Goal: Task Accomplishment & Management: Complete application form

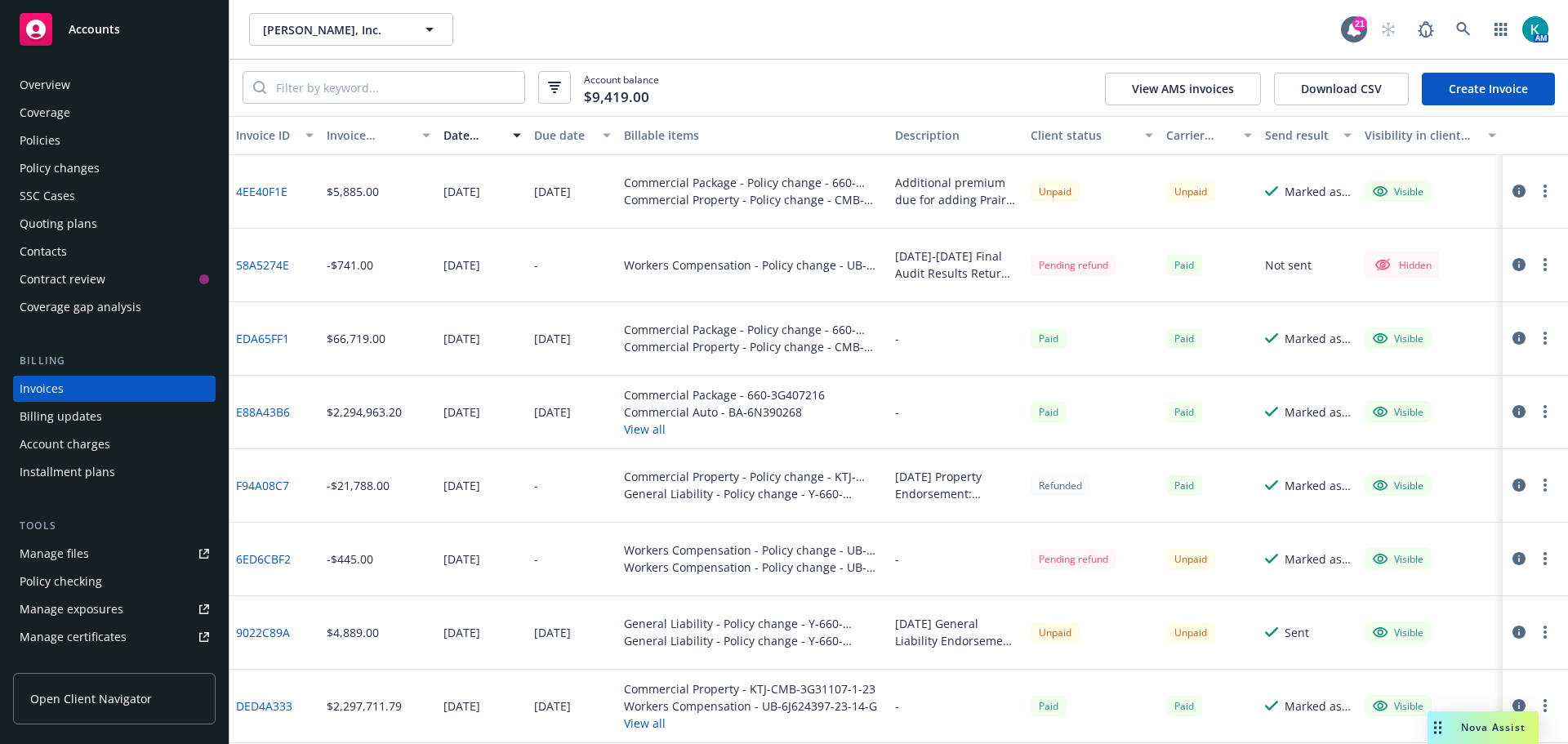
click at [132, 164] on div "Policy changes" at bounding box center [114, 168] width 189 height 26
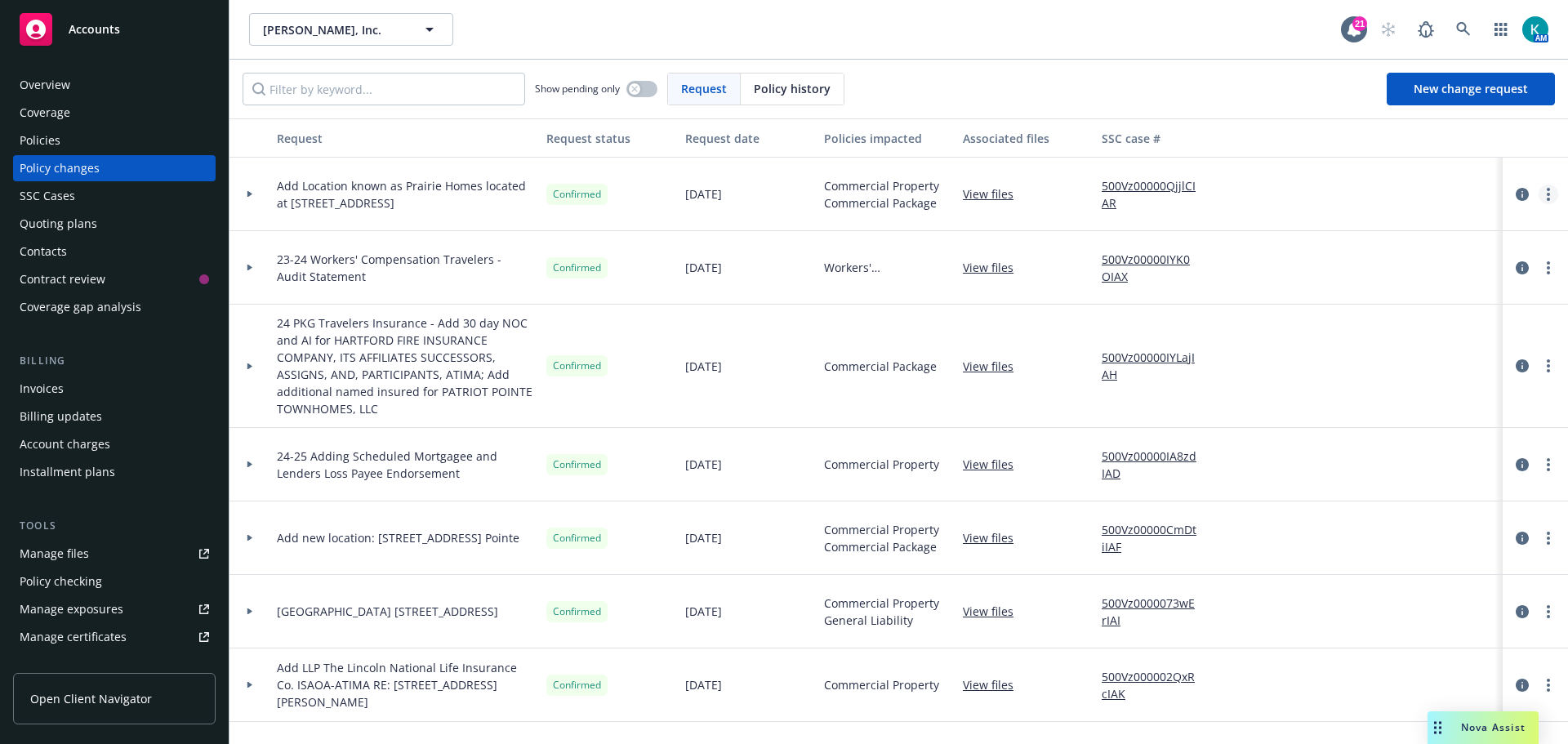
click at [1539, 196] on link "more" at bounding box center [1549, 194] width 19 height 19
click at [990, 198] on link "View files" at bounding box center [995, 194] width 64 height 17
click at [127, 232] on div "Quoting plans" at bounding box center [114, 224] width 189 height 26
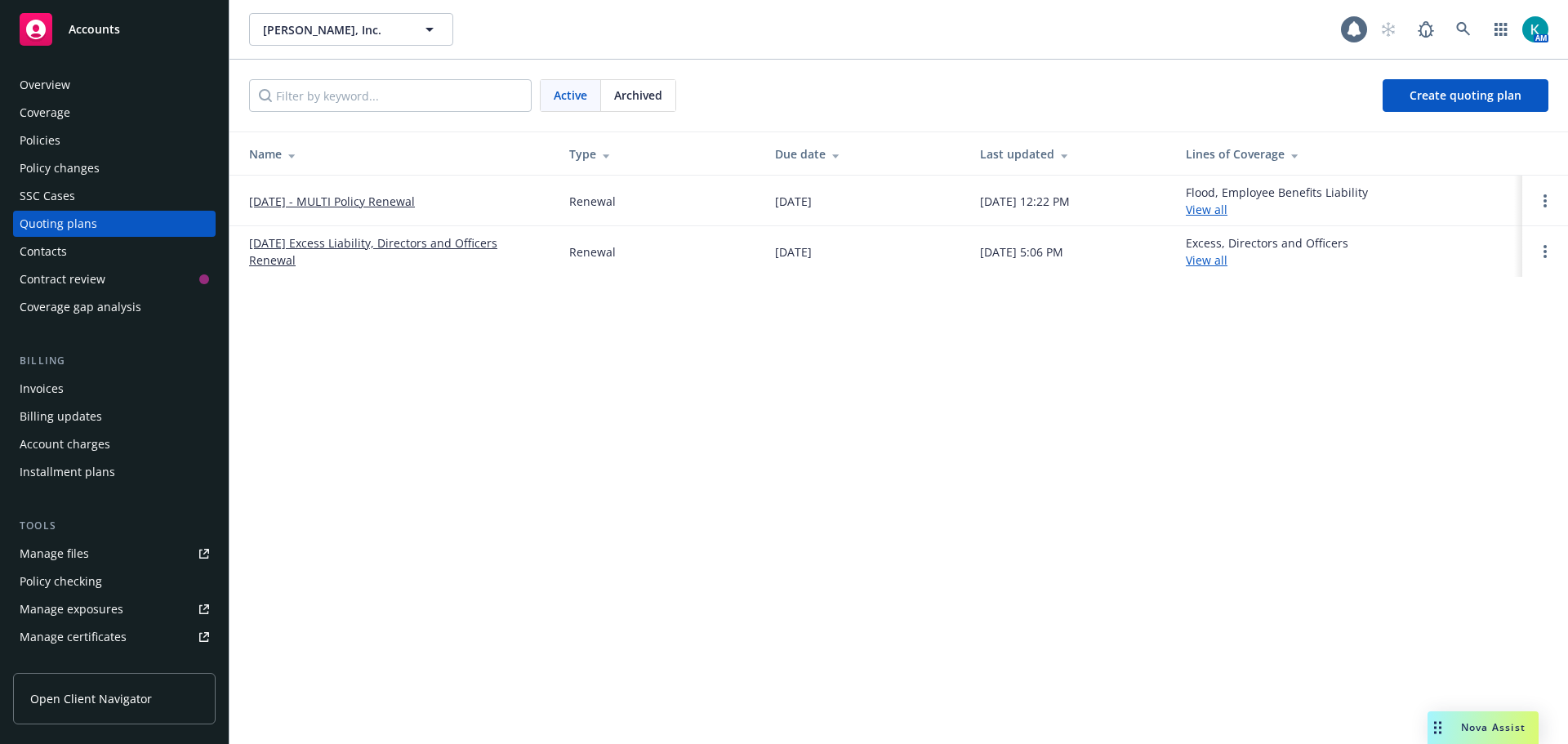
click at [278, 201] on link "10/01/25 - MULTI Policy Renewal" at bounding box center [331, 201] width 166 height 17
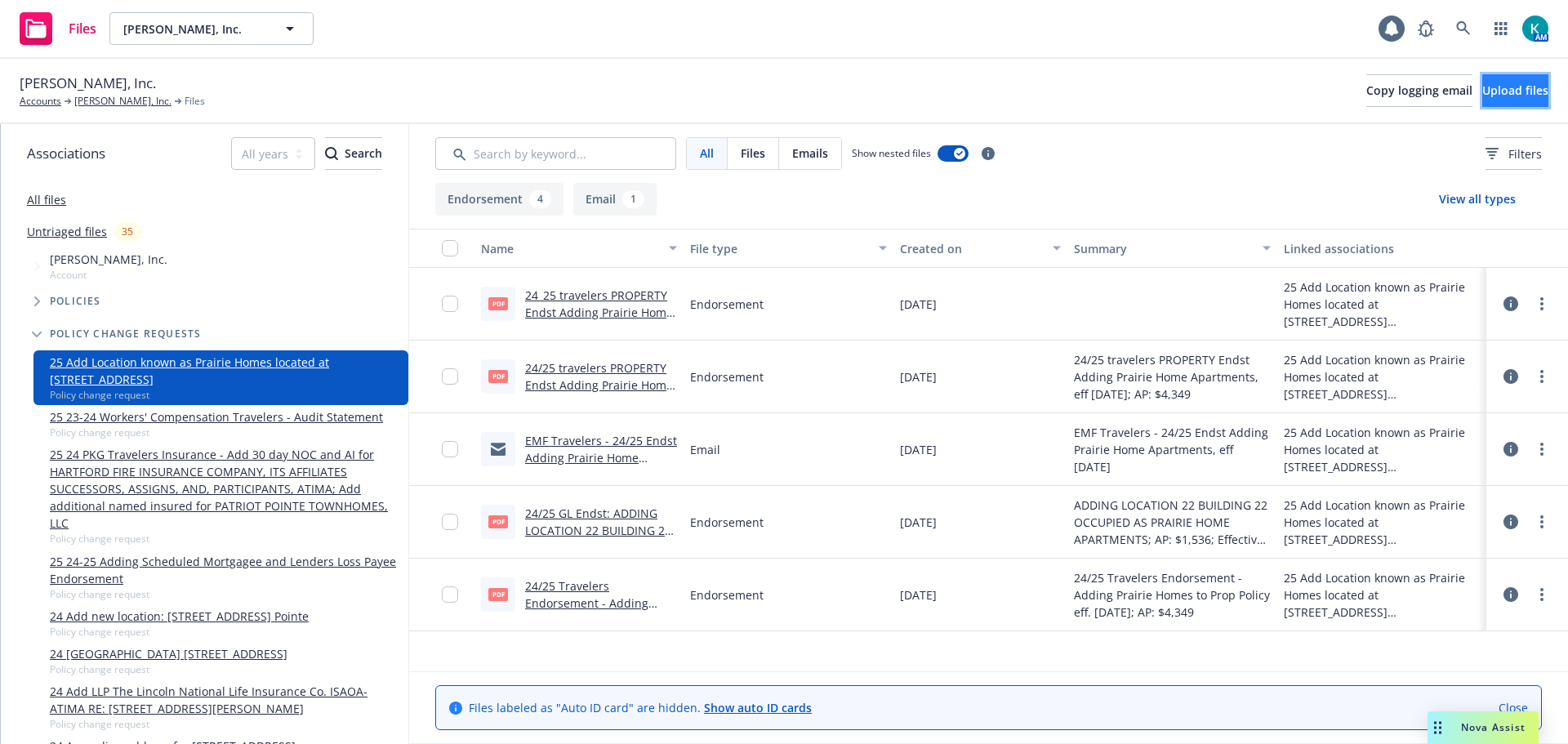
click at [1483, 82] on button "Upload files" at bounding box center [1515, 90] width 66 height 32
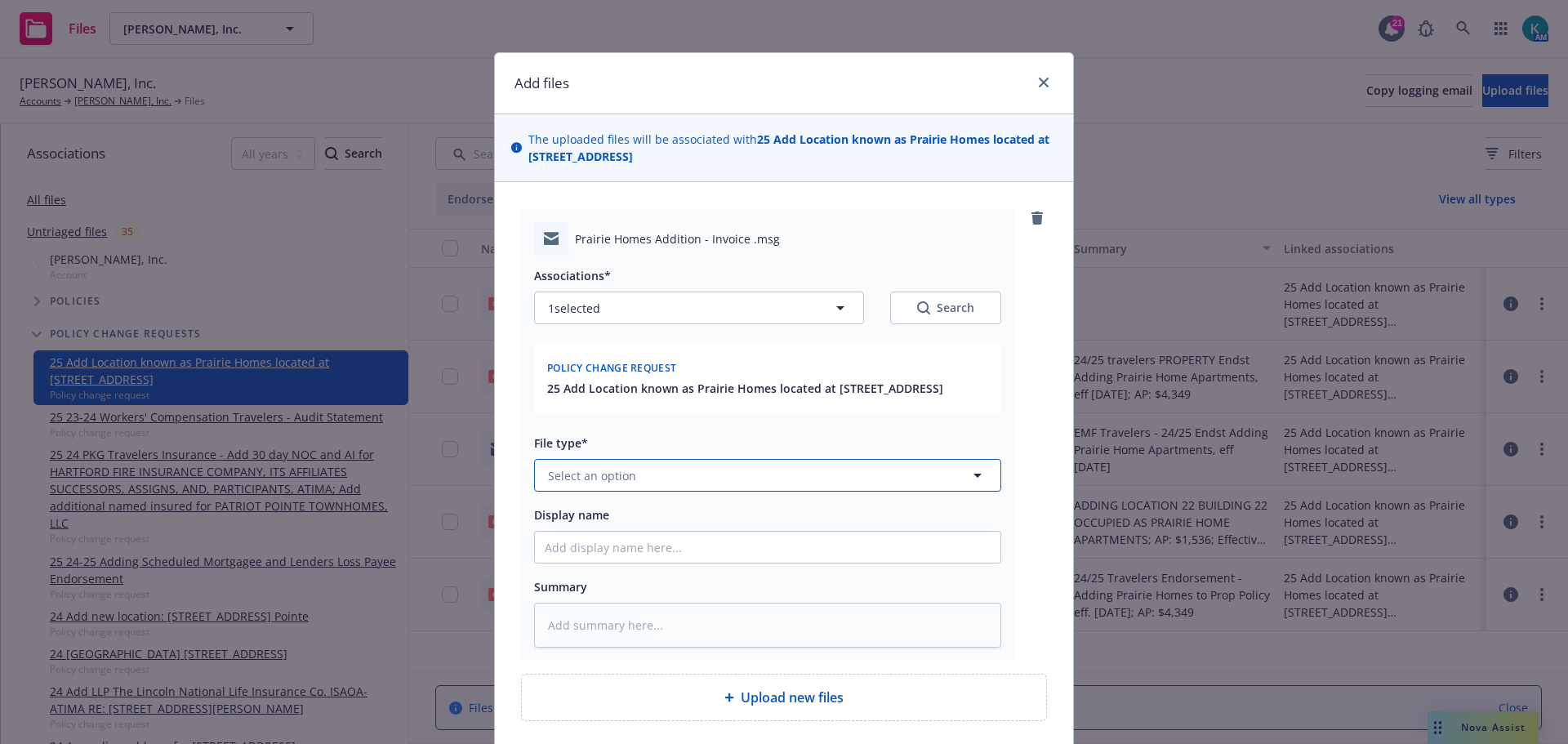
click at [715, 492] on button "Select an option" at bounding box center [768, 475] width 468 height 32
type input "email"
click at [699, 452] on div "Email" at bounding box center [768, 430] width 466 height 44
drag, startPoint x: 682, startPoint y: 633, endPoint x: 668, endPoint y: 634, distance: 14.0
click at [677, 634] on textarea at bounding box center [768, 625] width 468 height 45
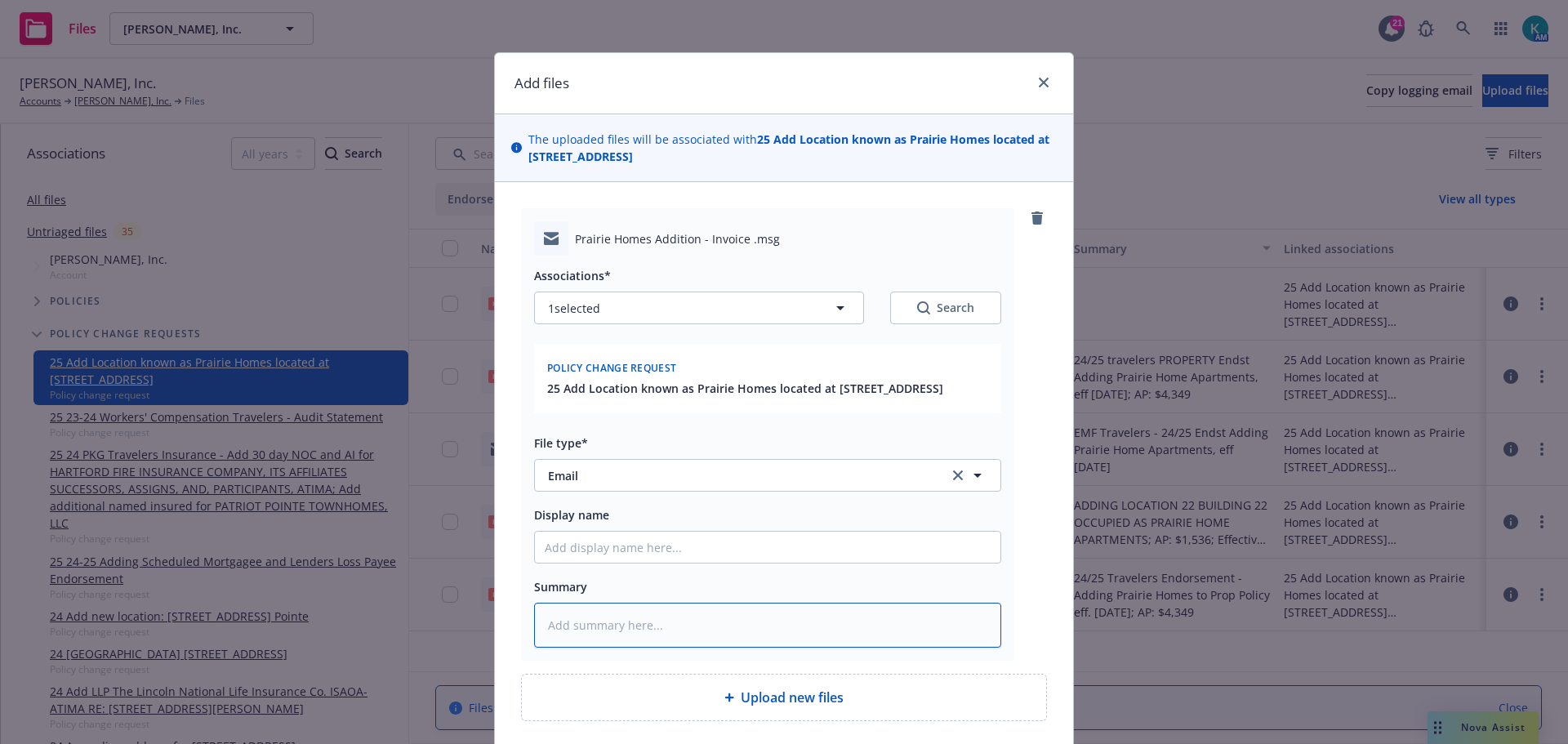
type textarea "x"
type textarea "j"
type textarea "x"
type textarea "jj"
type textarea "x"
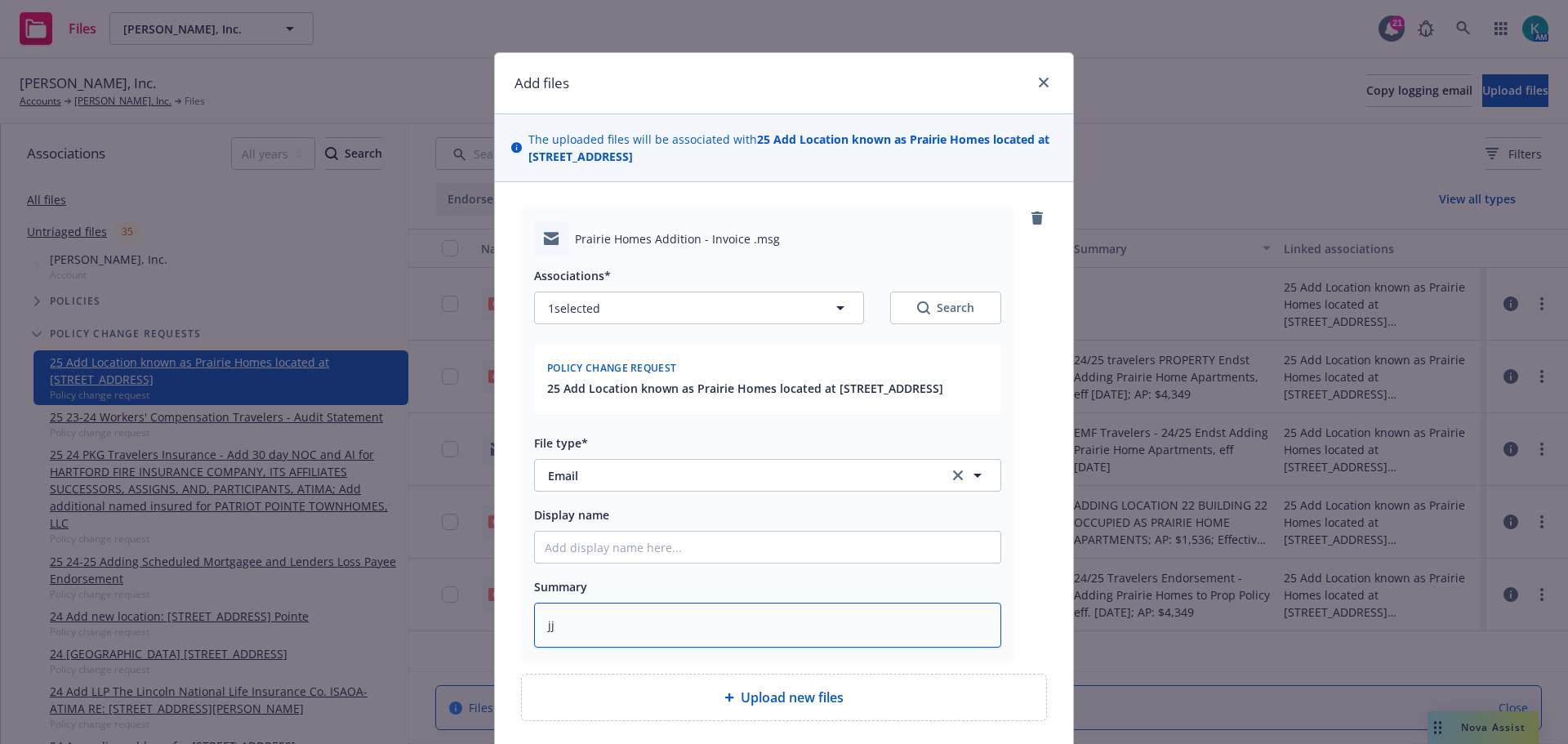
type textarea "j"
type textarea "x"
type textarea "E"
type textarea "x"
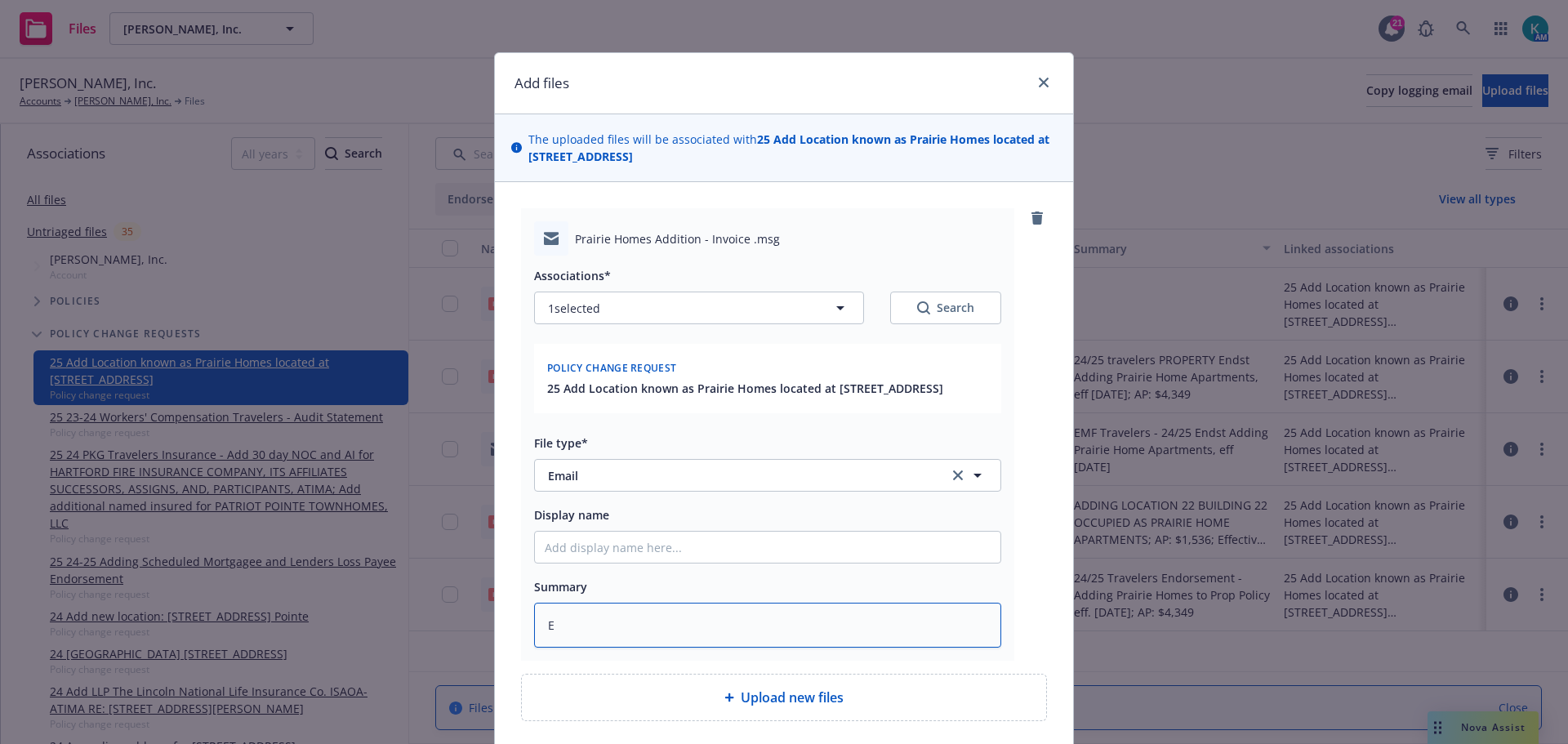
type textarea "EM"
type textarea "x"
type textarea "EMT"
type textarea "x"
type textarea "EMT"
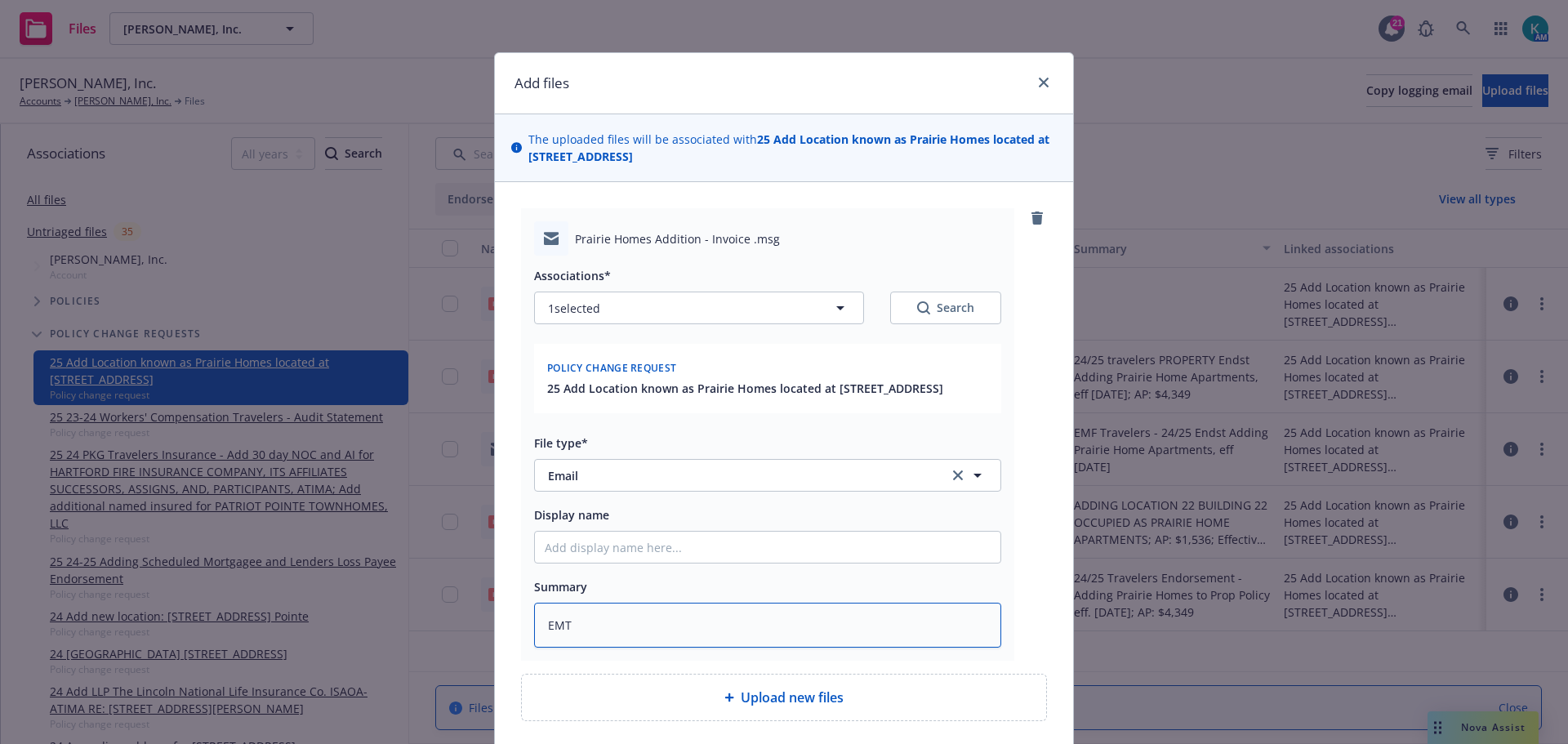
type textarea "x"
type textarea "EMT i"
type textarea "x"
type textarea "EMT in"
type textarea "x"
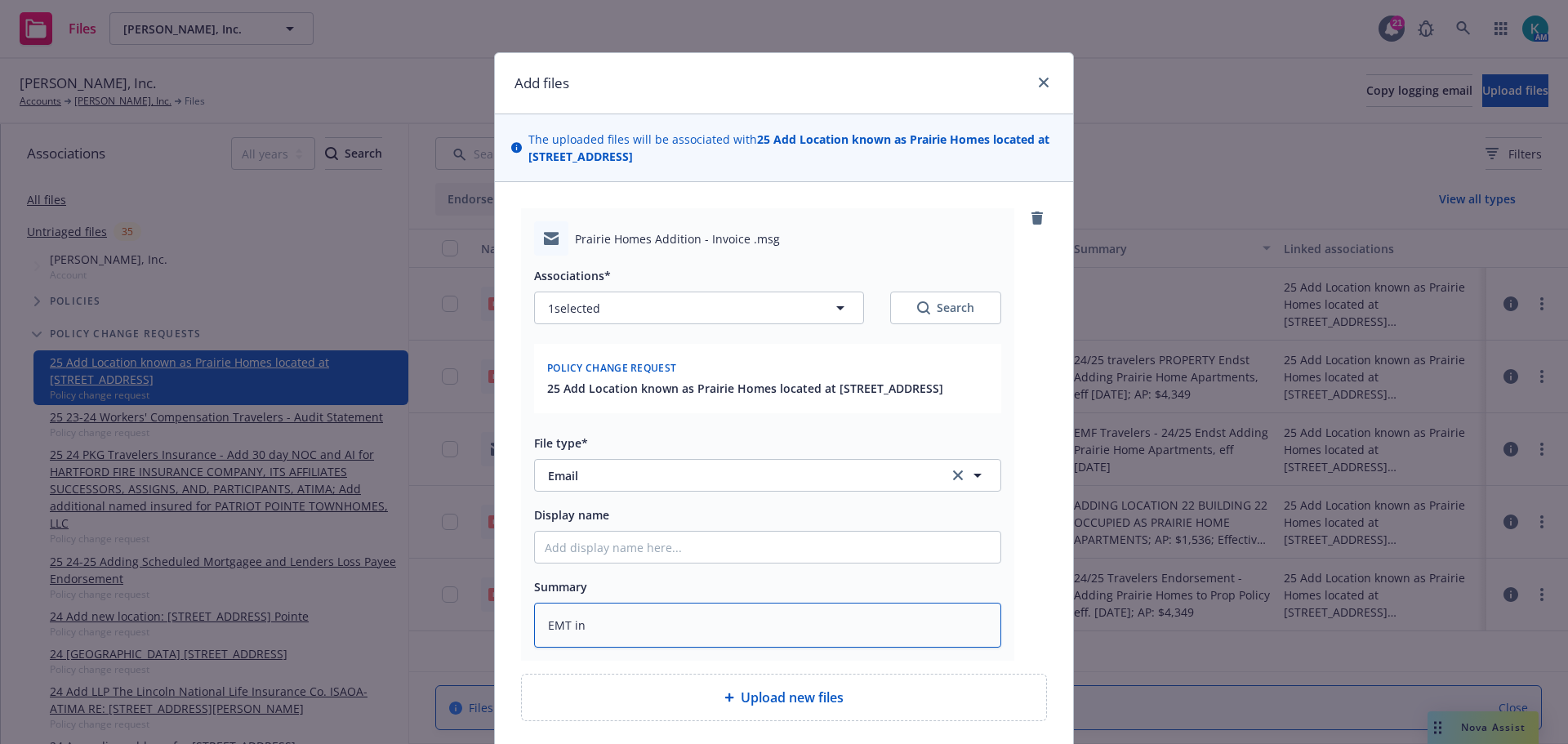
type textarea "EMT ins"
type textarea "x"
type textarea "EMT insd"
type textarea "x"
type textarea "EMT insd w"
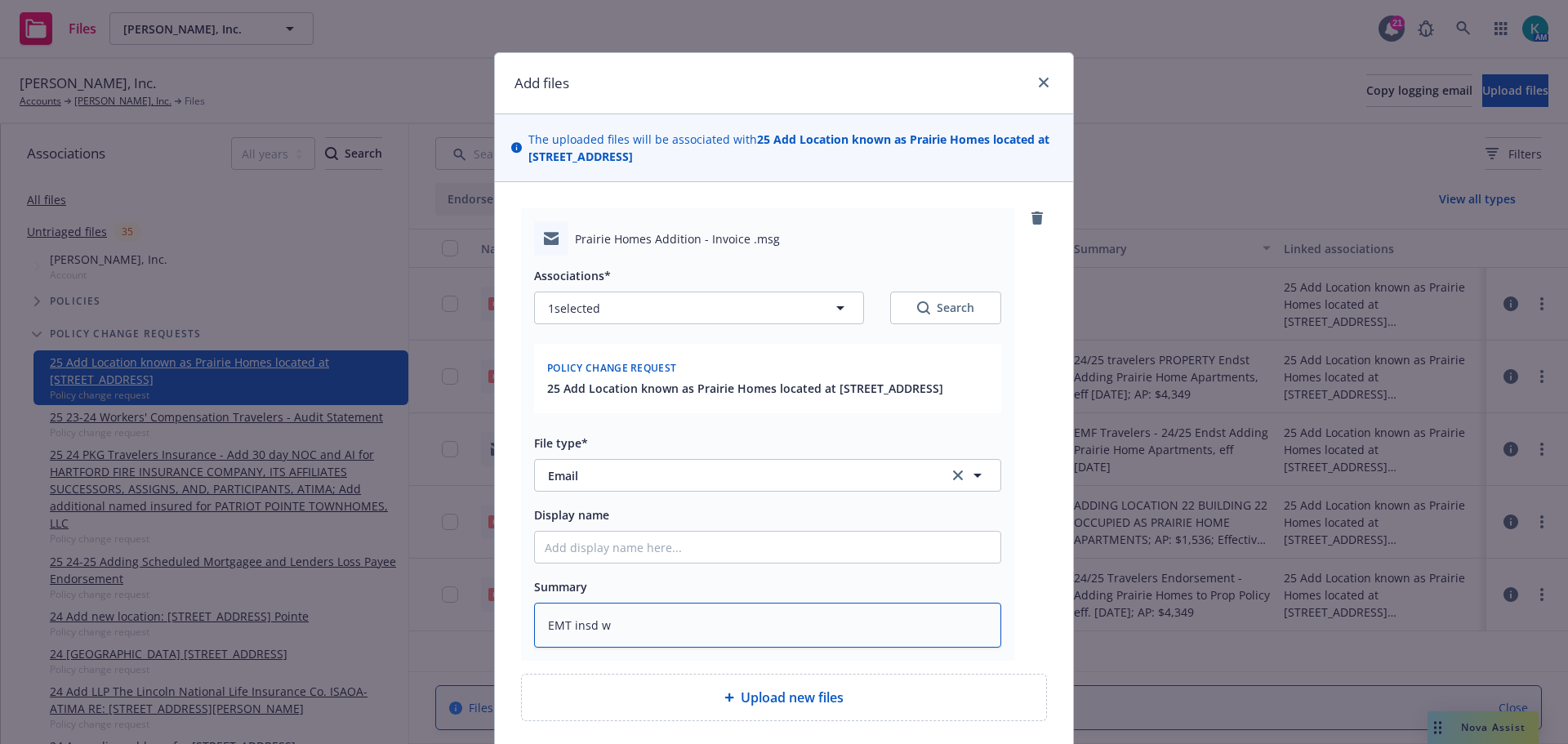
type textarea "x"
type textarea "EMT insd w/"
type textarea "x"
type textarea "EMT insd w/i"
type textarea "x"
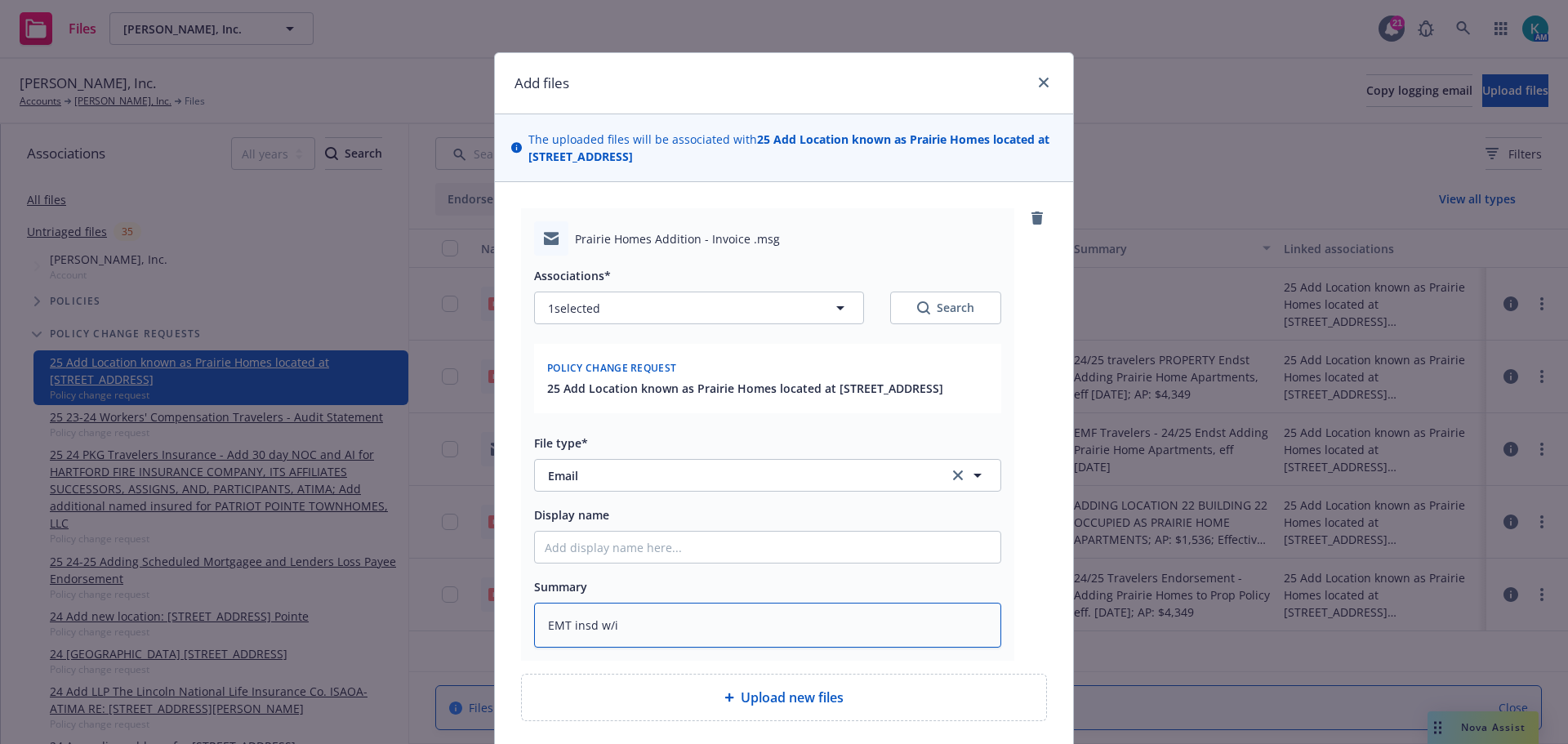
type textarea "EMT insd w/"
type textarea "x"
type textarea "EMT insd w/A"
type textarea "x"
type textarea "EMT insd w/AP"
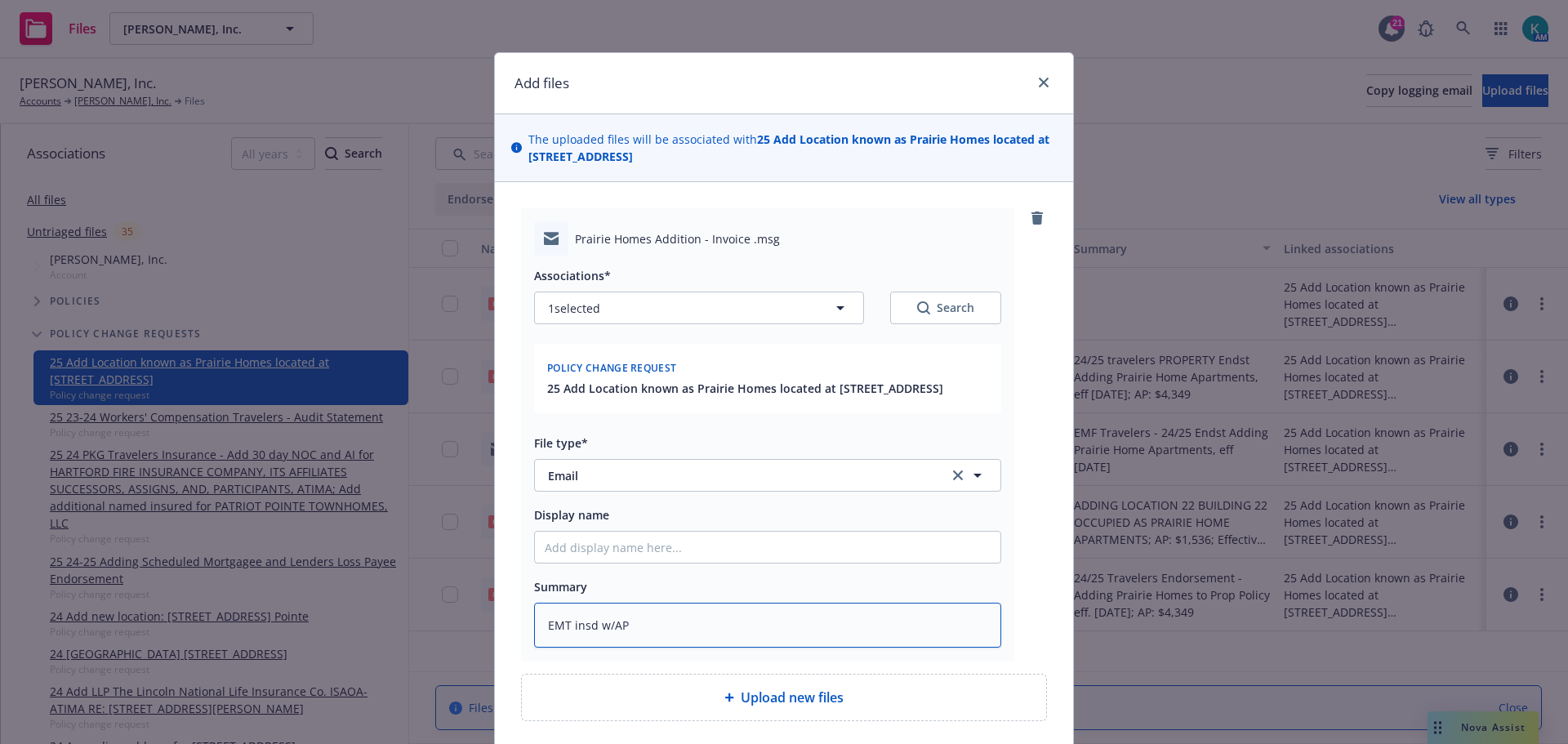
type textarea "x"
type textarea "EMT insd w/AP"
type textarea "x"
type textarea "EMT insd w/AP i"
type textarea "x"
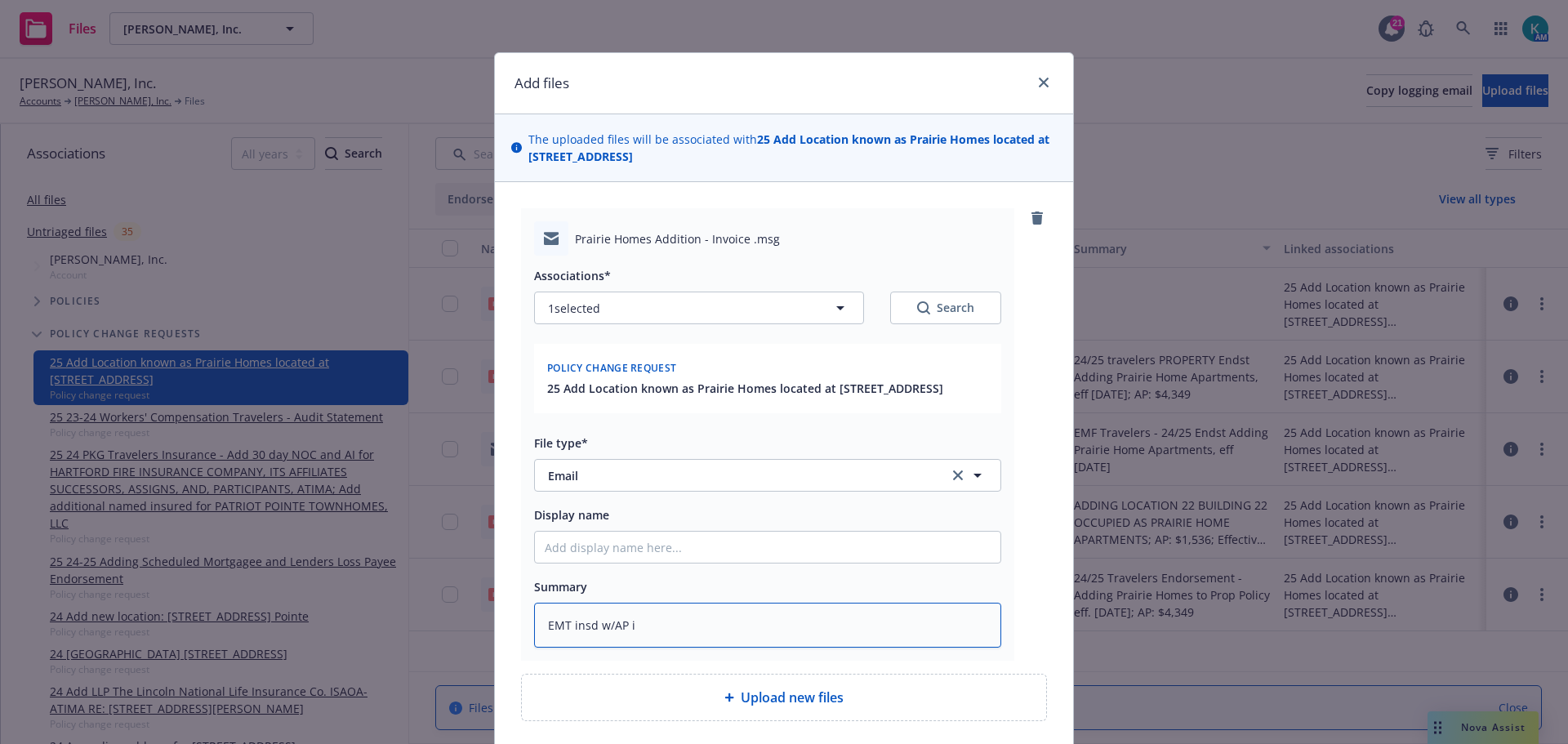
type textarea "EMT insd w/AP in"
type textarea "x"
type textarea "EMT insd w/AP inv"
type textarea "x"
type textarea "EMT insd w/AP invo"
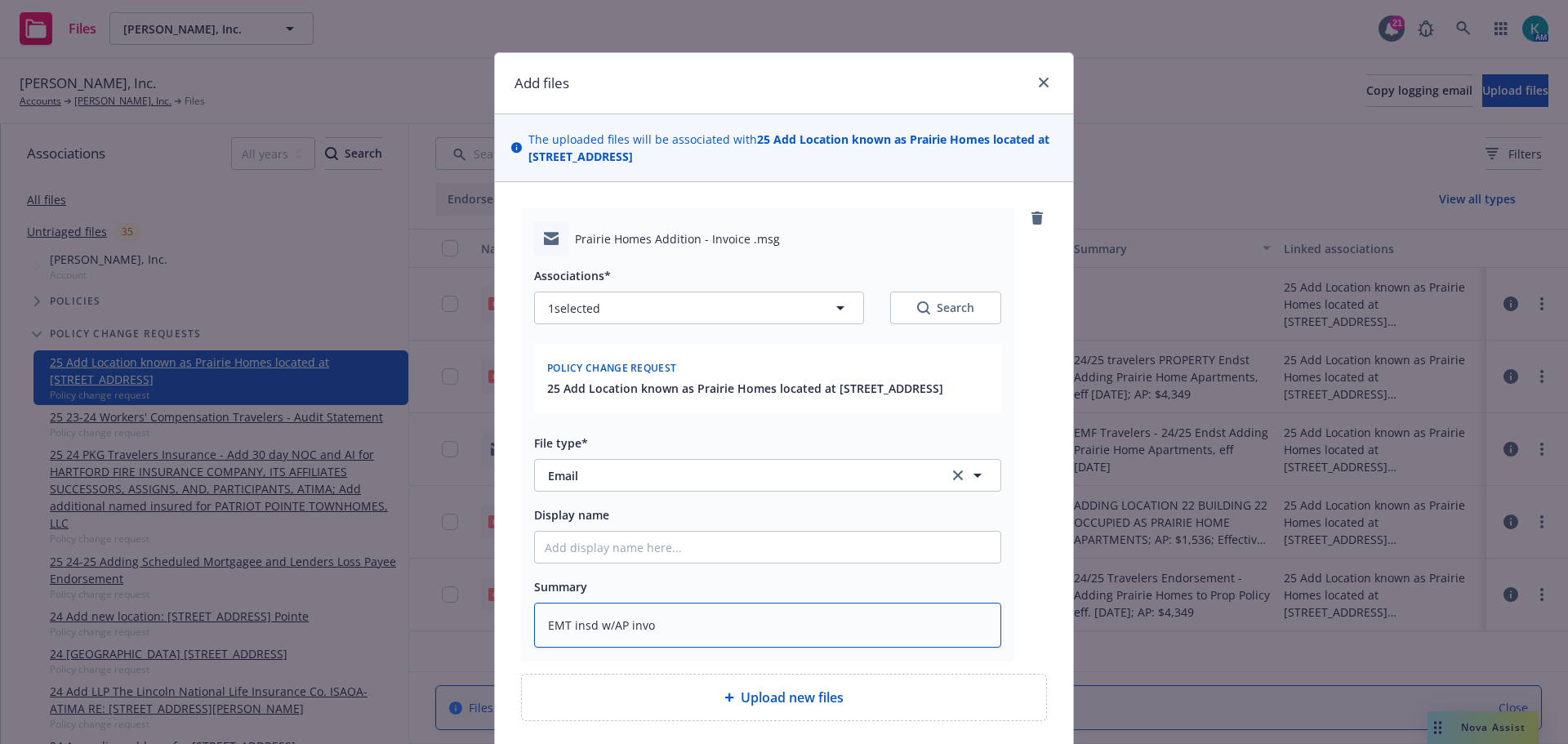
type textarea "x"
type textarea "EMT insd w/AP invoi"
type textarea "x"
type textarea "EMT insd w/AP invoic"
type textarea "x"
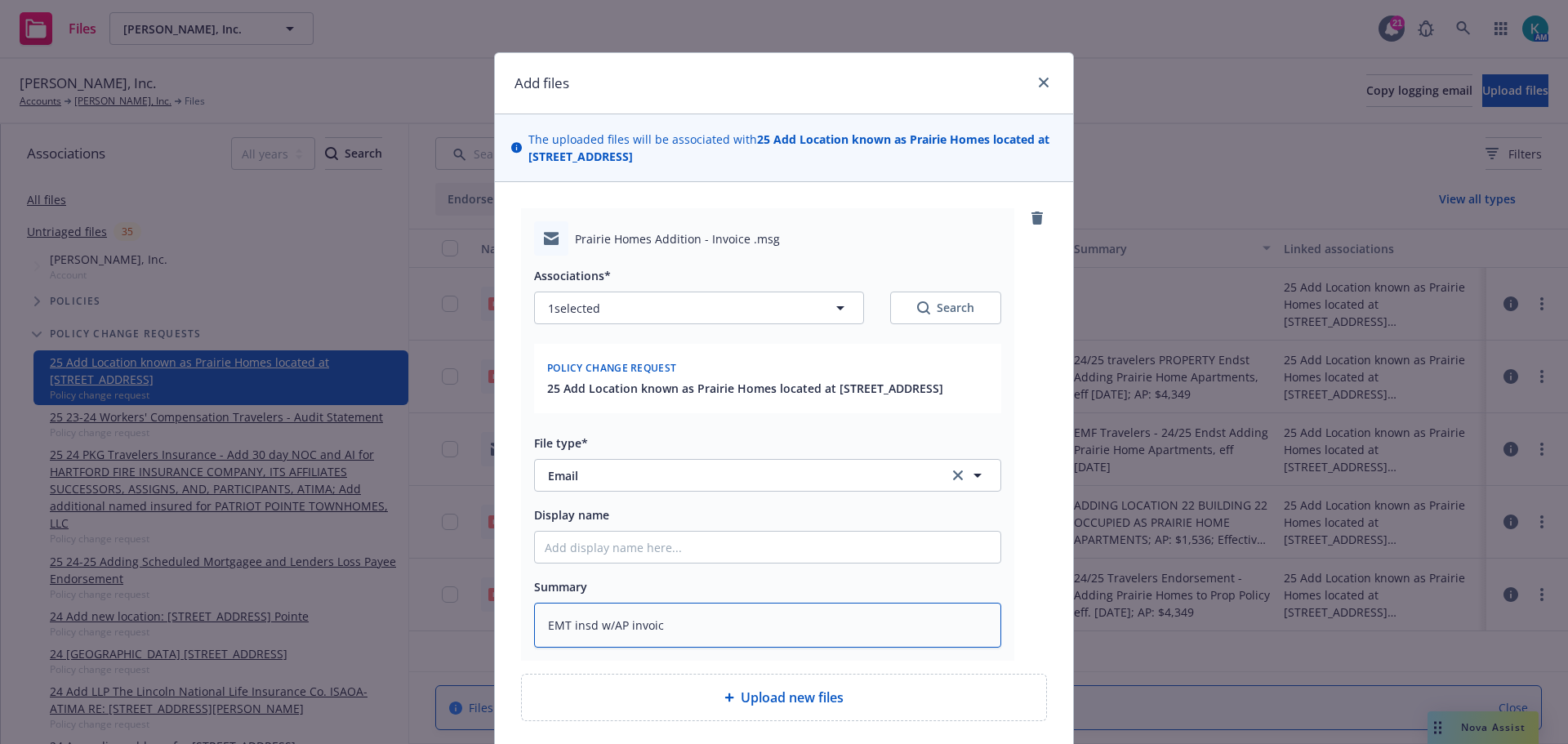
type textarea "EMT insd w/AP invoice"
type textarea "x"
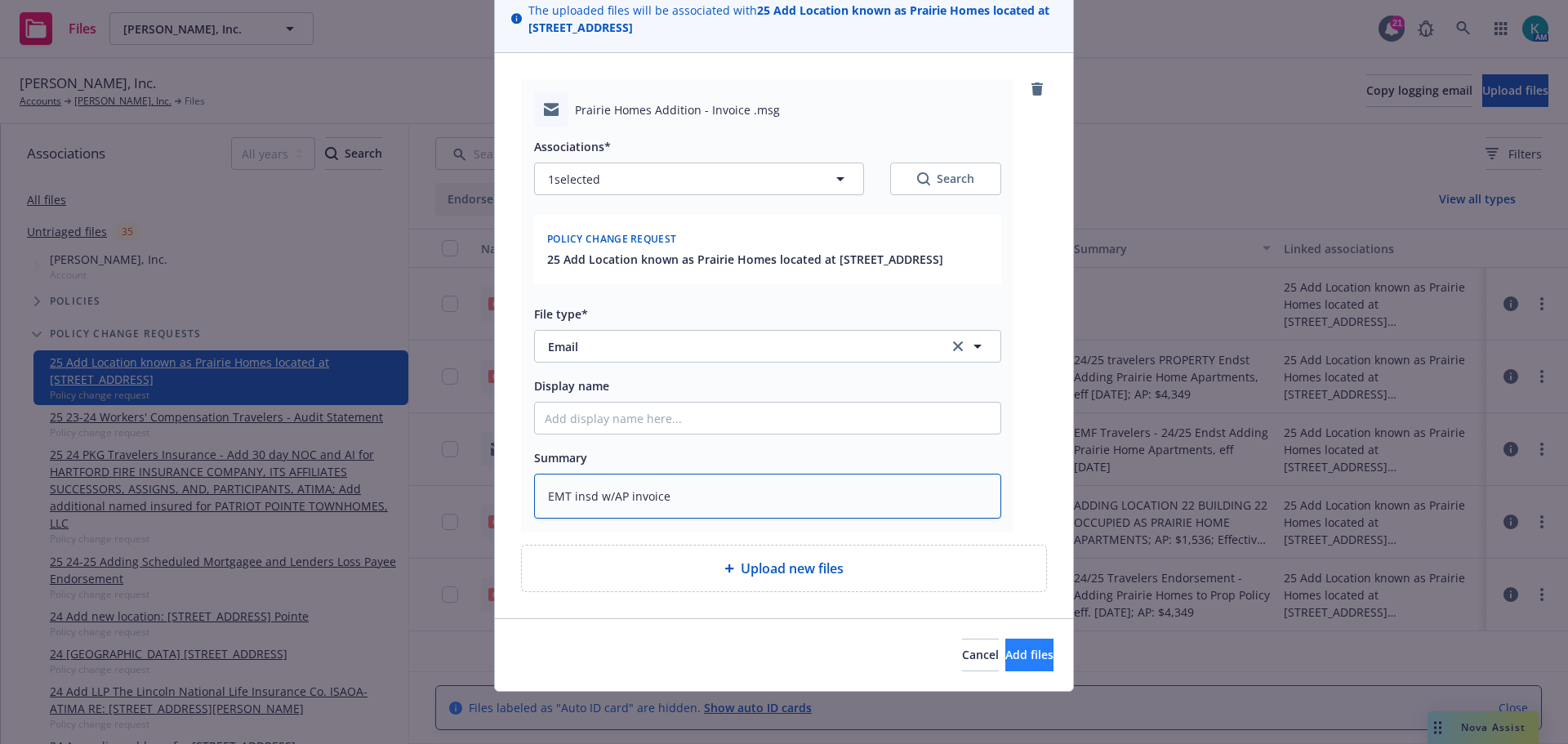
type textarea "EMT insd w/AP invoice"
click at [1006, 645] on button "Add files" at bounding box center [1030, 654] width 48 height 32
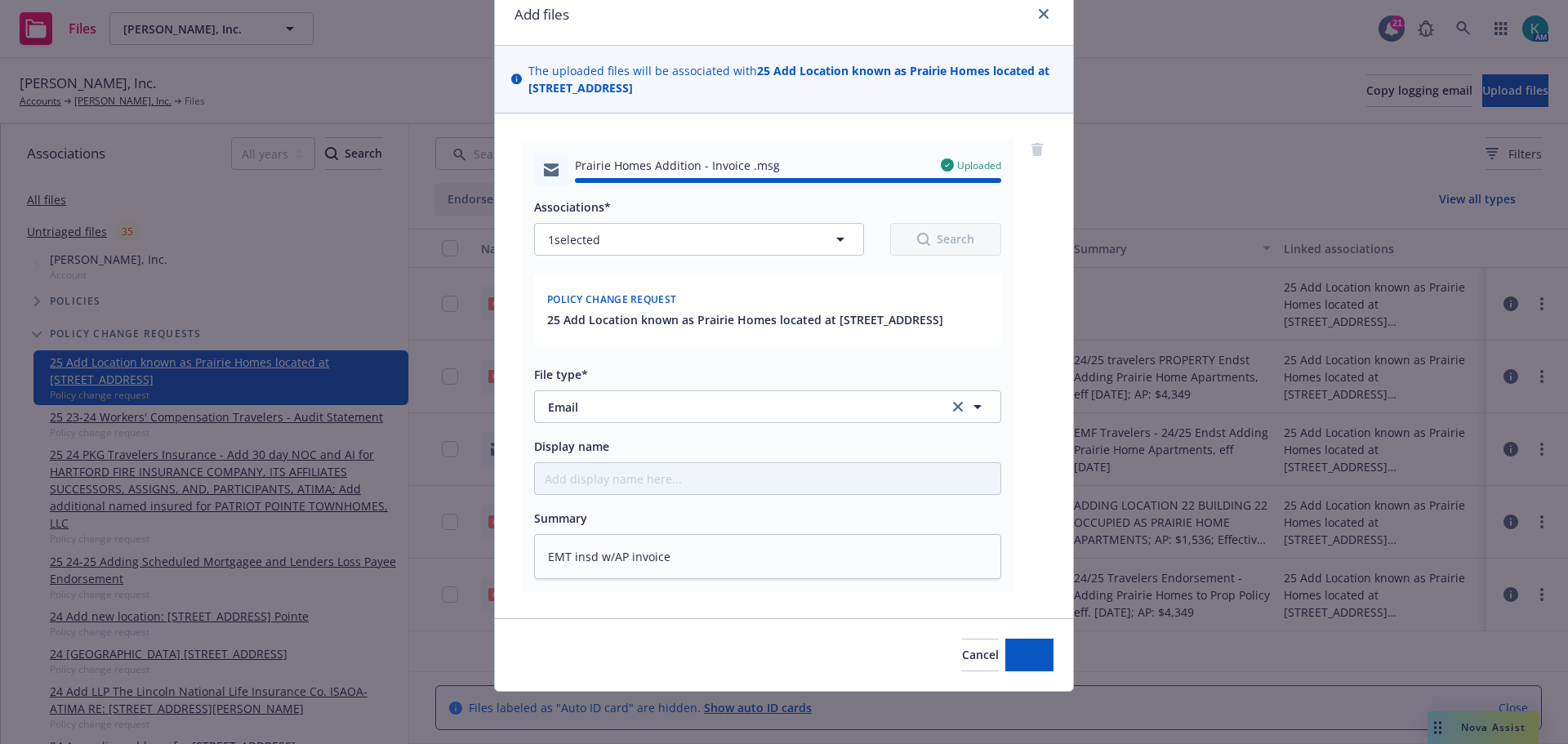
type textarea "x"
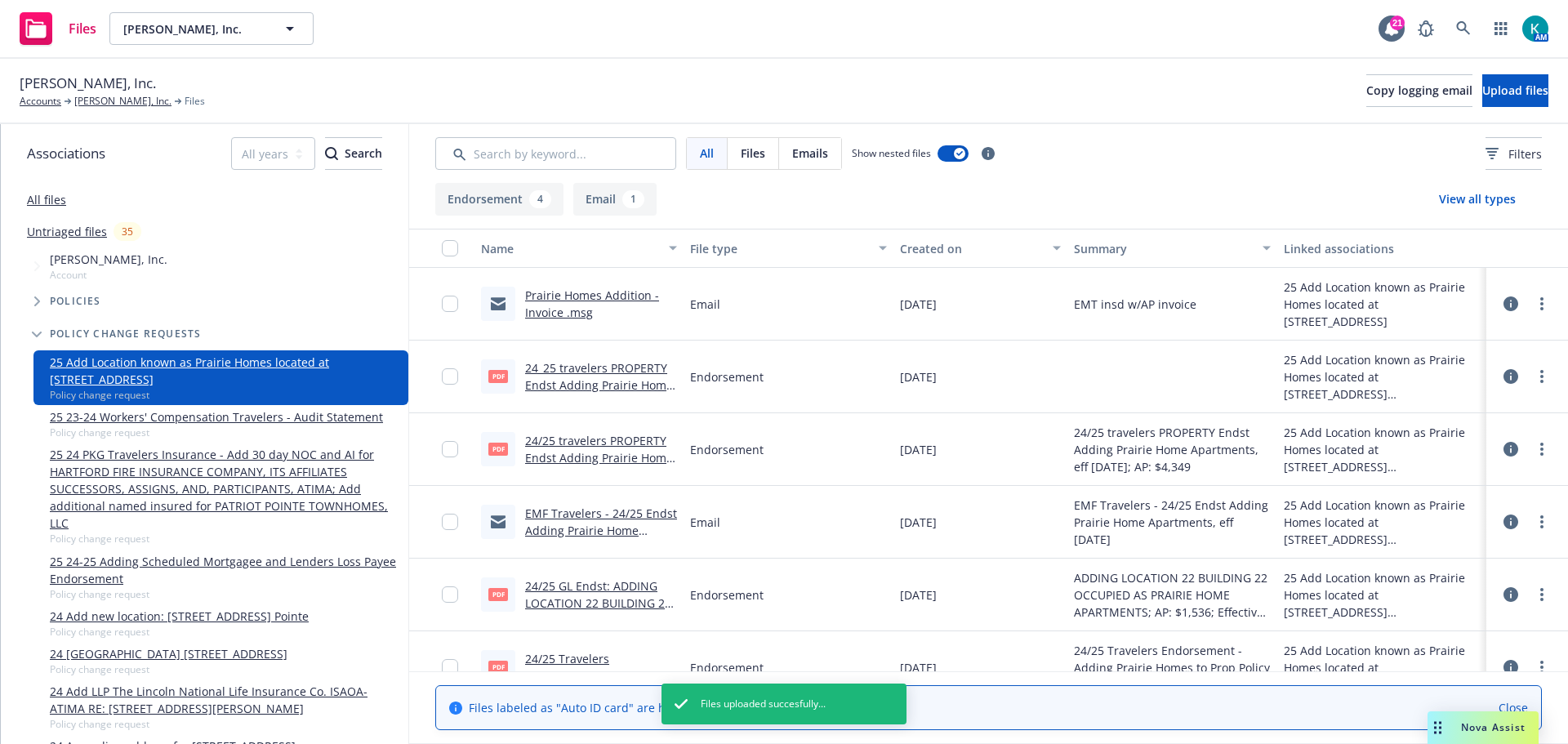
click at [88, 232] on link "Untriaged files" at bounding box center [67, 231] width 80 height 17
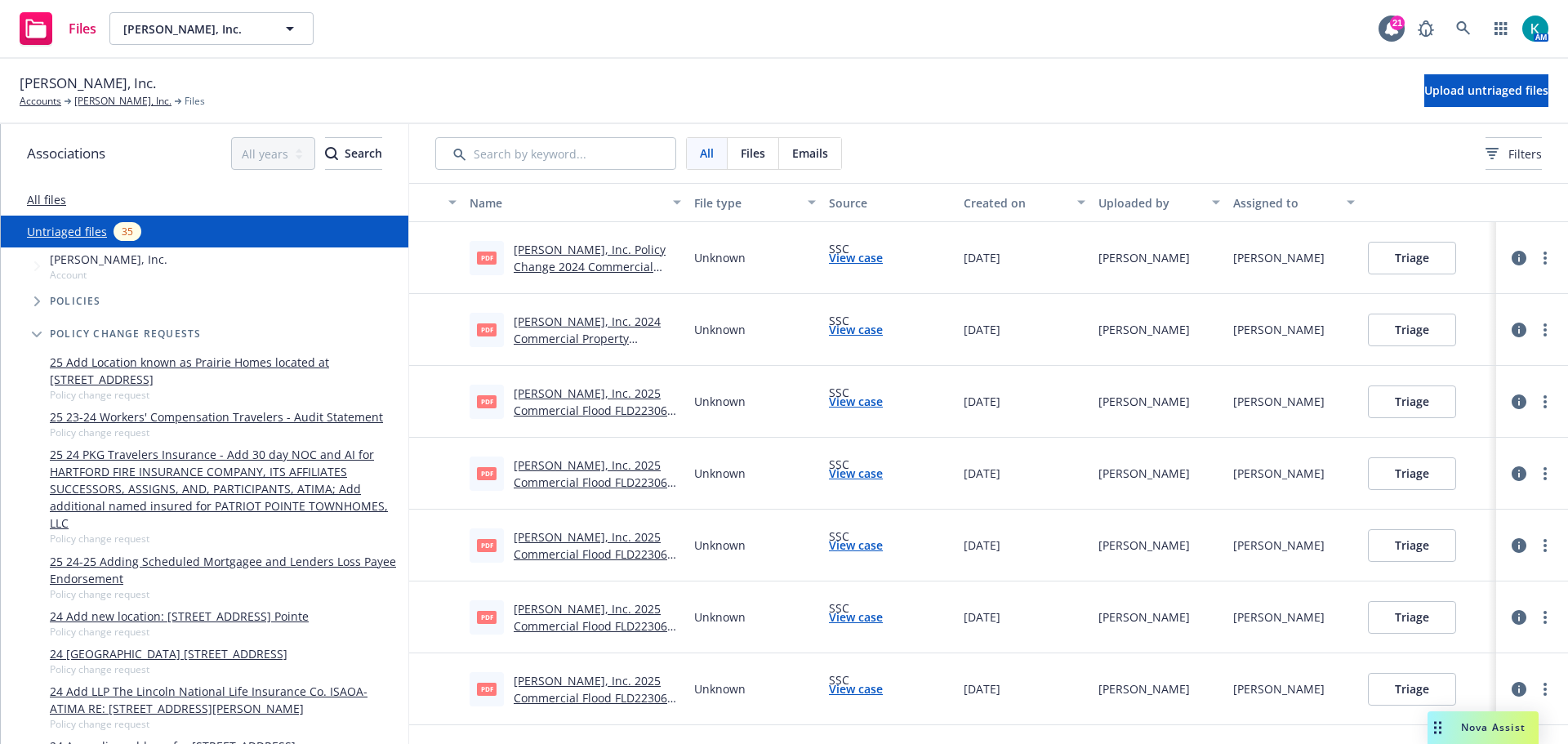
click at [596, 409] on link "JB Matteson, Inc. 2025 Commercial Flood FLD2230642 Renewal Notice .pdf" at bounding box center [598, 411] width 167 height 50
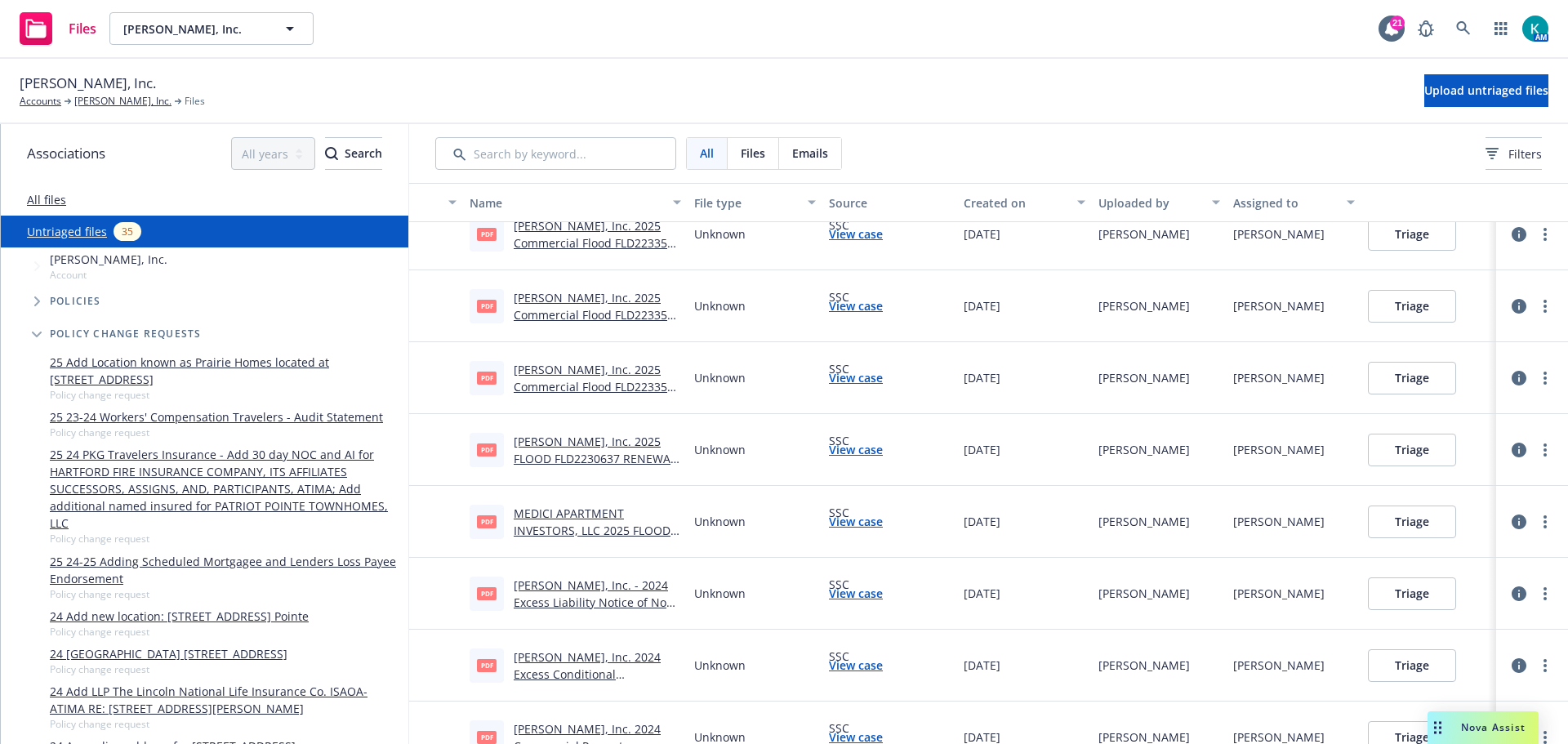
scroll to position [1667, 0]
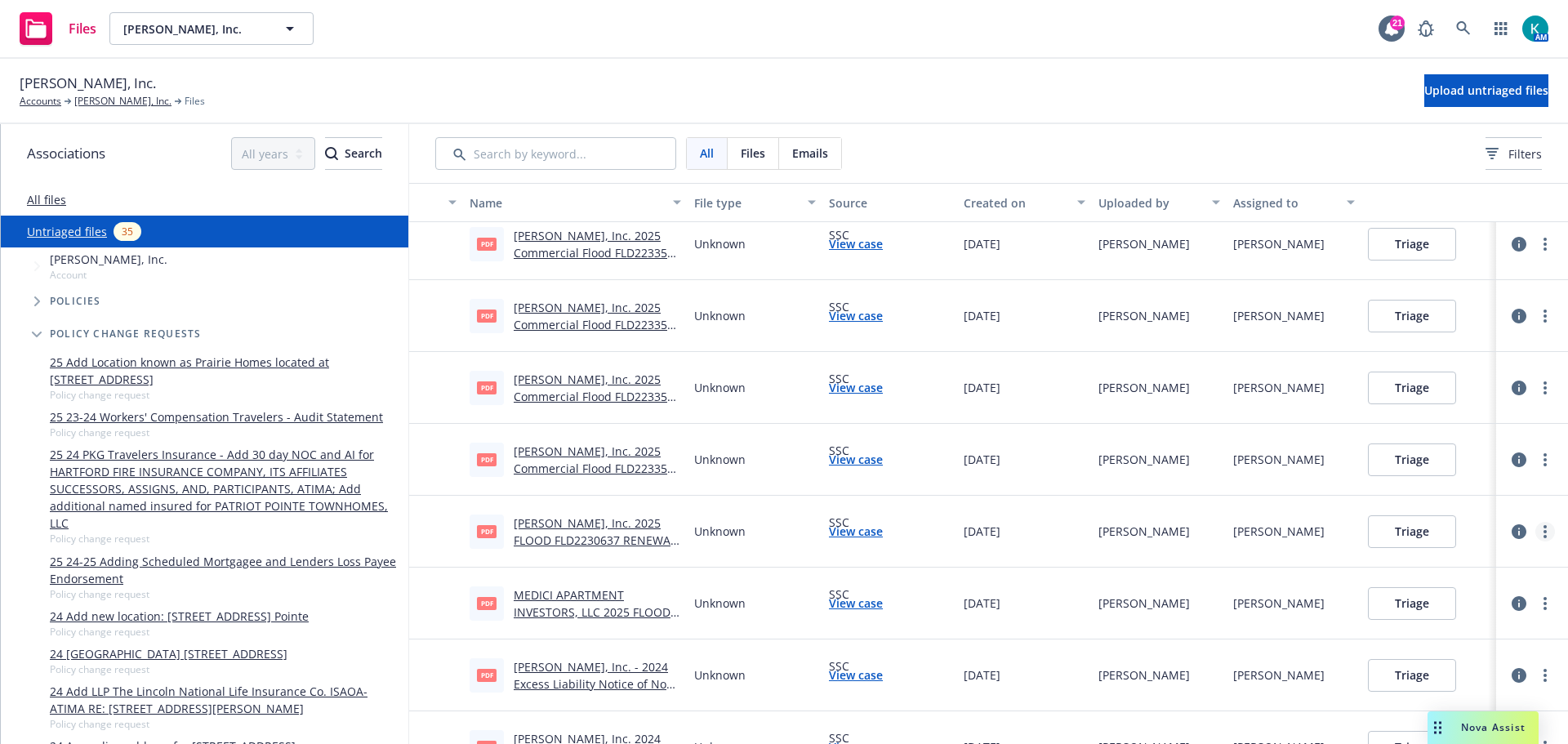
click at [1541, 532] on link "more" at bounding box center [1545, 532] width 19 height 19
click at [1500, 556] on link "Archive" at bounding box center [1470, 565] width 144 height 32
click at [1537, 461] on link "more" at bounding box center [1545, 459] width 19 height 19
click at [1504, 494] on link "Archive" at bounding box center [1470, 493] width 144 height 32
click at [1544, 454] on circle "more" at bounding box center [1546, 455] width 4 height 4
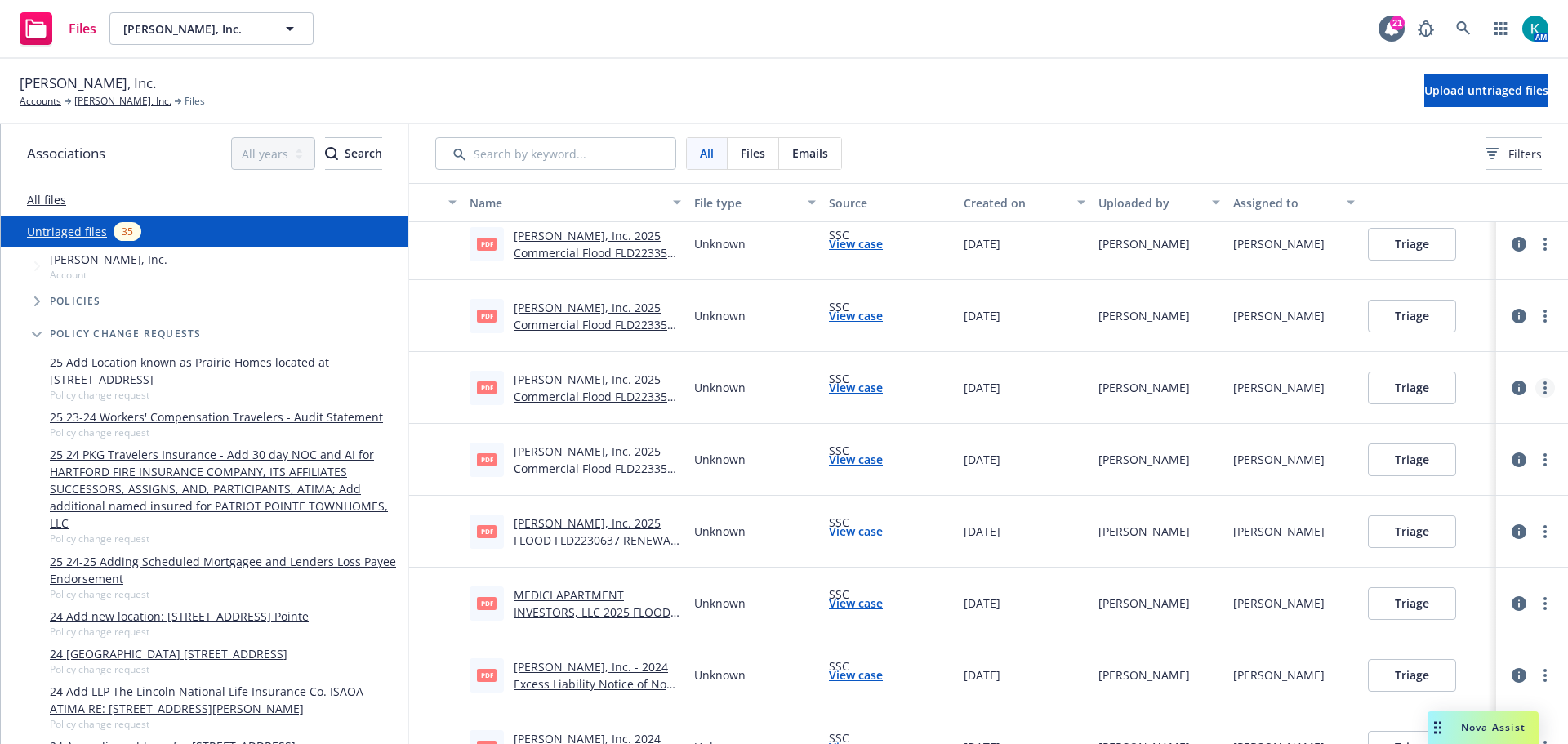
click at [1536, 385] on link "more" at bounding box center [1545, 388] width 19 height 19
click at [1492, 422] on link "Archive" at bounding box center [1470, 421] width 144 height 32
click at [1544, 317] on icon "more" at bounding box center [1546, 316] width 4 height 13
click at [1505, 357] on link "Archive" at bounding box center [1470, 349] width 144 height 32
click at [1544, 389] on icon "more" at bounding box center [1546, 388] width 4 height 13
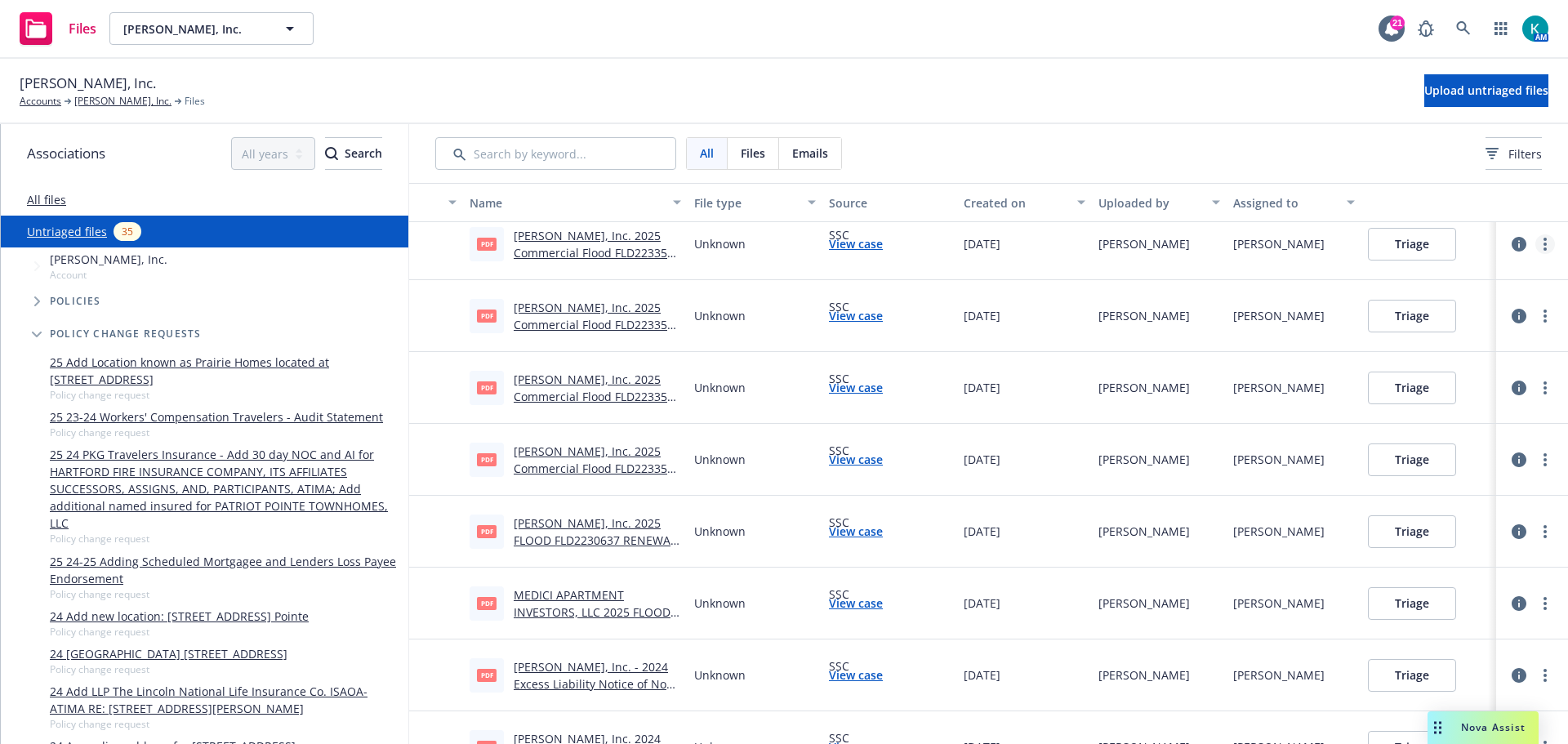
click at [1538, 252] on link "more" at bounding box center [1545, 244] width 19 height 19
click at [1511, 280] on link "Archive" at bounding box center [1470, 277] width 144 height 32
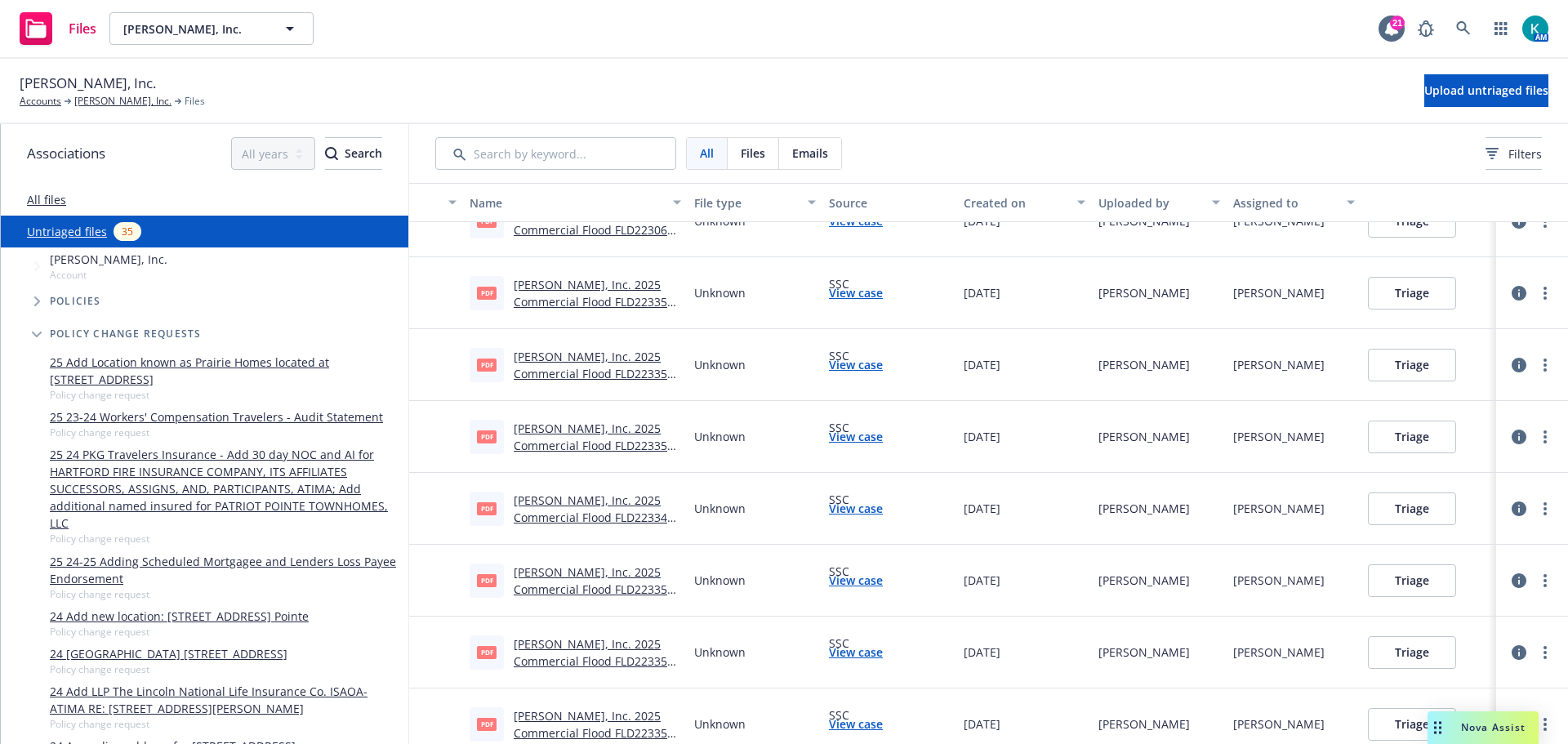
scroll to position [1177, 0]
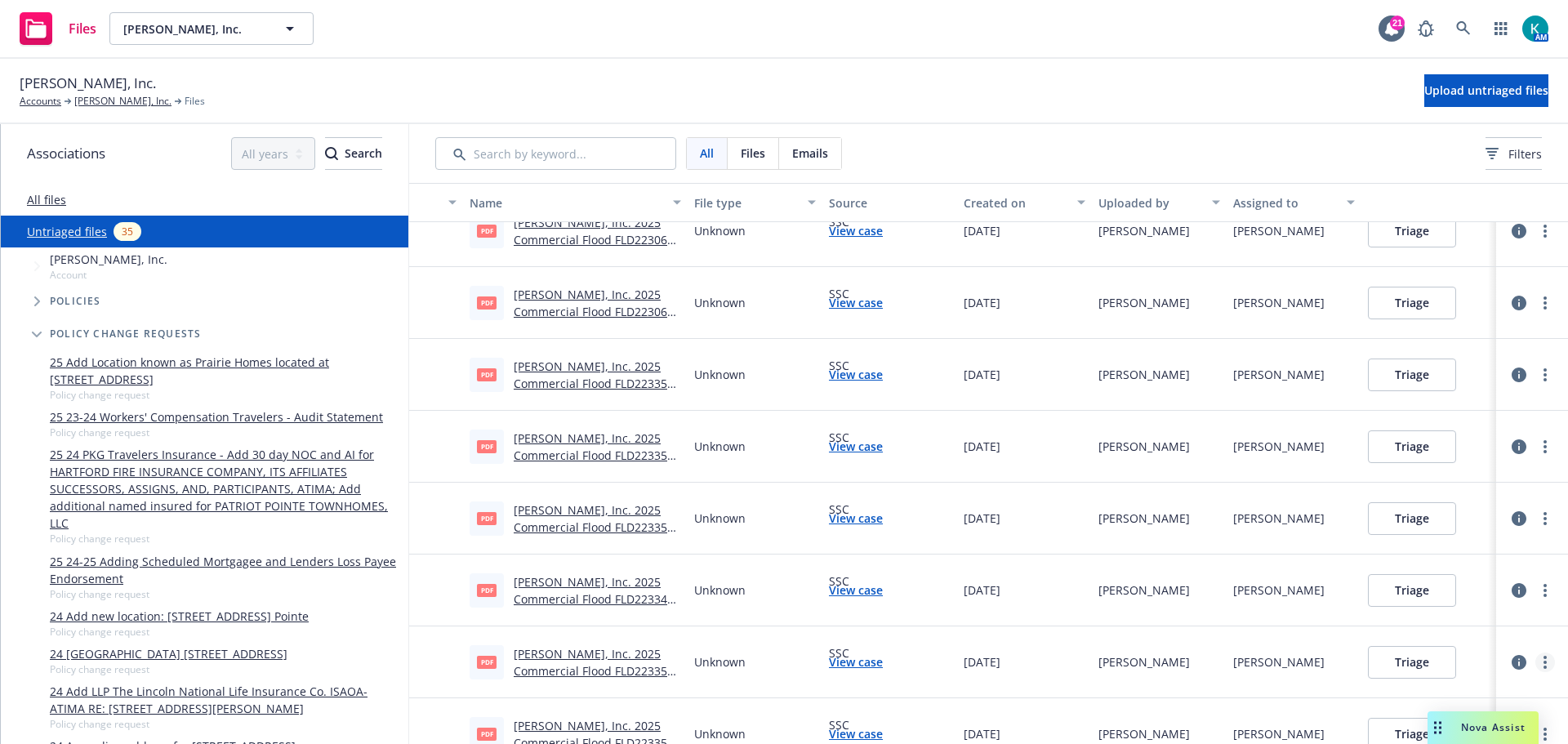
click at [1538, 662] on link "more" at bounding box center [1545, 661] width 19 height 19
click at [1489, 513] on link "Archive" at bounding box center [1482, 510] width 144 height 32
click at [1537, 586] on link "more" at bounding box center [1545, 590] width 19 height 19
click at [1495, 442] on link "Archive" at bounding box center [1482, 438] width 144 height 32
click at [1536, 517] on link "more" at bounding box center [1545, 518] width 19 height 19
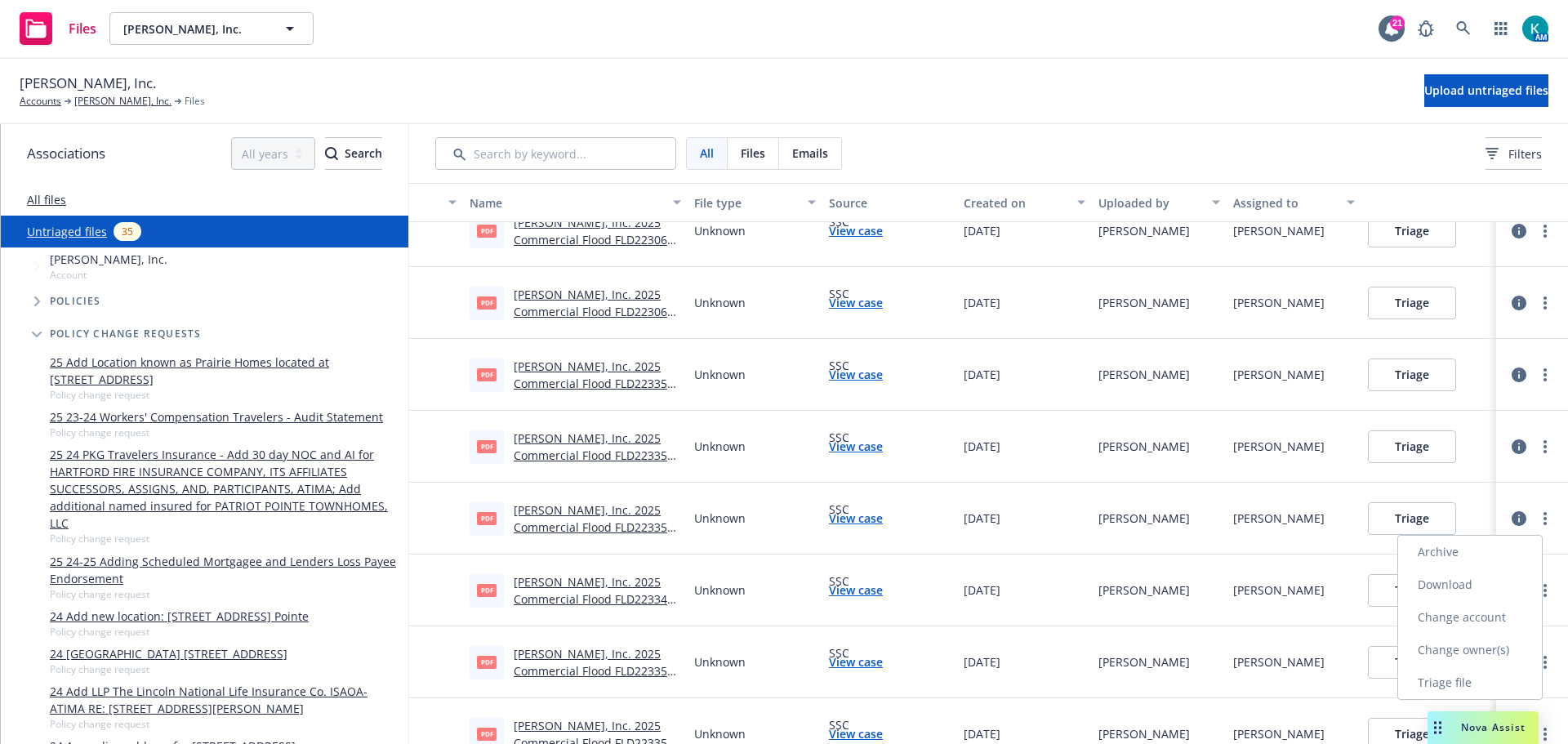
click at [1497, 558] on link "Archive" at bounding box center [1470, 551] width 144 height 32
click at [1536, 447] on link "more" at bounding box center [1545, 446] width 19 height 19
click at [1465, 484] on link "Archive" at bounding box center [1470, 480] width 144 height 32
click at [1544, 374] on icon "more" at bounding box center [1546, 375] width 4 height 13
drag, startPoint x: 1466, startPoint y: 413, endPoint x: 1472, endPoint y: 402, distance: 12.5
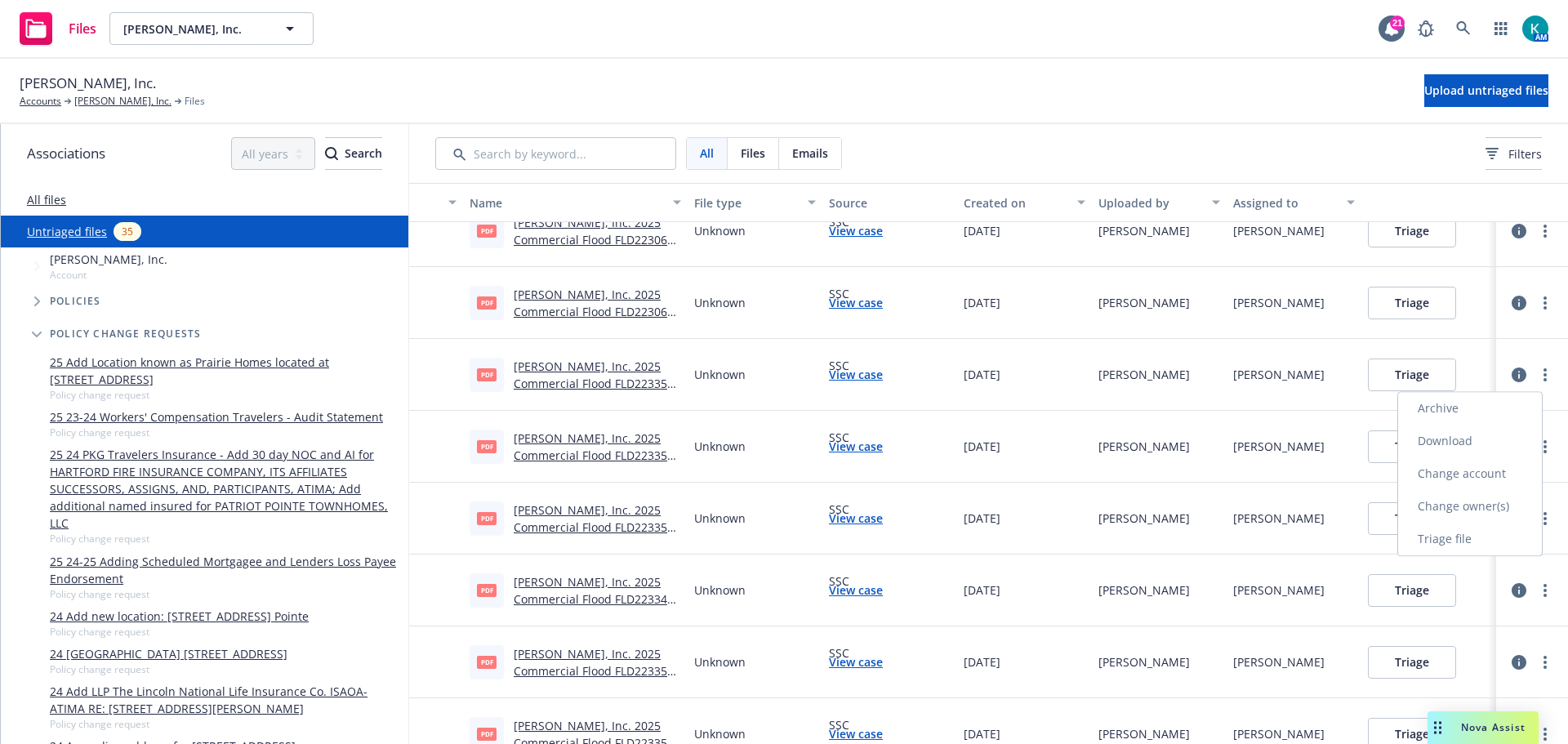
click at [1468, 411] on link "Archive" at bounding box center [1470, 408] width 144 height 32
click at [1537, 301] on link "more" at bounding box center [1545, 302] width 19 height 19
click at [1497, 337] on link "Archive" at bounding box center [1470, 336] width 144 height 32
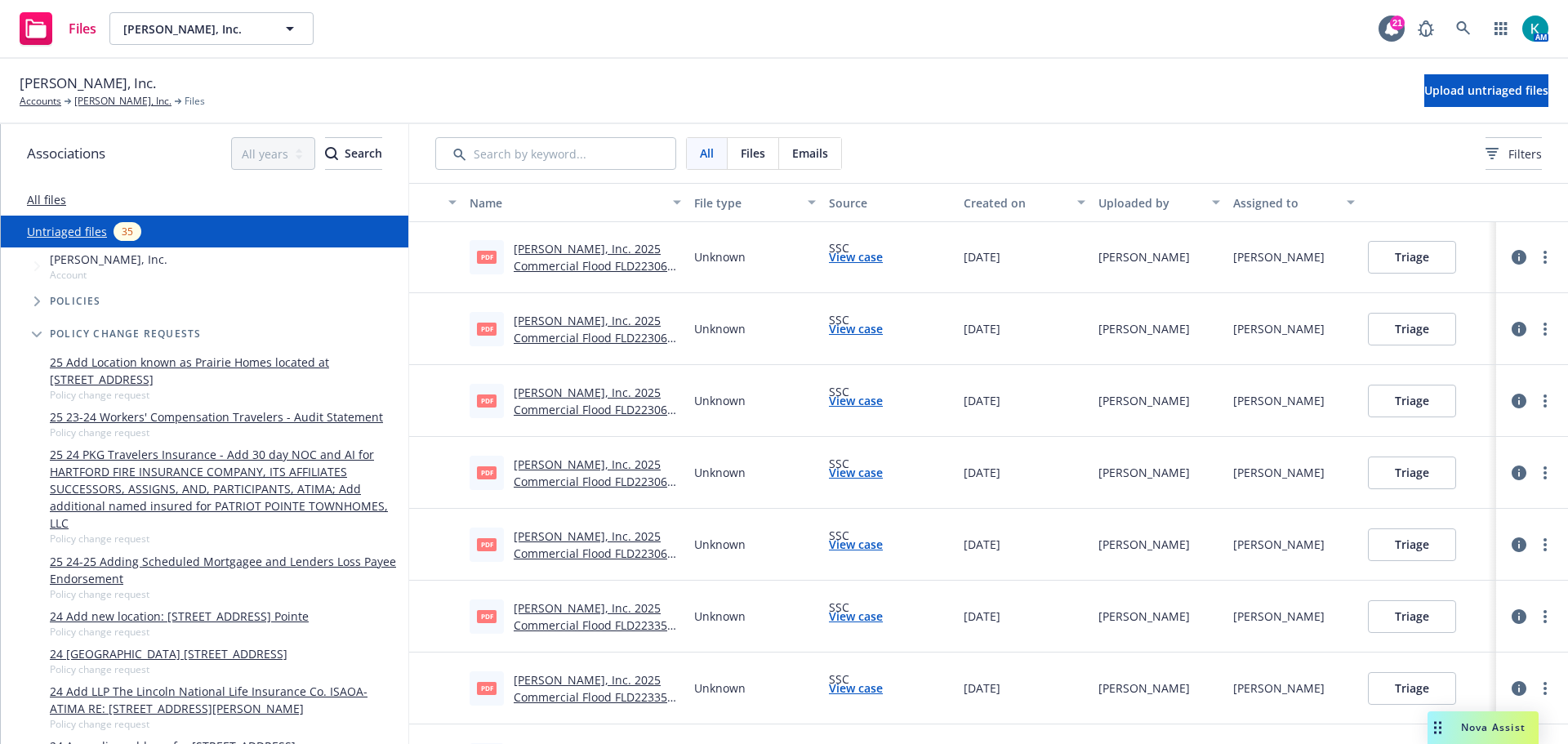
scroll to position [931, 0]
click at [1544, 475] on icon "more" at bounding box center [1546, 476] width 4 height 13
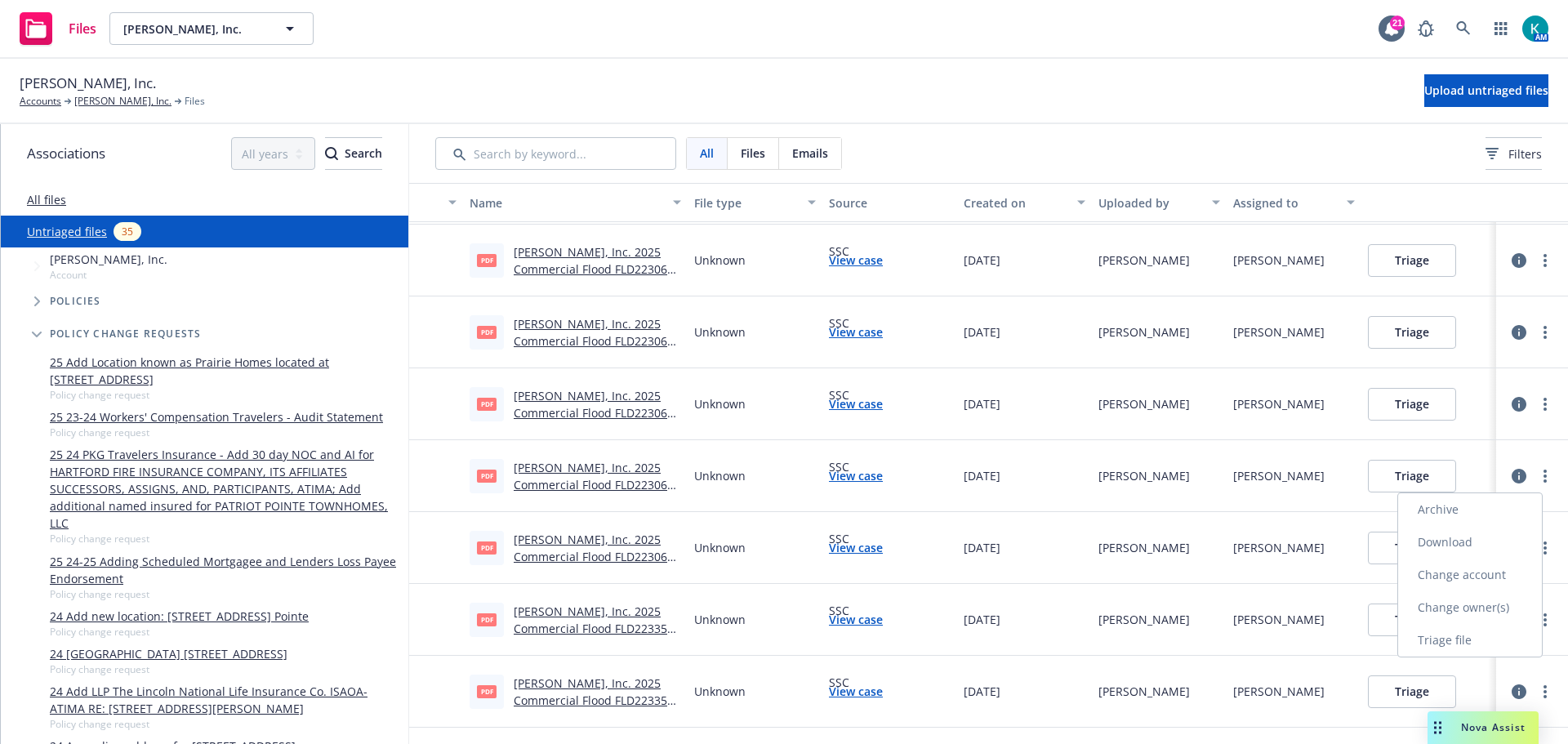
click at [1464, 508] on link "Archive" at bounding box center [1470, 509] width 144 height 32
click at [1544, 401] on icon "more" at bounding box center [1546, 404] width 4 height 13
drag, startPoint x: 1437, startPoint y: 436, endPoint x: 1479, endPoint y: 393, distance: 60.1
click at [1437, 435] on link "Archive" at bounding box center [1470, 437] width 144 height 32
click at [1536, 332] on link "more" at bounding box center [1545, 332] width 19 height 19
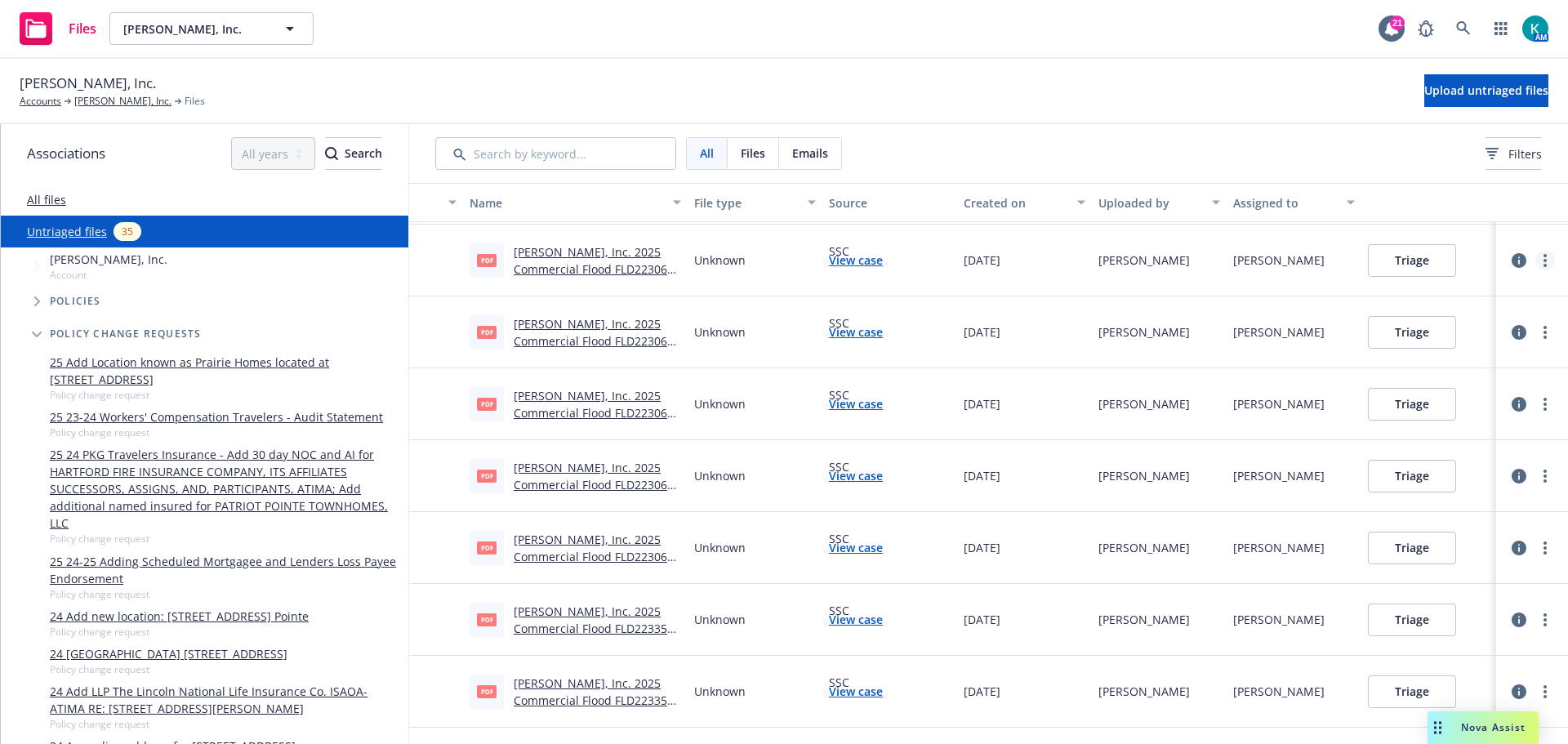
click at [1544, 263] on icon "more" at bounding box center [1546, 261] width 4 height 13
click at [1464, 297] on link "Archive" at bounding box center [1470, 293] width 144 height 32
click at [1536, 327] on link "more" at bounding box center [1545, 332] width 19 height 19
click at [1479, 365] on link "Archive" at bounding box center [1470, 366] width 144 height 32
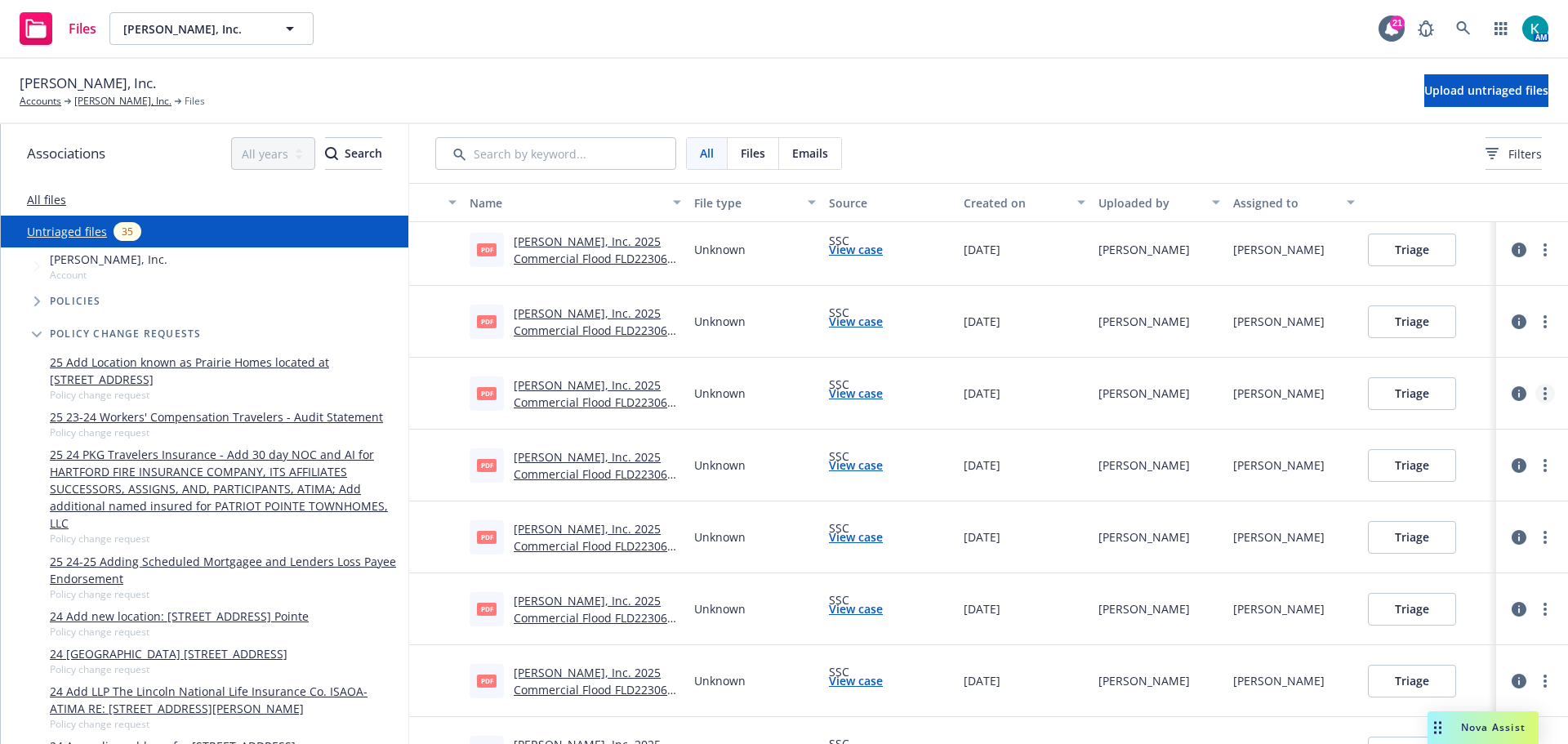
scroll to position [686, 0]
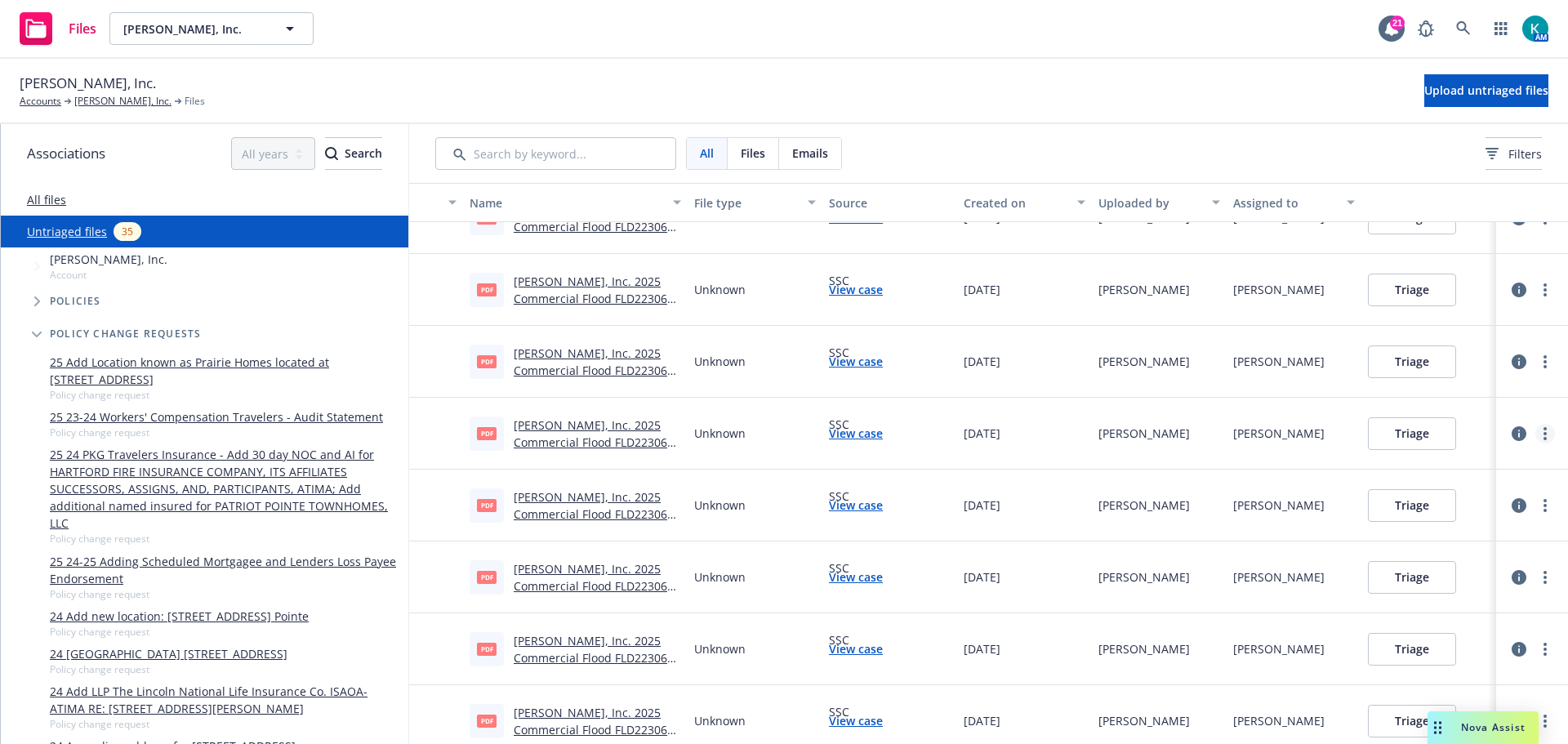
click at [1536, 435] on link "more" at bounding box center [1545, 433] width 19 height 19
click at [1498, 459] on link "Archive" at bounding box center [1470, 467] width 144 height 32
click at [1544, 362] on circle "more" at bounding box center [1546, 362] width 4 height 4
click at [1483, 397] on link "Archive" at bounding box center [1470, 394] width 144 height 32
click at [1544, 287] on icon "more" at bounding box center [1546, 289] width 4 height 13
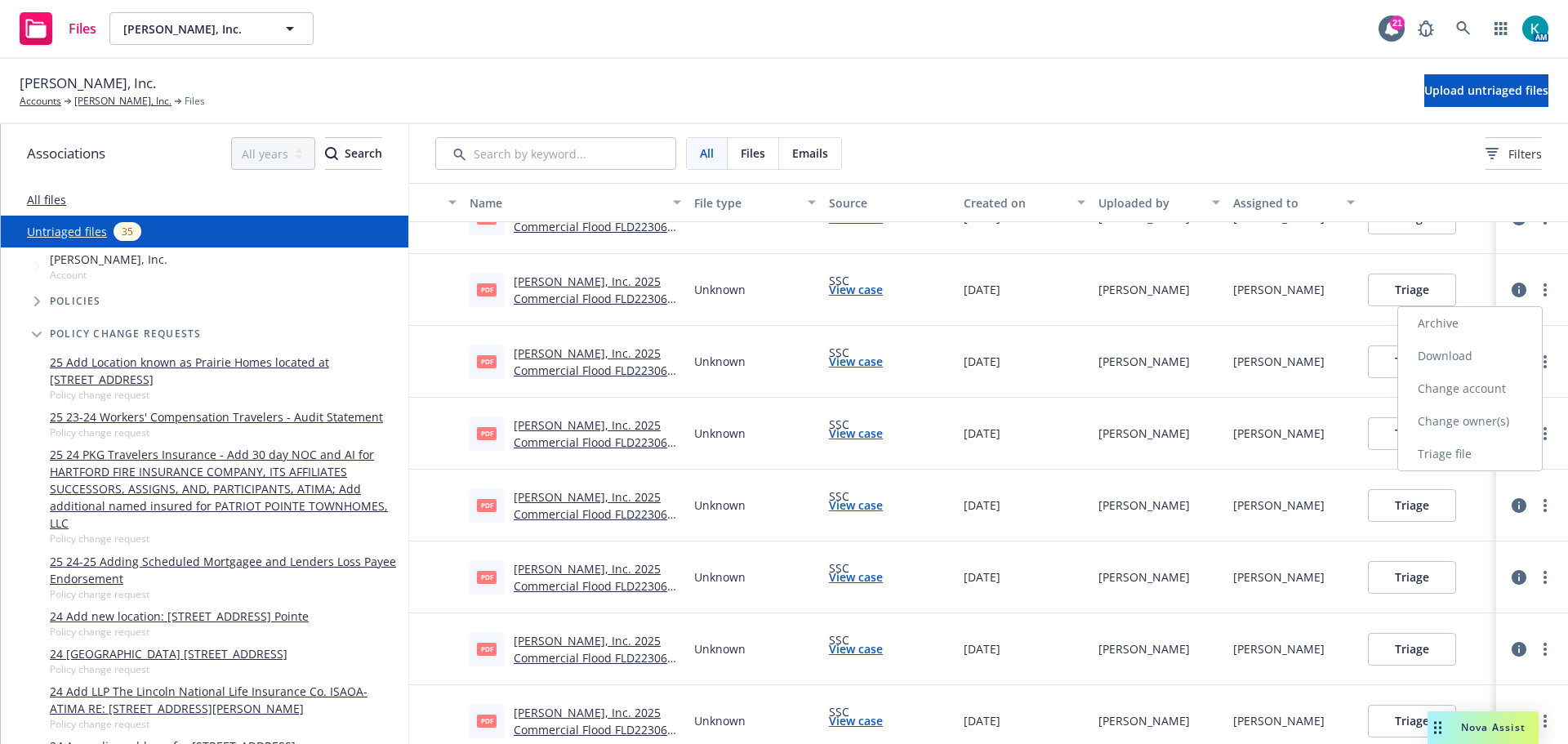
click at [1473, 330] on link "Archive" at bounding box center [1470, 323] width 144 height 32
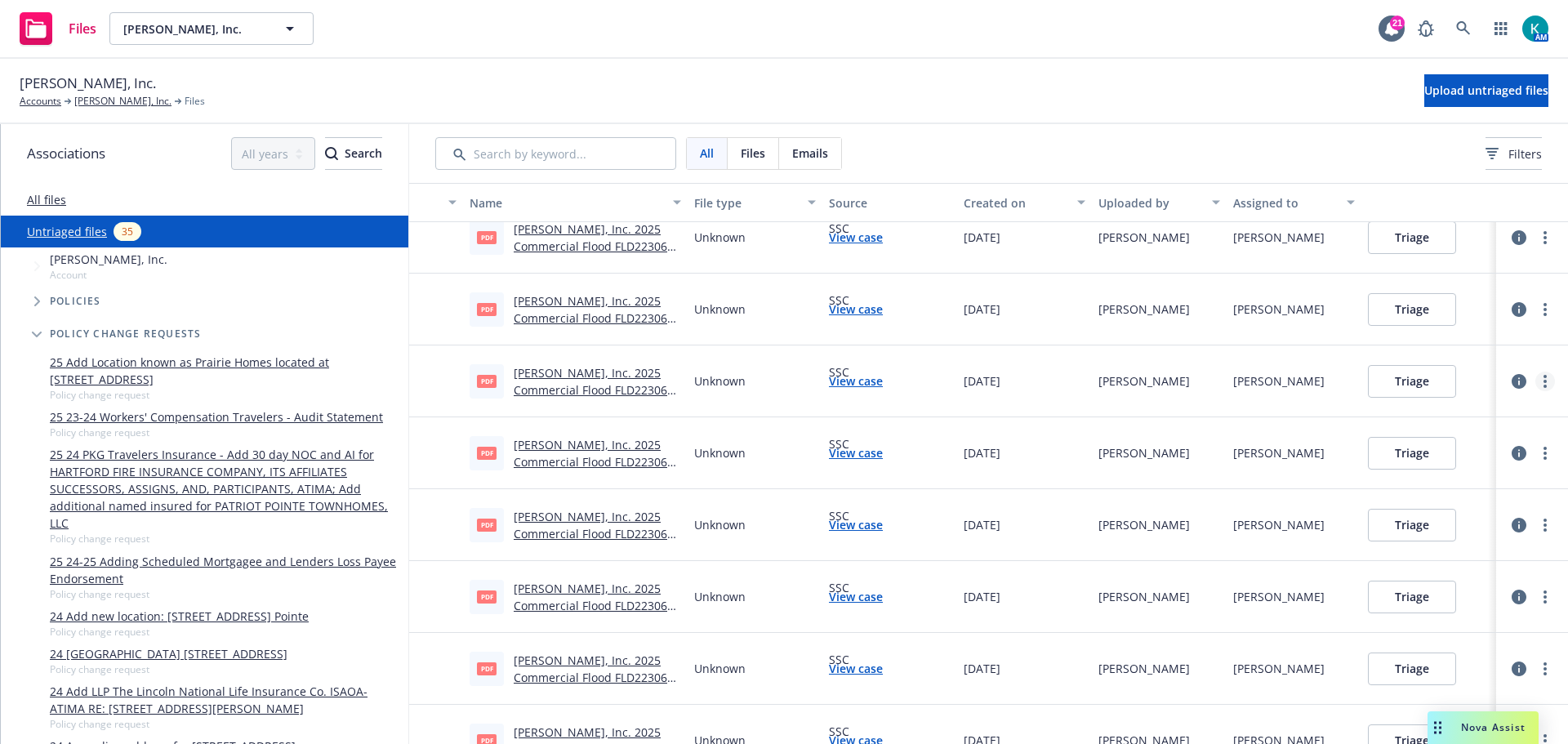
click at [1544, 378] on icon "more" at bounding box center [1546, 381] width 4 height 13
click at [1477, 411] on link "Archive" at bounding box center [1470, 415] width 144 height 32
click at [1536, 309] on link "more" at bounding box center [1545, 309] width 19 height 19
click at [1476, 351] on link "Archive" at bounding box center [1470, 342] width 144 height 32
click at [1539, 236] on link "more" at bounding box center [1545, 237] width 19 height 19
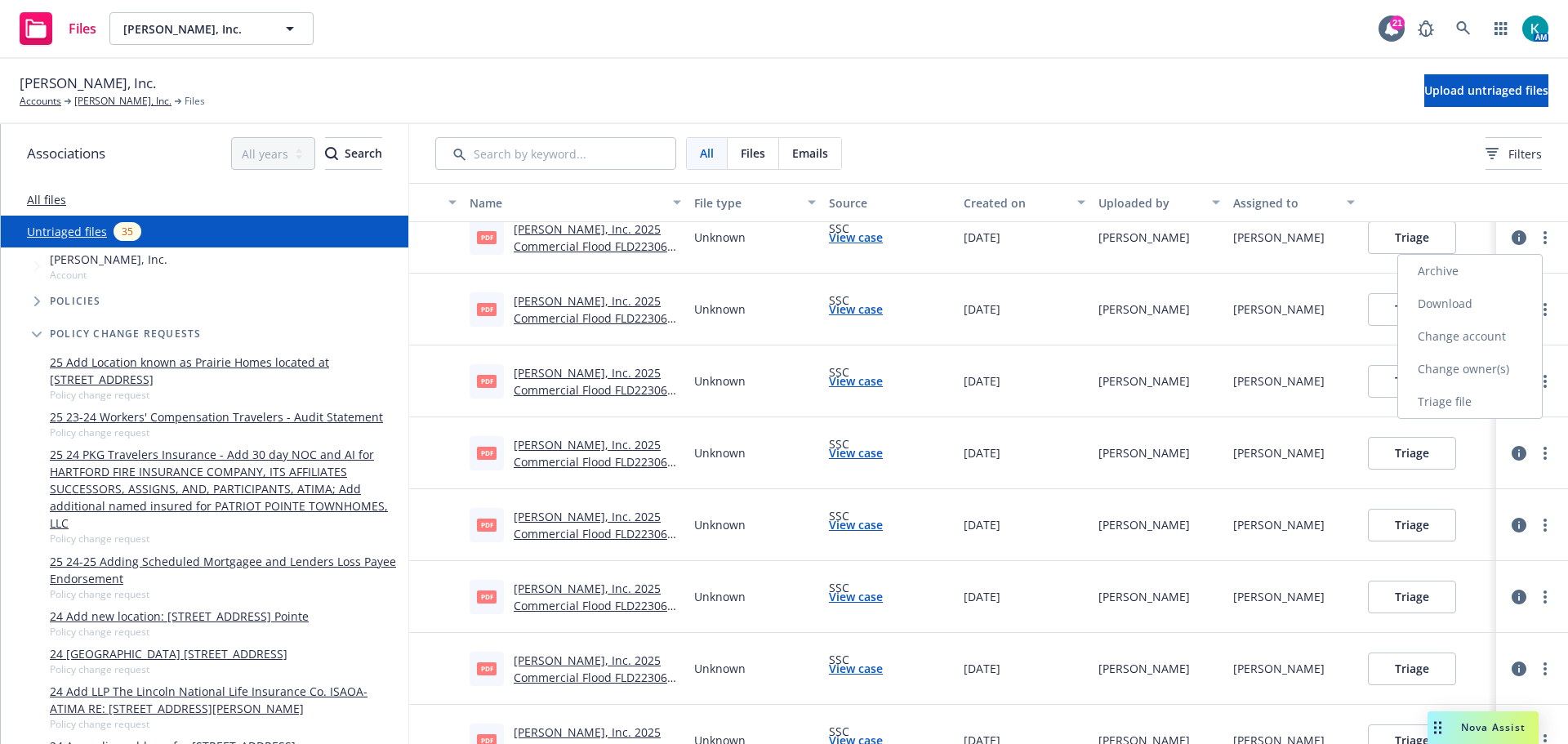
click at [1497, 267] on link "Archive" at bounding box center [1470, 271] width 144 height 32
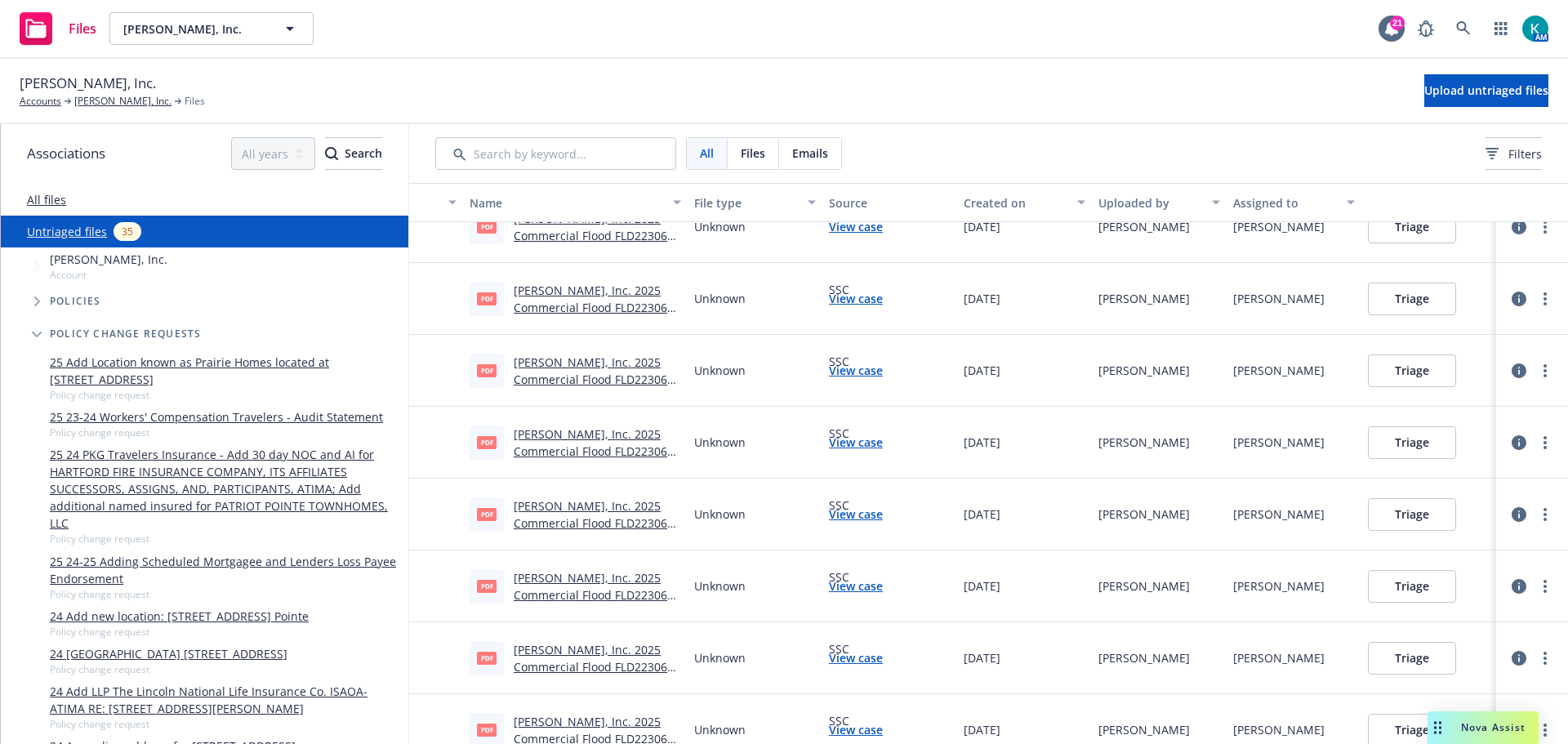
scroll to position [278, 0]
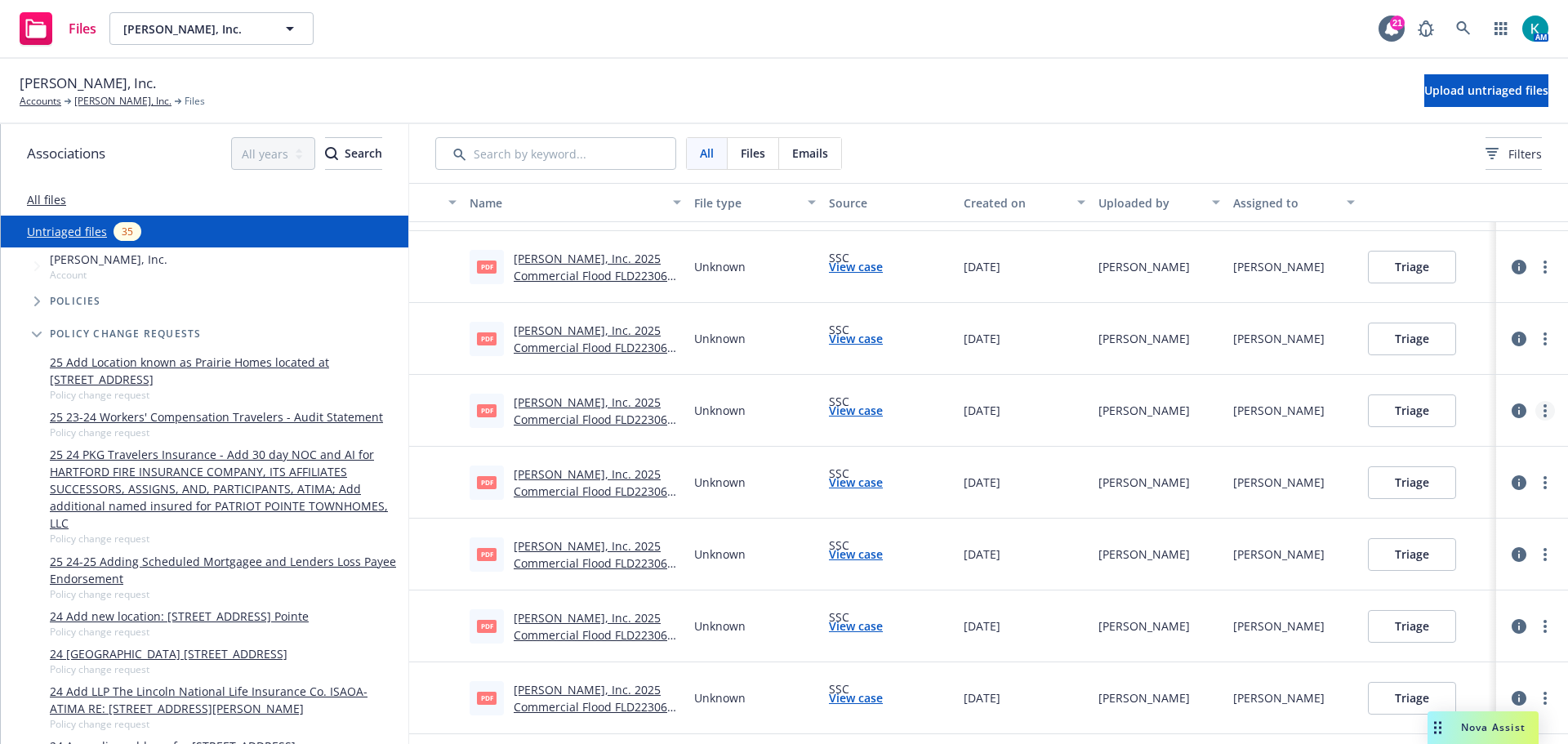
click at [1536, 407] on link "more" at bounding box center [1545, 410] width 19 height 19
drag, startPoint x: 1500, startPoint y: 440, endPoint x: 1497, endPoint y: 428, distance: 12.4
click at [1499, 440] on link "Archive" at bounding box center [1470, 443] width 144 height 32
click at [1536, 338] on link "more" at bounding box center [1545, 339] width 19 height 19
click at [1465, 381] on link "Archive" at bounding box center [1470, 372] width 144 height 32
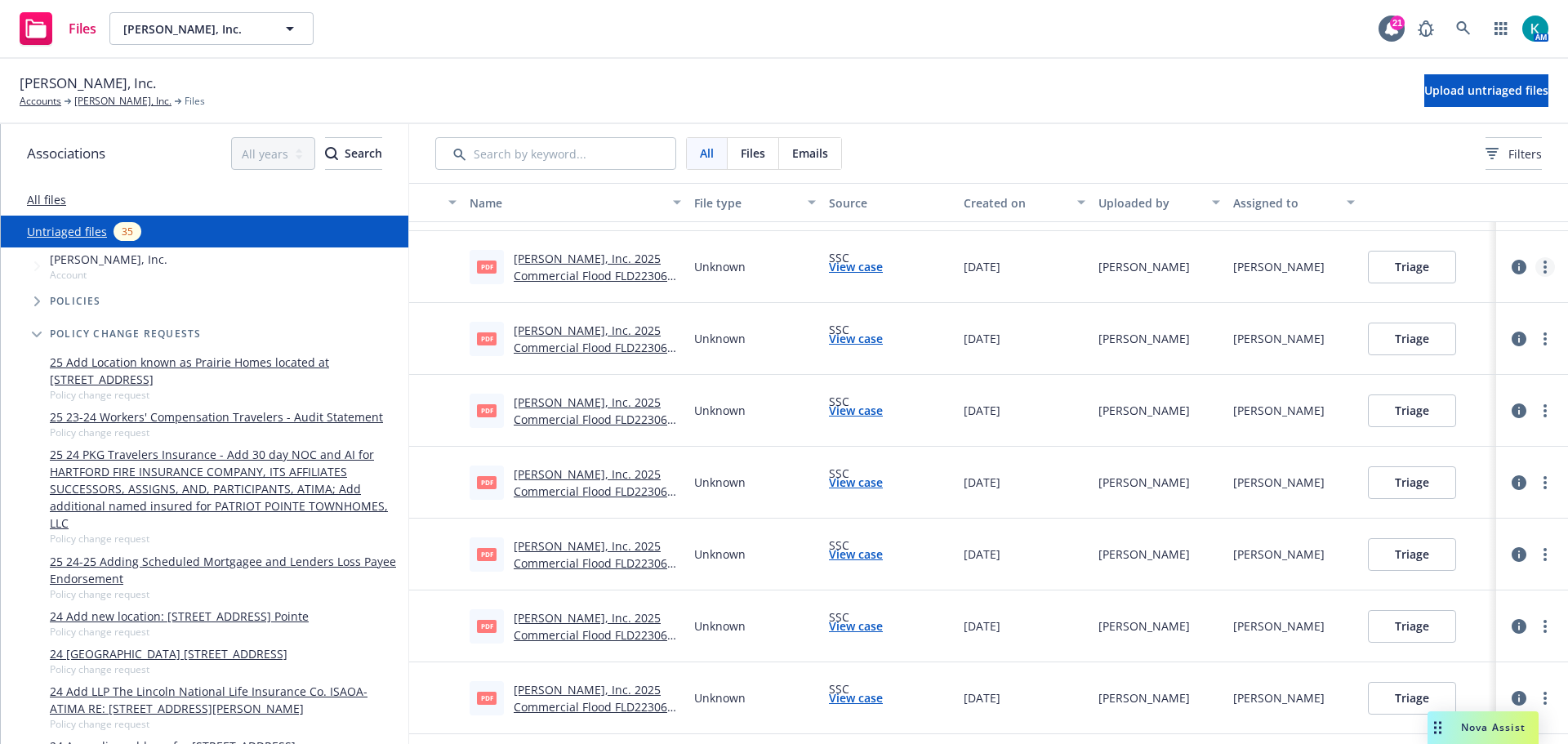
click at [1536, 267] on link "more" at bounding box center [1545, 266] width 19 height 19
click at [1479, 302] on link "Archive" at bounding box center [1470, 300] width 144 height 32
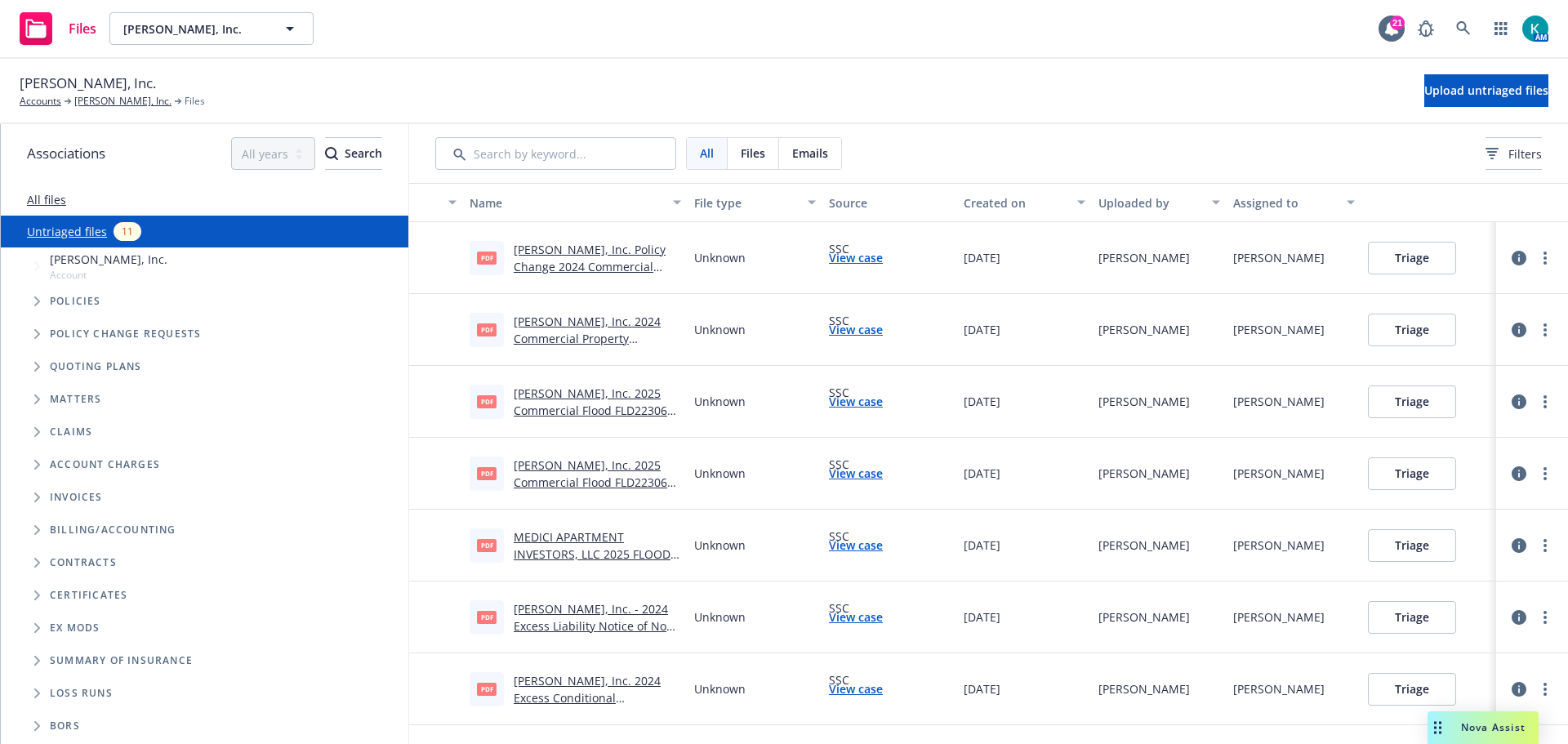
click at [1536, 410] on div at bounding box center [1545, 402] width 19 height 19
click at [1536, 401] on link "more" at bounding box center [1545, 402] width 19 height 19
click at [1495, 434] on link "Archive" at bounding box center [1470, 435] width 144 height 32
click at [1544, 401] on circle "more" at bounding box center [1546, 402] width 4 height 4
click at [1544, 401] on icon "more" at bounding box center [1546, 402] width 4 height 13
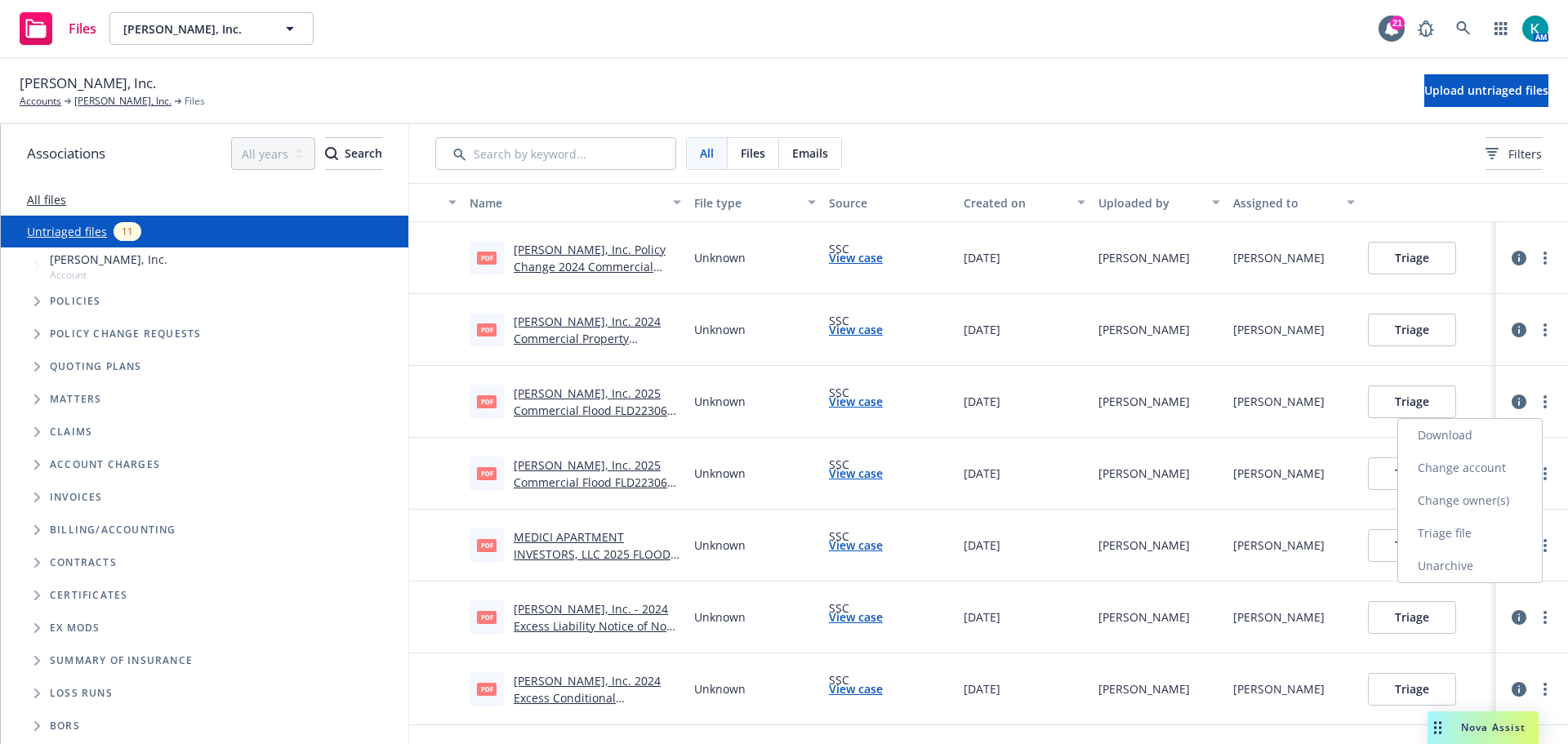
click at [1401, 475] on link "Change account" at bounding box center [1470, 468] width 144 height 32
drag, startPoint x: 1536, startPoint y: 473, endPoint x: 1518, endPoint y: 475, distance: 18.1
click at [1536, 473] on link "more" at bounding box center [1545, 473] width 19 height 19
click at [1490, 510] on link "Archive" at bounding box center [1470, 507] width 144 height 32
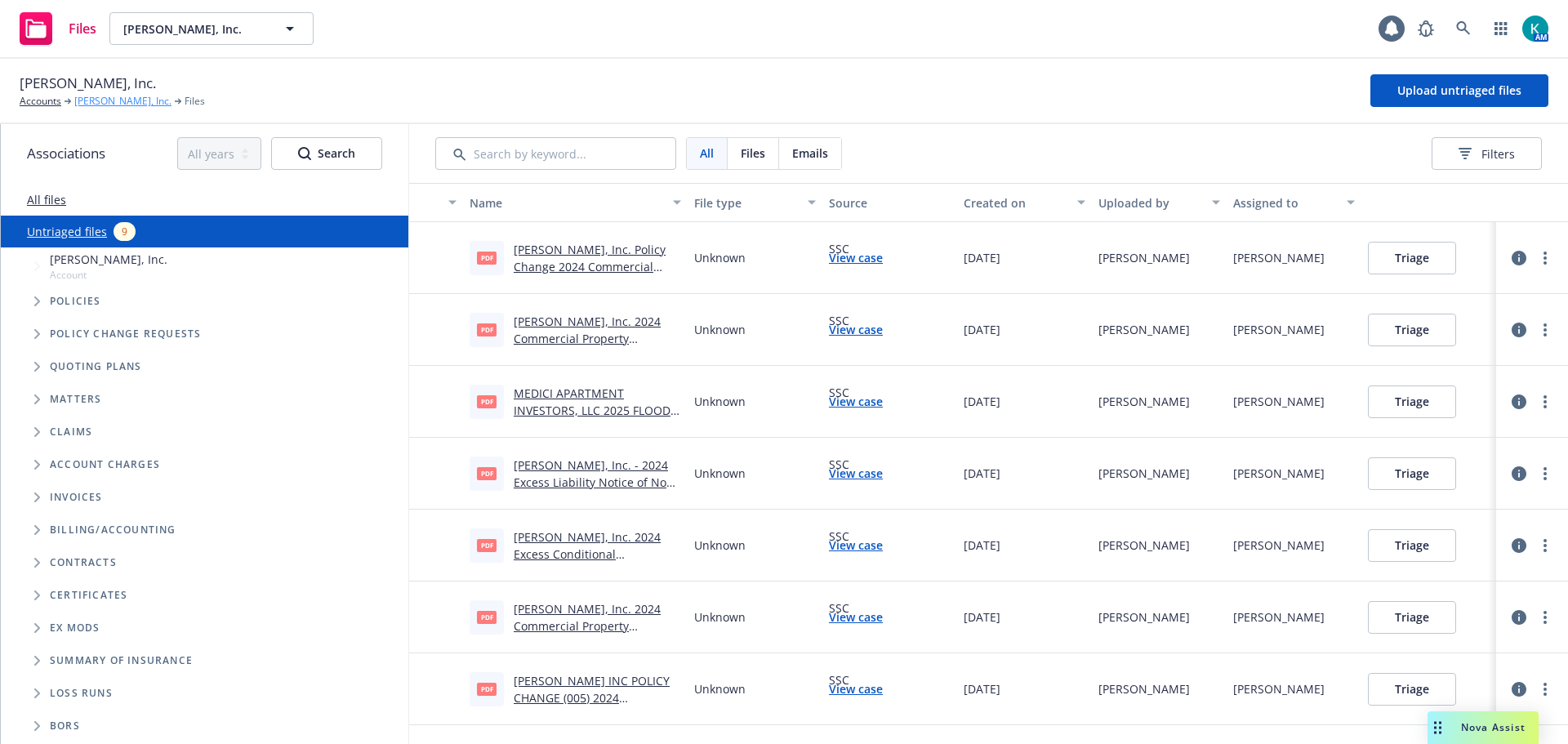
click at [126, 98] on link "[PERSON_NAME], Inc." at bounding box center [122, 101] width 97 height 15
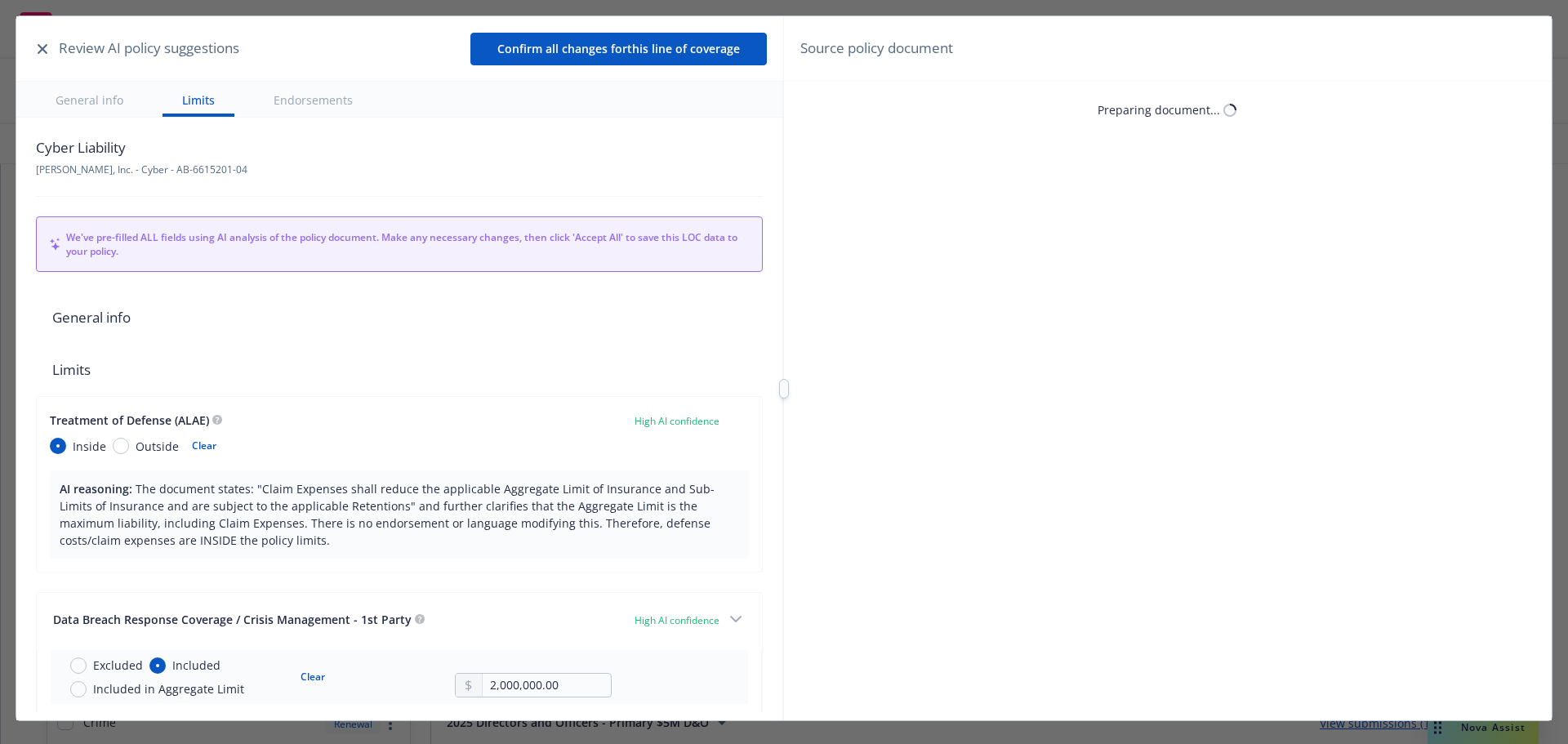
click at [48, 52] on button "button" at bounding box center [42, 48] width 19 height 19
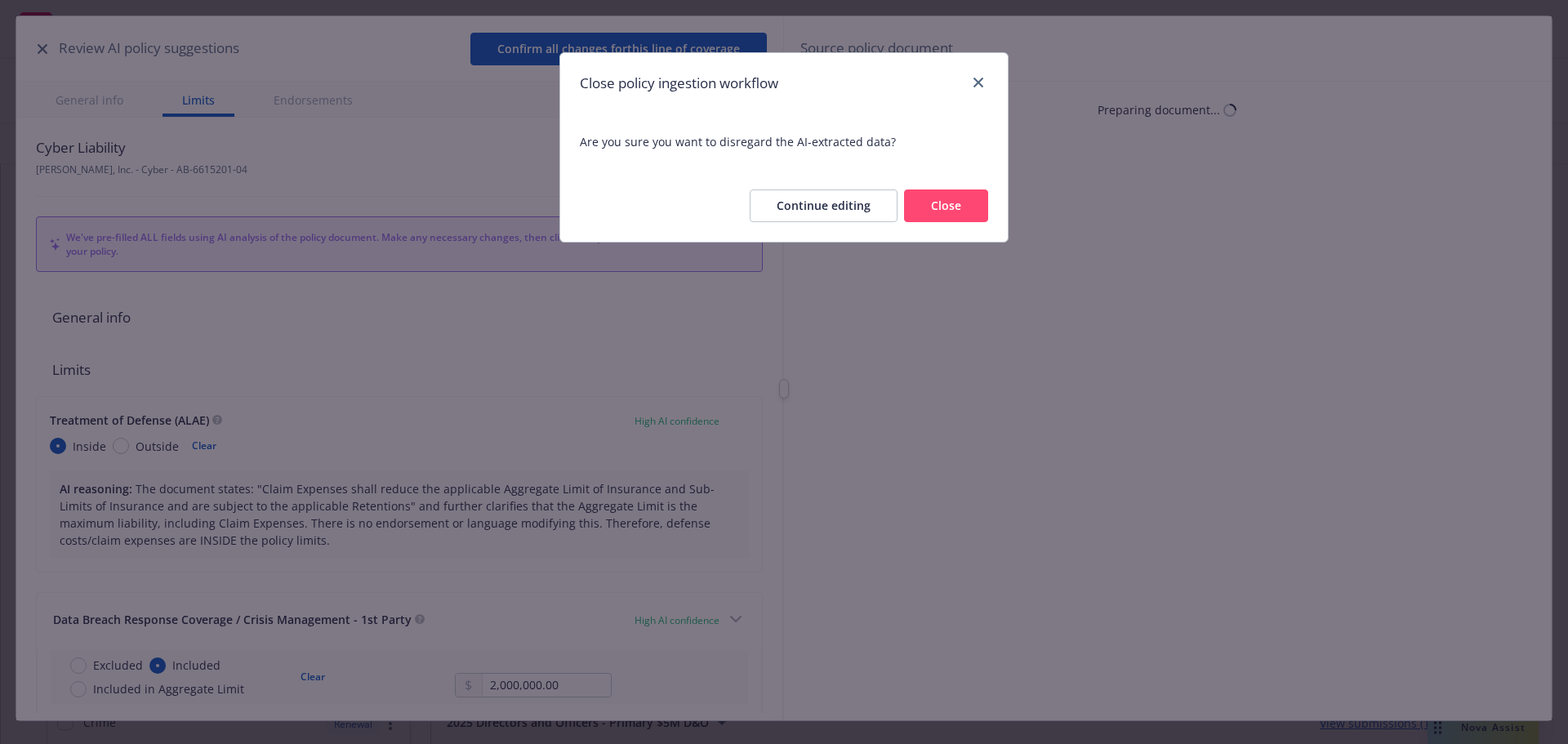
click at [958, 209] on button "Close" at bounding box center [946, 205] width 84 height 32
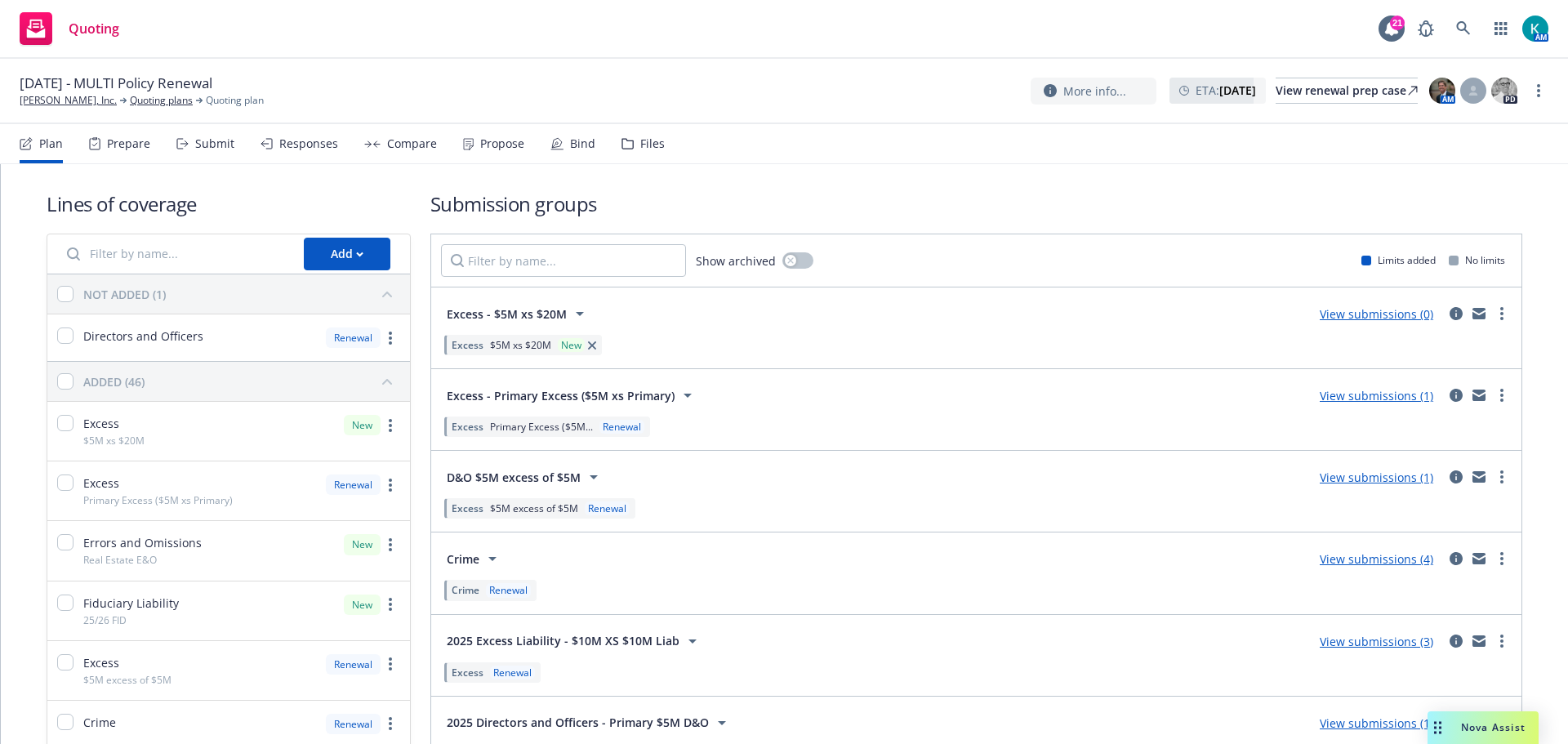
click at [418, 148] on div "Compare" at bounding box center [412, 144] width 50 height 13
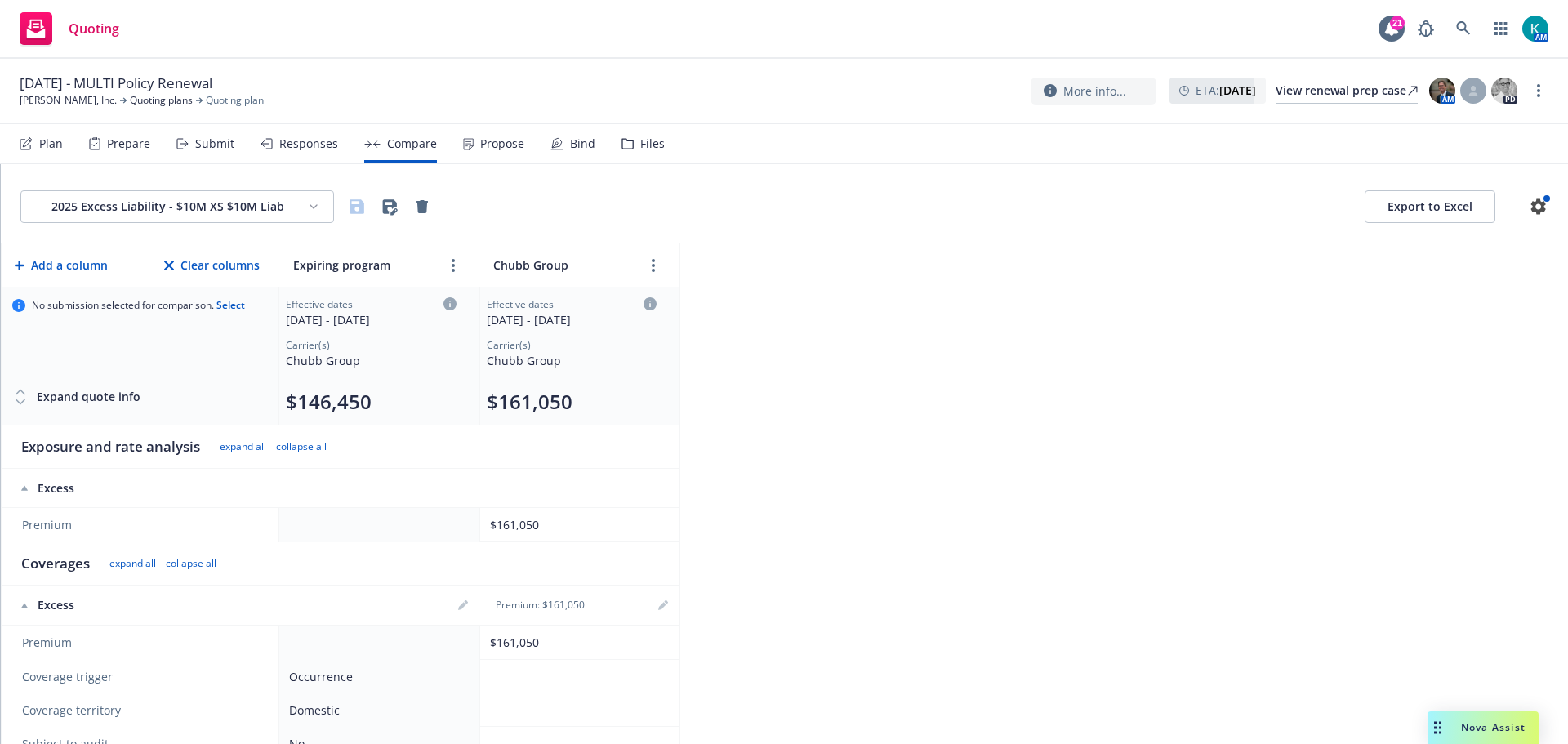
click at [487, 146] on div "Propose" at bounding box center [503, 144] width 45 height 13
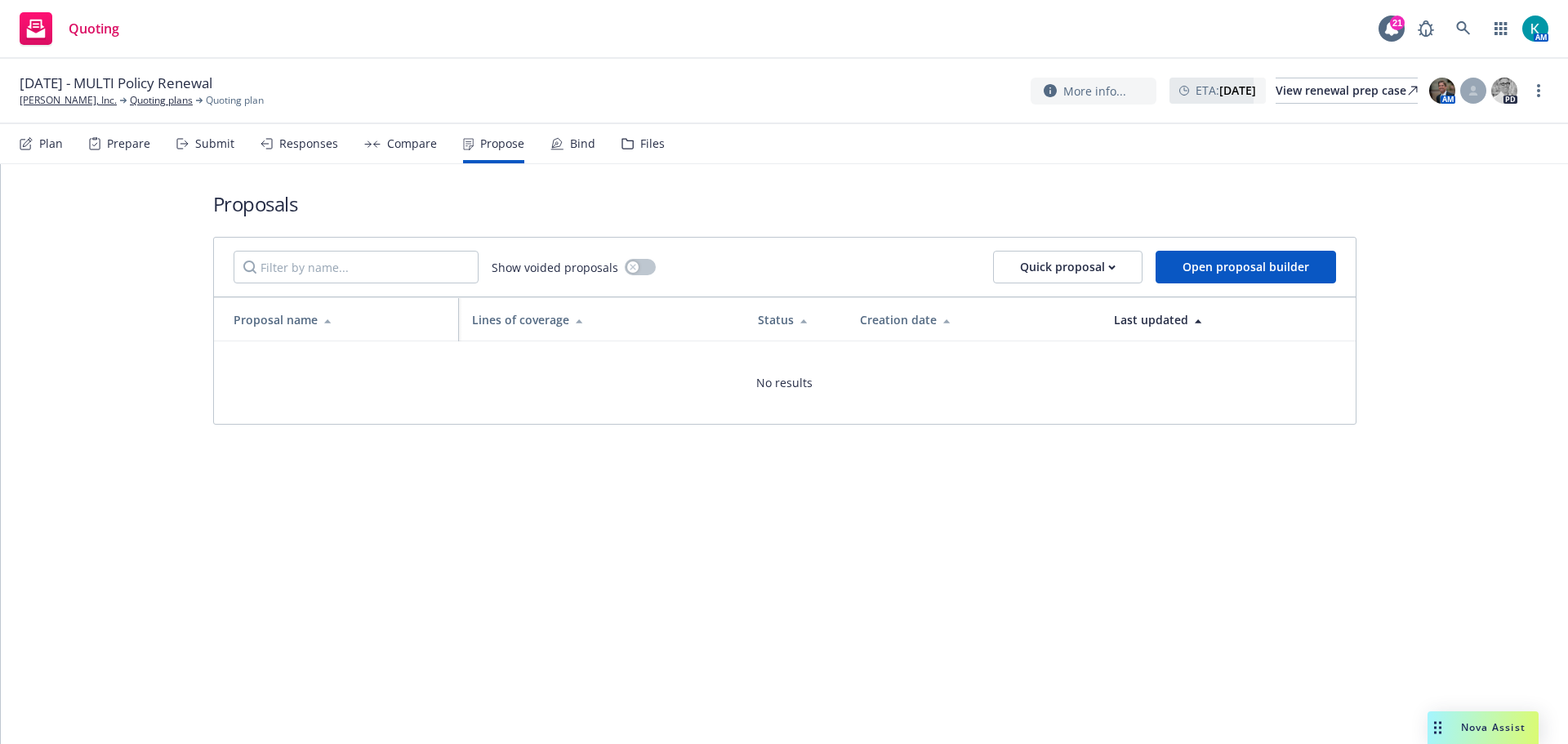
click at [405, 143] on div "Compare" at bounding box center [412, 144] width 50 height 13
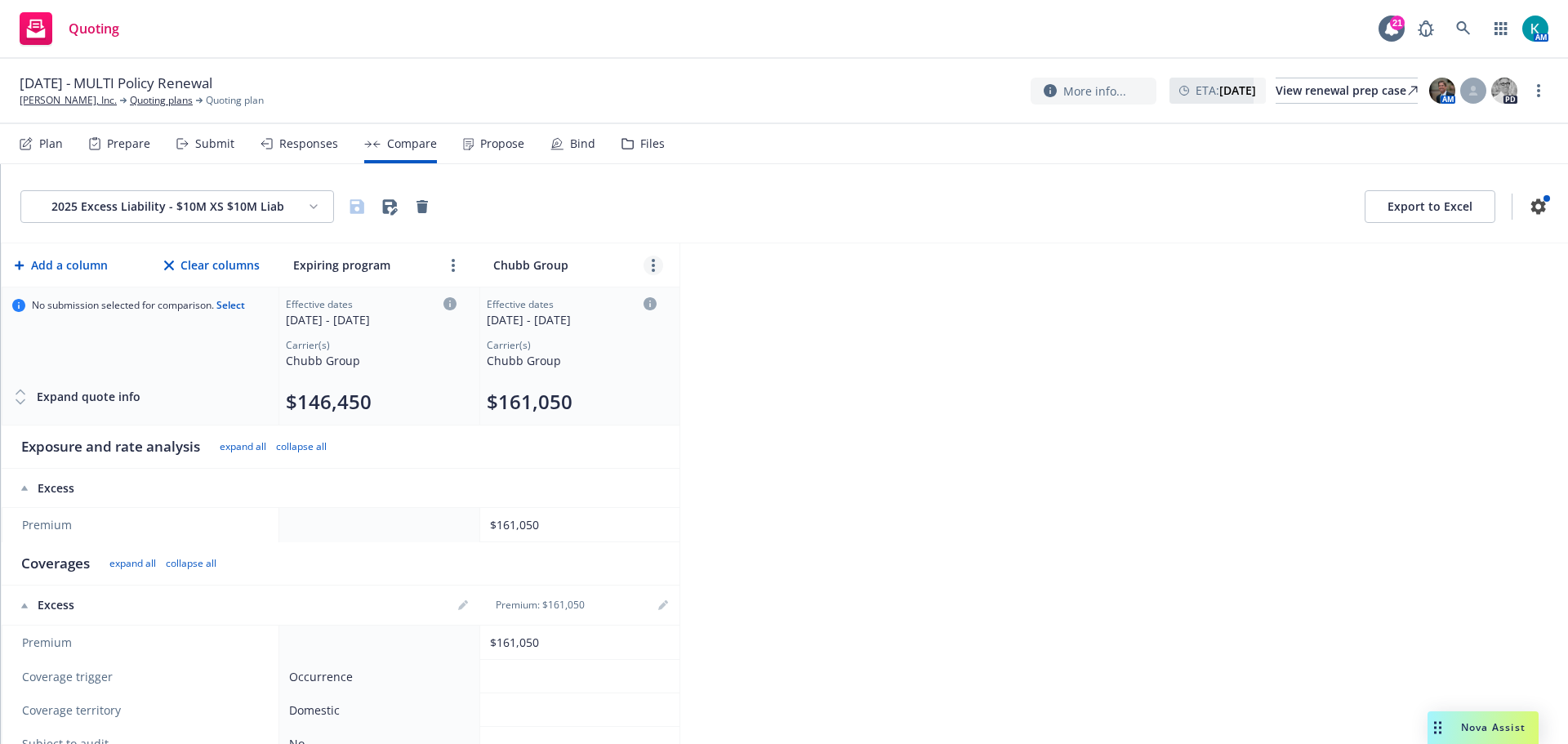
click at [655, 265] on link "more" at bounding box center [653, 265] width 19 height 19
click at [867, 267] on div "2025 Excess Liability - $10M XS $10M Liab Export to Excel Add a column Clear co…" at bounding box center [784, 454] width 1567 height 580
drag, startPoint x: 289, startPoint y: 144, endPoint x: 333, endPoint y: 149, distance: 44.3
click at [291, 144] on div "Responses" at bounding box center [308, 144] width 58 height 13
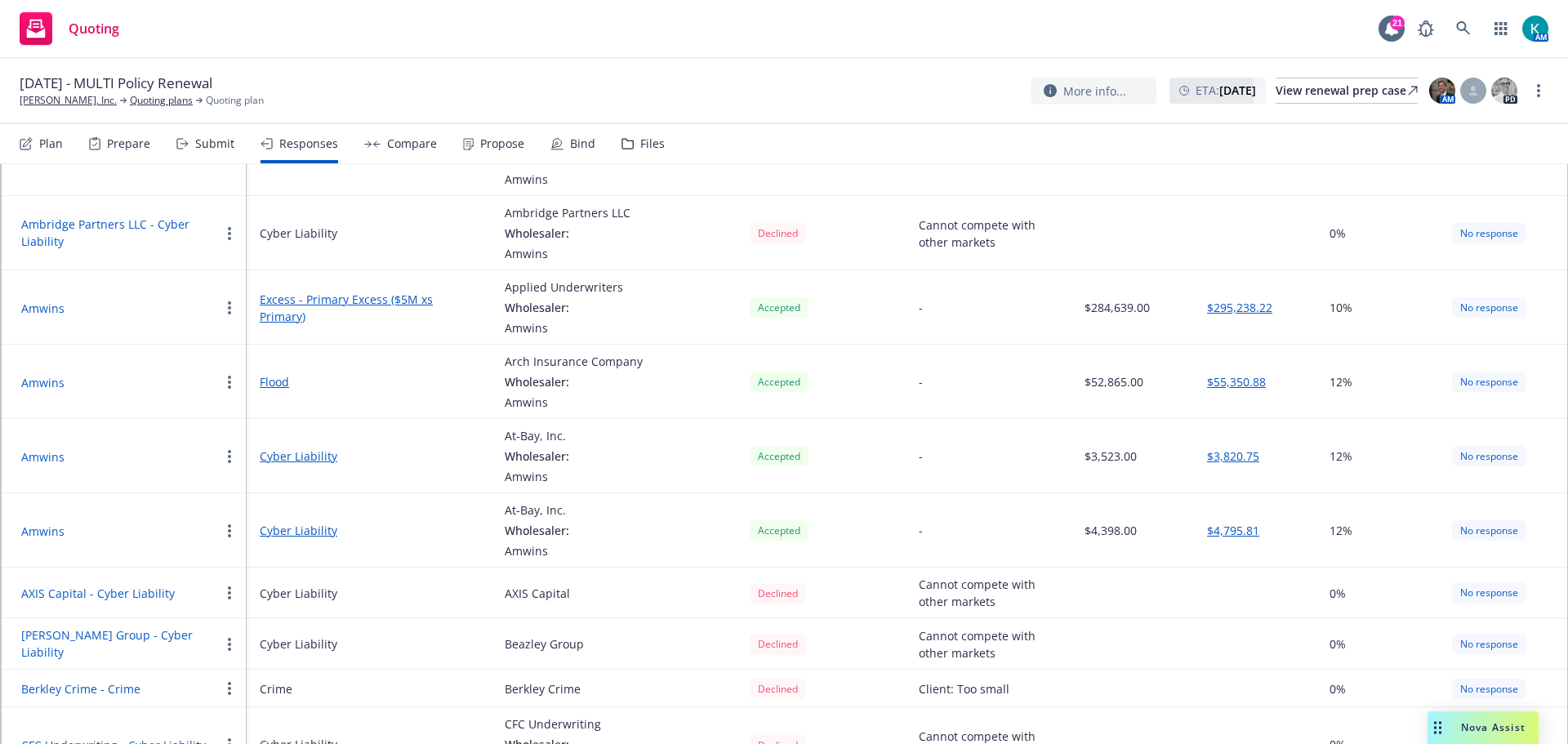
scroll to position [571, 0]
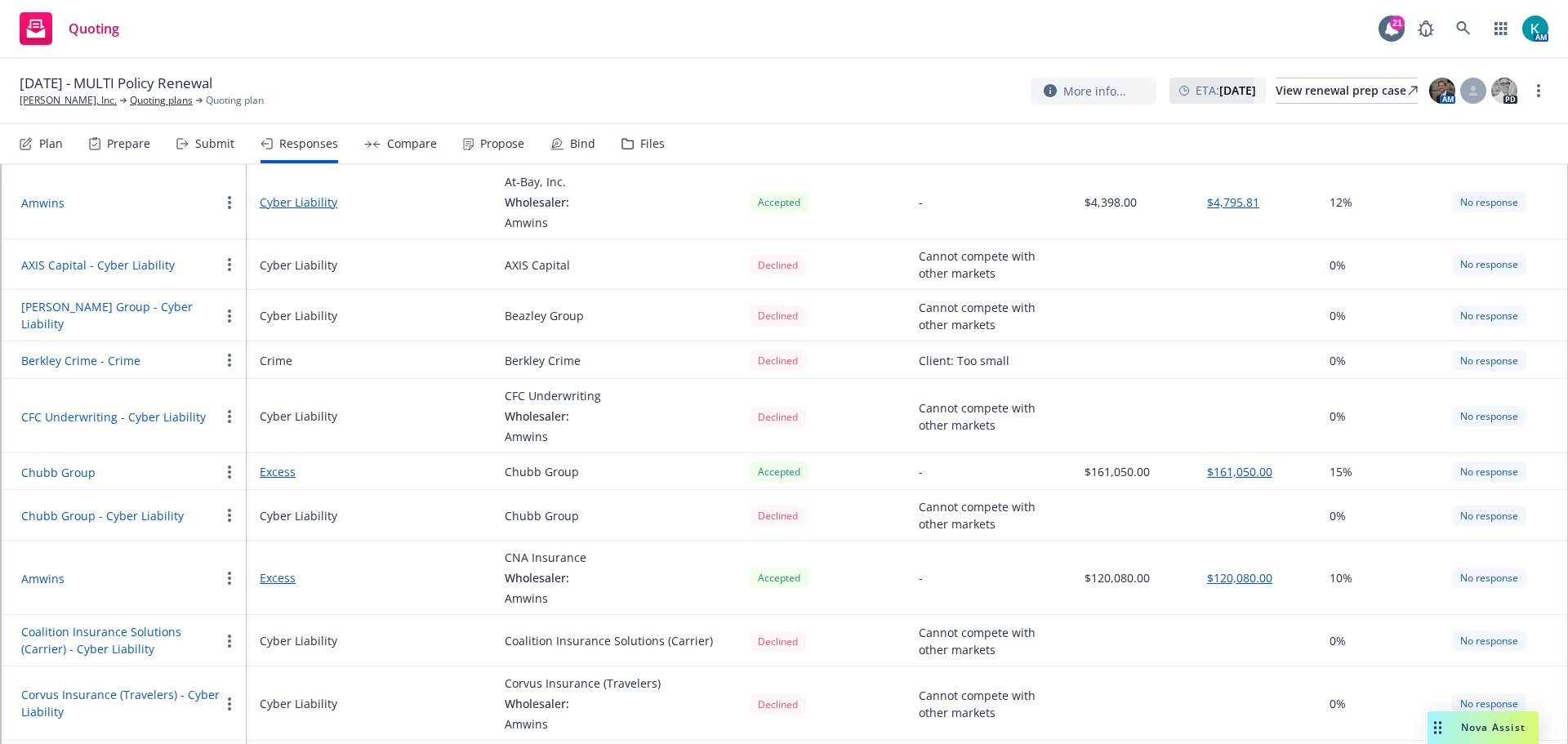
click at [231, 462] on button "button" at bounding box center [229, 471] width 19 height 19
click at [45, 464] on button "Chubb Group" at bounding box center [58, 472] width 74 height 17
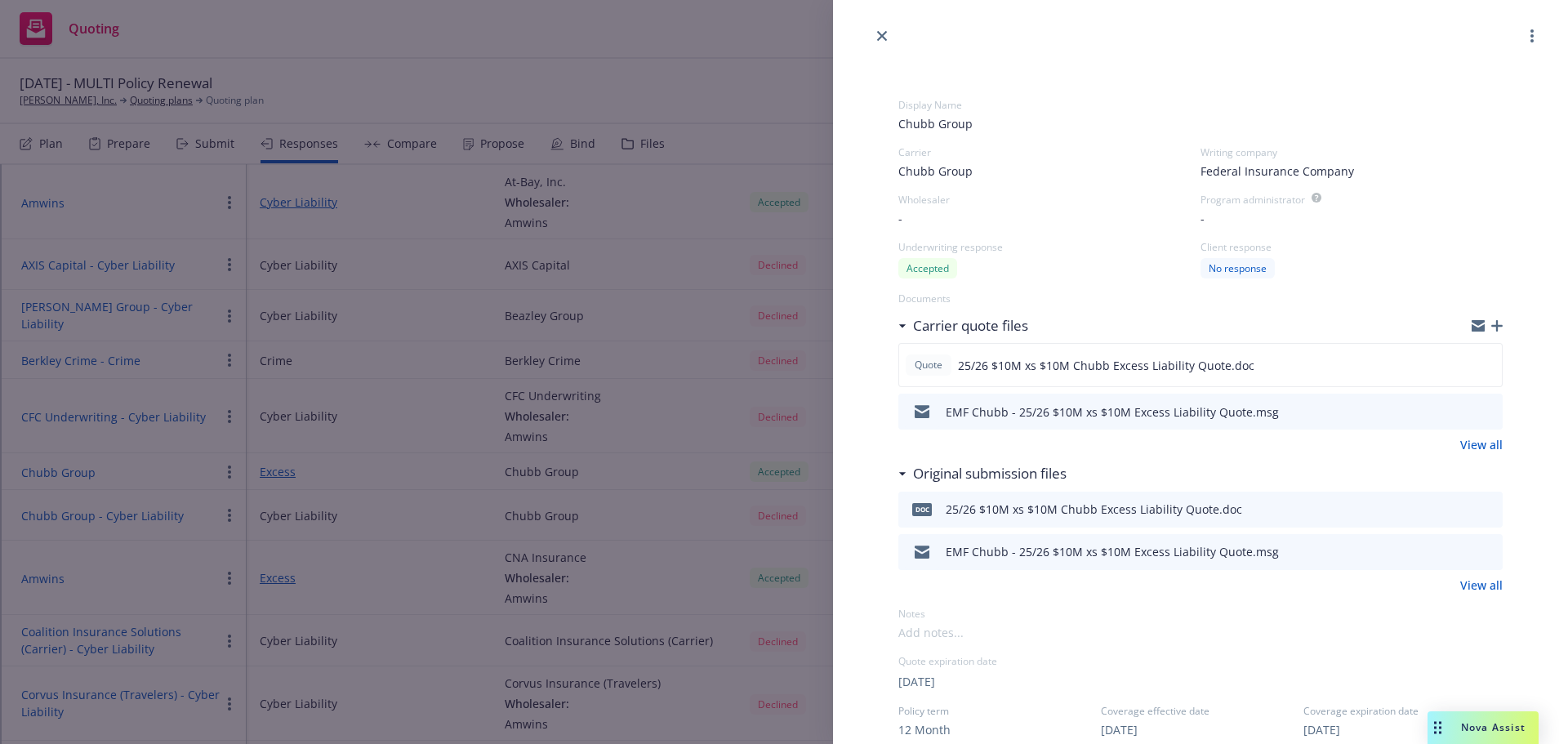
click at [1523, 37] on button "button" at bounding box center [1532, 35] width 19 height 19
click at [1484, 68] on span "Withdraw carrier quote" at bounding box center [1454, 68] width 167 height 16
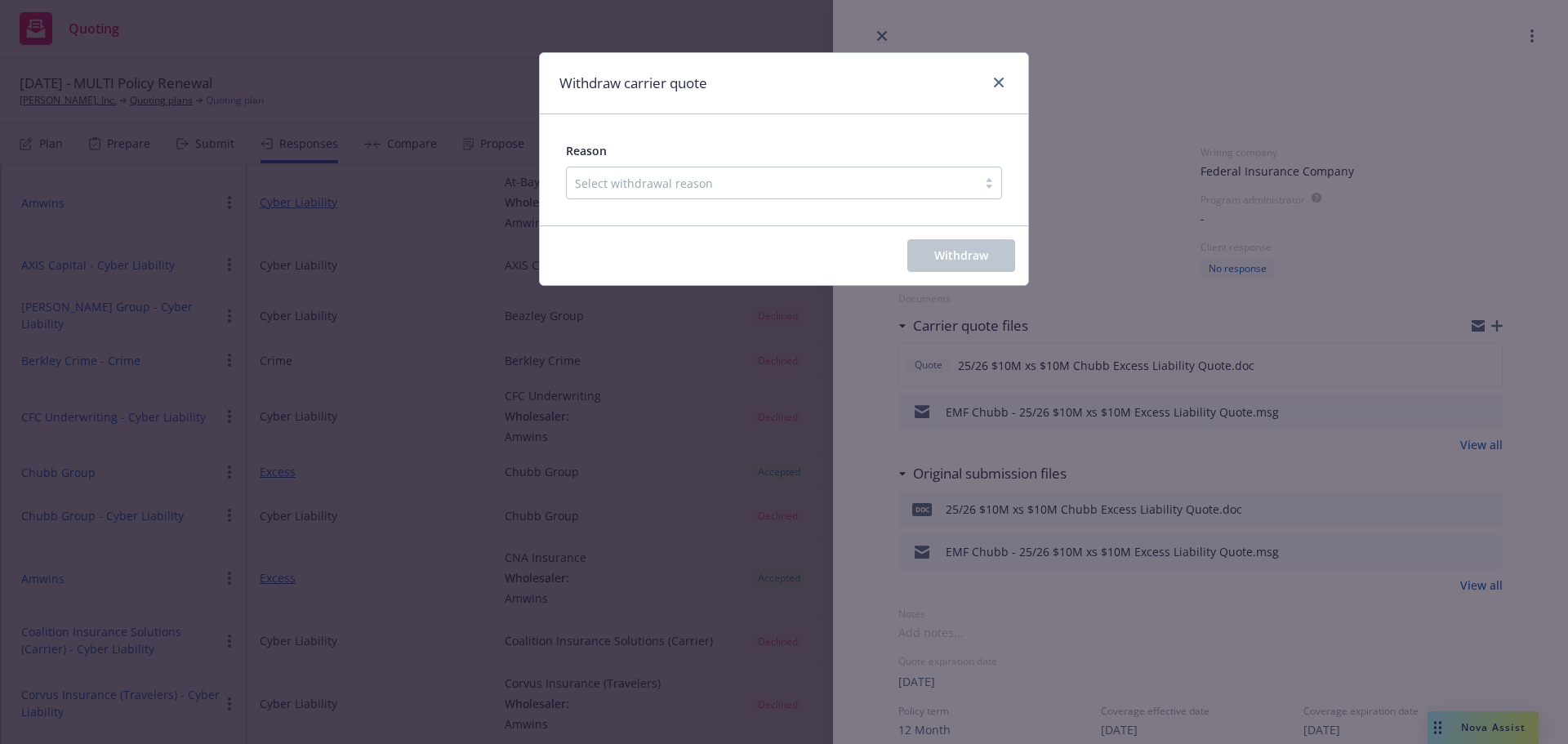
click at [776, 173] on div at bounding box center [772, 183] width 393 height 19
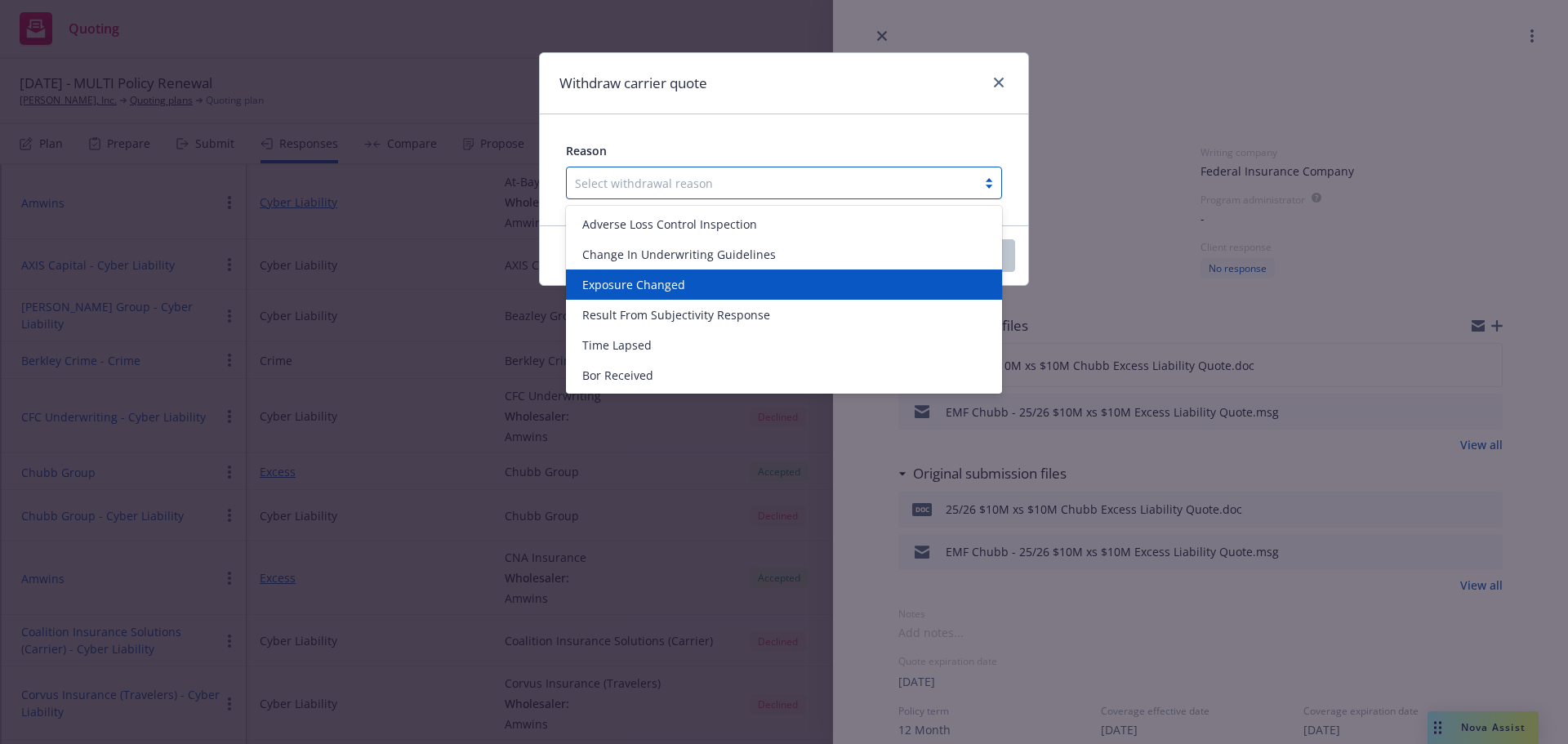
click at [802, 282] on div "Exposure Changed" at bounding box center [784, 285] width 417 height 17
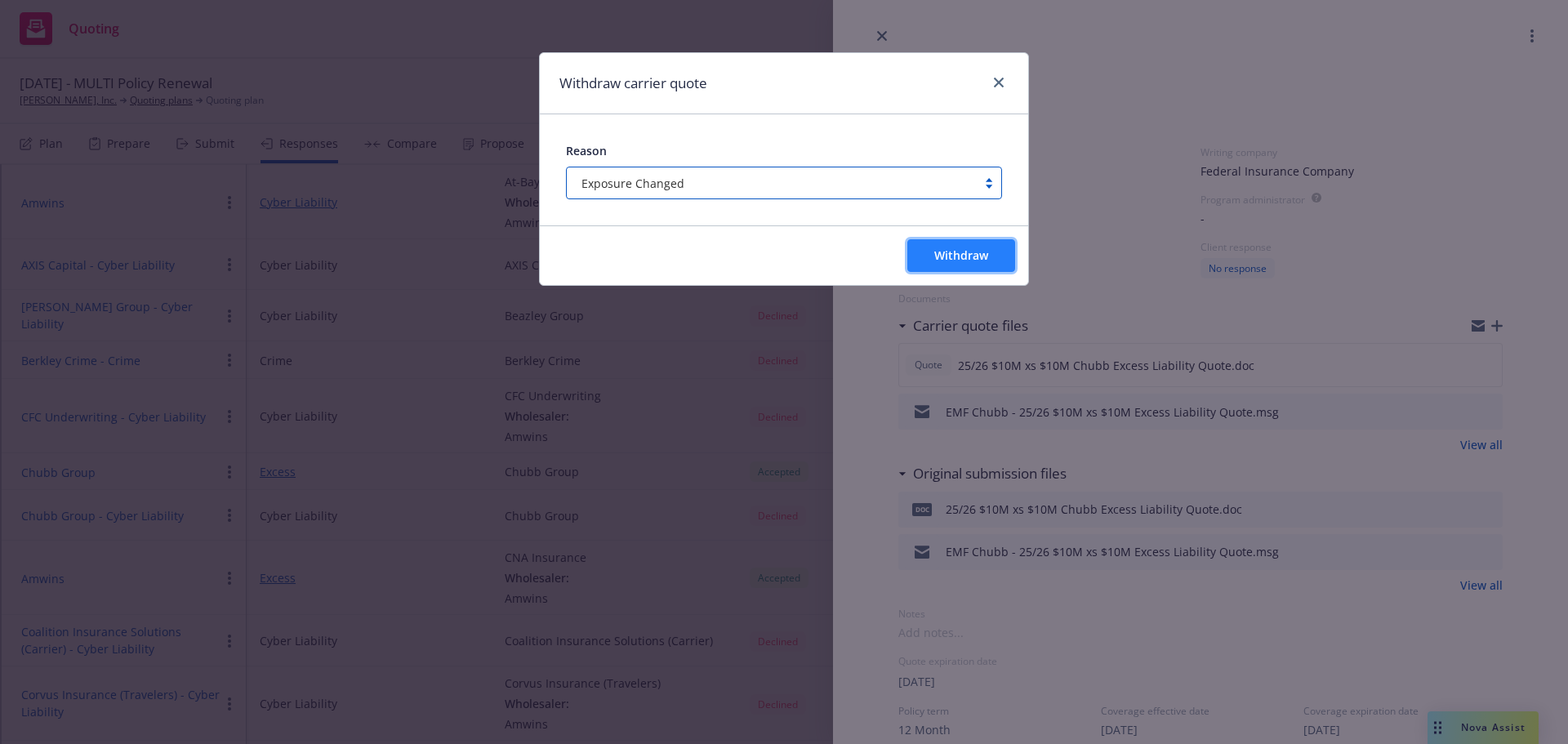
click at [990, 265] on button "Withdraw" at bounding box center [961, 255] width 108 height 32
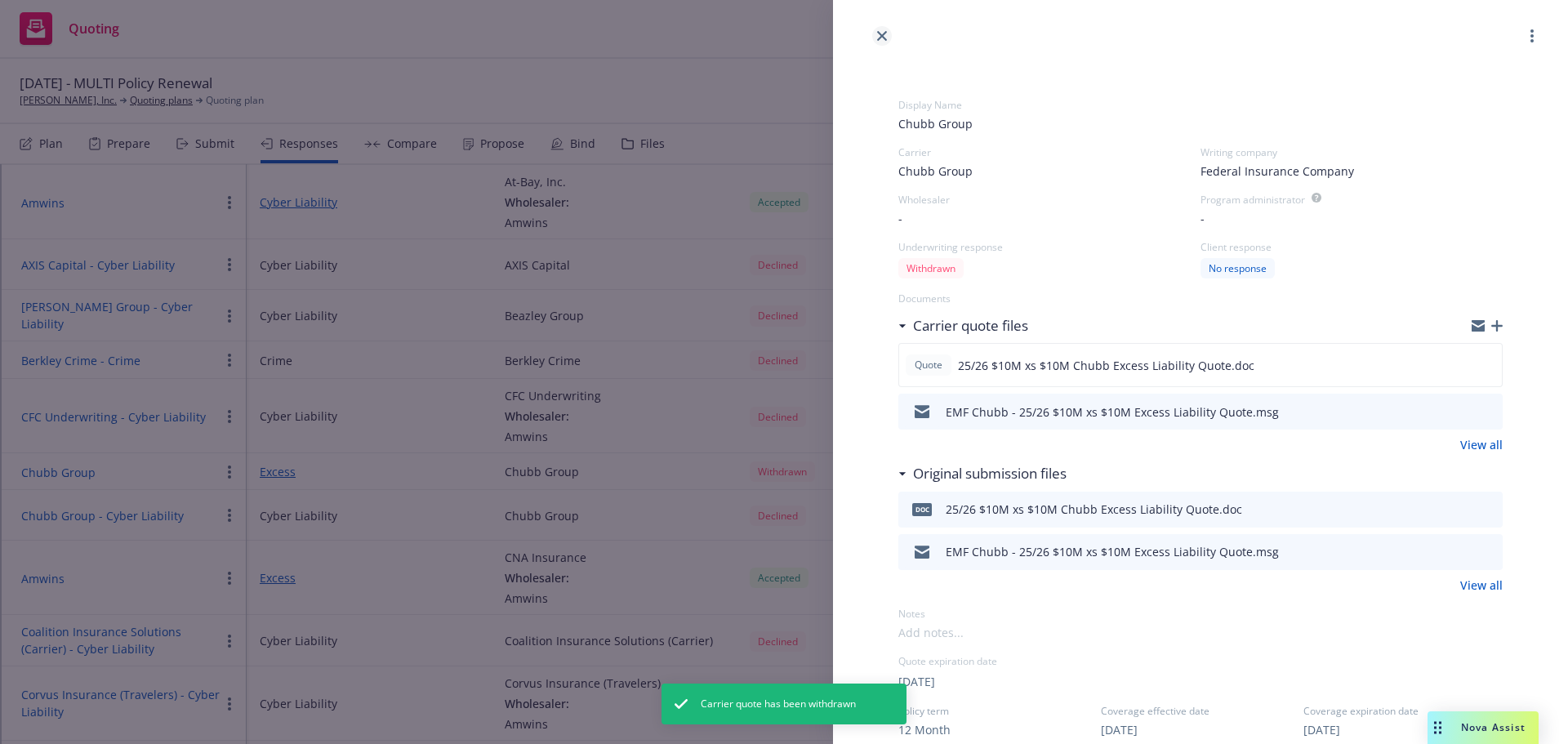
click at [885, 38] on icon "close" at bounding box center [881, 35] width 10 height 10
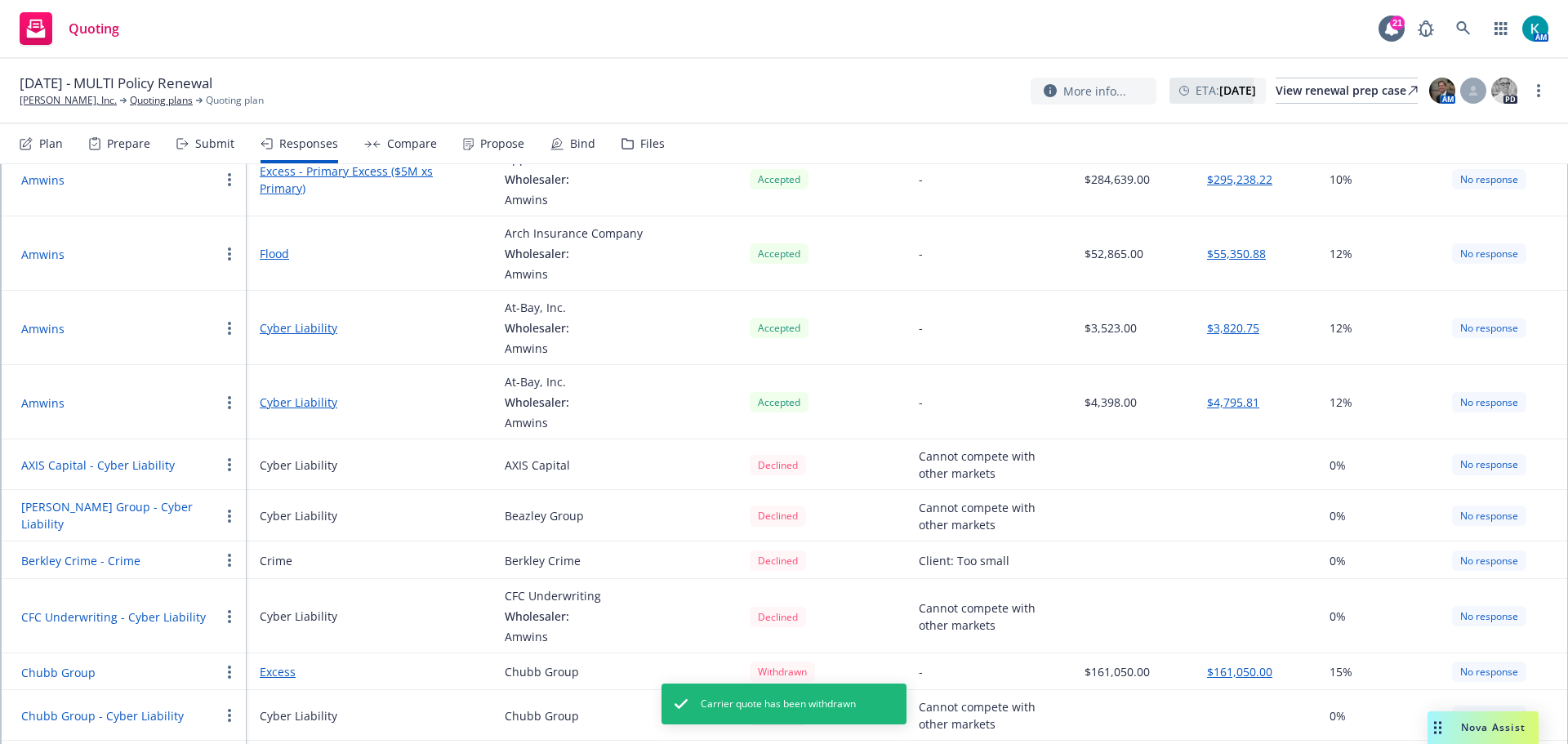
scroll to position [163, 0]
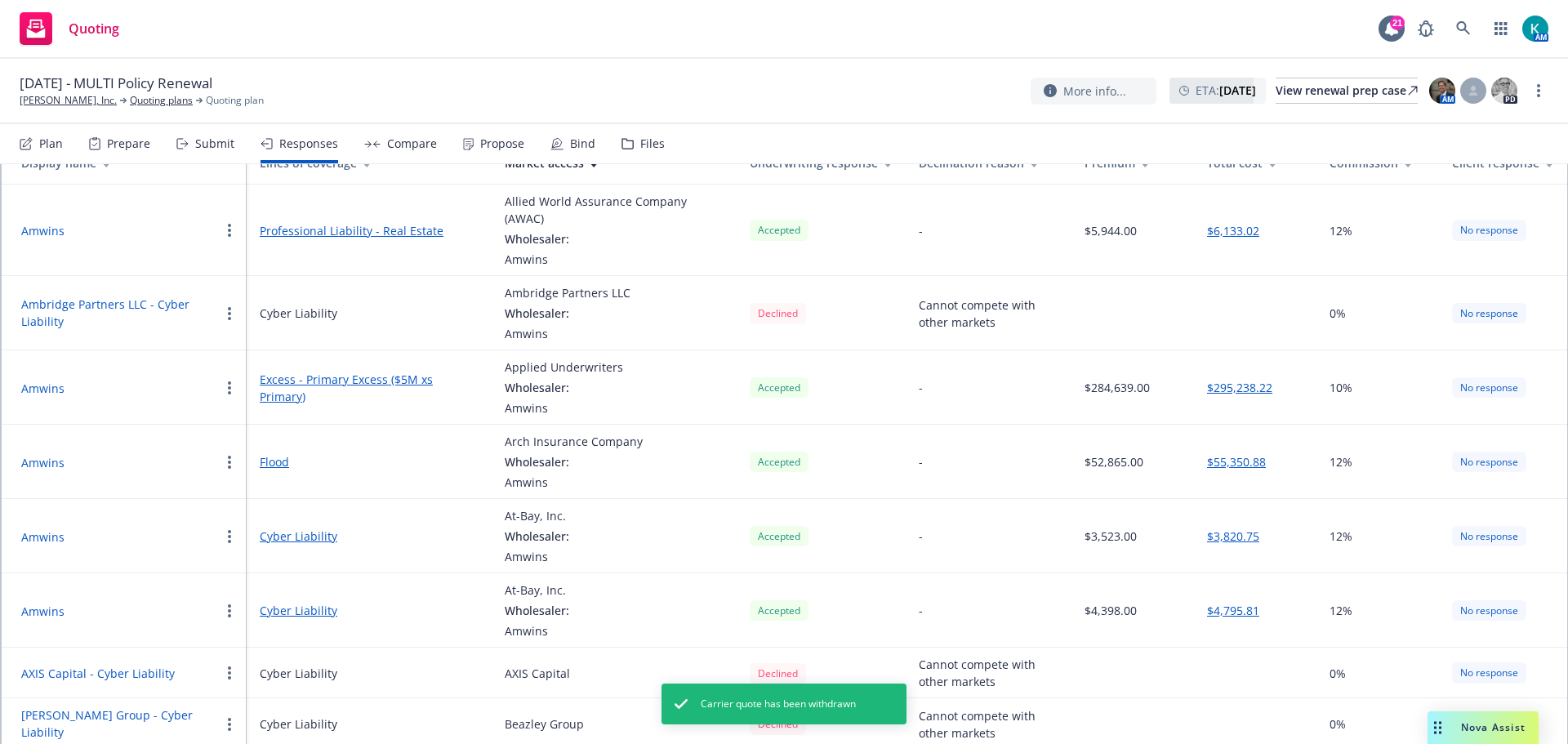
click at [43, 137] on div "Plan" at bounding box center [51, 144] width 24 height 13
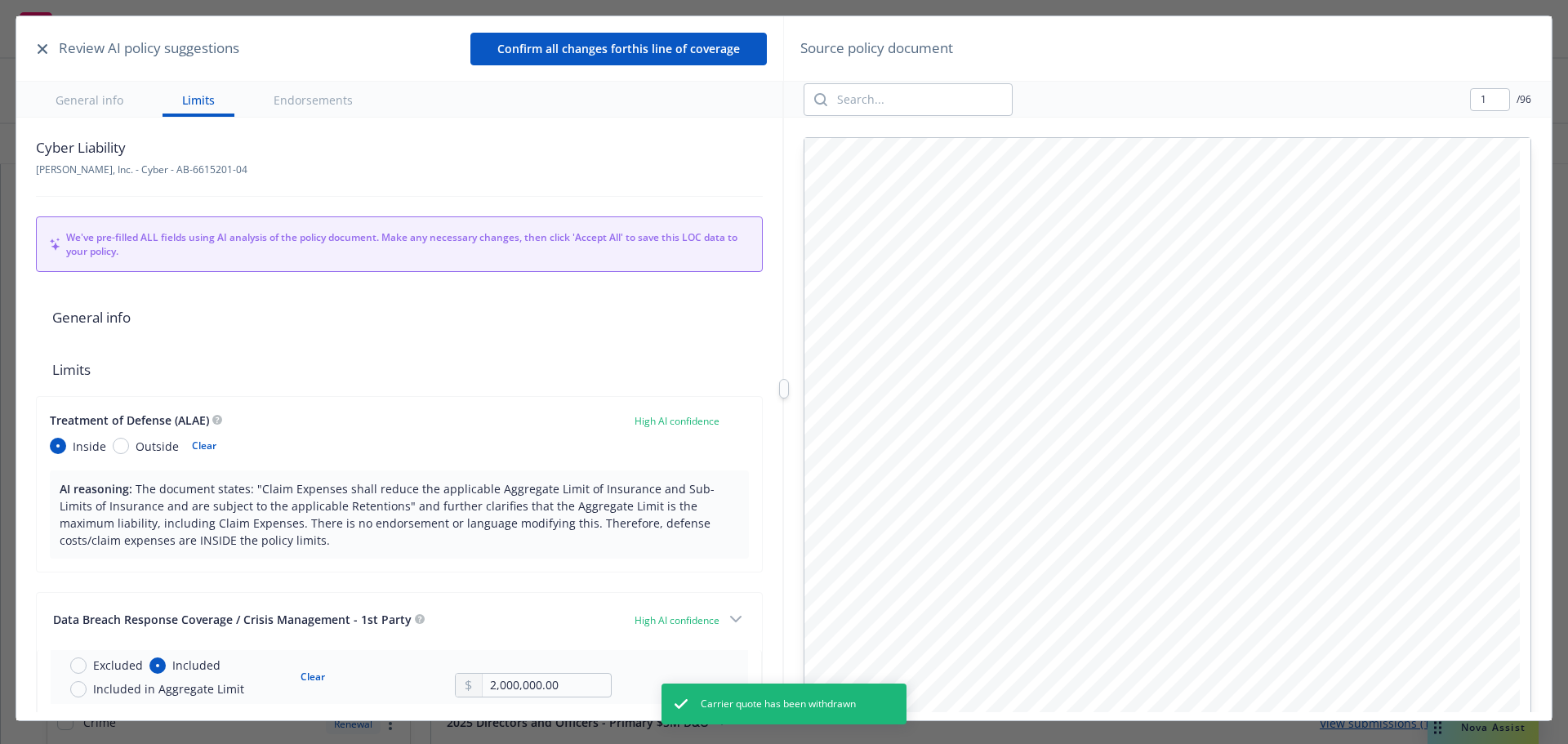
type textarea "x"
click at [39, 45] on icon "button" at bounding box center [42, 49] width 10 height 10
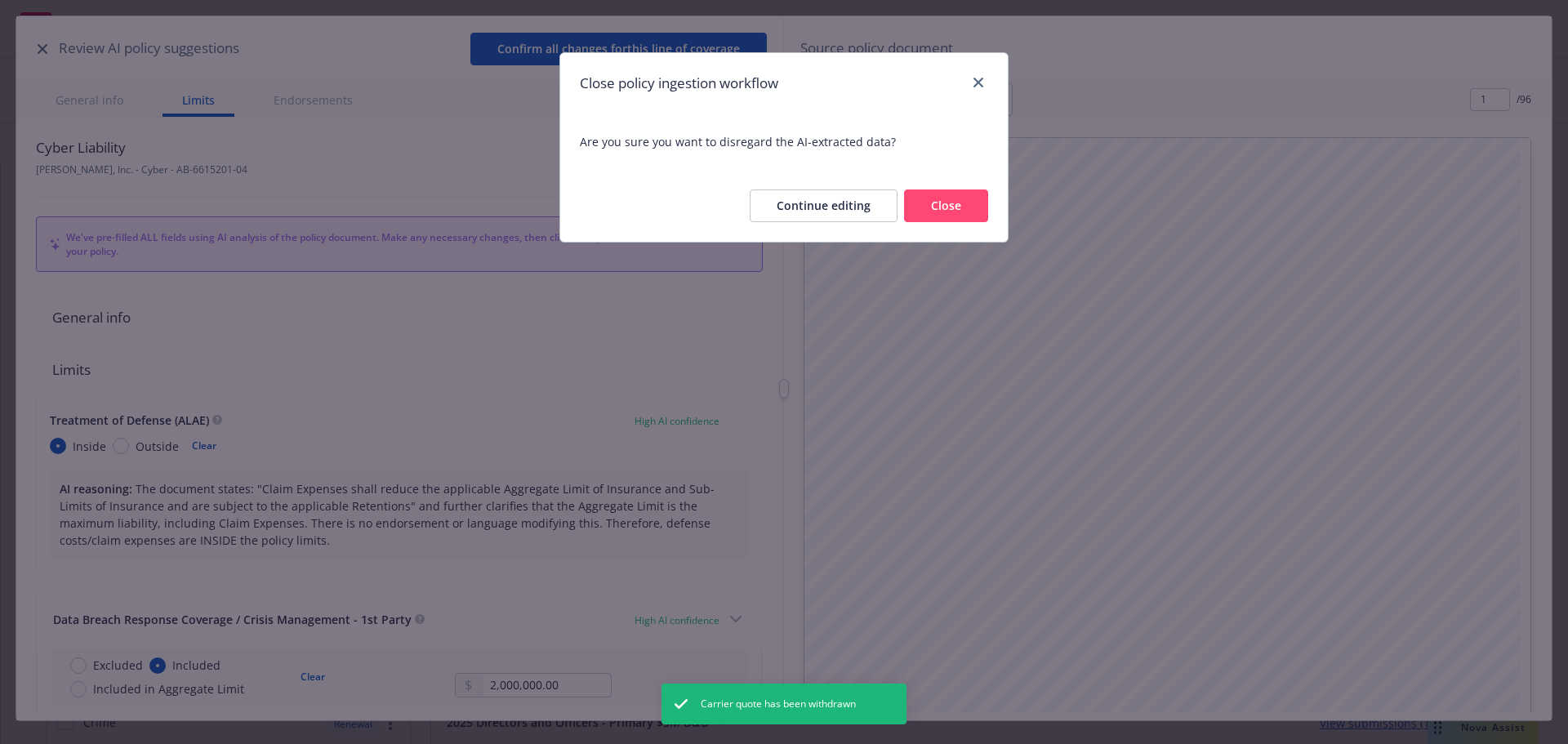
click at [937, 201] on button "Close" at bounding box center [946, 205] width 84 height 32
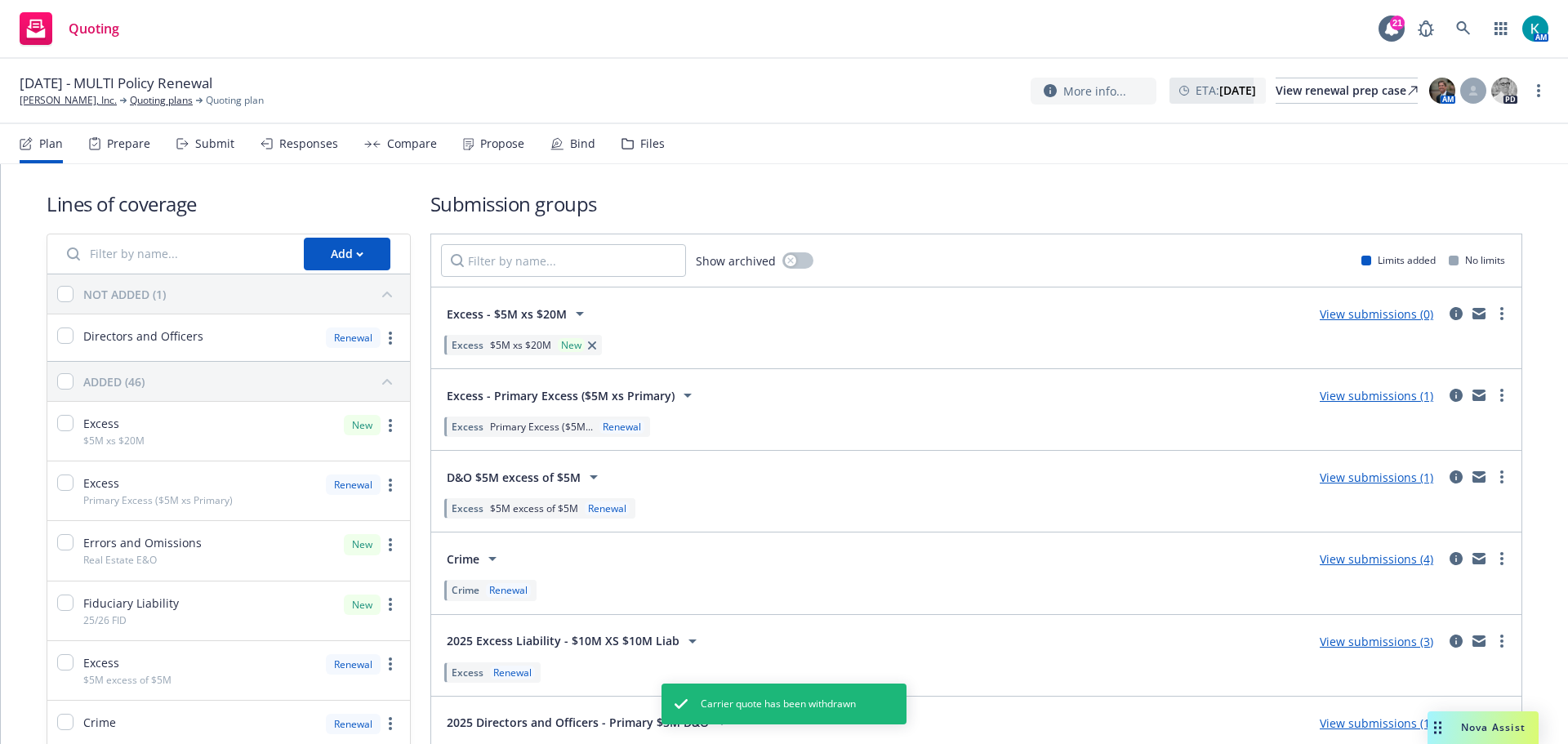
click at [215, 153] on div "Submit" at bounding box center [205, 144] width 58 height 39
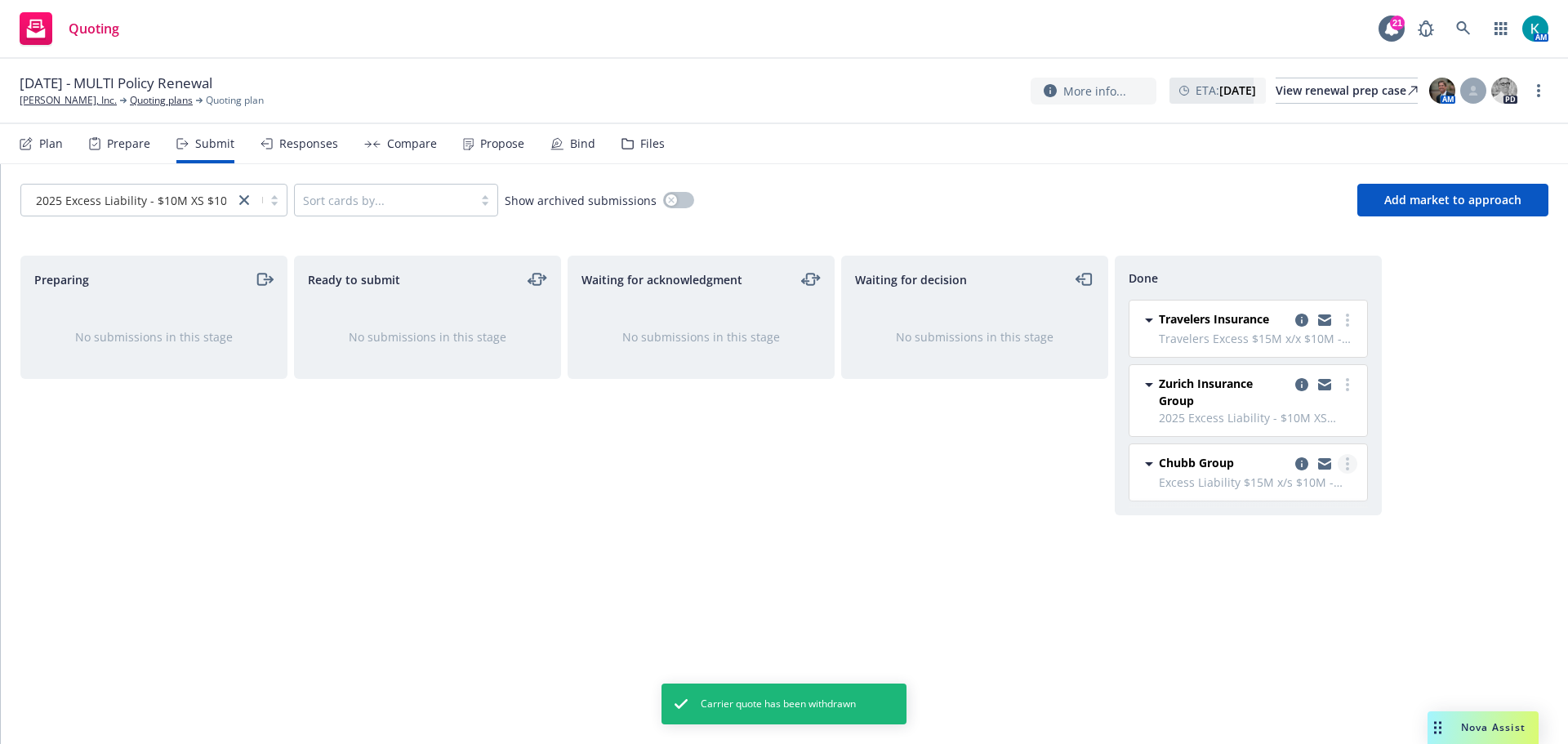
click at [1348, 460] on circle "more" at bounding box center [1348, 459] width 4 height 4
click at [1336, 532] on span "Add accepted decision" at bounding box center [1275, 530] width 163 height 16
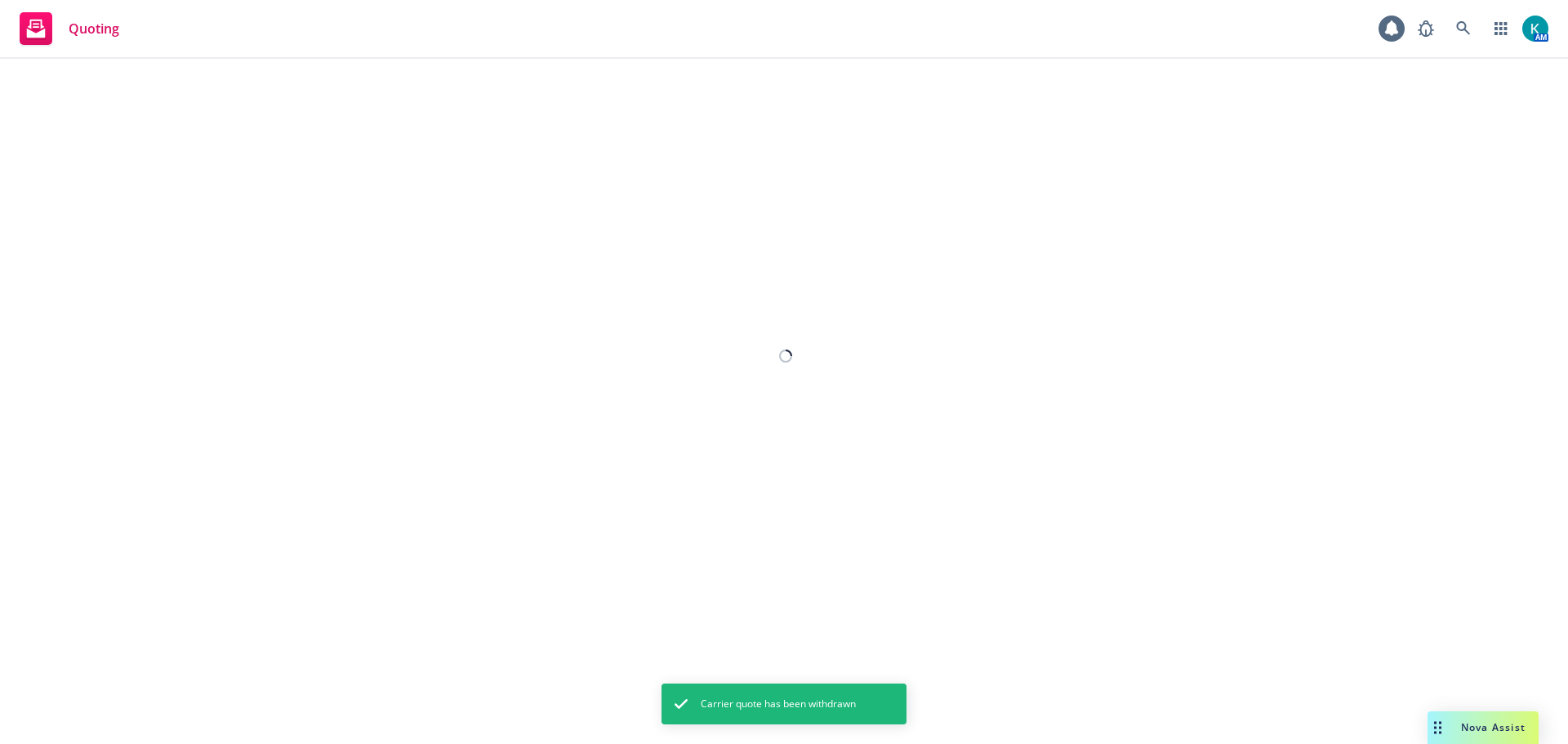
select select "12"
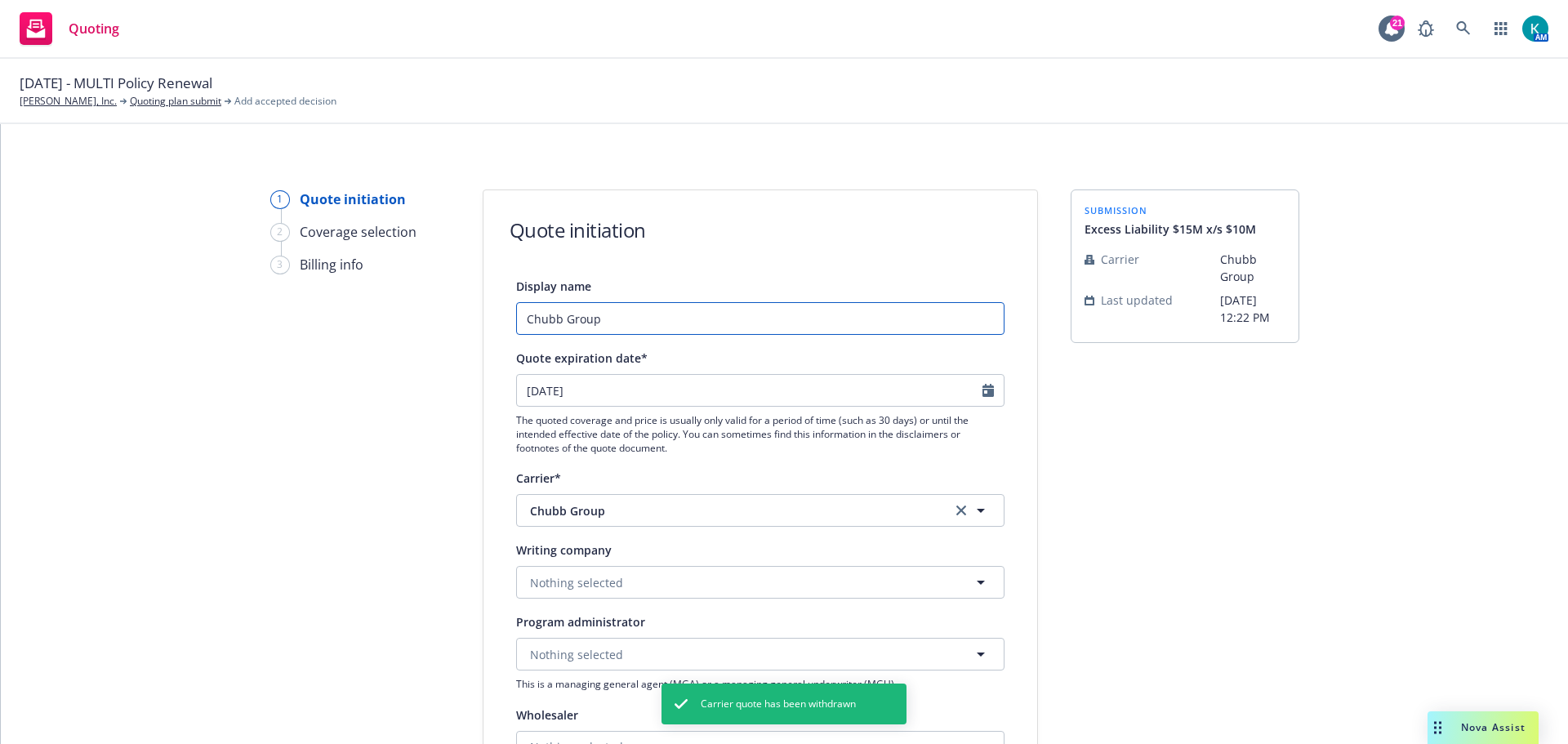
click at [692, 309] on input "Chubb Group" at bounding box center [760, 318] width 488 height 32
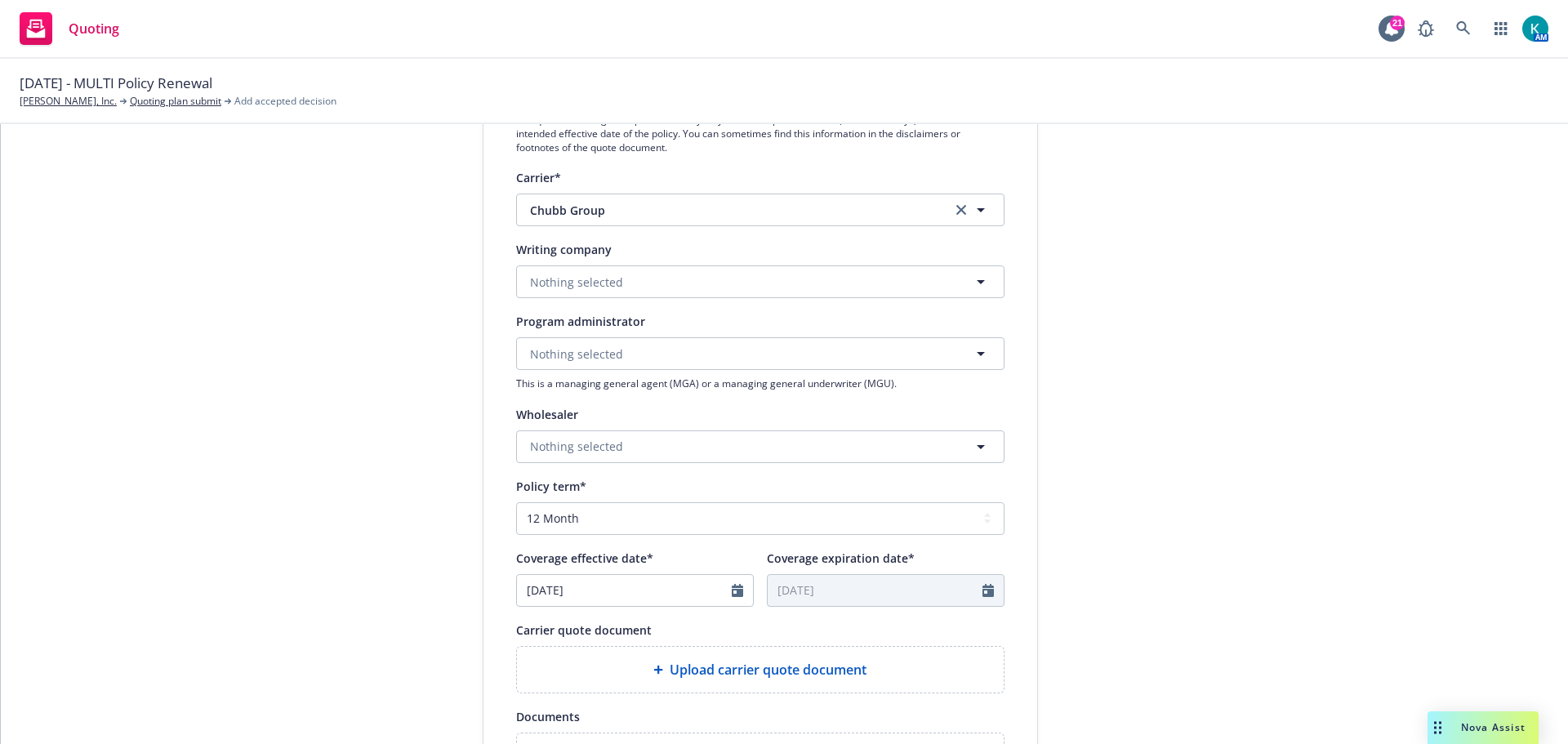
scroll to position [490, 0]
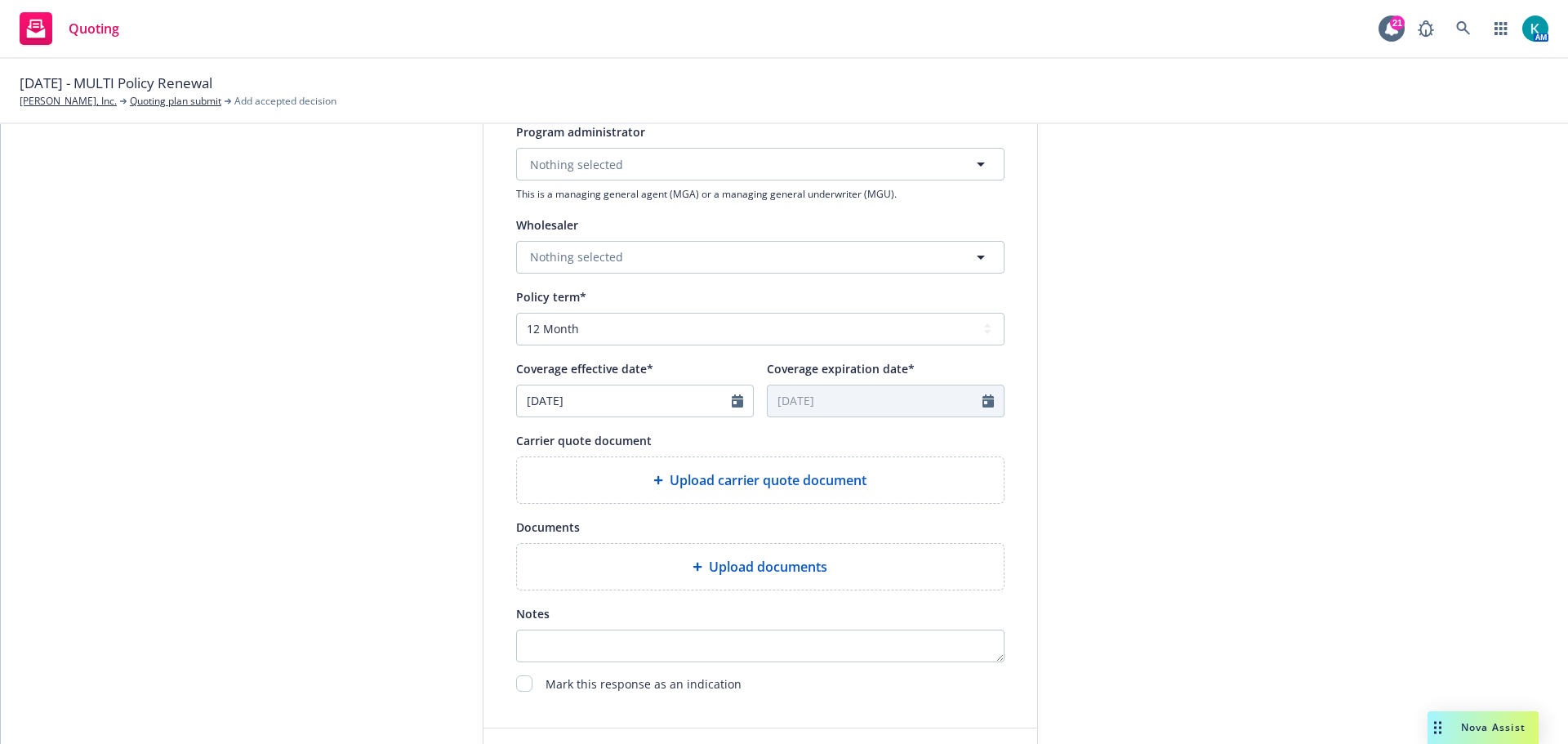
type input "Chubb Group - 10x10"
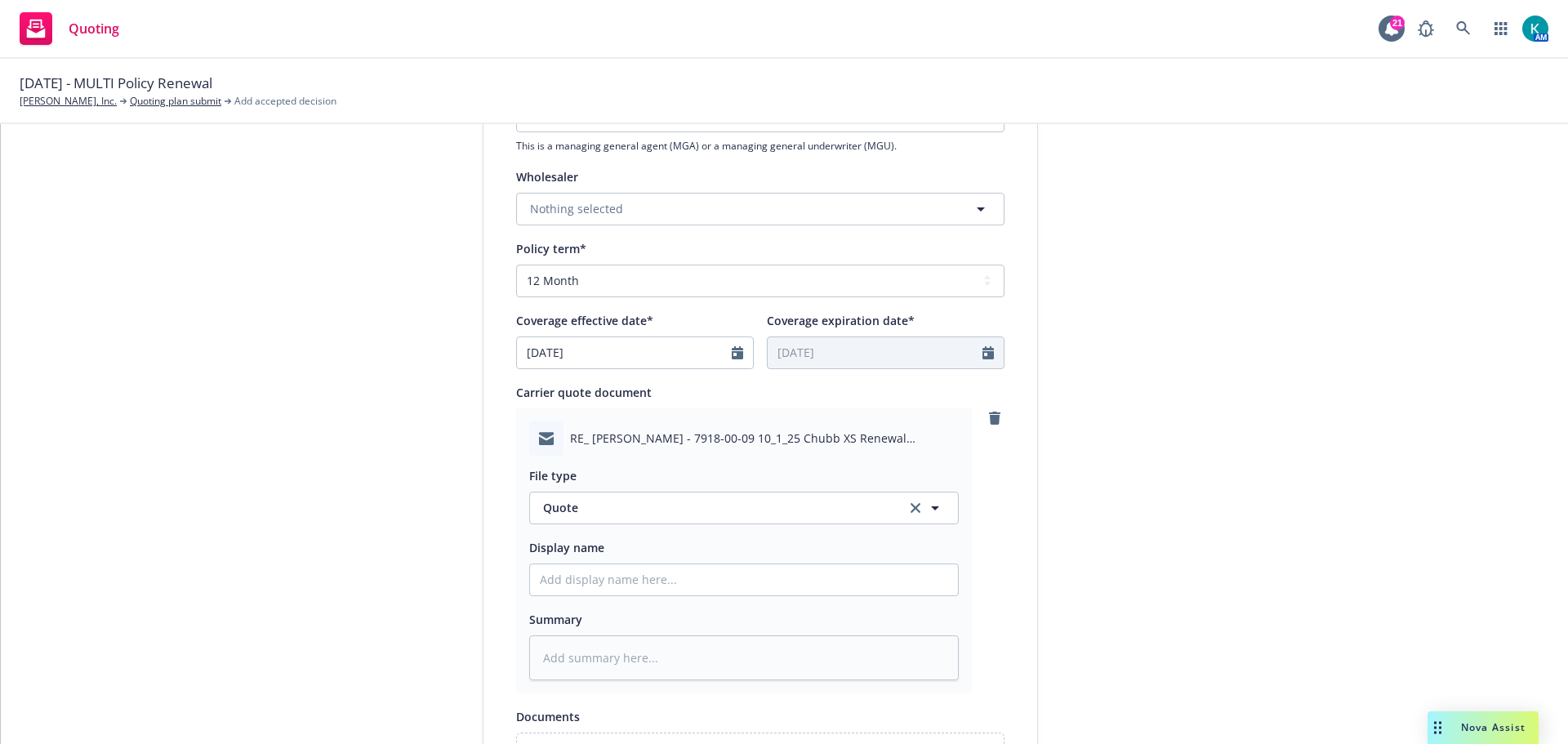
scroll to position [653, 0]
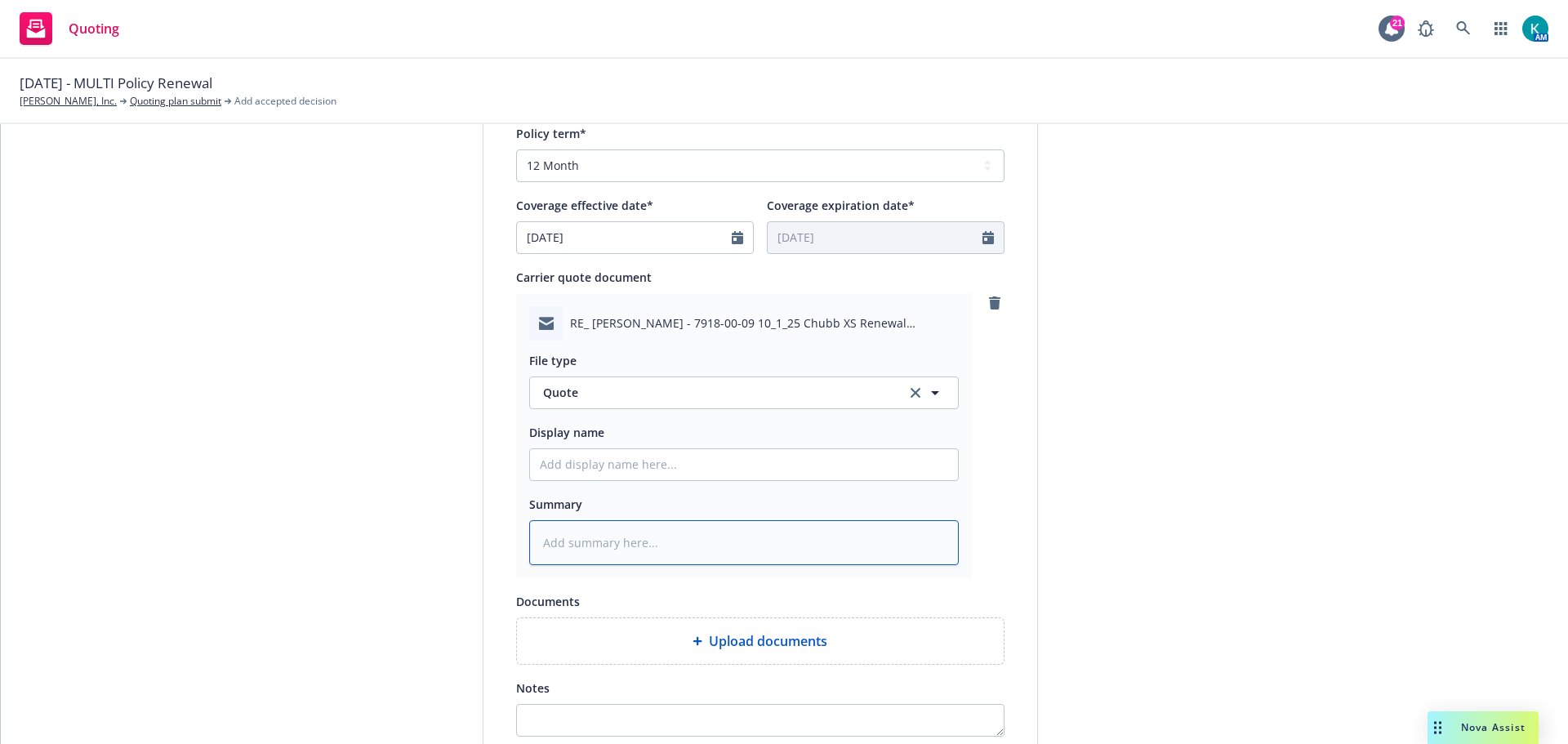
drag, startPoint x: 676, startPoint y: 543, endPoint x: 648, endPoint y: 535, distance: 29.1
click at [674, 543] on textarea at bounding box center [743, 543] width 430 height 45
type textarea "x"
type textarea "R"
type textarea "x"
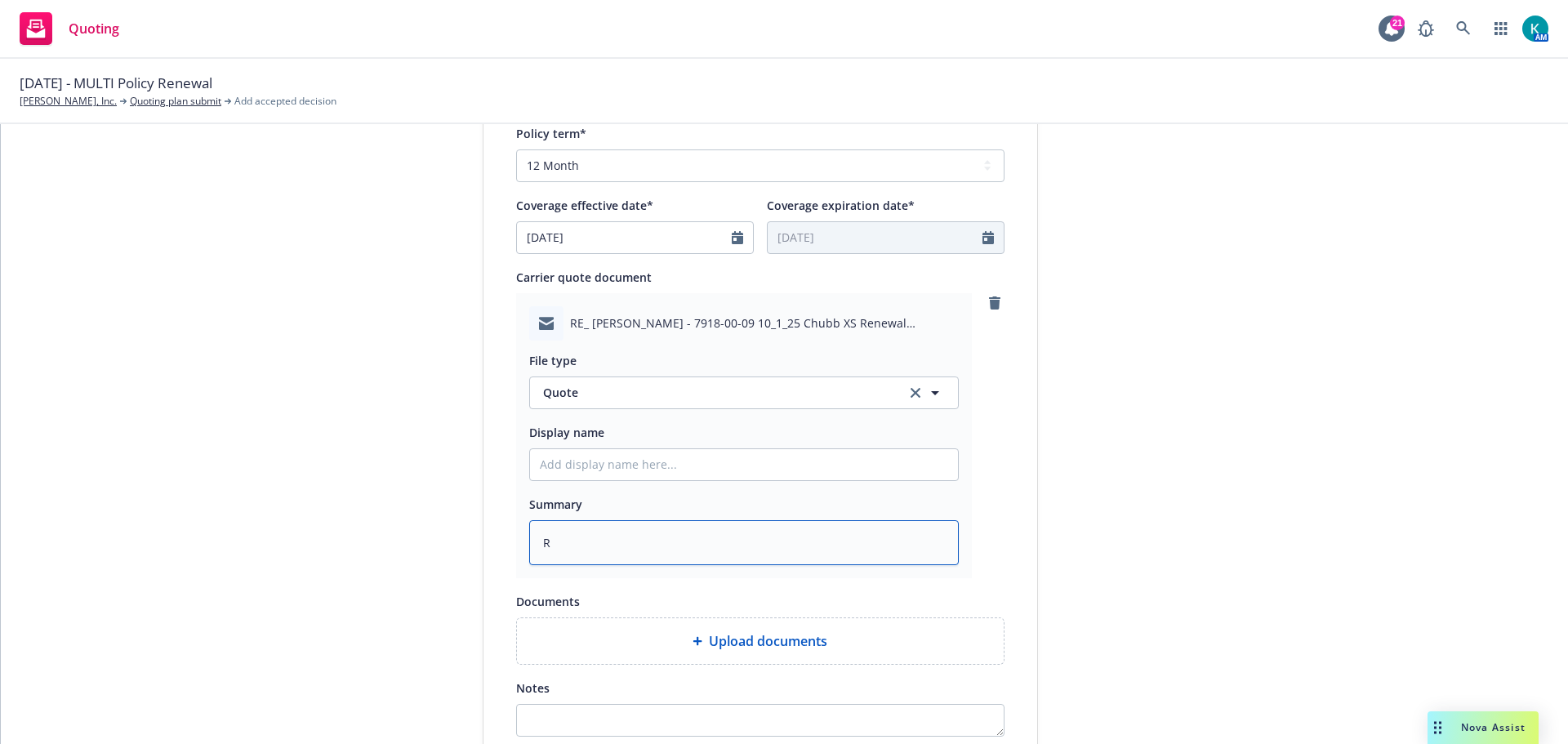
type textarea "Re"
type textarea "x"
type textarea "Revi"
type textarea "x"
type textarea "[PERSON_NAME]"
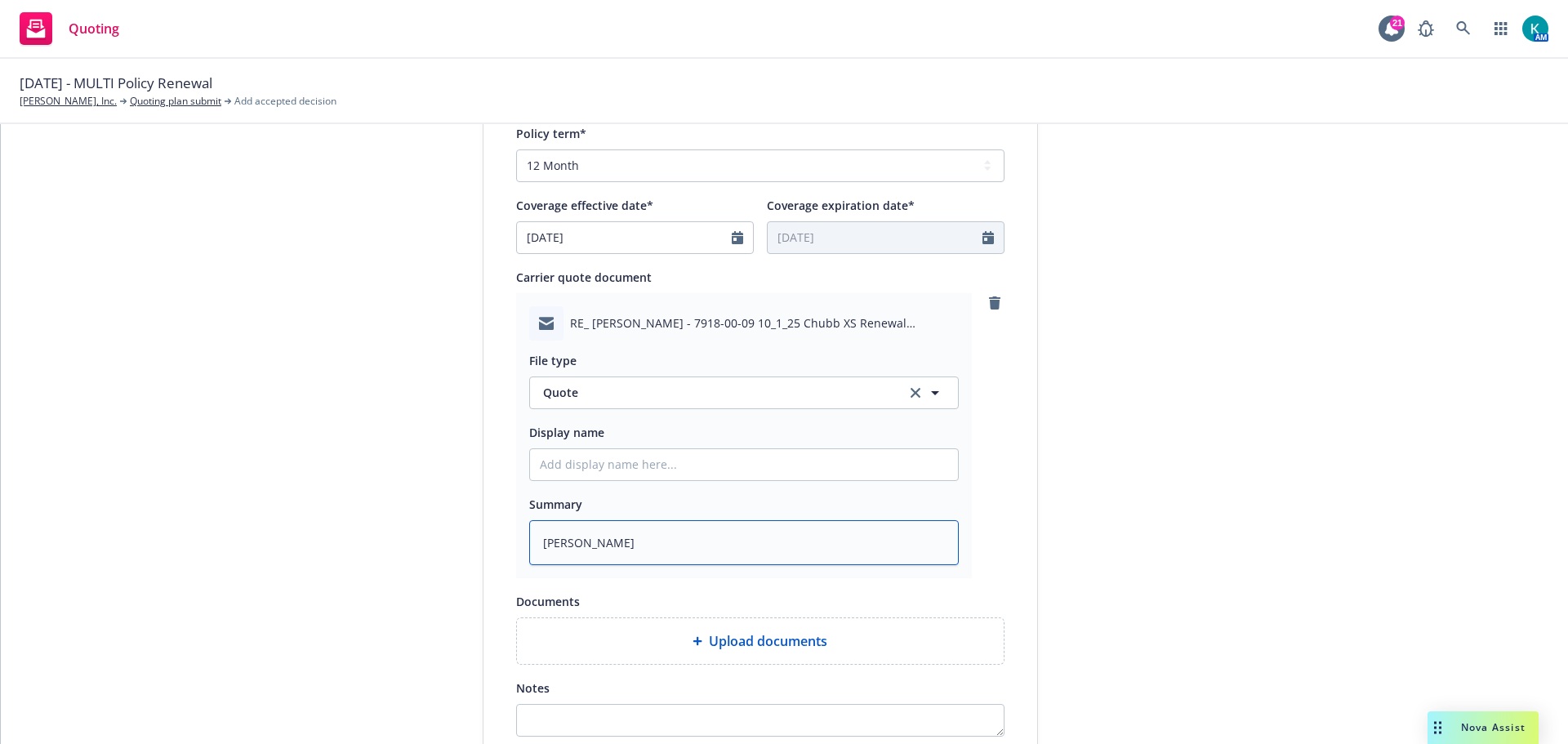
type textarea "x"
type textarea "Revise"
type textarea "x"
type textarea "Revised"
type textarea "x"
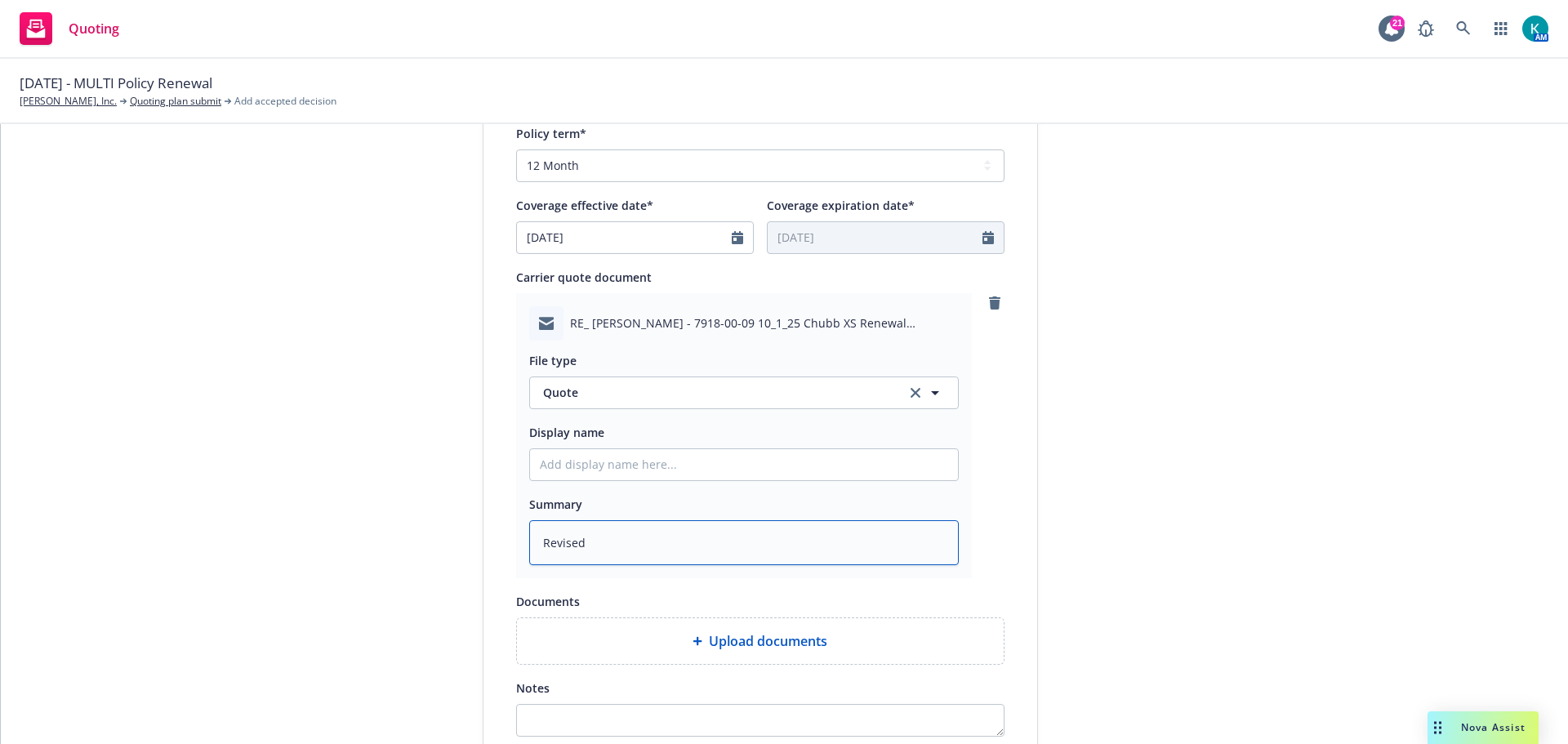
type textarea "Revised"
type textarea "x"
type textarea "Revised q"
type textarea "x"
type textarea "Revised qu"
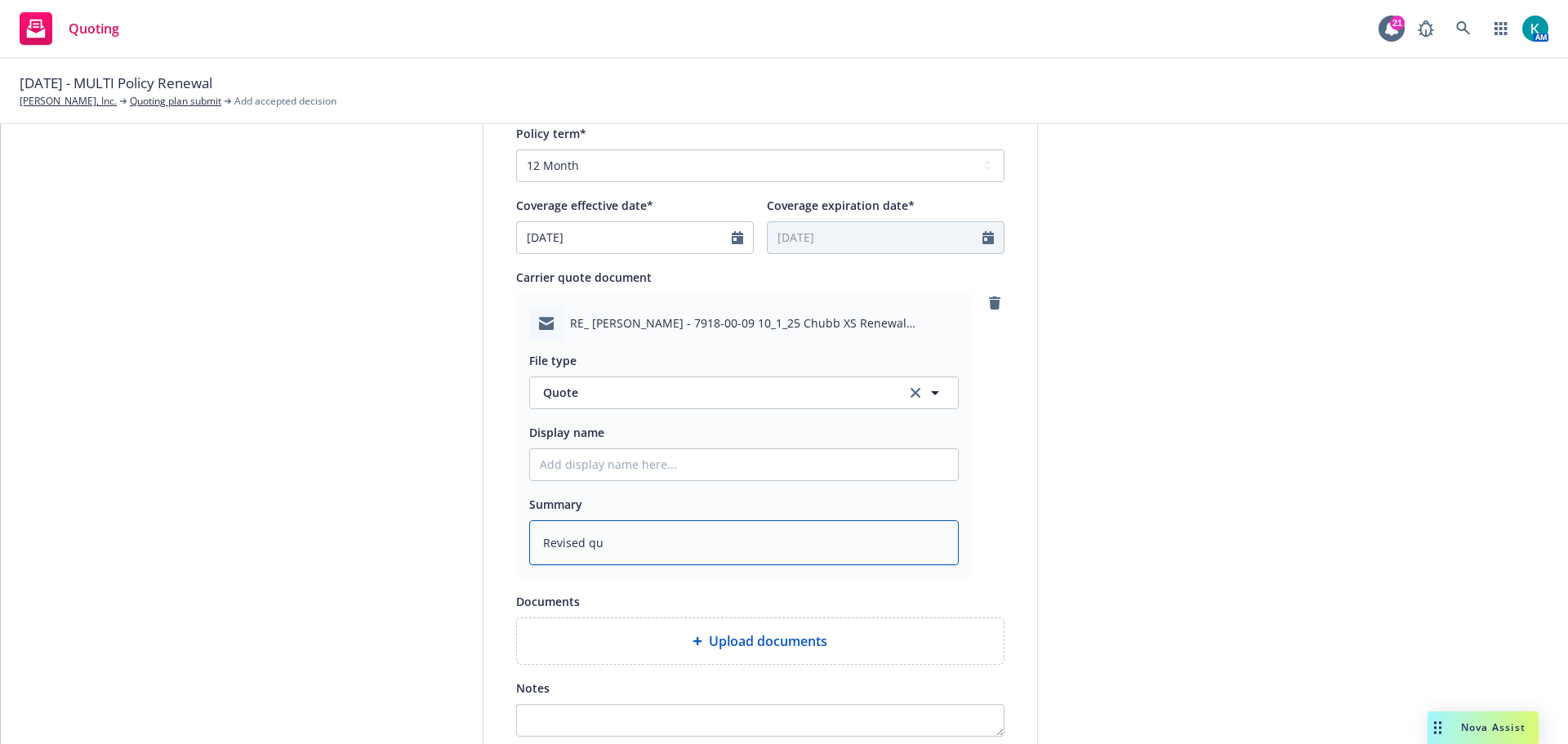
type textarea "x"
type textarea "Revised q"
type textarea "x"
type textarea "Revised"
type textarea "x"
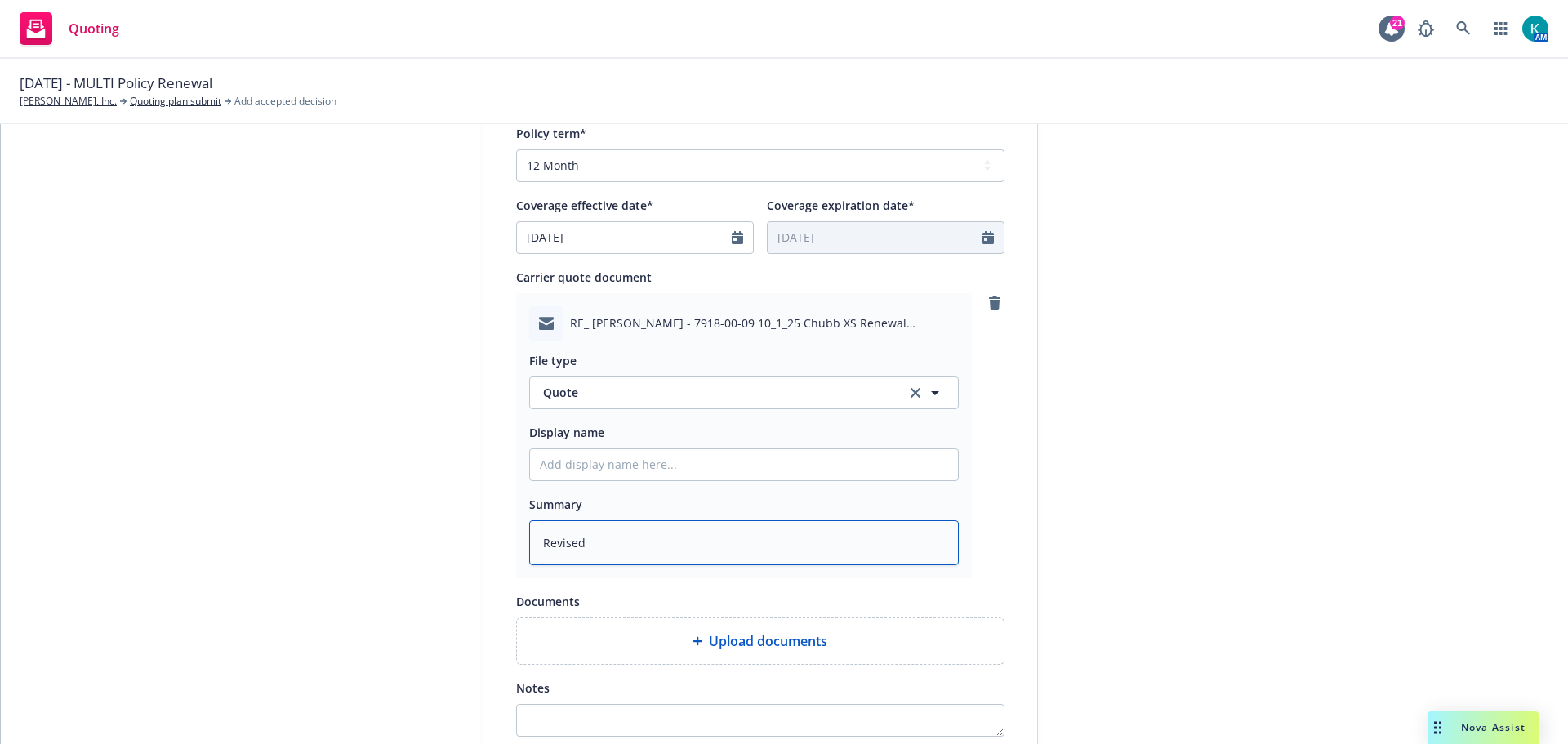
type textarea "Revised X"
type textarea "x"
type textarea "Revised XS"
type textarea "x"
type textarea "Revised XS"
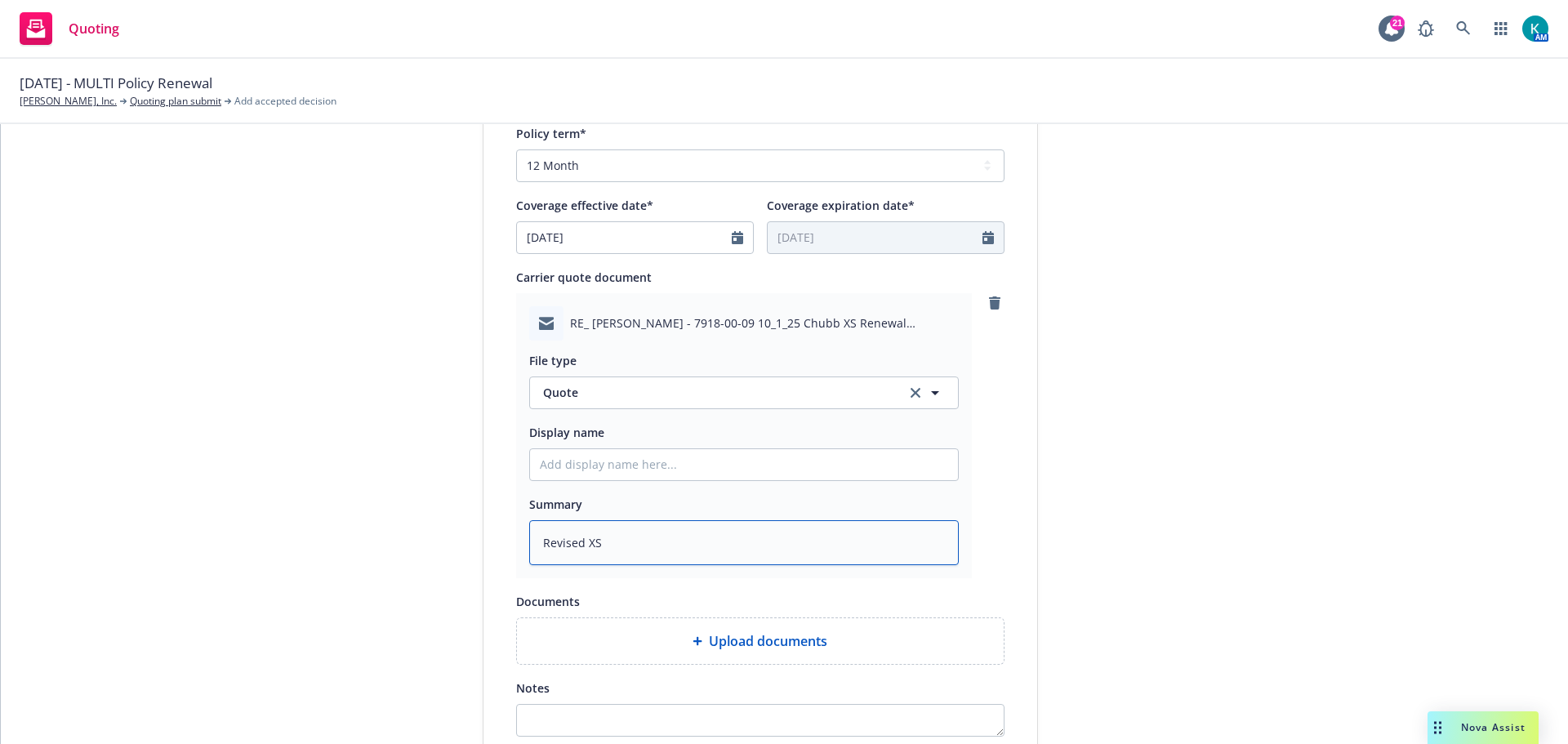
type textarea "x"
type textarea "Revised XS q"
type textarea "x"
type textarea "Revised XS qu"
type textarea "x"
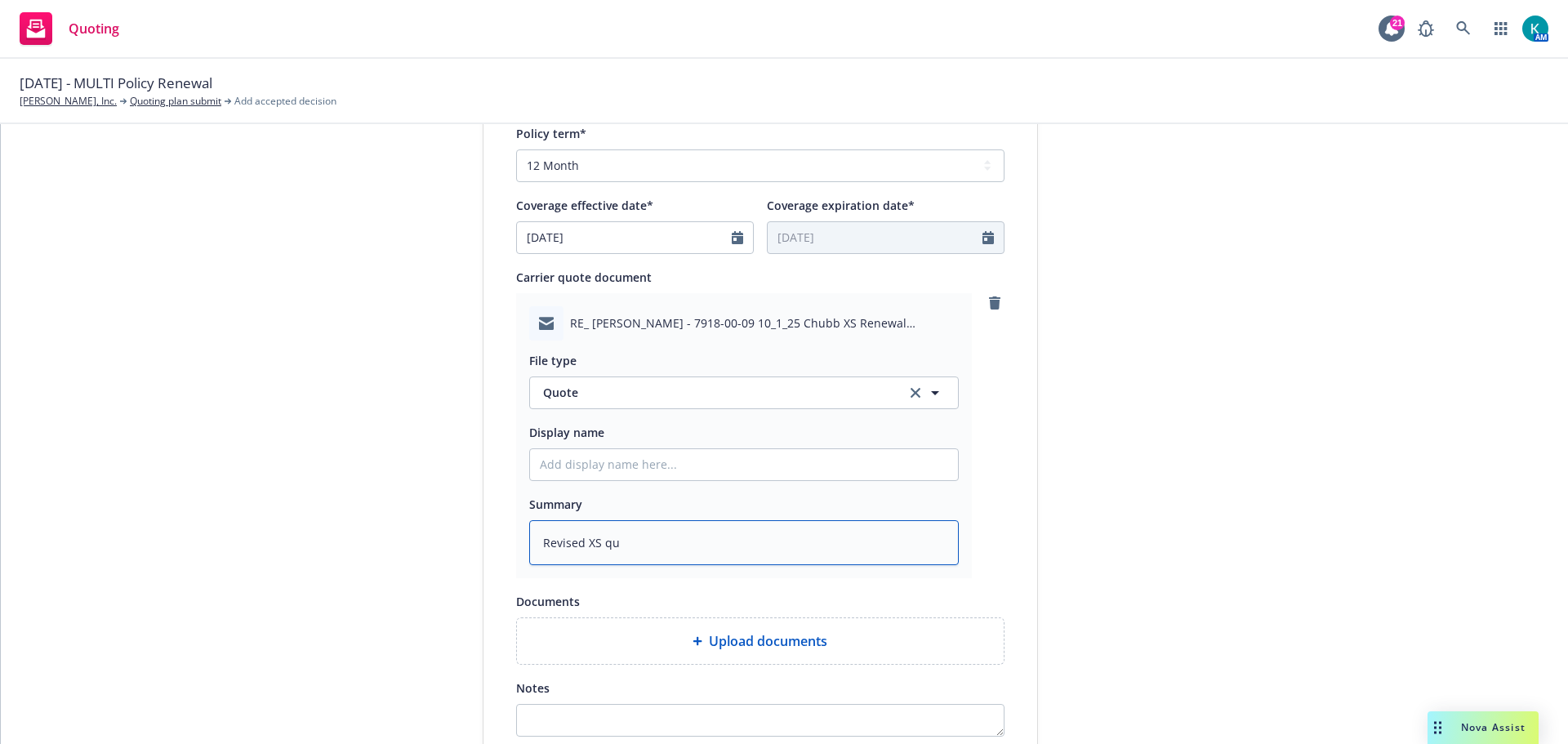
type textarea "Revised XS quo"
type textarea "x"
type textarea "Revised XS quote"
type textarea "x"
type textarea "Revised XS quote"
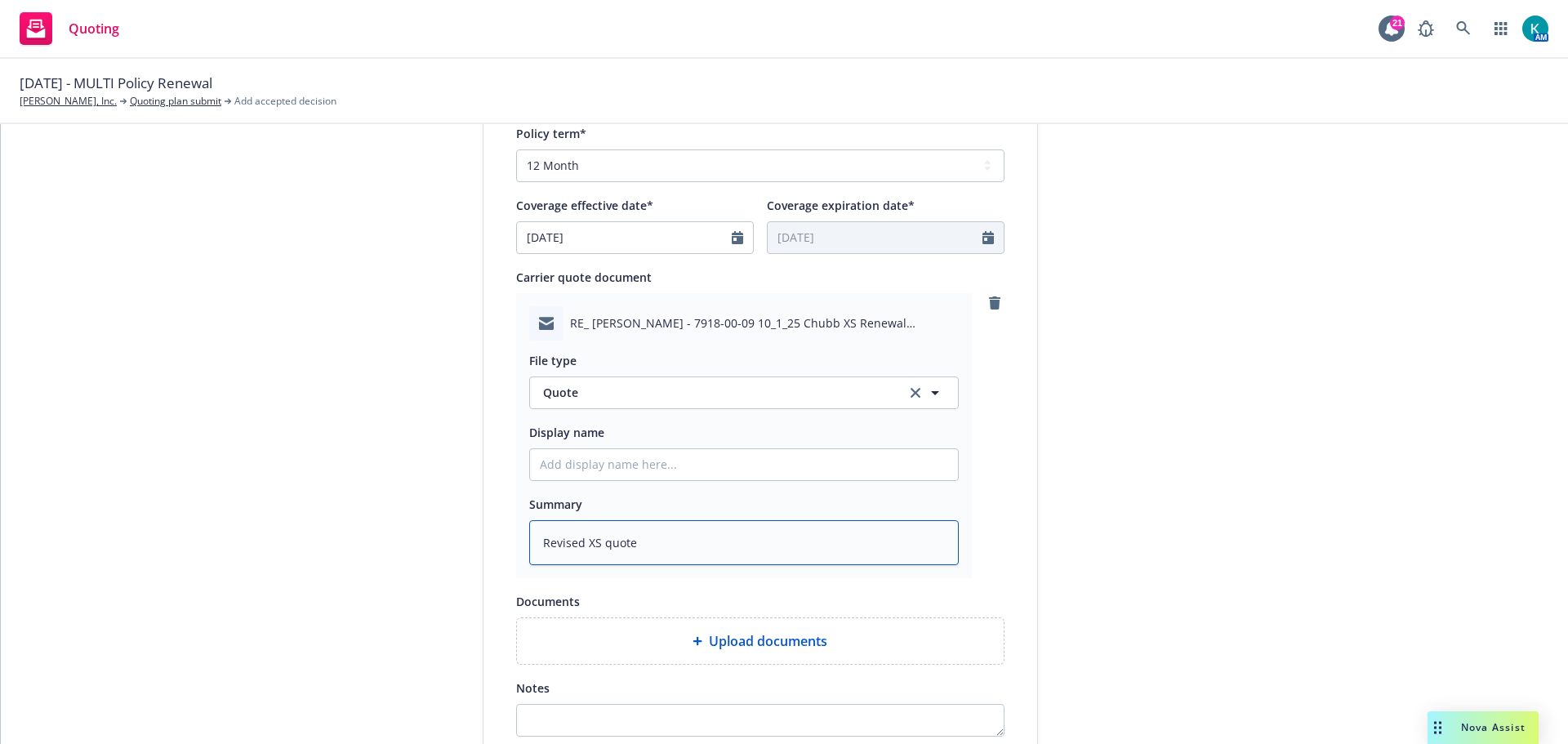
type textarea "x"
type textarea "Revised XS quote -"
type textarea "x"
type textarea "Revised XS quote -"
type textarea "x"
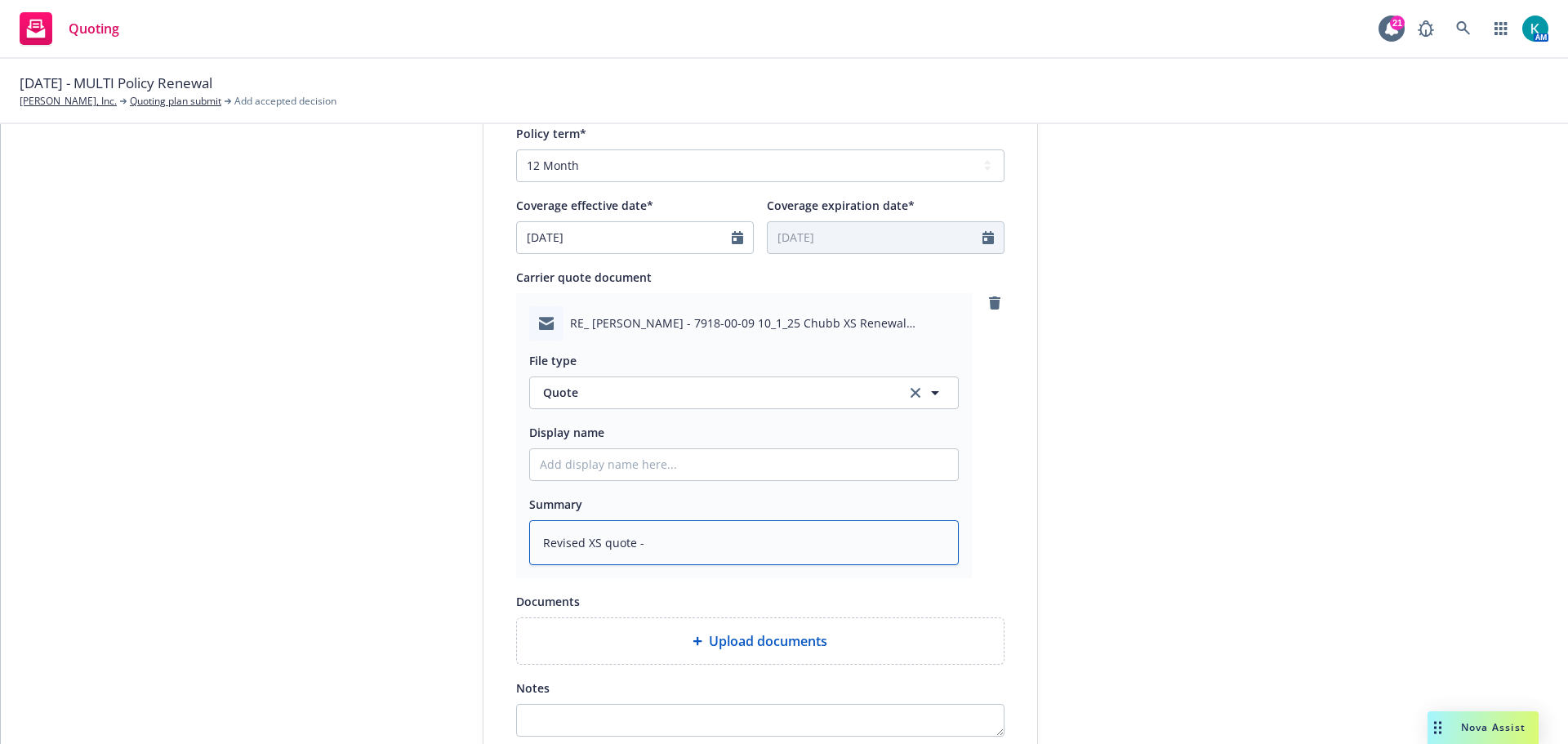
type textarea "Revised XS quote - $"
type textarea "x"
type textarea "Revised XS quote - $1"
type textarea "x"
type textarea "Revised XS quote - $16"
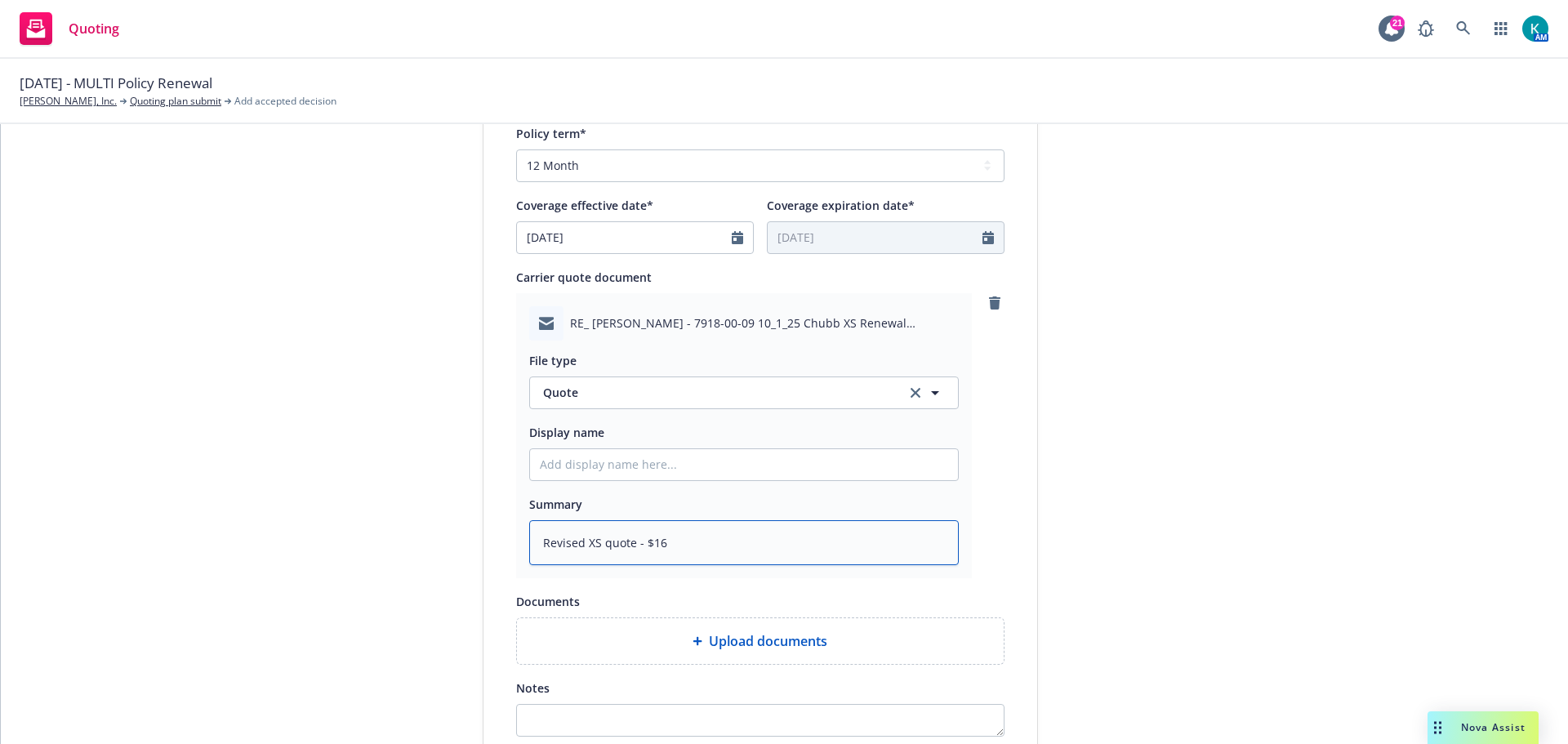
type textarea "x"
type textarea "Revised XS quote - $161"
type textarea "x"
type textarea "Revised XS quote - $161,"
type textarea "x"
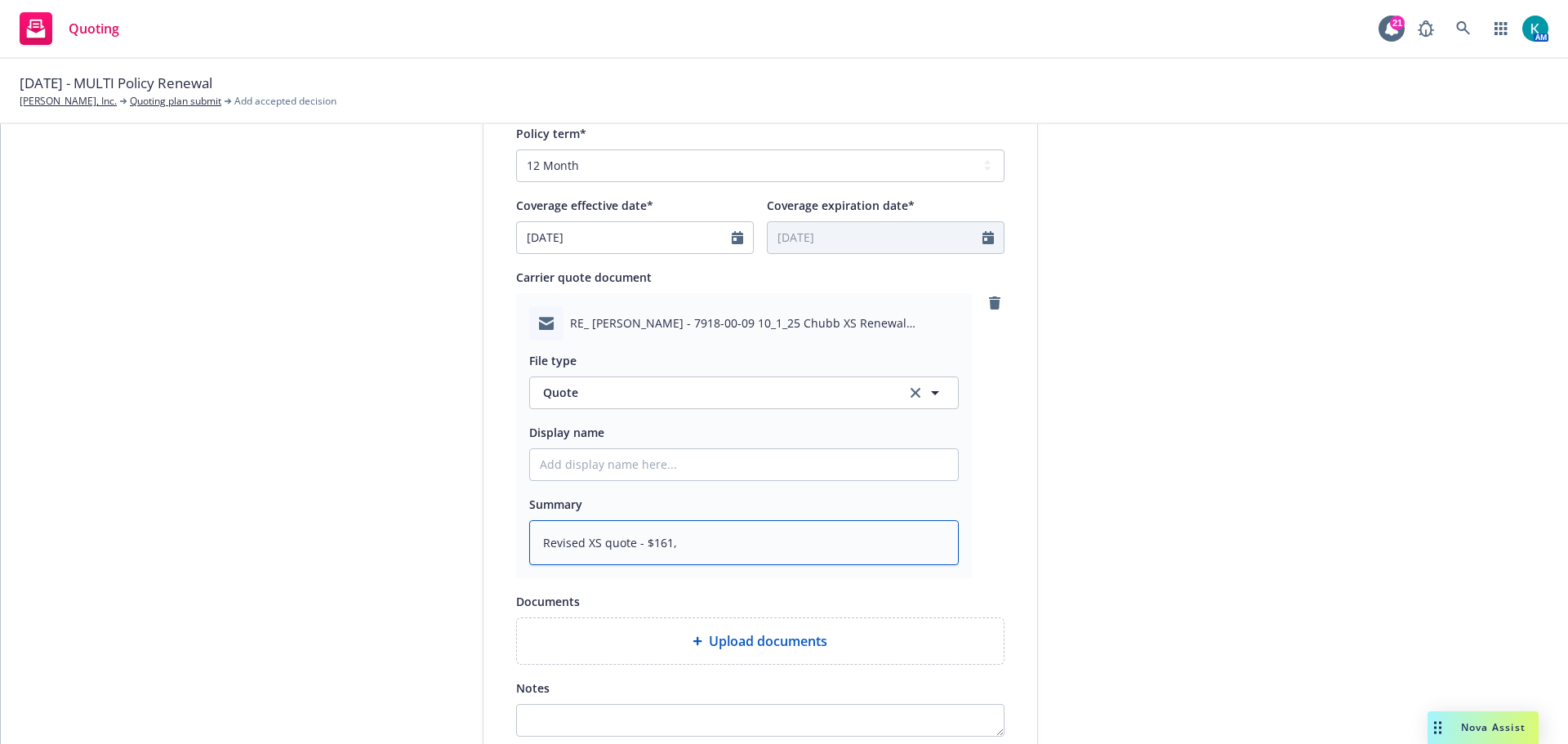
type textarea "Revised XS quote - $161,m"
type textarea "x"
type textarea "Revised XS quote - $161,m6"
type textarea "x"
type textarea "Revised XS quote - $161,m60"
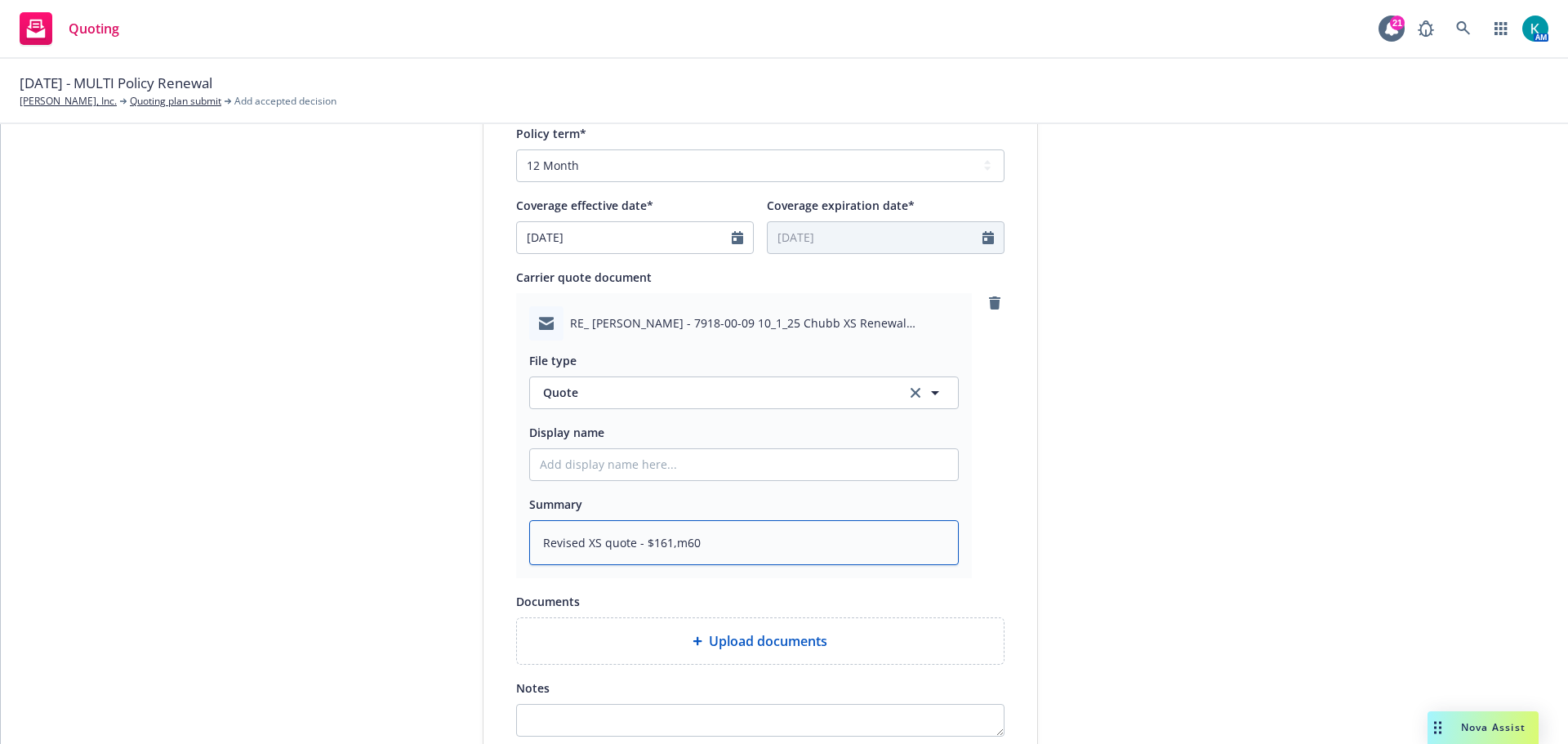
type textarea "x"
type textarea "Revised XS quote - $161,m600"
type textarea "x"
type textarea "Revised XS quote - $161,m60"
type textarea "x"
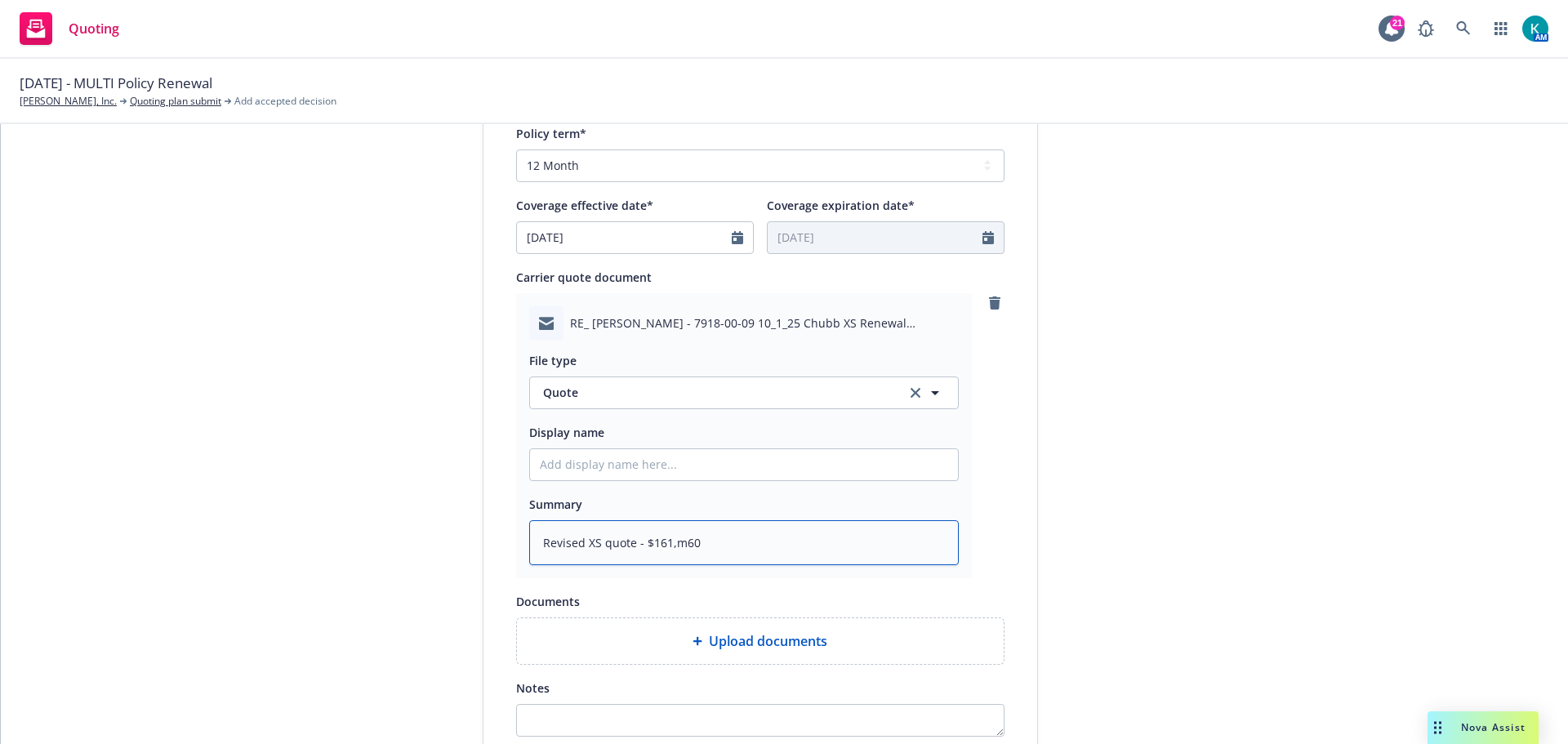
type textarea "Revised XS quote - $161,m6"
type textarea "x"
type textarea "Revised XS quote - $161,m"
type textarea "x"
type textarea "Revised XS quote - $161,"
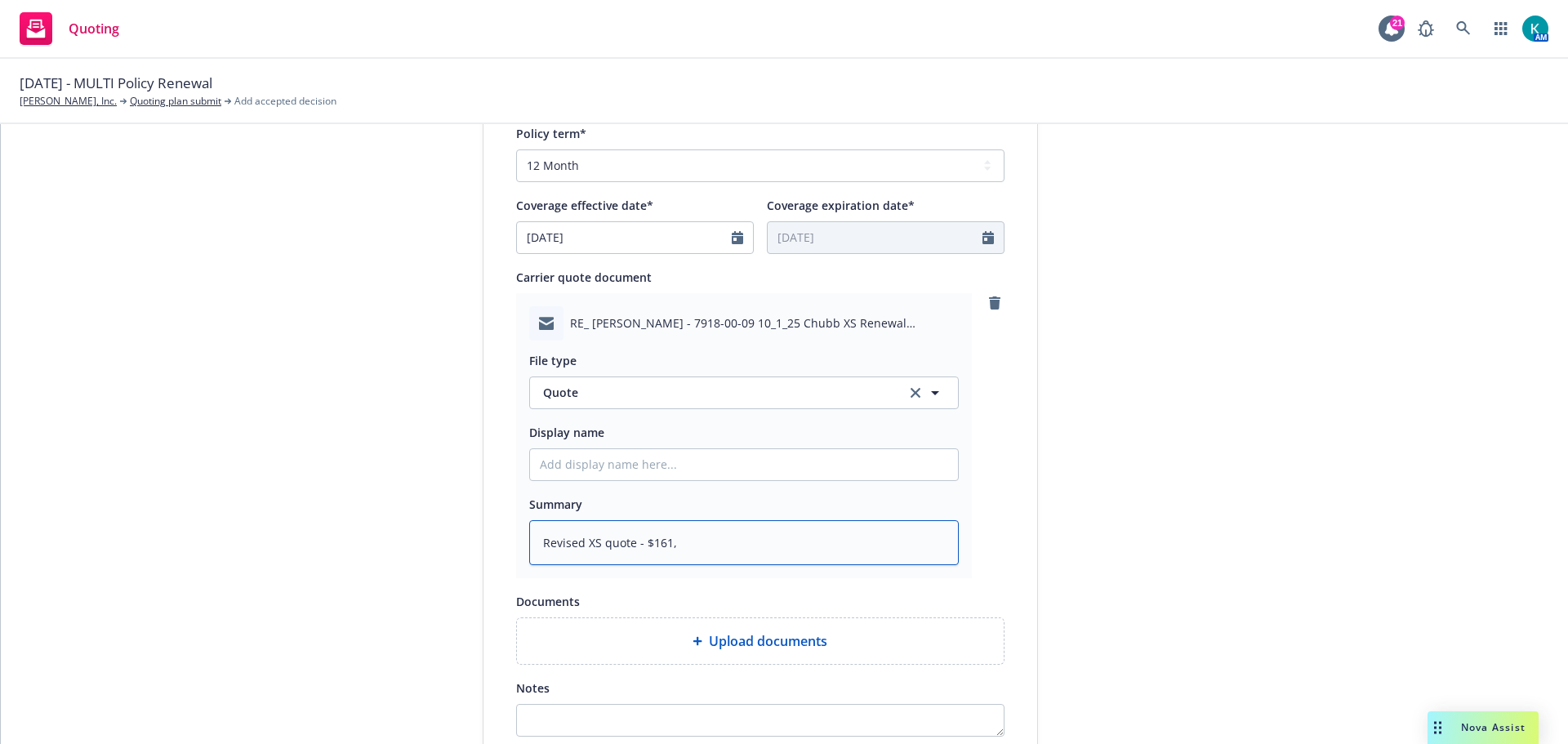
type textarea "x"
type textarea "Revised XS quote - $161,6"
type textarea "x"
type textarea "Revised XS quote - $161,60"
type textarea "x"
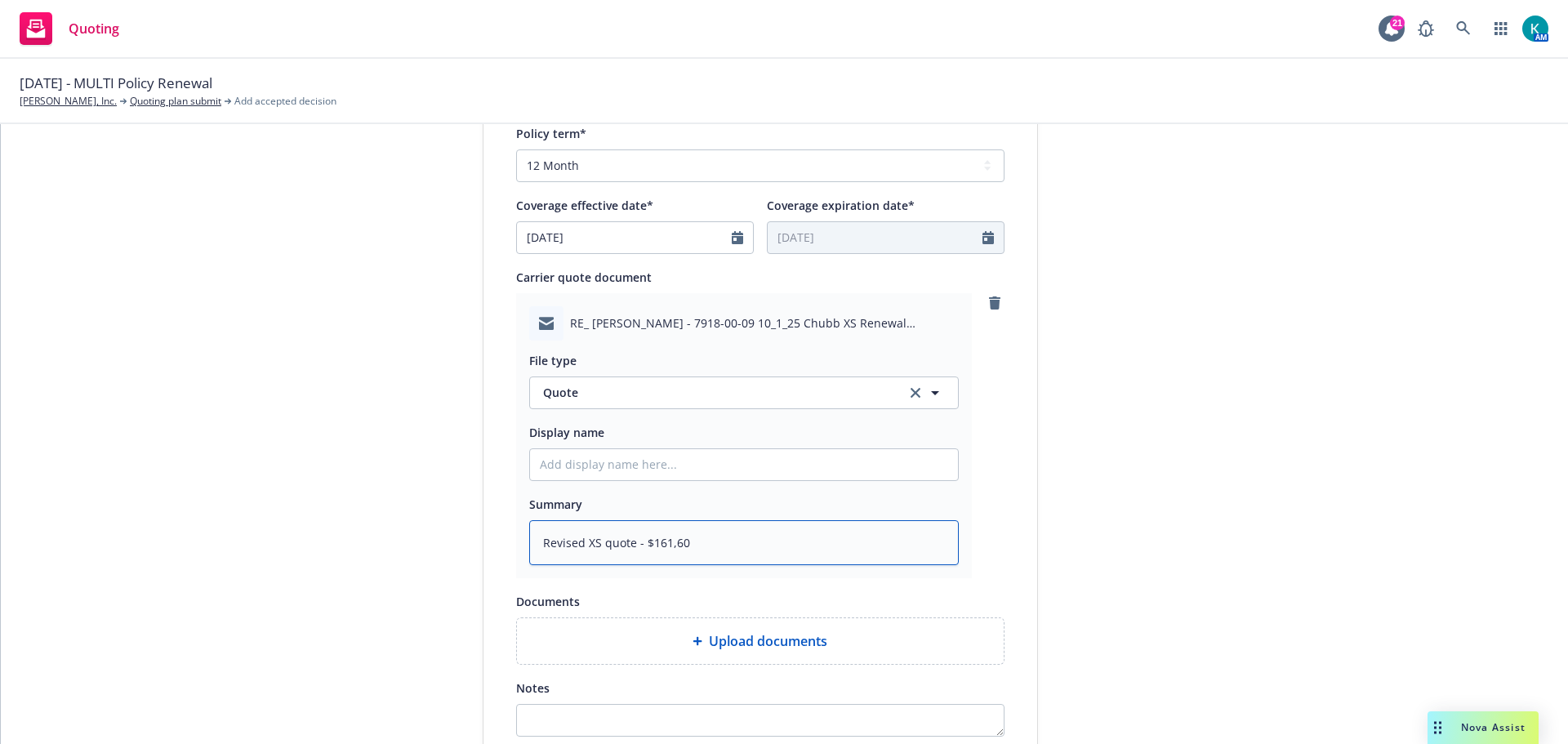
type textarea "Revised XS quote - $161,600"
type textarea "x"
type textarea "Revised XS quote - $161,600"
type textarea "x"
type textarea "Revised XS quote - $161,600 p"
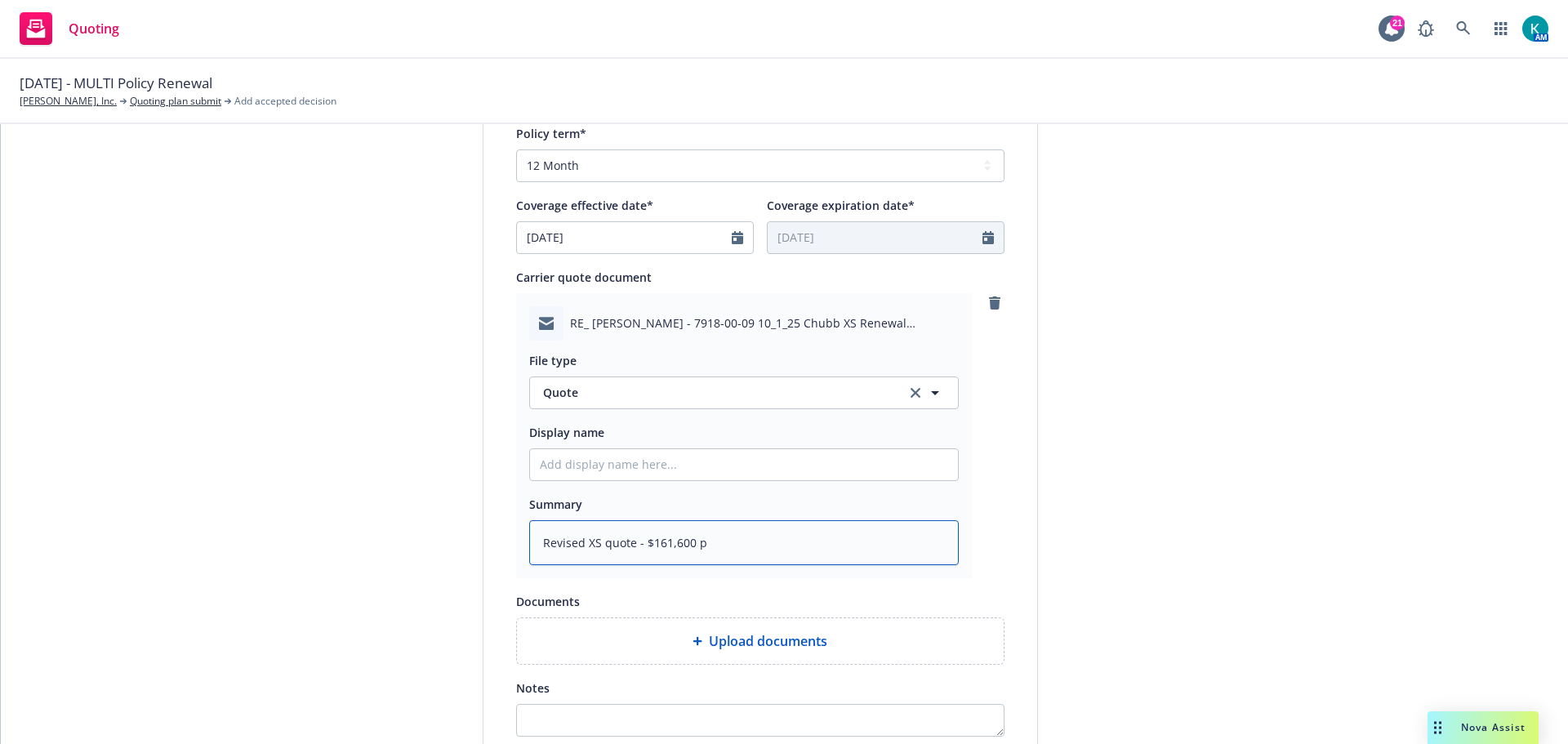
type textarea "x"
type textarea "Revised XS quote - $161,600 p["
type textarea "x"
type textarea "Revised XS quote - $161,600 p[r"
type textarea "x"
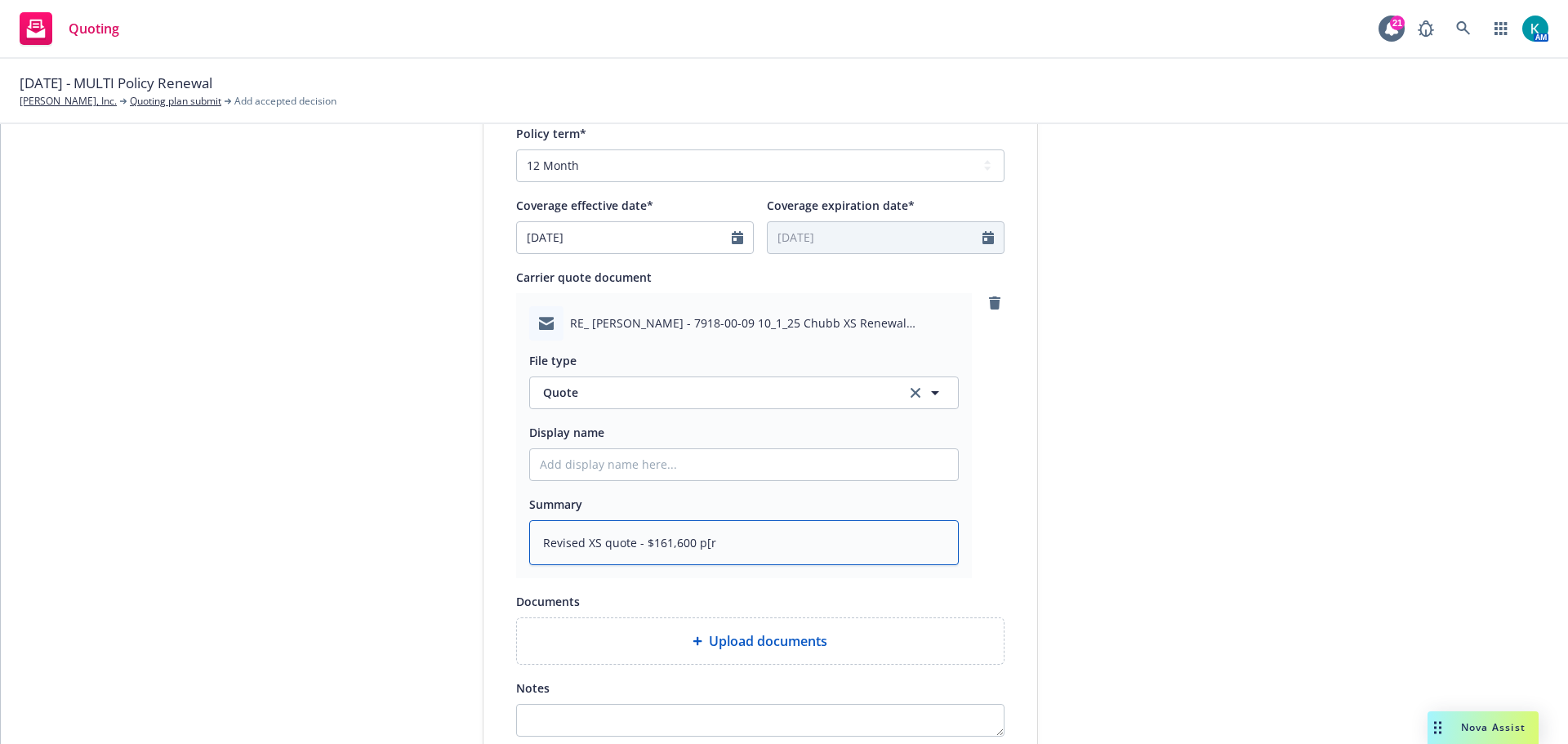
type textarea "Revised XS quote - $161,600 p[re"
type textarea "x"
type textarea "Revised XS quote - $161,600 p[r"
type textarea "x"
type textarea "Revised XS quote - $161,600 p["
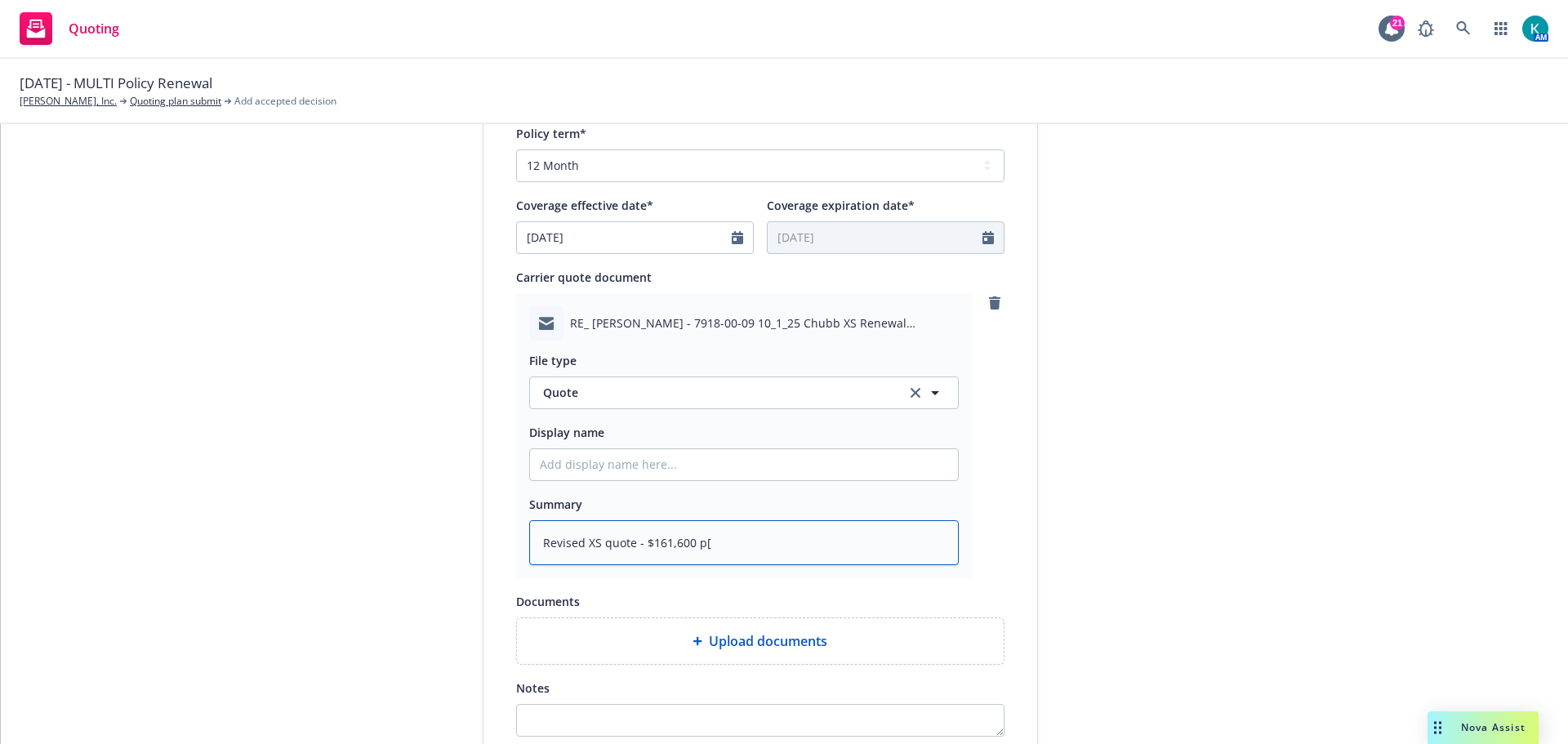
type textarea "x"
type textarea "Revised XS quote - $161,600 p"
type textarea "x"
type textarea "Revised XS quote - $161,600 pr"
type textarea "x"
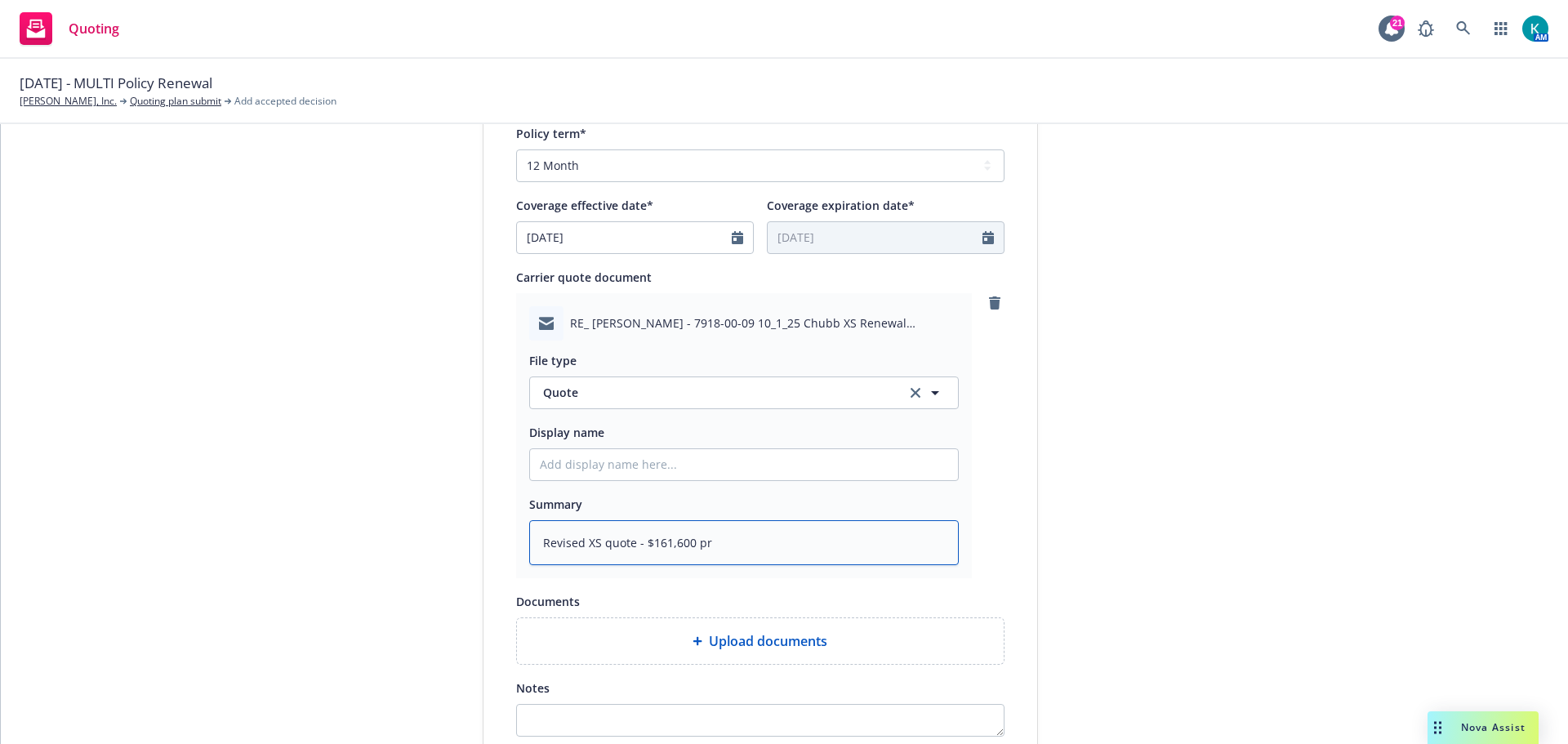
type textarea "Revised XS quote - $161,600 pre"
type textarea "x"
type textarea "Revised XS quote - $161,600 prem"
type textarea "x"
type textarea "Revised XS quote - $161,600 premi"
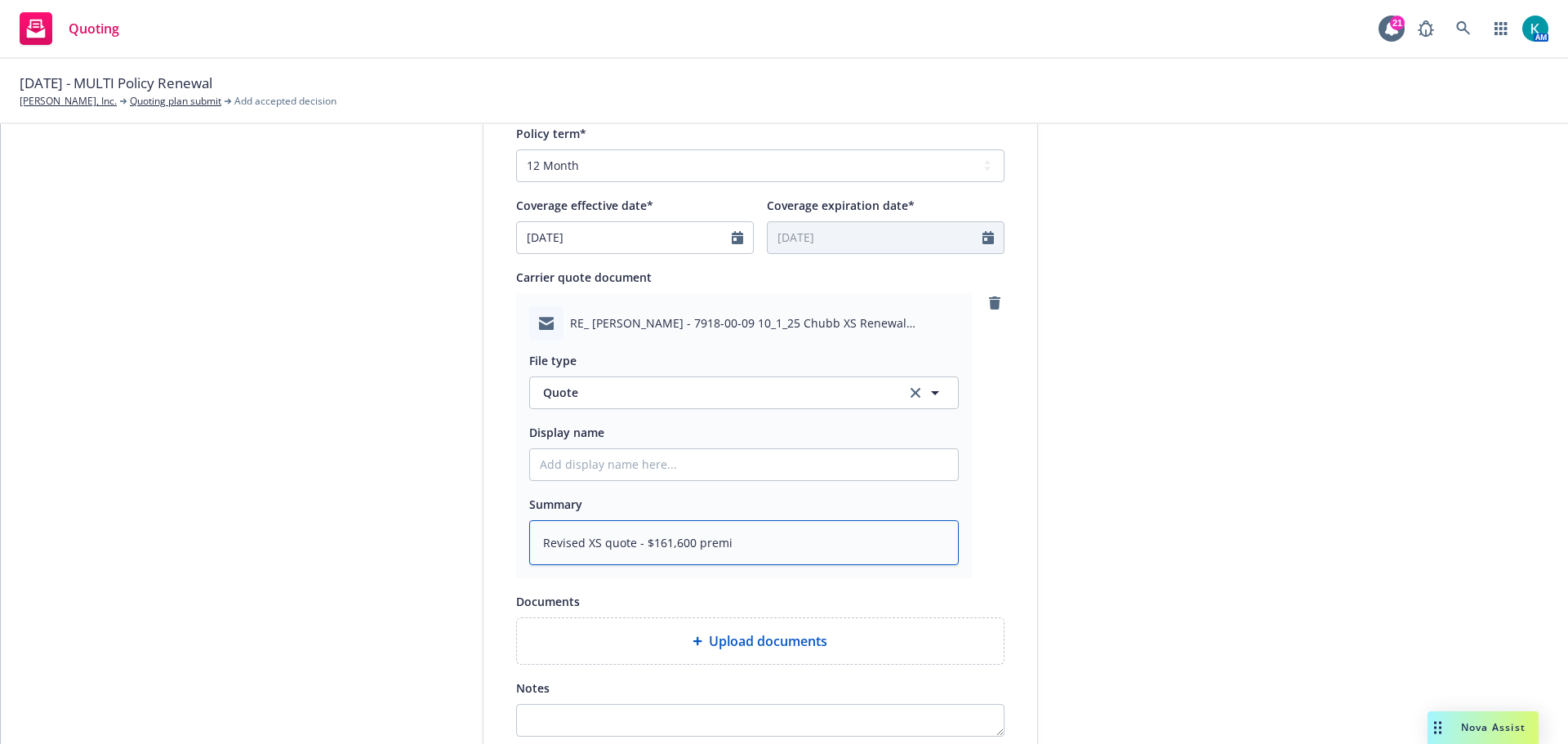
type textarea "x"
type textarea "Revised XS quote - $161,600 premiu"
type textarea "x"
type textarea "Revised XS quote - $161,600 premium"
type textarea "x"
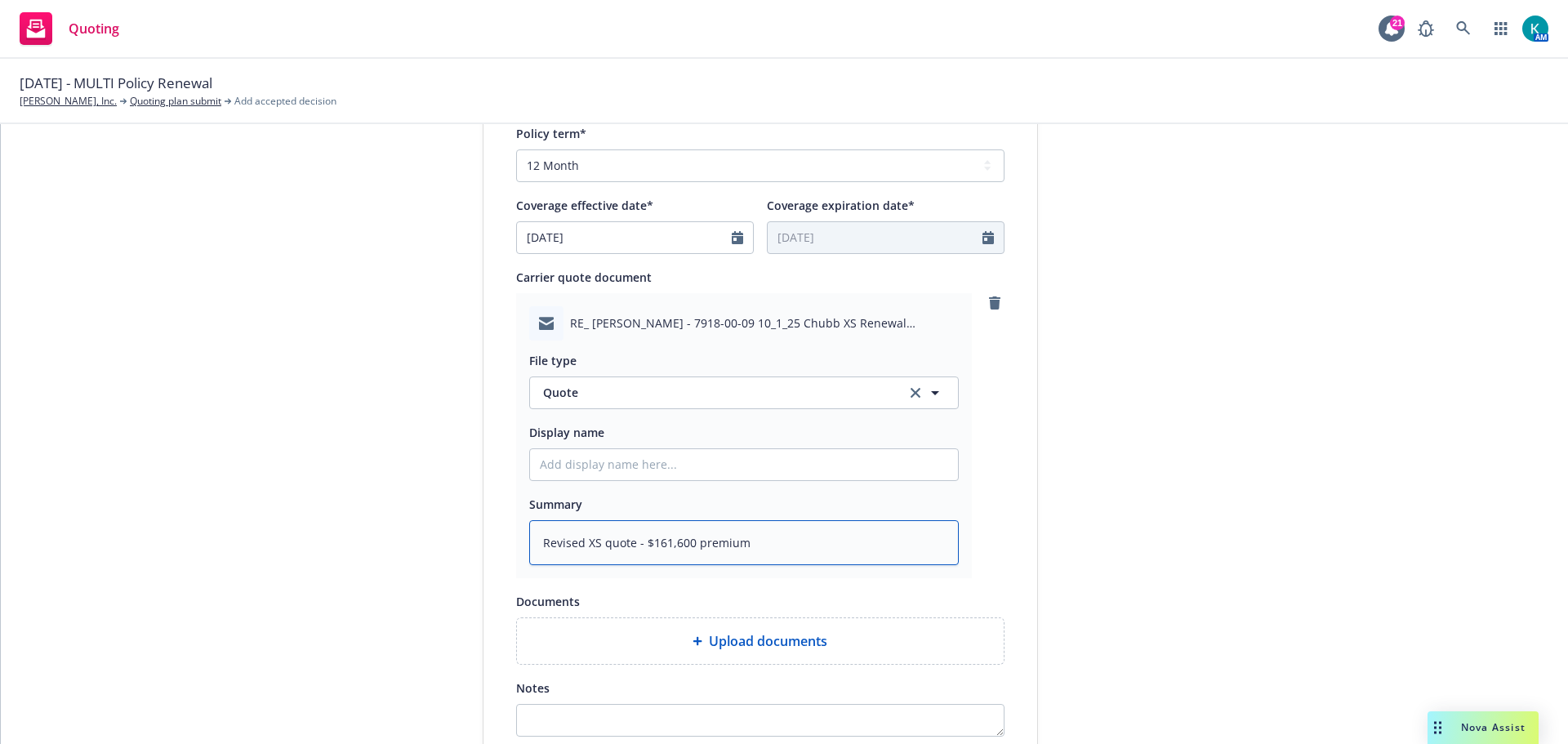
type textarea "Revised XS quote - $161,600 premium"
type textarea "x"
type textarea "Revised XS quote - $161,600 premium t"
type textarea "x"
type textarea "Revised XS quote - $161,600 premium to"
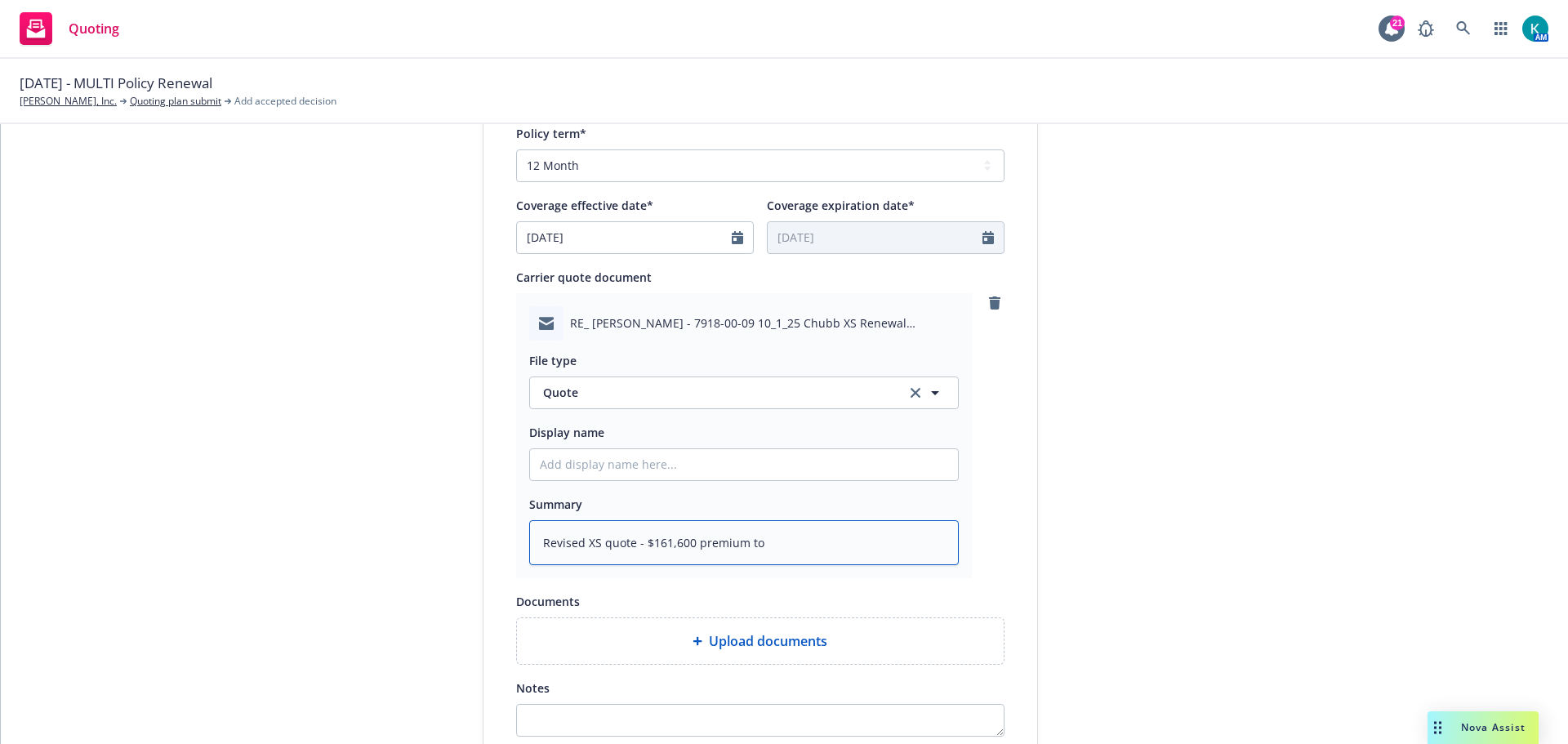
type textarea "x"
type textarea "Revised XS quote - $161,600 premium tot"
type textarea "x"
type textarea "Revised XS quote - $161,600 premium tota"
type textarea "x"
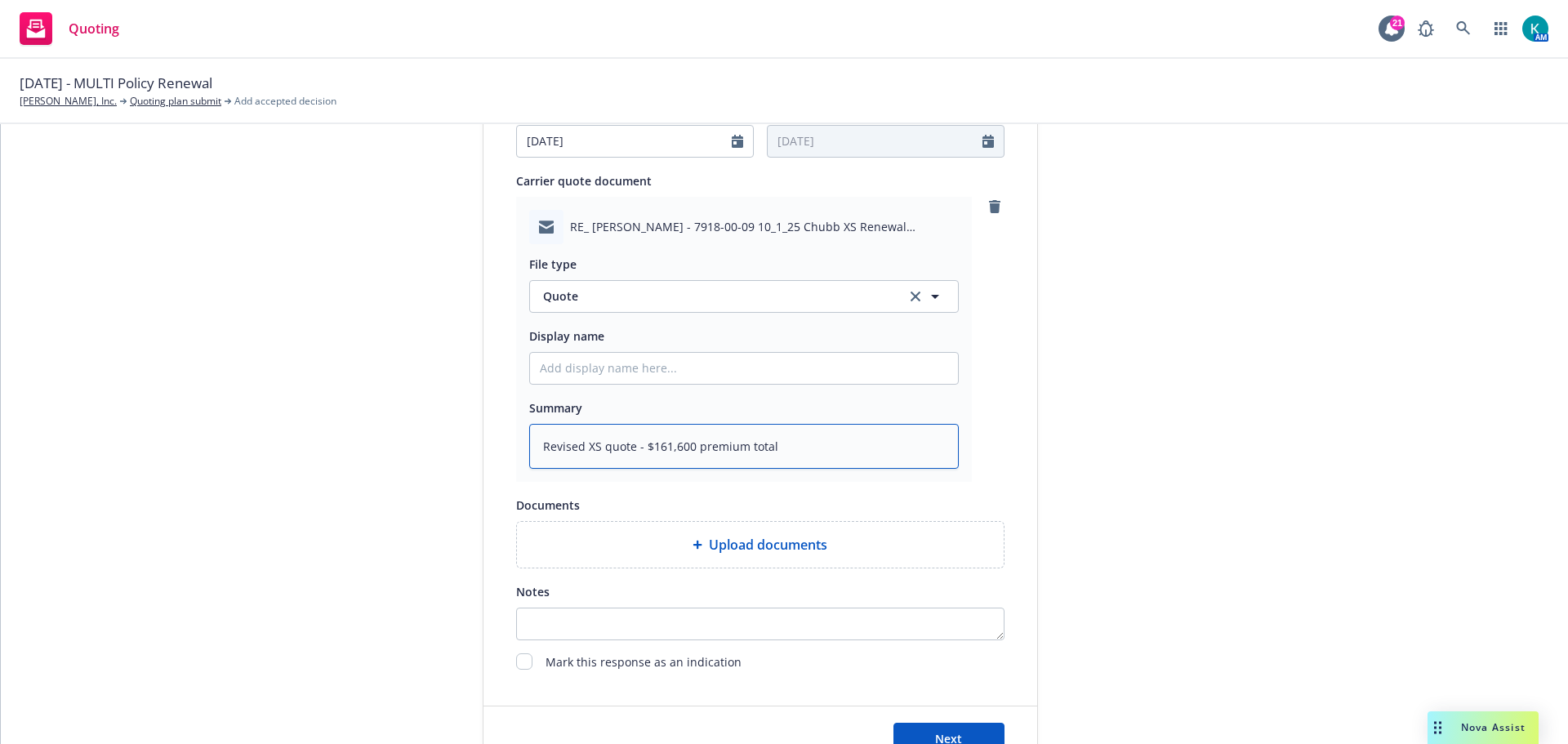
scroll to position [843, 0]
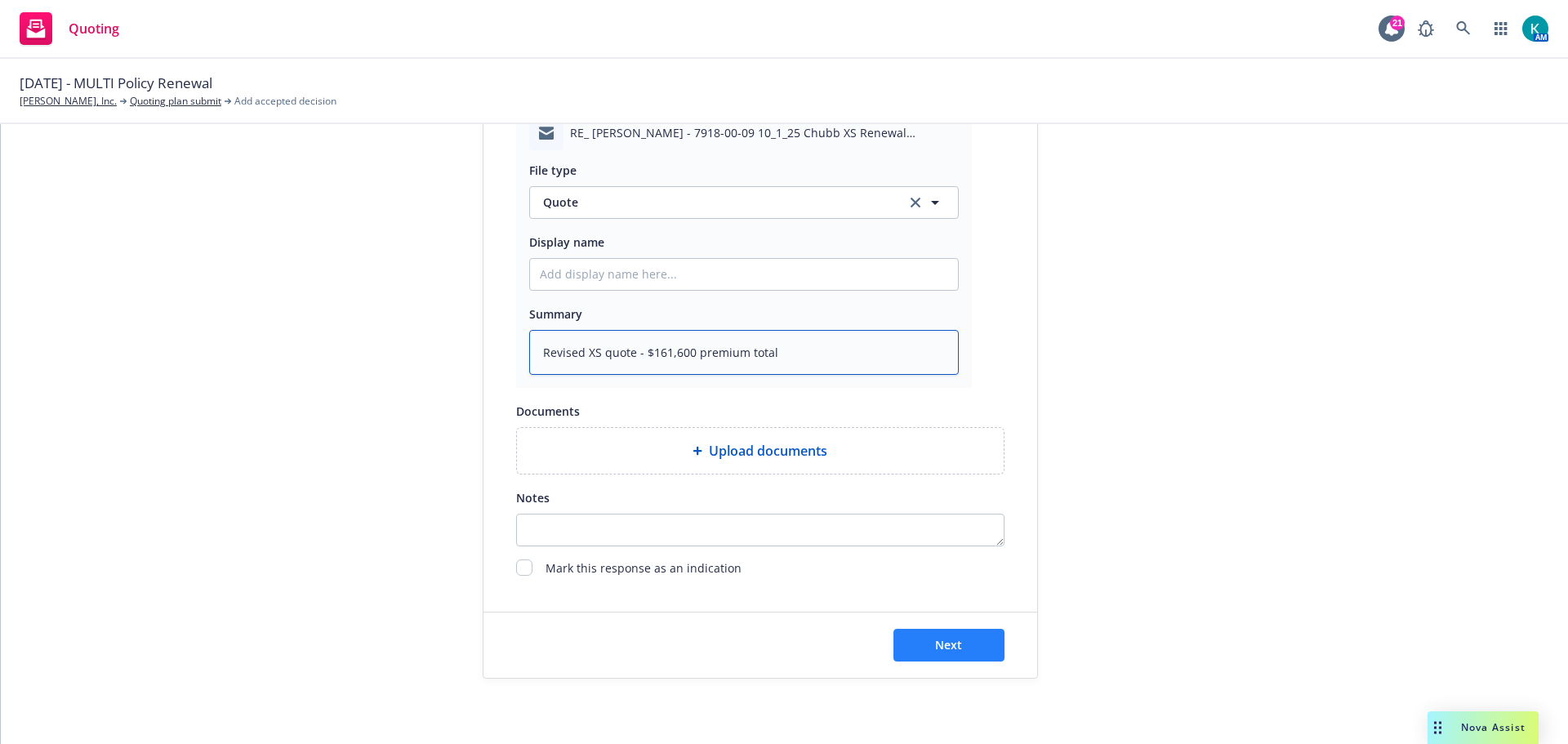
type textarea "Revised XS quote - $161,600 premium total"
click at [944, 648] on span "Next" at bounding box center [948, 645] width 27 height 16
type textarea "x"
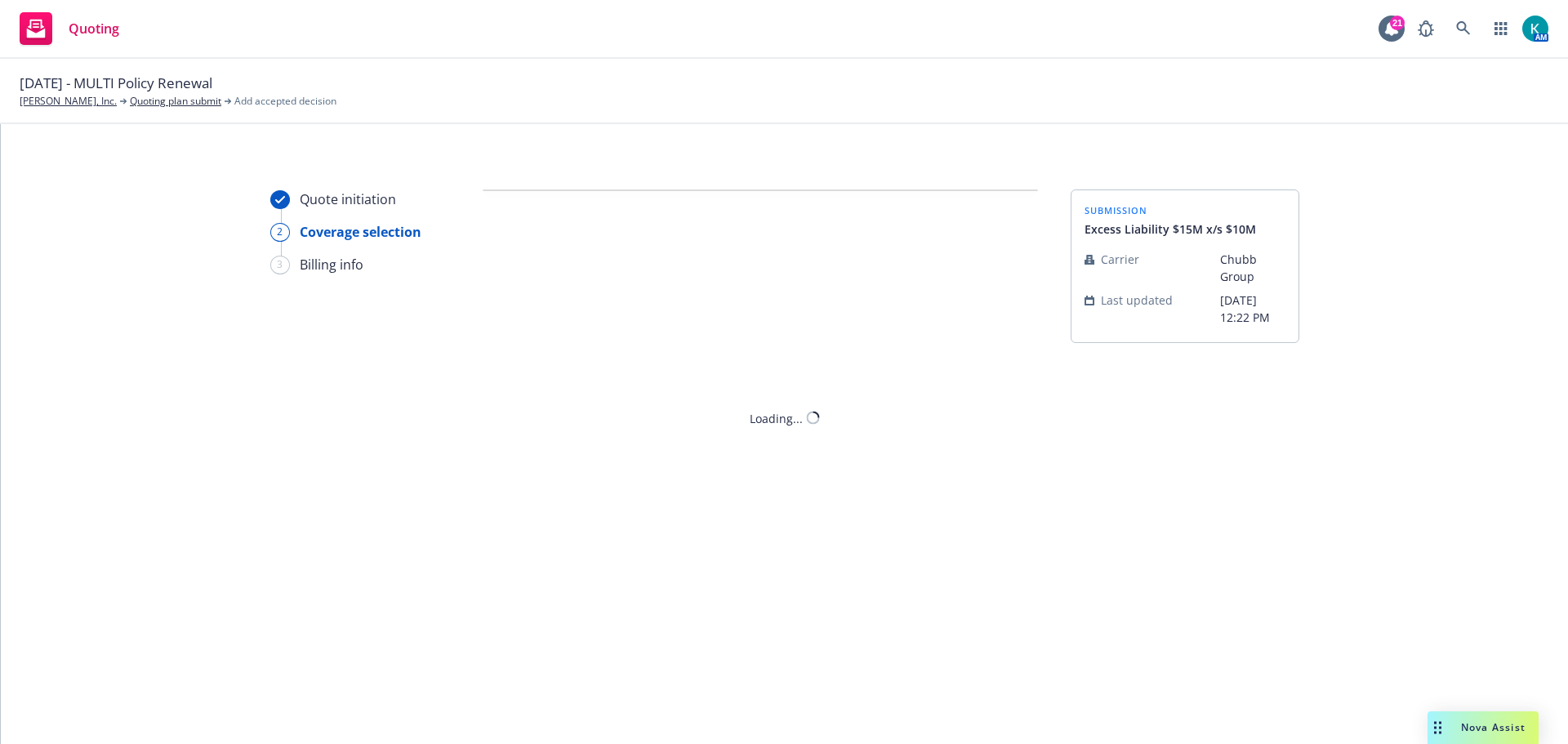
scroll to position [0, 0]
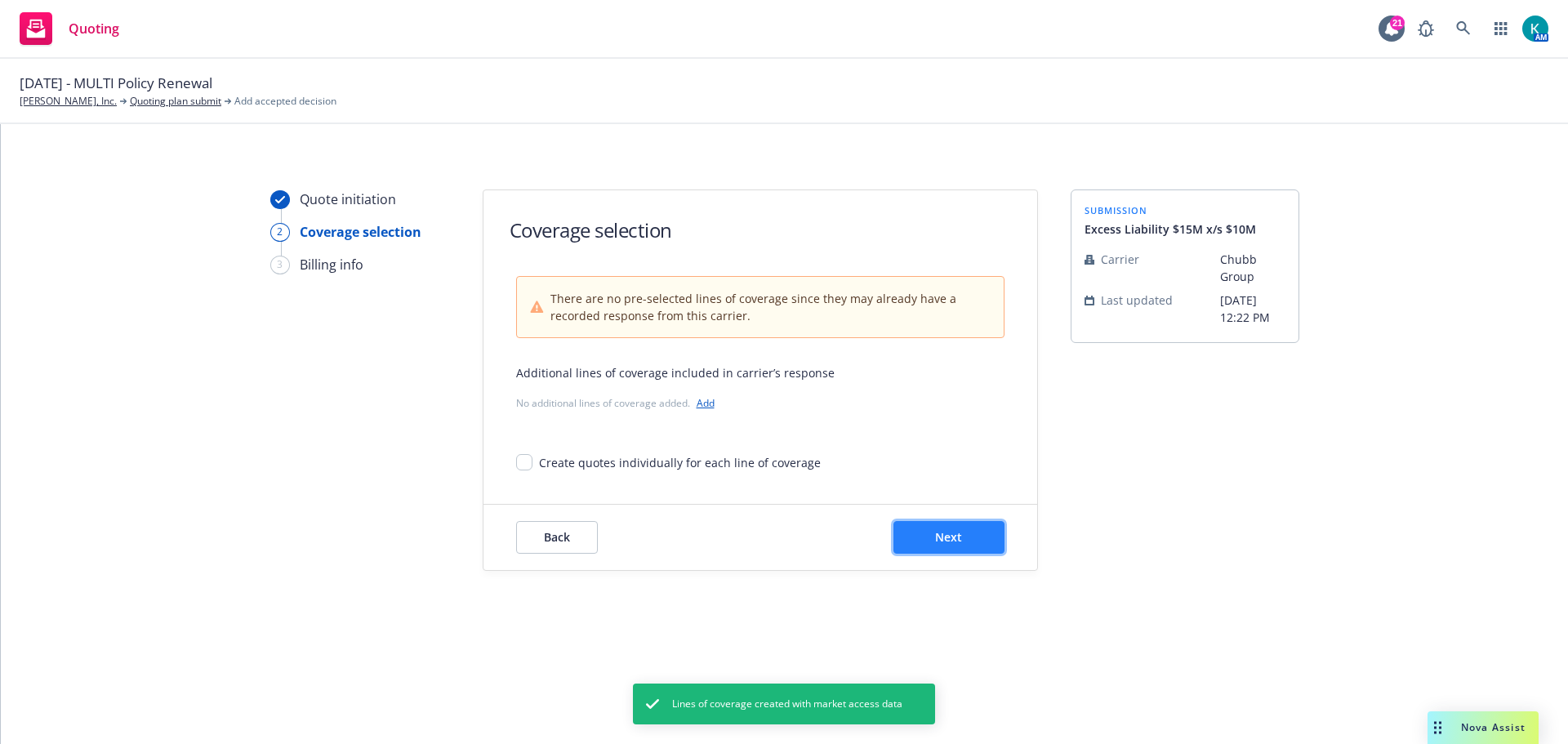
click at [980, 529] on button "Next" at bounding box center [949, 537] width 111 height 32
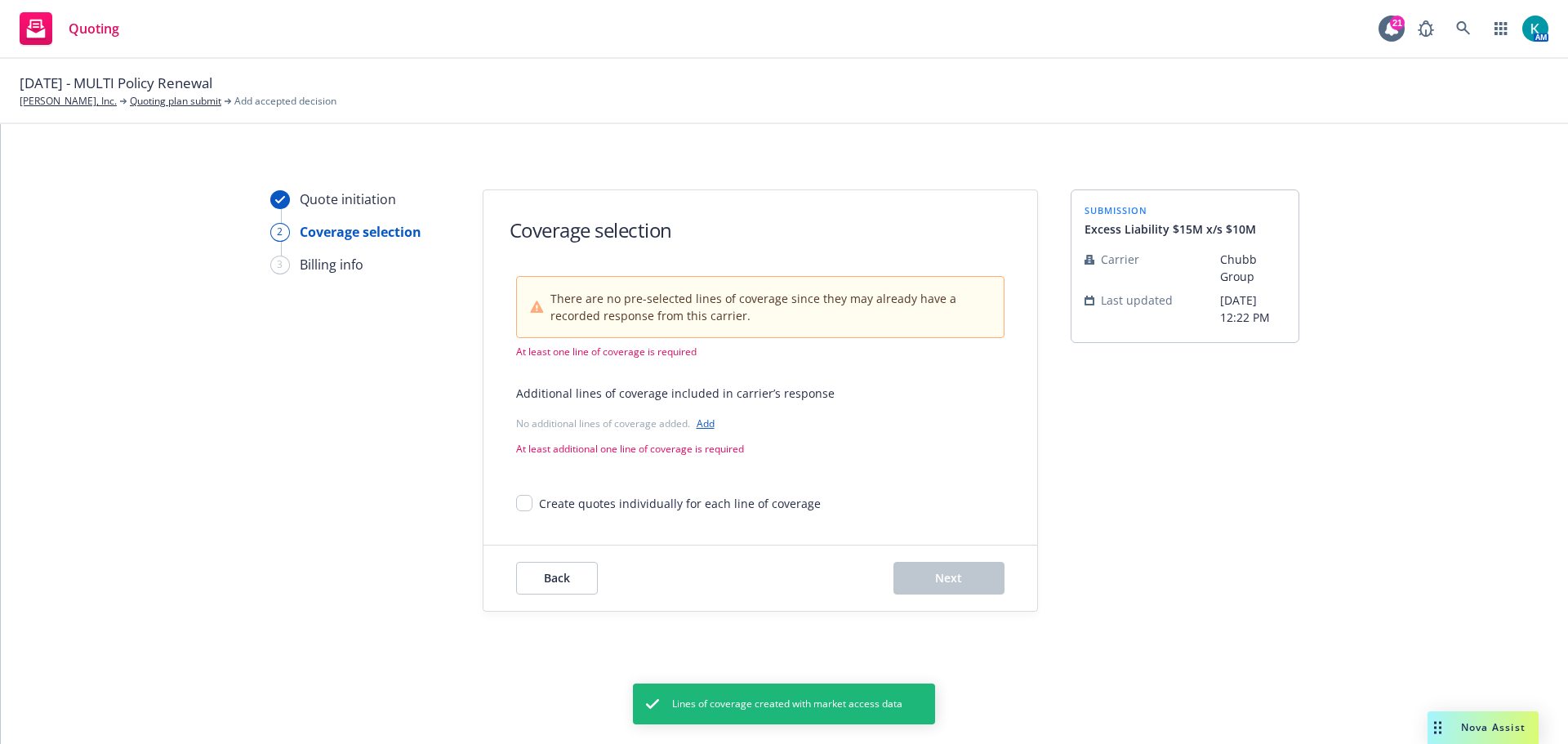
click at [710, 427] on link "Add" at bounding box center [705, 423] width 18 height 14
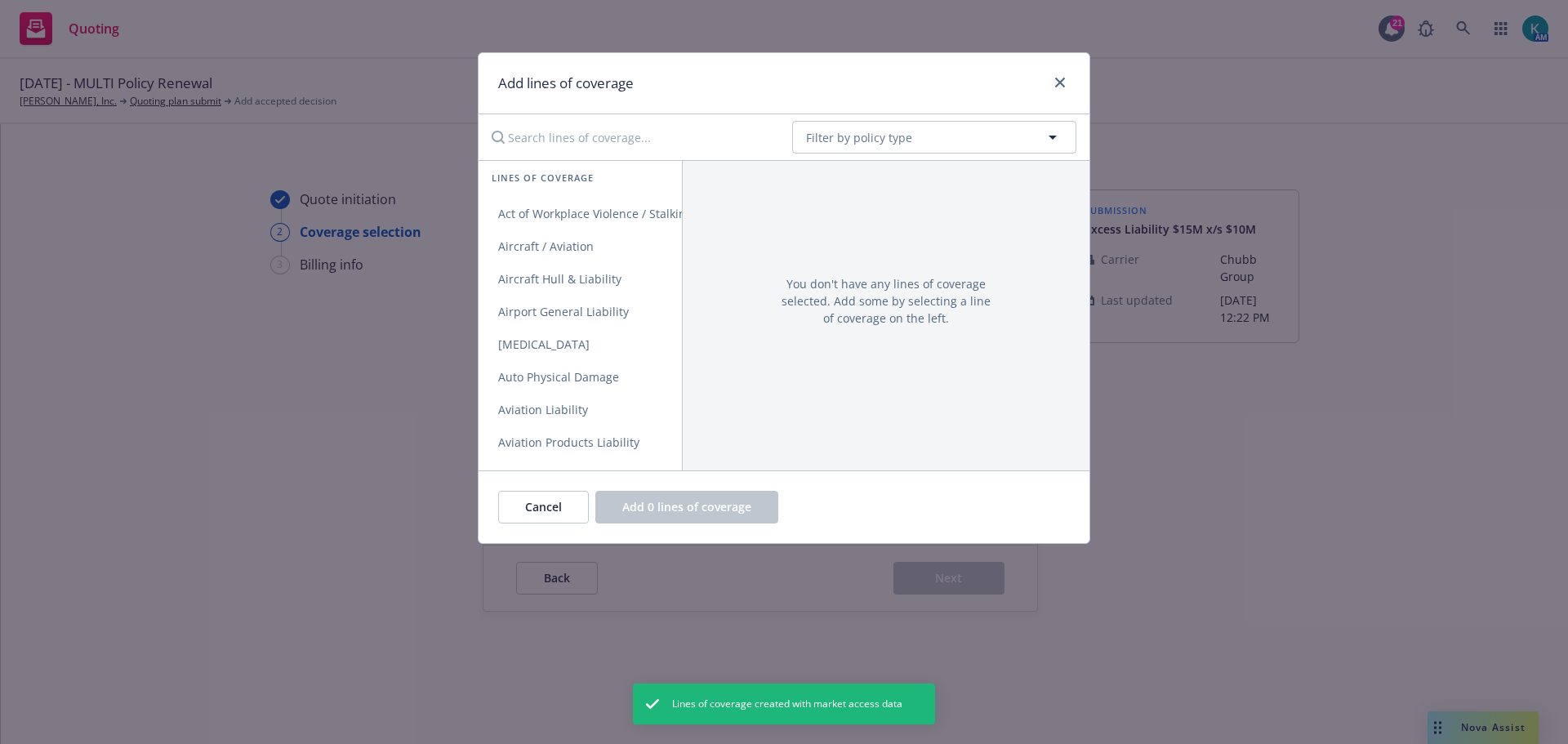
click at [604, 119] on div "No readable name Filter by policy type" at bounding box center [784, 136] width 610 height 45
click at [602, 131] on input "Search lines of coverage..." at bounding box center [630, 136] width 297 height 32
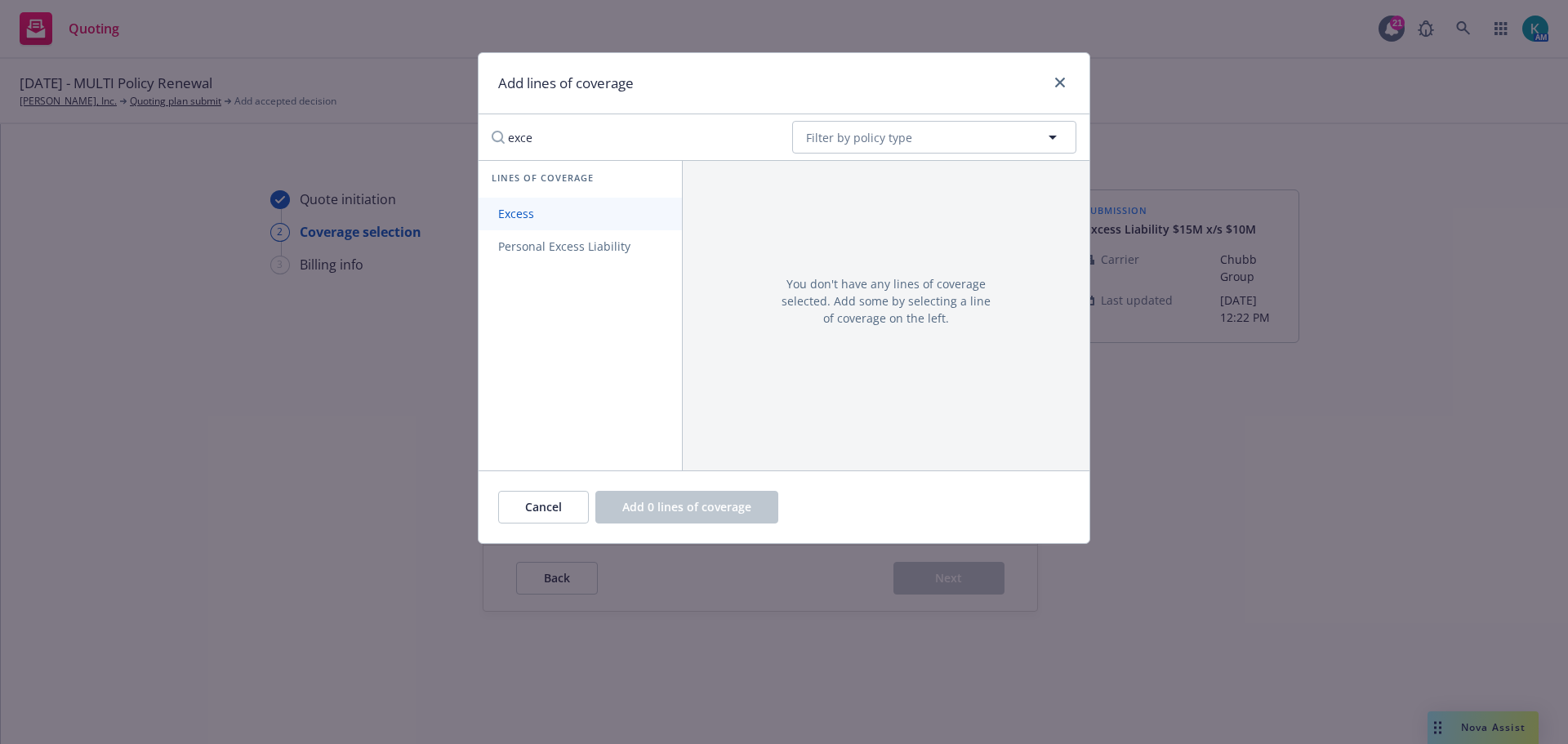
type input "exce"
click at [598, 214] on link "Excess" at bounding box center [580, 213] width 203 height 32
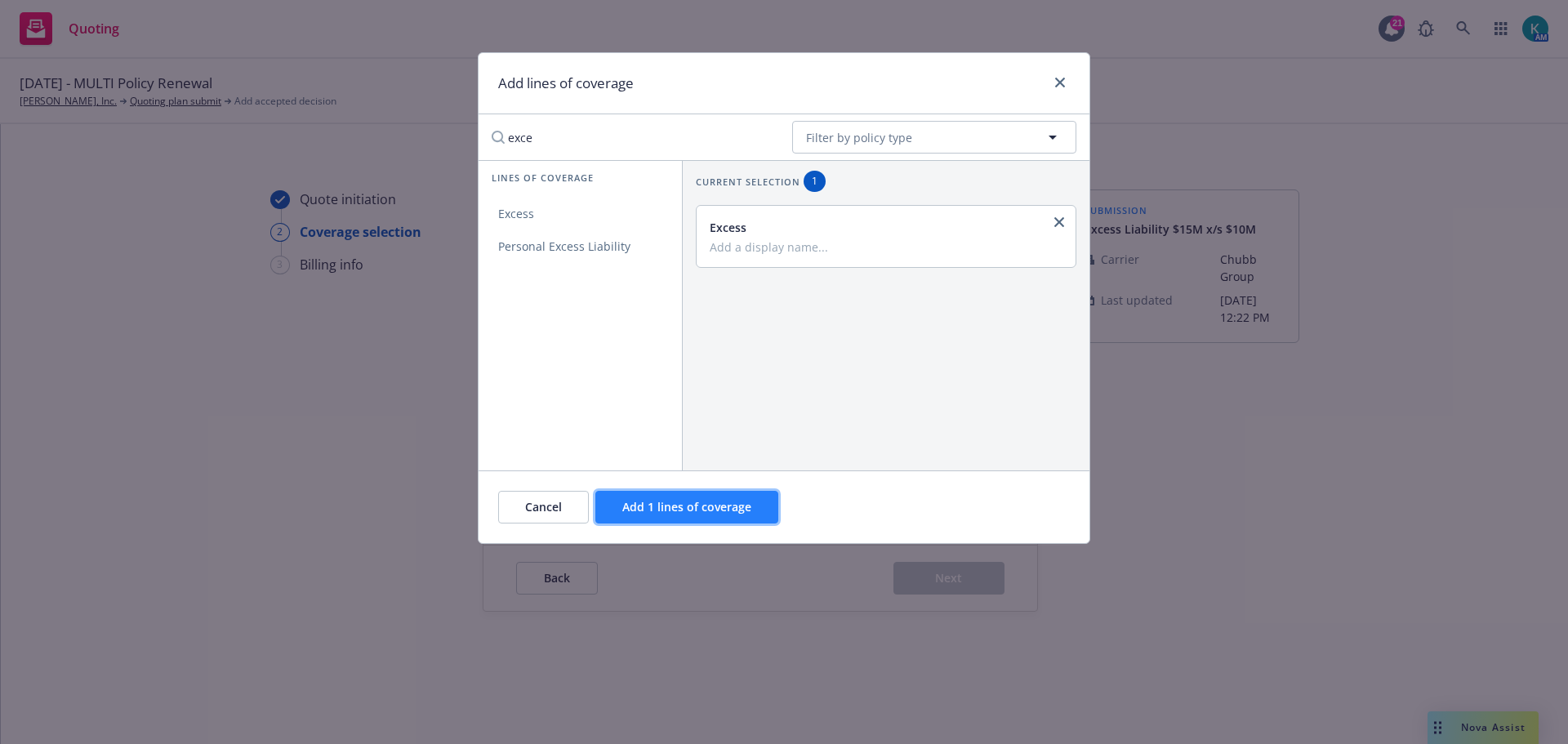
click at [651, 517] on button "Add 1 lines of coverage" at bounding box center [687, 507] width 183 height 32
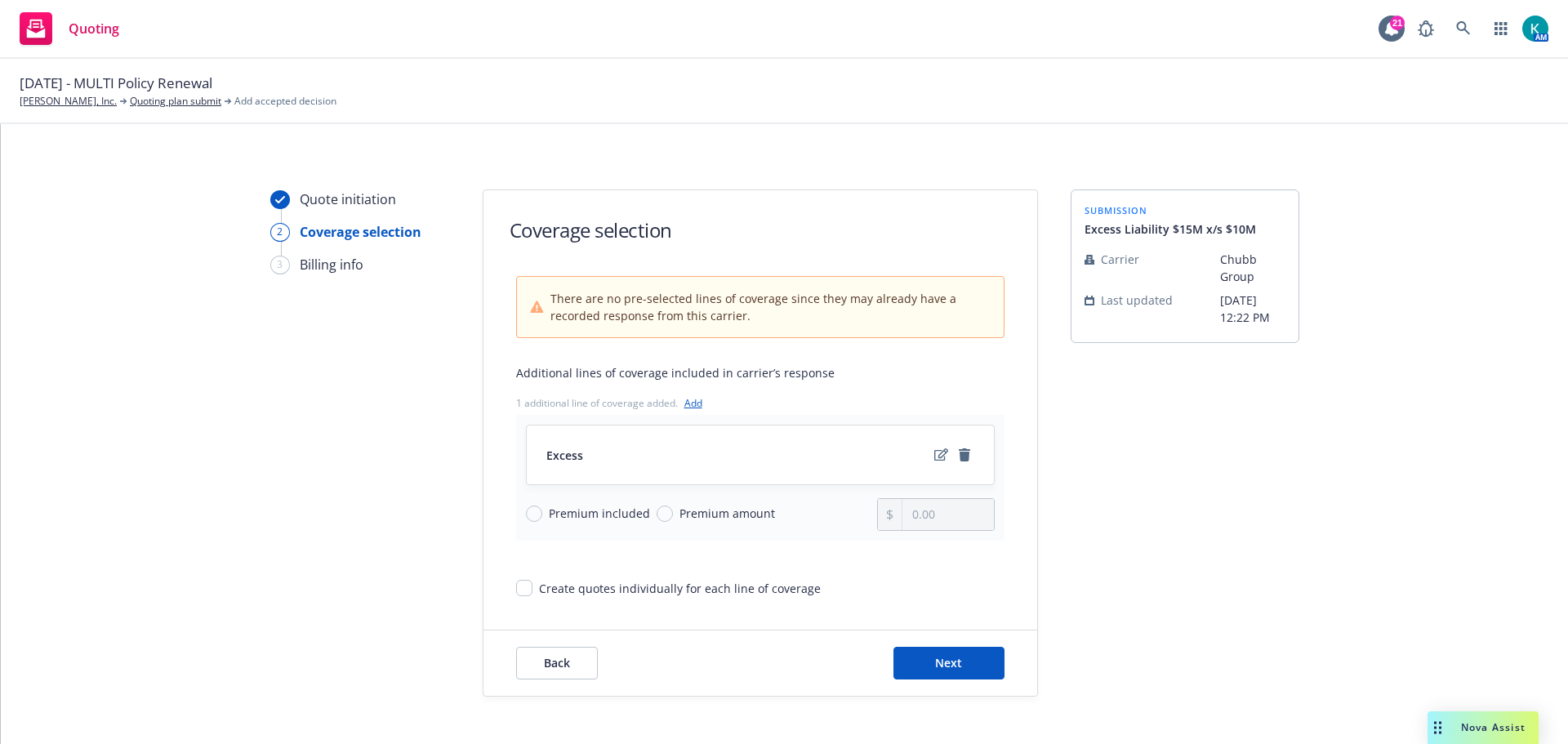
drag, startPoint x: 735, startPoint y: 513, endPoint x: 781, endPoint y: 513, distance: 46.0
click at [739, 513] on span "Premium amount" at bounding box center [726, 513] width 96 height 17
click at [673, 513] on input "Premium amount" at bounding box center [665, 514] width 17 height 17
radio input "true"
drag, startPoint x: 919, startPoint y: 507, endPoint x: 858, endPoint y: 505, distance: 61.0
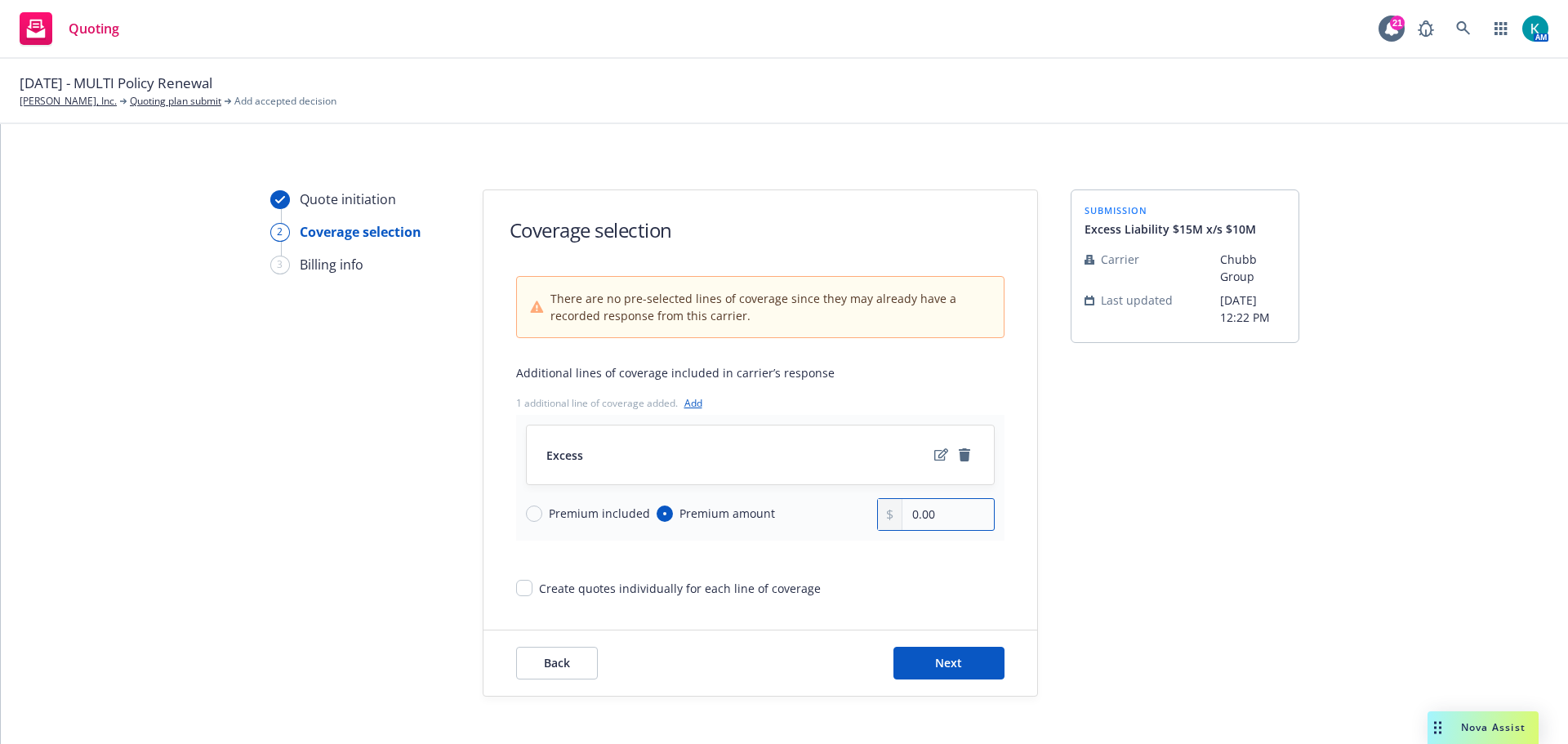
click at [831, 516] on div "Premium included Premium amount 0.00" at bounding box center [760, 514] width 469 height 32
drag, startPoint x: 960, startPoint y: 515, endPoint x: 844, endPoint y: 494, distance: 117.9
click at [825, 514] on div "Premium included Premium amount 161,500.00" at bounding box center [760, 514] width 469 height 32
drag, startPoint x: 982, startPoint y: 513, endPoint x: 627, endPoint y: 518, distance: 355.0
click at [633, 518] on div "Premium included Premium amount 1,616,000.00" at bounding box center [760, 514] width 469 height 32
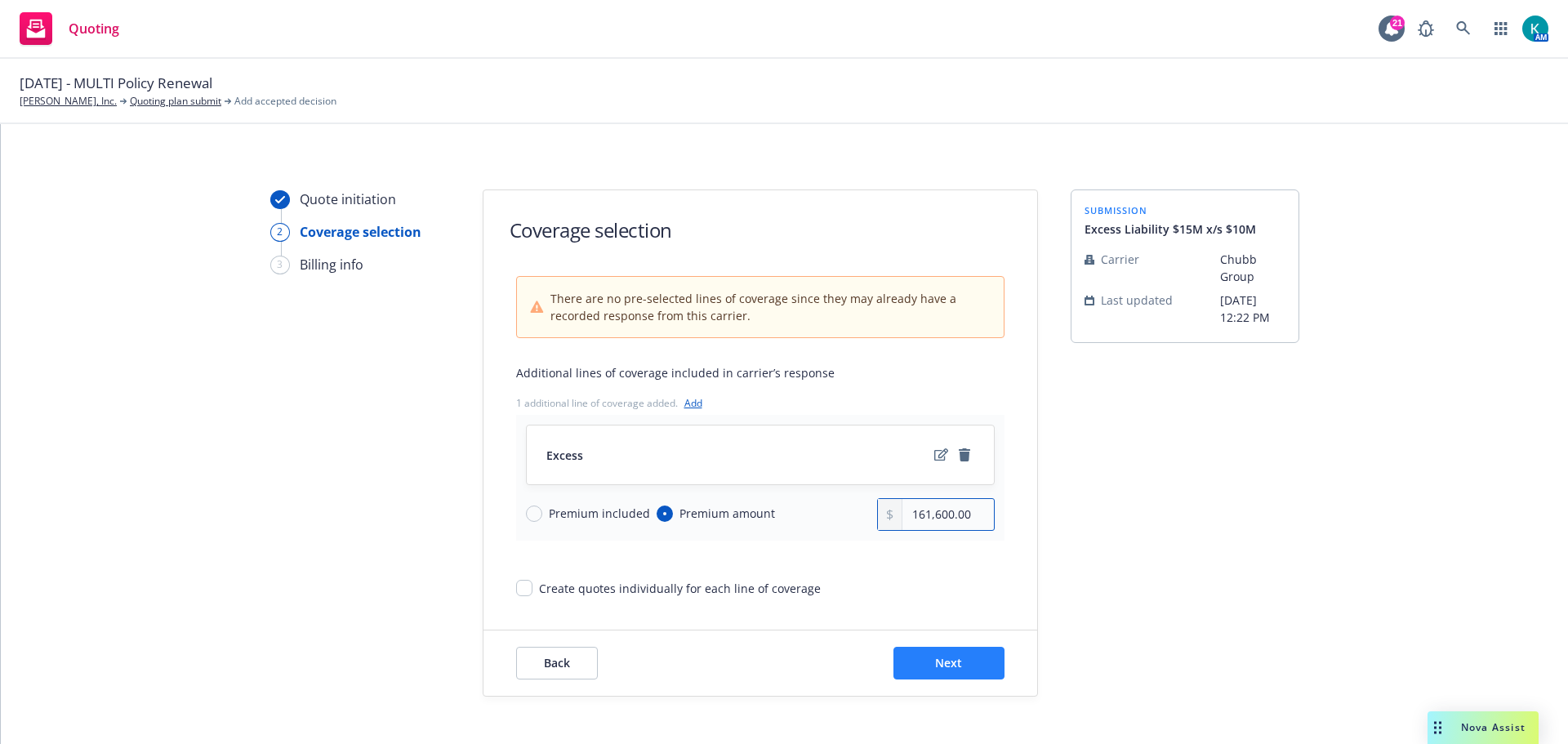
type input "161,600.00"
click at [905, 653] on button "Next" at bounding box center [949, 662] width 111 height 32
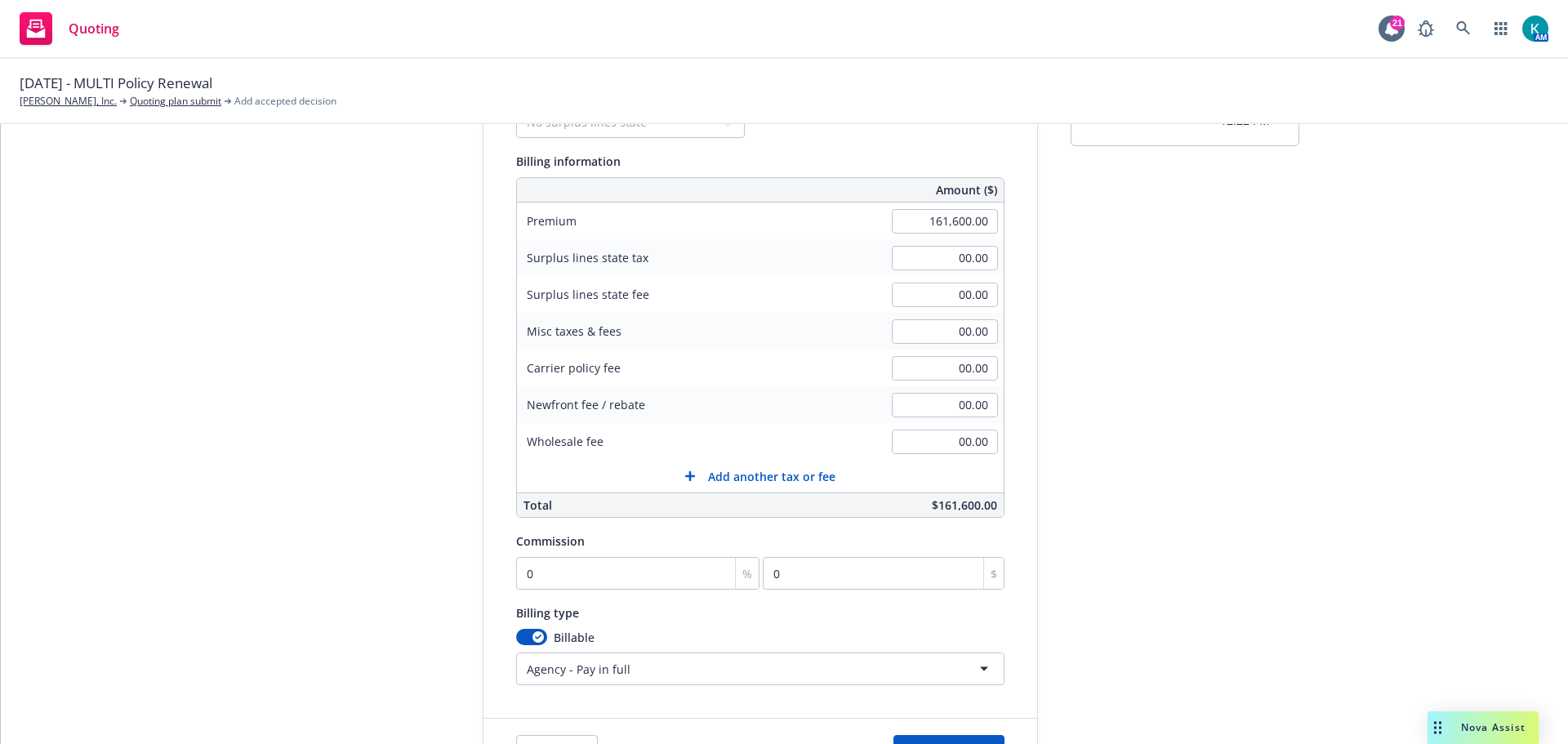
scroll to position [303, 0]
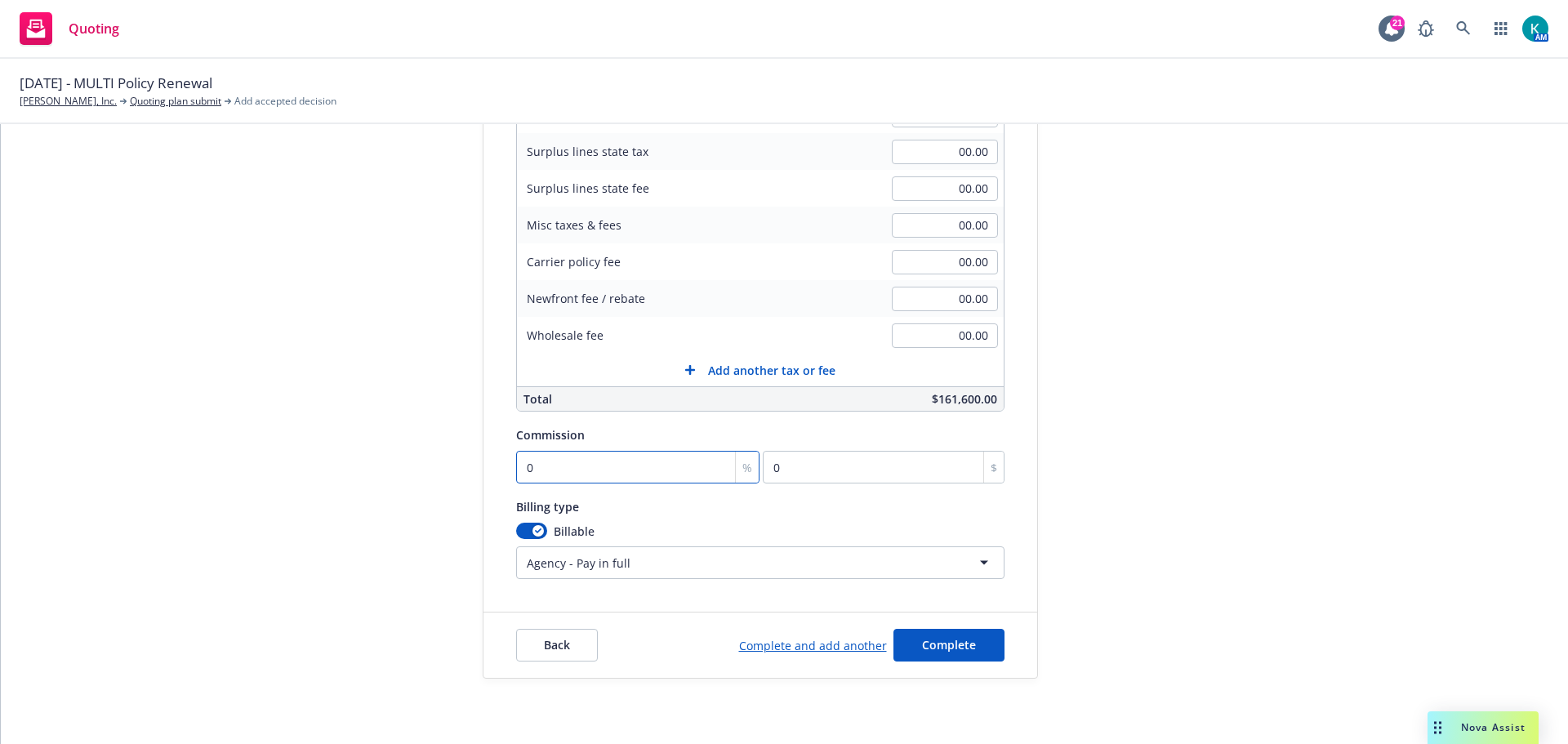
type input "1"
type input "1616"
type input "15"
type input "24240"
type input "15"
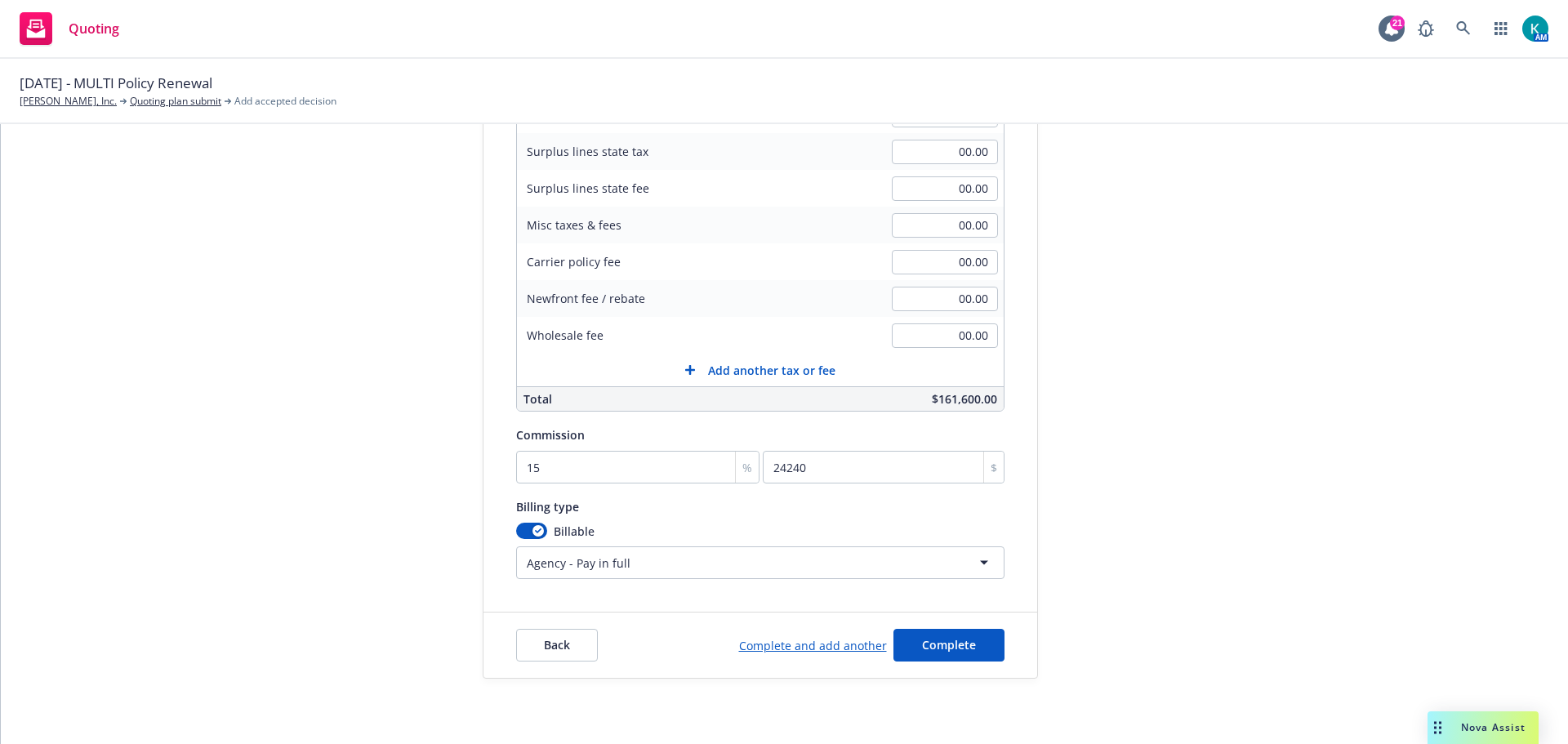
click at [1129, 486] on div "submission Excess Liability $15M x/s $10M Carrier Chubb Group Last updated 9/22…" at bounding box center [1185, 283] width 228 height 792
click at [940, 646] on span "Complete" at bounding box center [949, 645] width 54 height 16
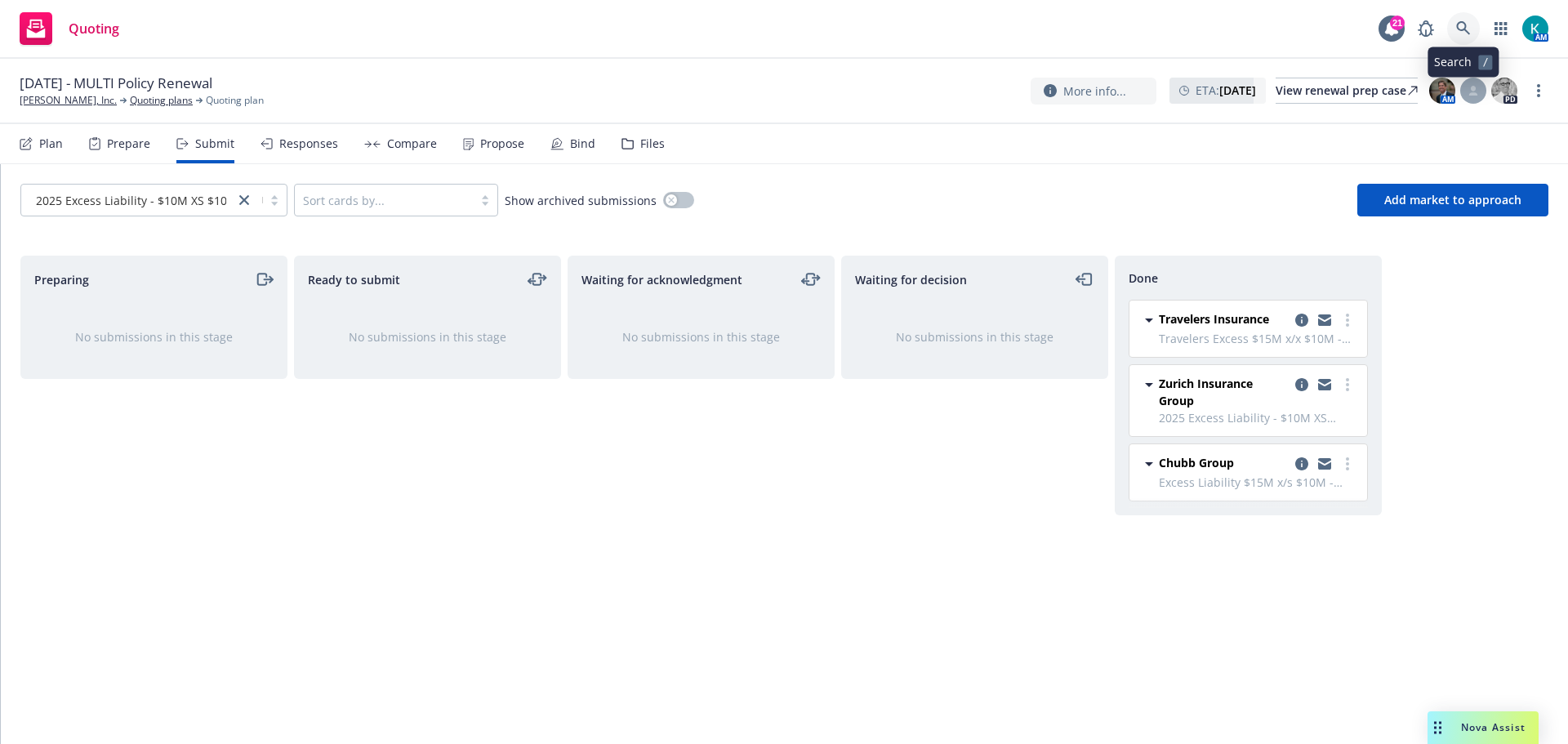
click at [1464, 24] on icon at bounding box center [1463, 28] width 14 height 14
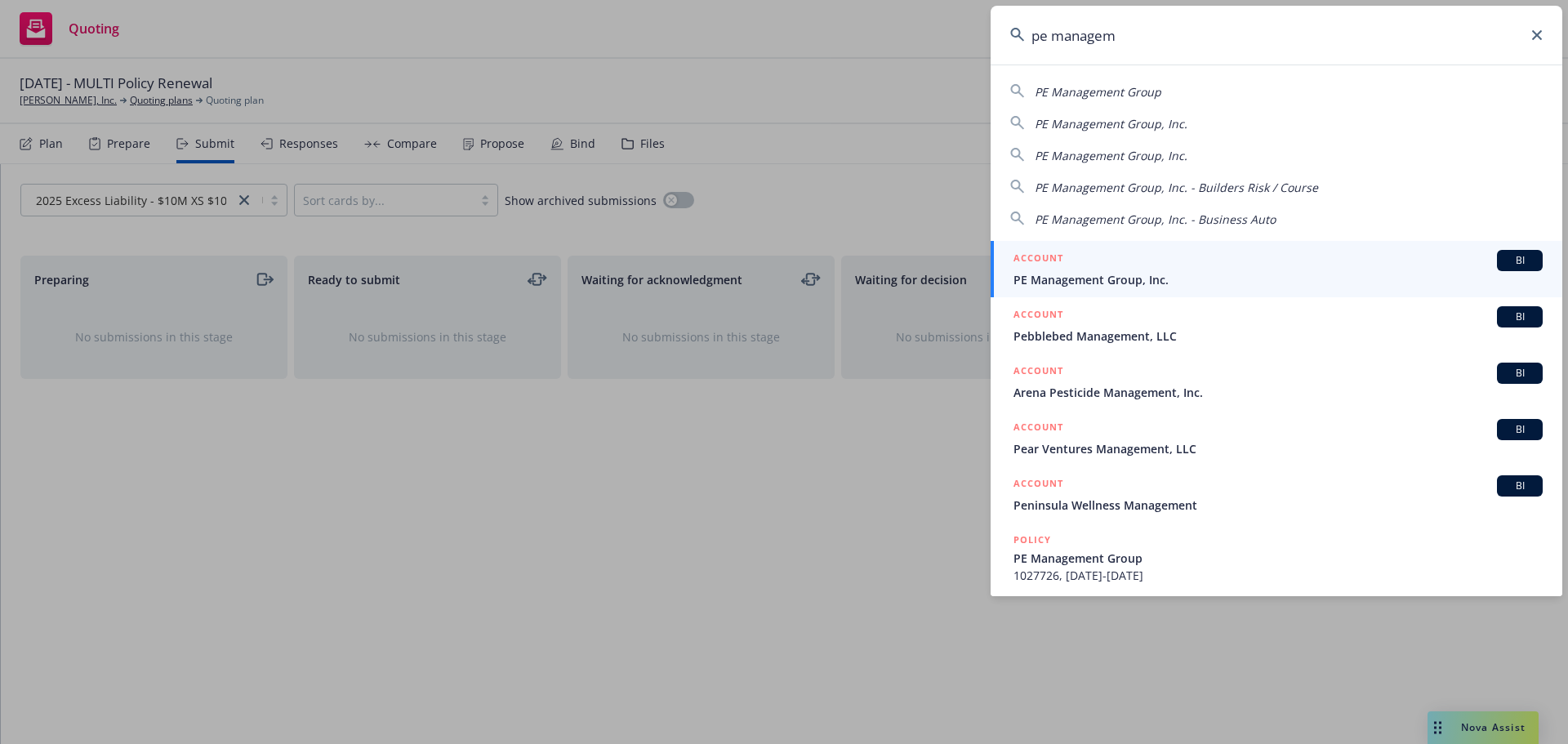
type input "pe managem"
click at [1105, 271] on span "PE Management Group, Inc." at bounding box center [1278, 279] width 529 height 17
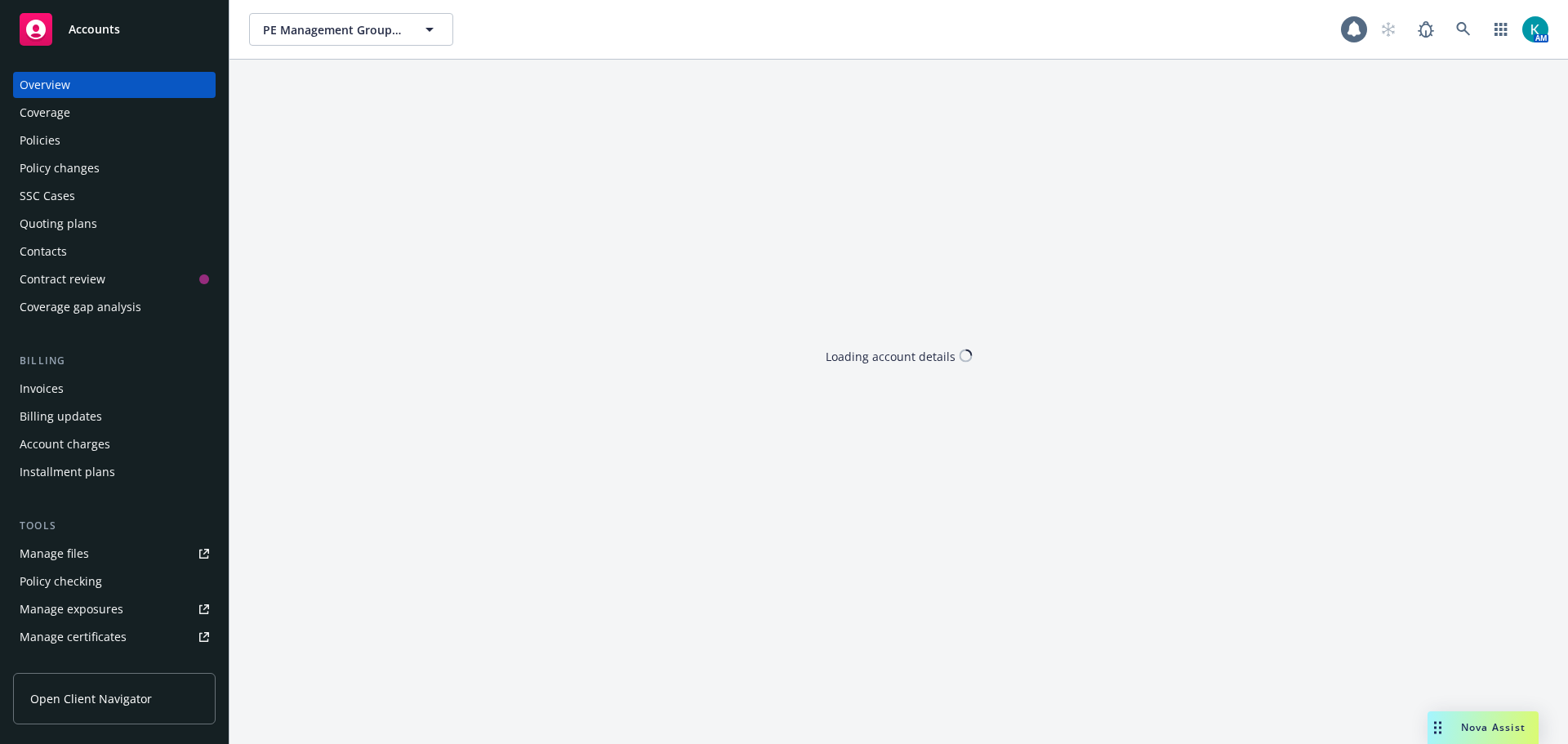
click at [133, 215] on div "Quoting plans" at bounding box center [114, 224] width 189 height 26
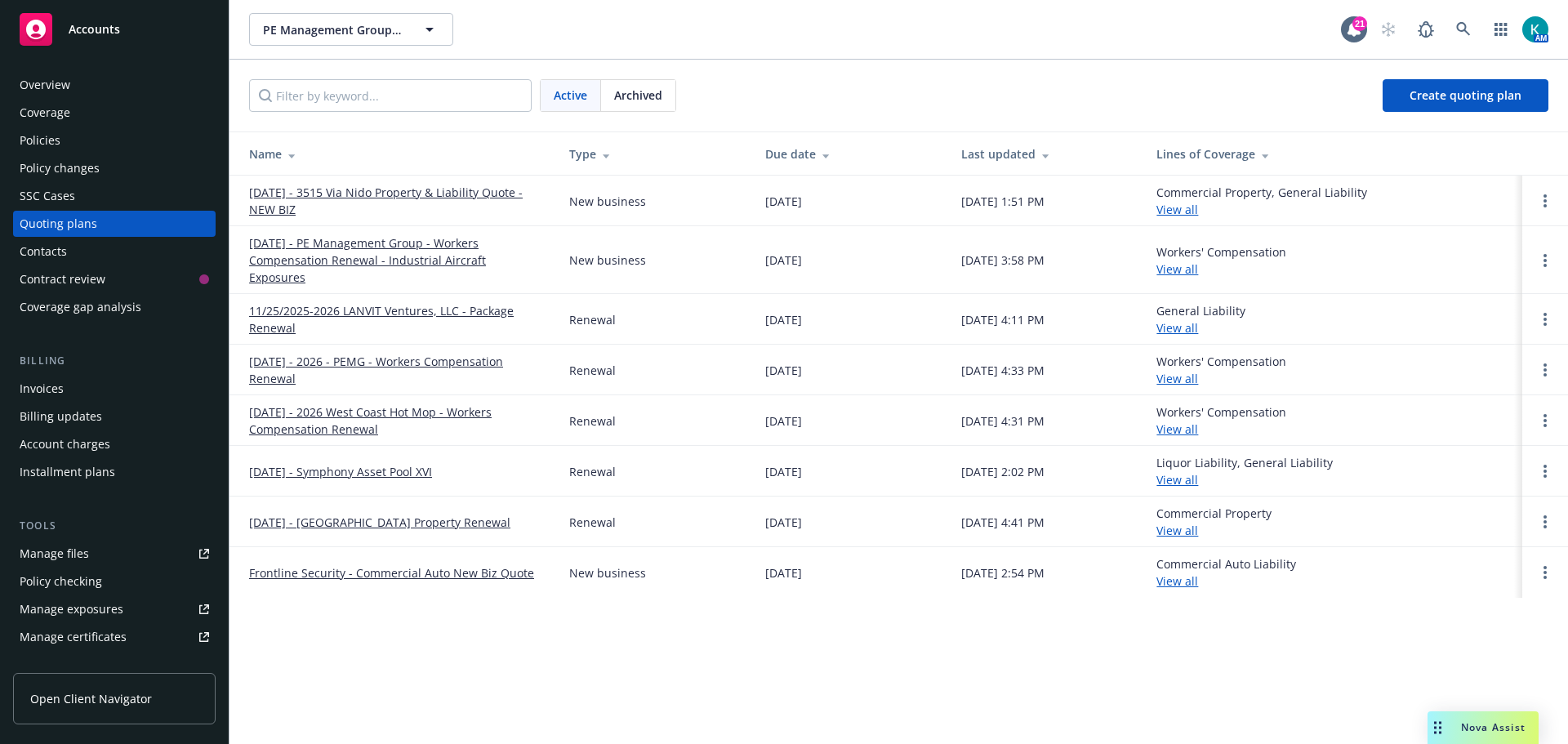
click at [351, 192] on link "9/30/2025 - 3515 Via Nido Property & Liability Quote - NEW BIZ" at bounding box center [395, 200] width 294 height 34
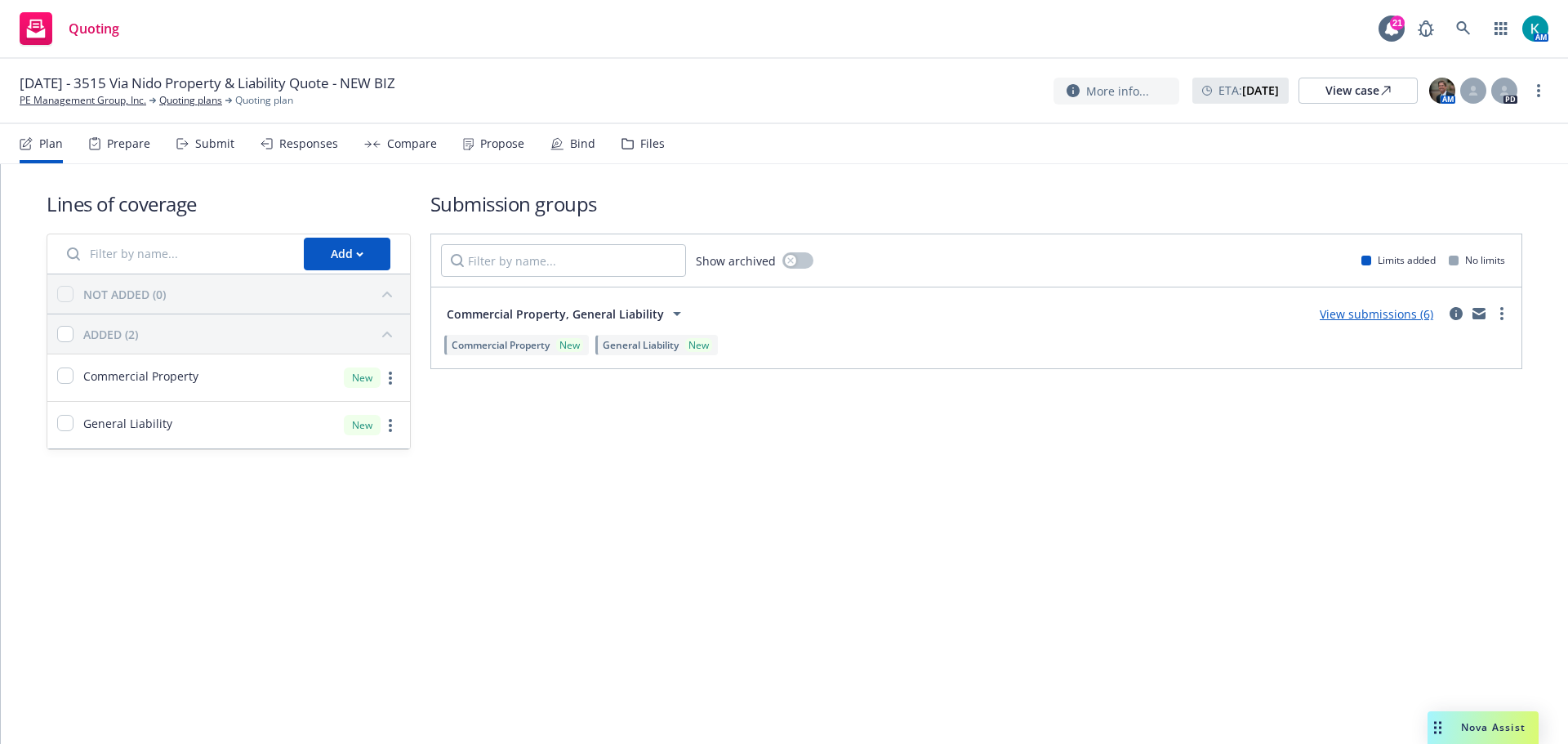
click at [634, 156] on div "Files" at bounding box center [643, 144] width 44 height 39
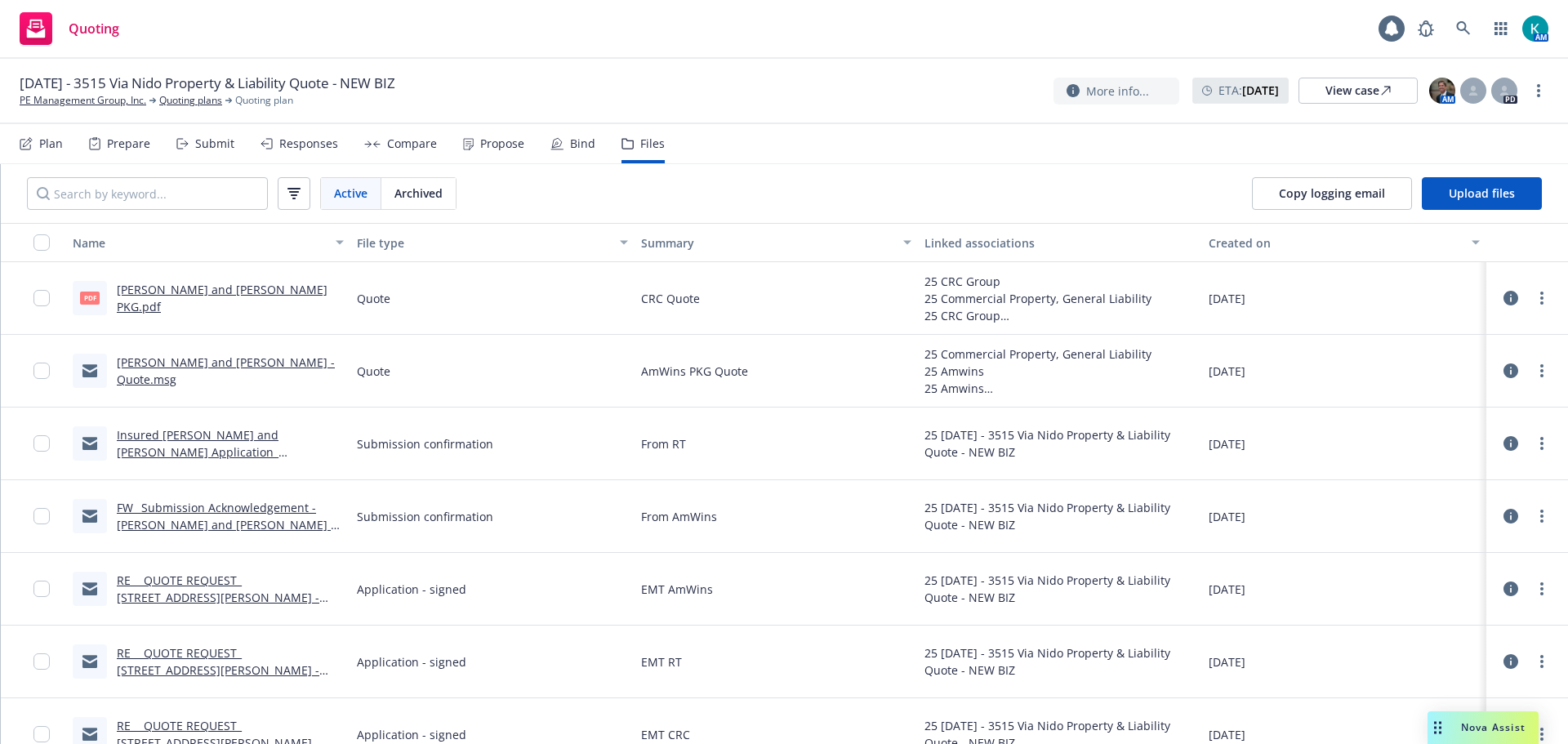
click at [485, 150] on div "Propose" at bounding box center [503, 144] width 45 height 13
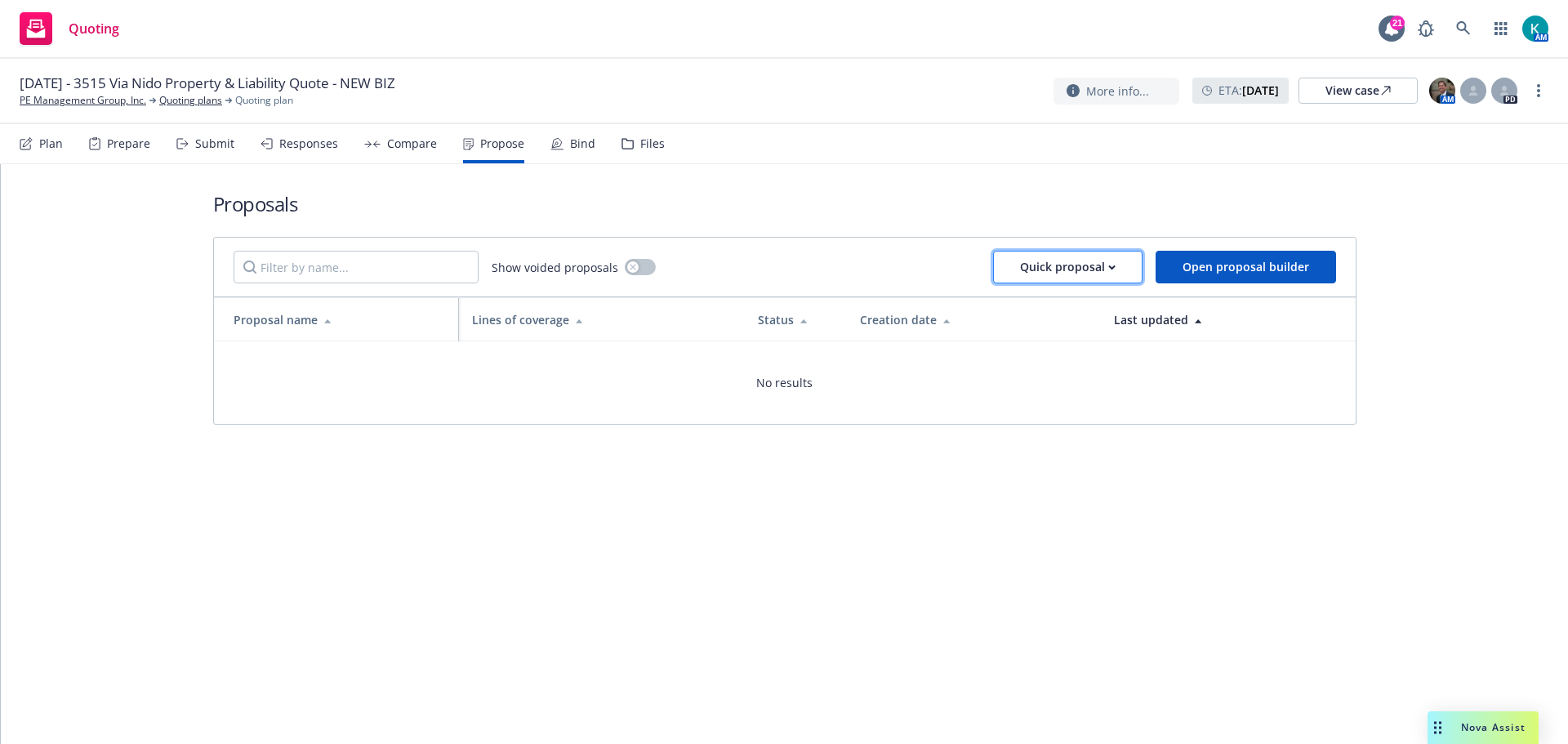
click at [1029, 273] on div "Quick proposal" at bounding box center [1068, 266] width 96 height 31
click at [1057, 310] on span "Upload quick proposal" at bounding box center [1079, 309] width 162 height 16
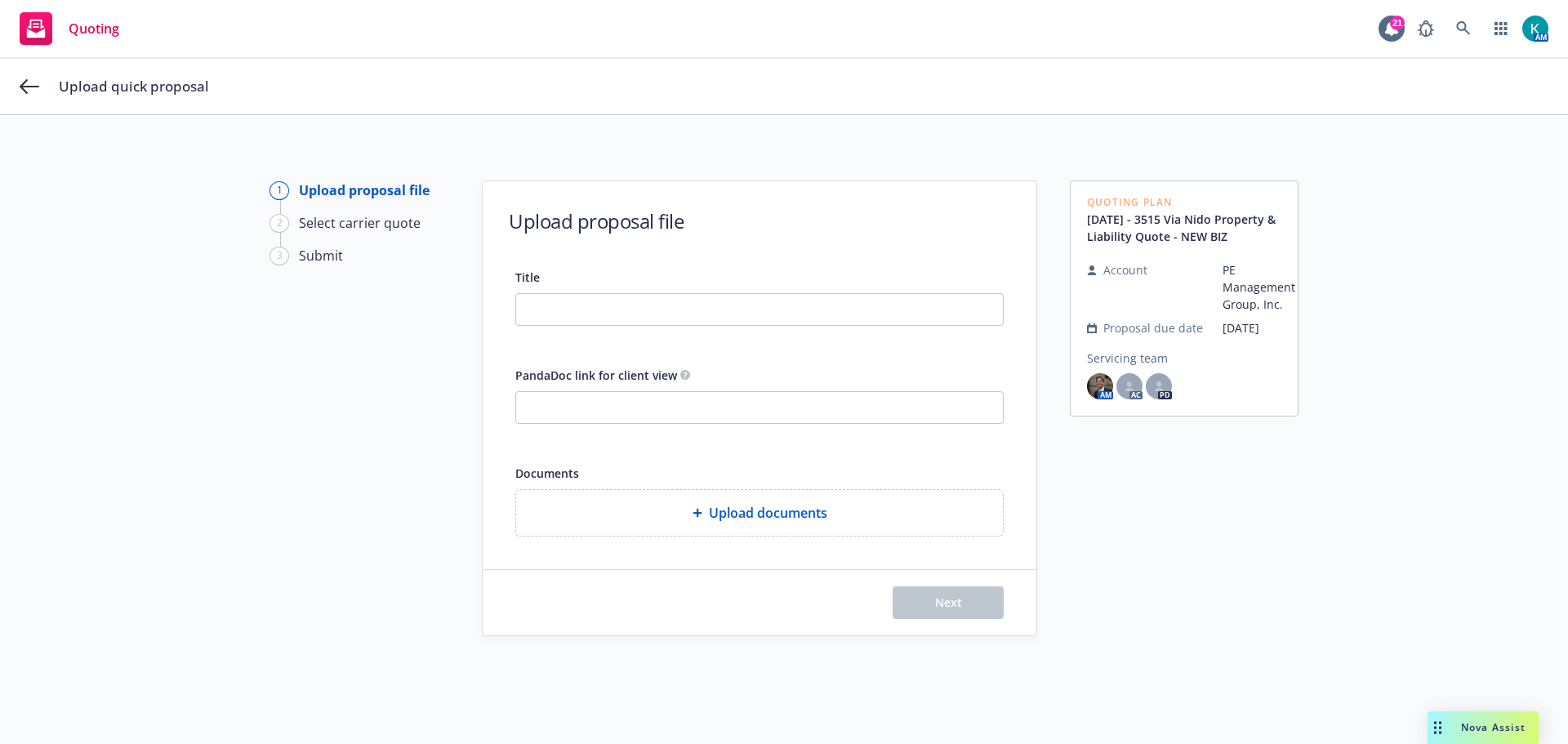
click at [711, 329] on div "Title PandaDoc link for client view Documents Upload documents" at bounding box center [759, 402] width 488 height 270
click at [681, 287] on div "Title" at bounding box center [759, 296] width 488 height 58
click at [706, 305] on input "Title" at bounding box center [759, 309] width 487 height 31
type input "25-26 Proposal - 2 quotes"
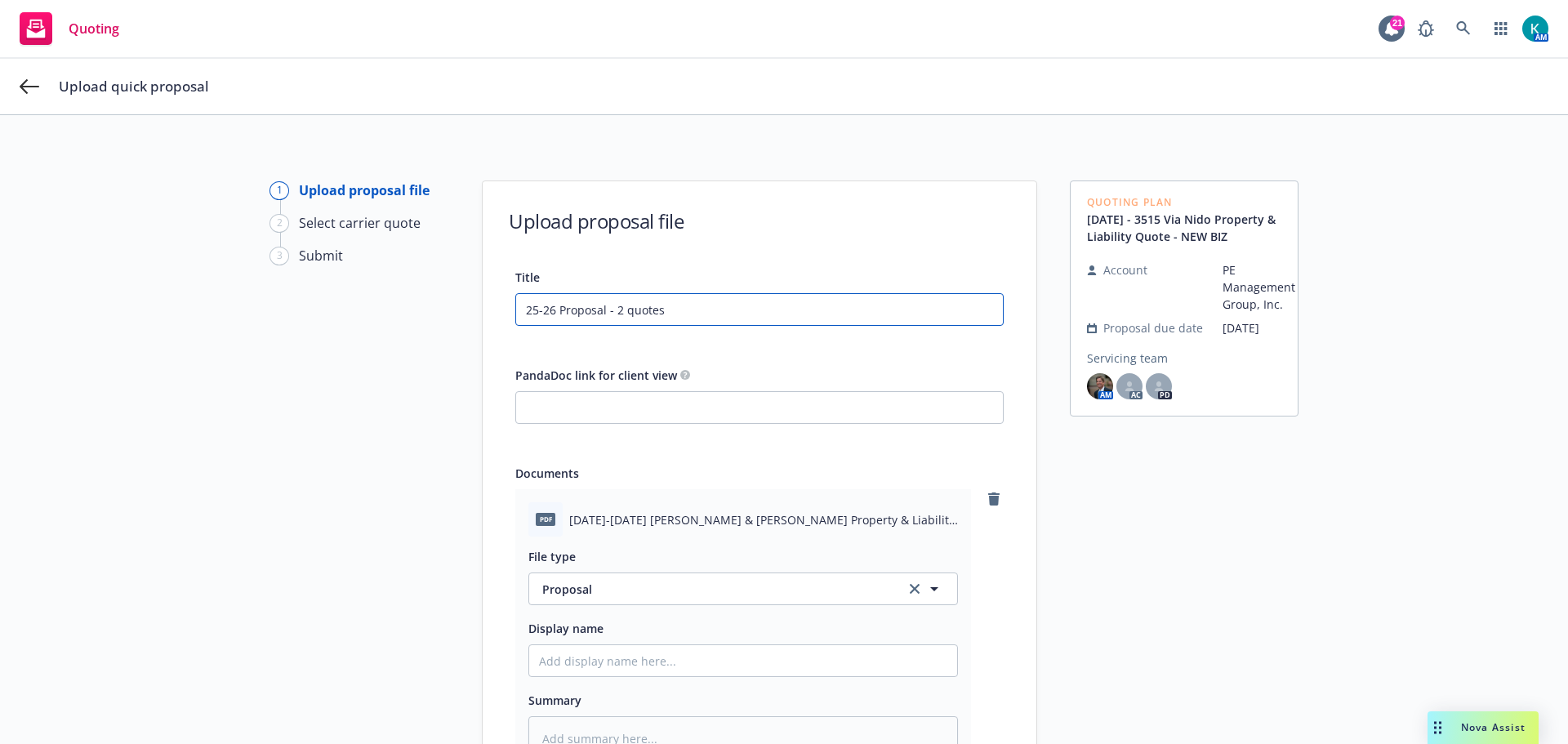
scroll to position [252, 0]
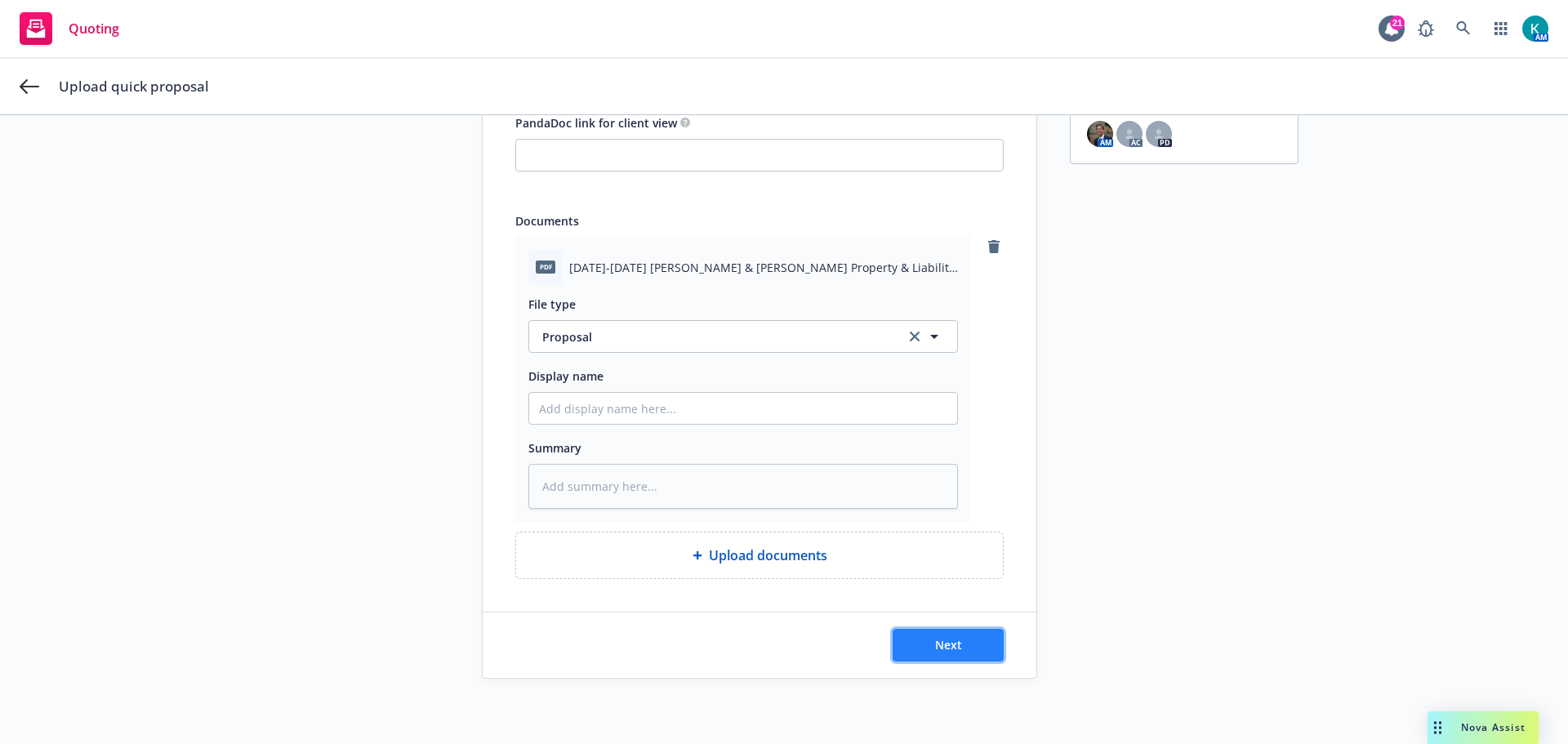
click at [943, 647] on span "Next" at bounding box center [948, 645] width 27 height 16
type textarea "x"
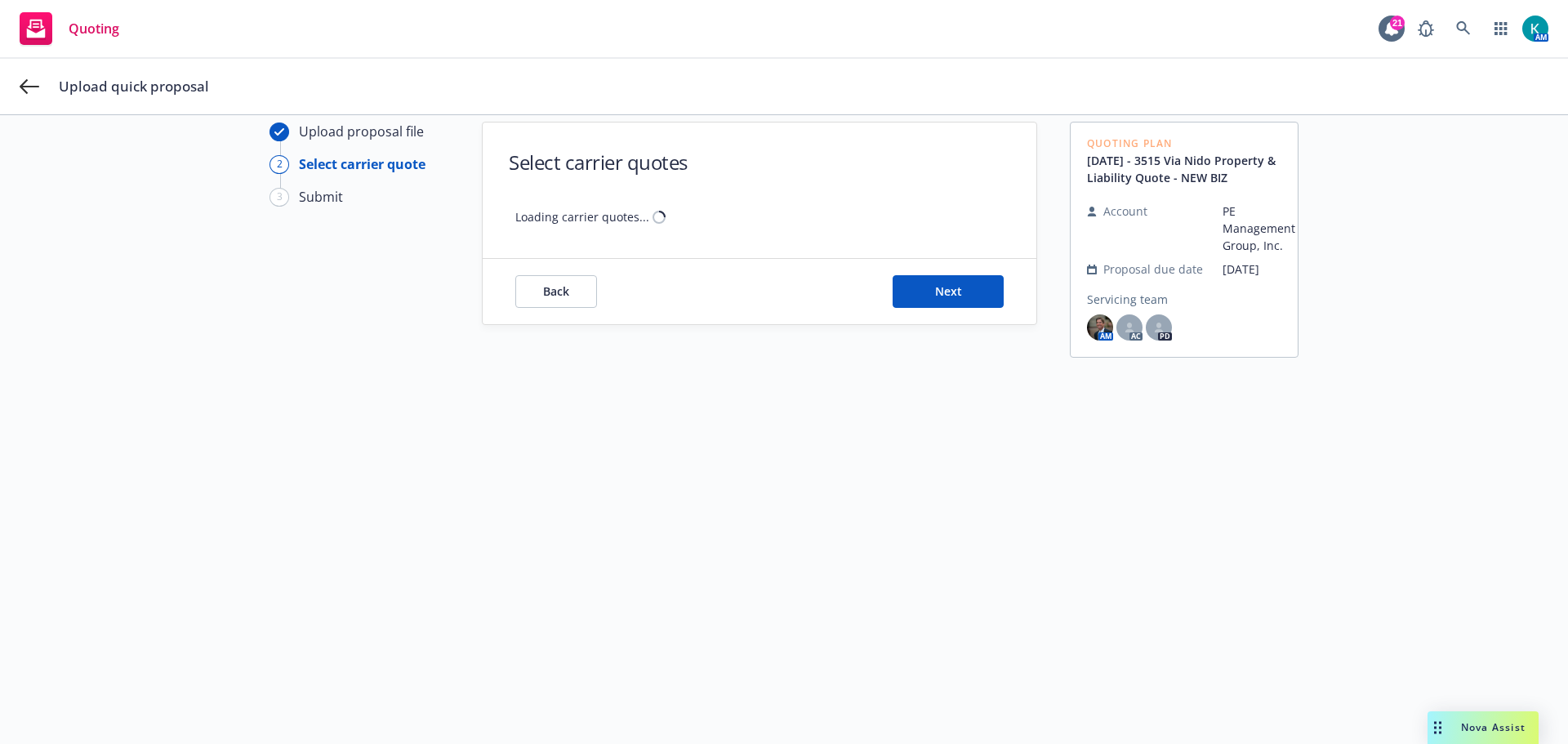
scroll to position [58, 0]
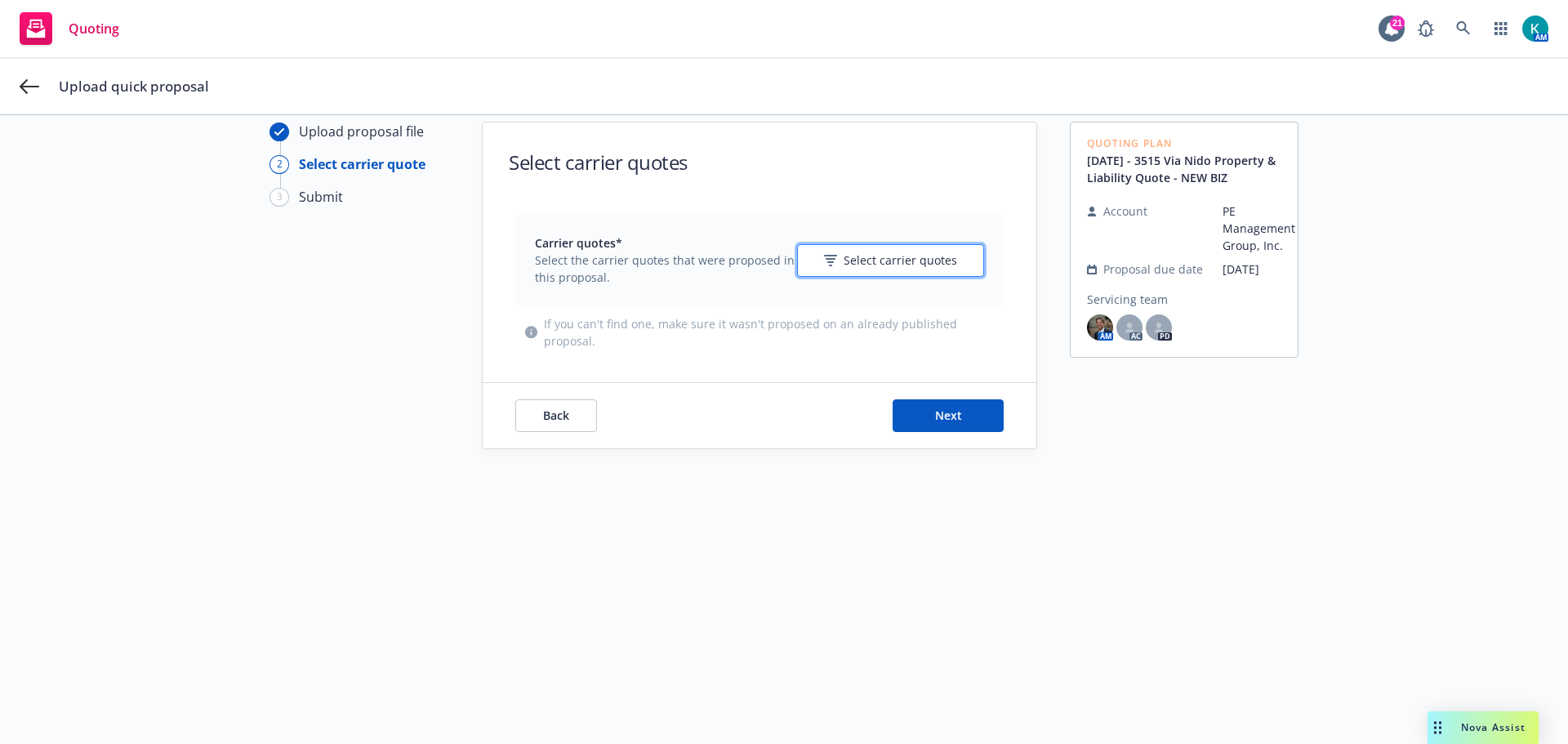
click at [902, 275] on button "Select carrier quotes" at bounding box center [891, 260] width 187 height 32
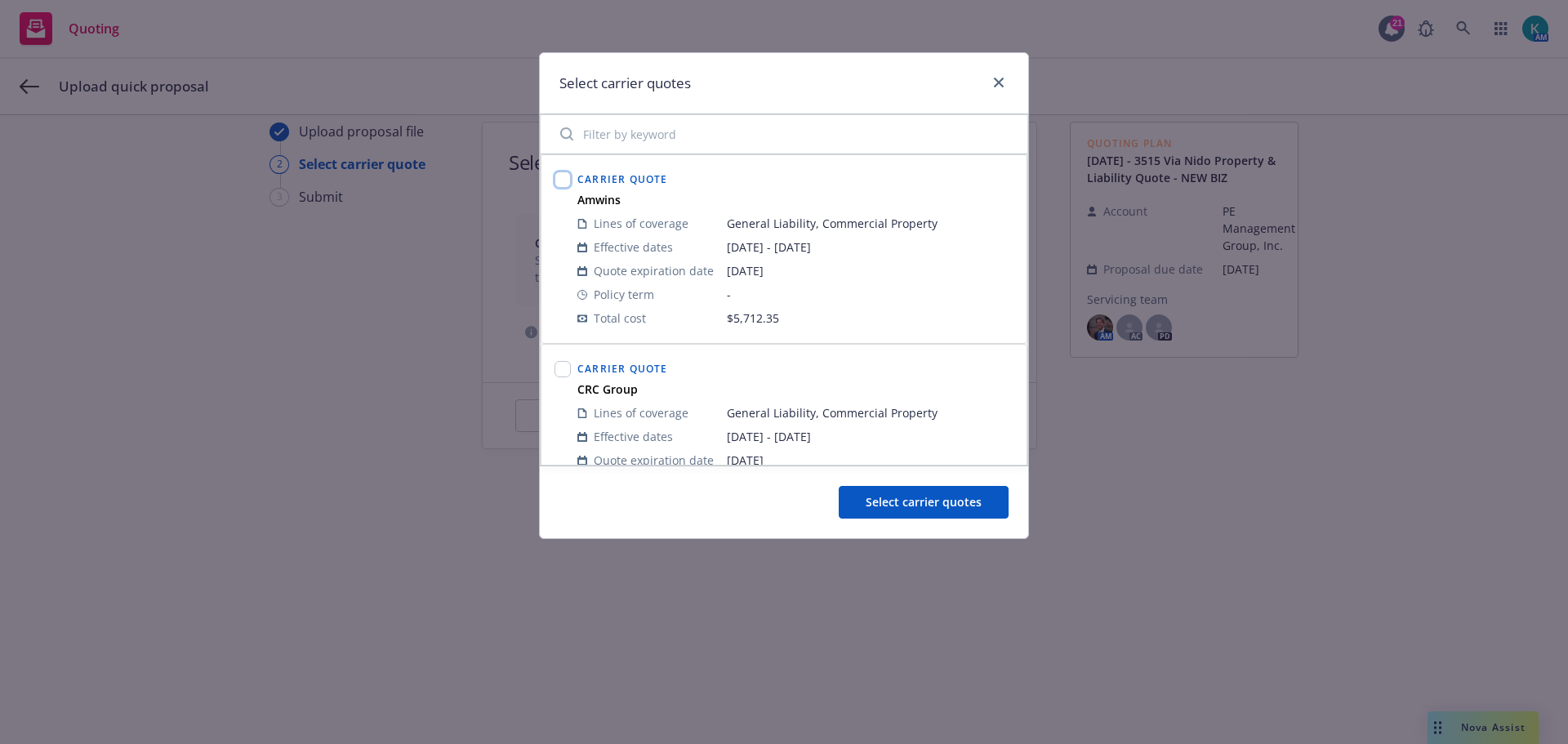
click at [567, 178] on input "checkbox" at bounding box center [563, 180] width 17 height 17
checkbox input "true"
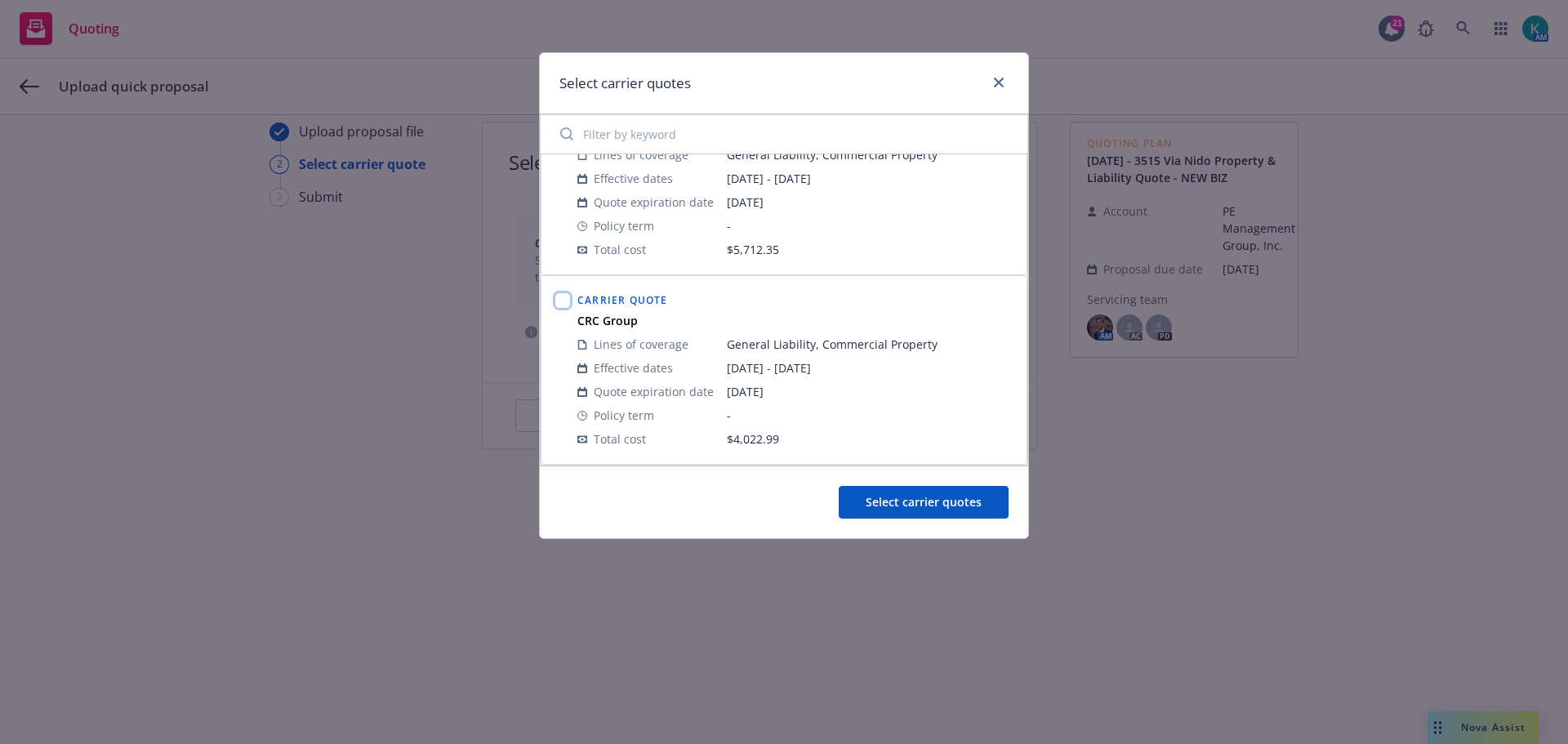
click at [560, 303] on input "checkbox" at bounding box center [563, 301] width 17 height 17
checkbox input "true"
click at [985, 505] on button "Select carrier quotes" at bounding box center [923, 502] width 170 height 32
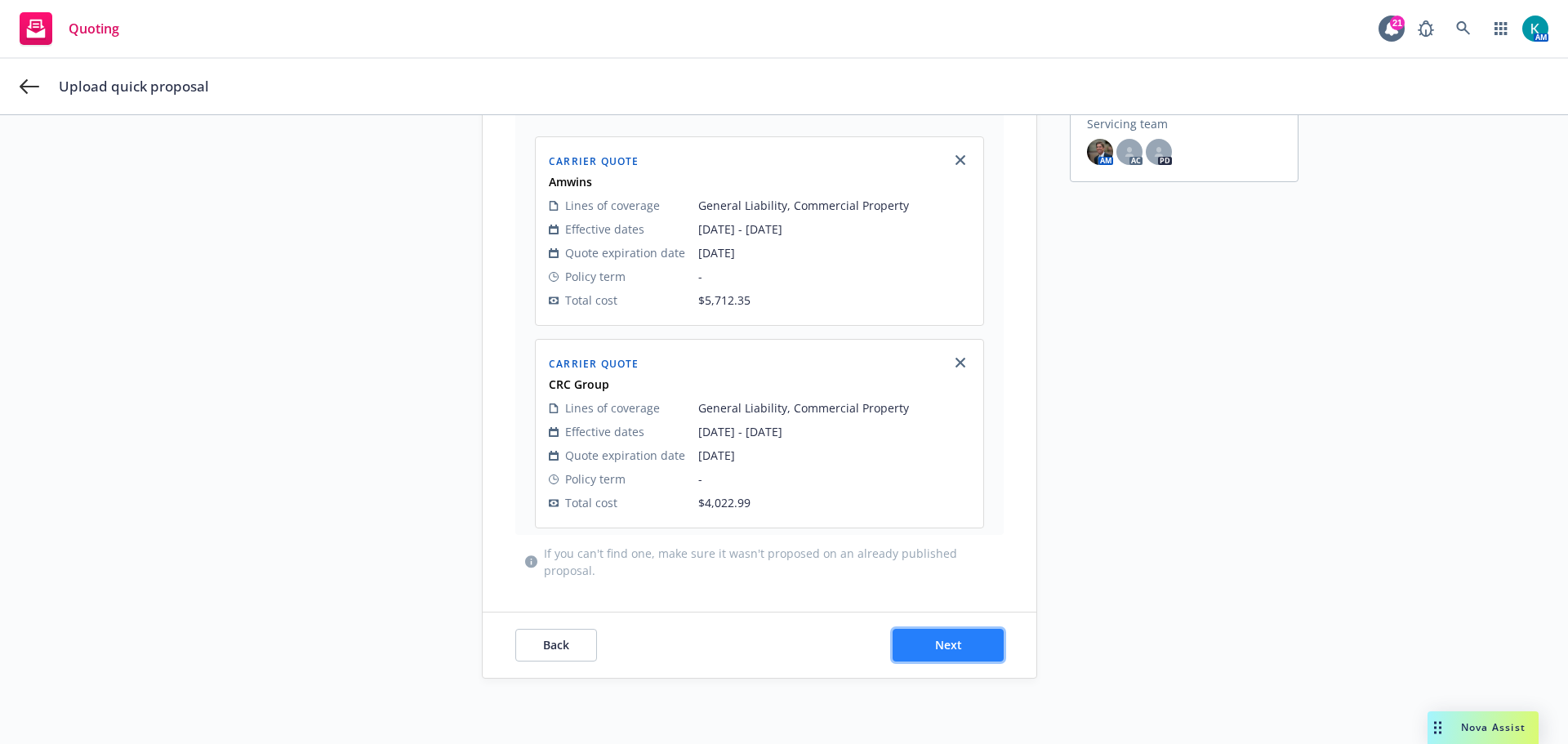
click at [975, 642] on button "Next" at bounding box center [948, 645] width 111 height 32
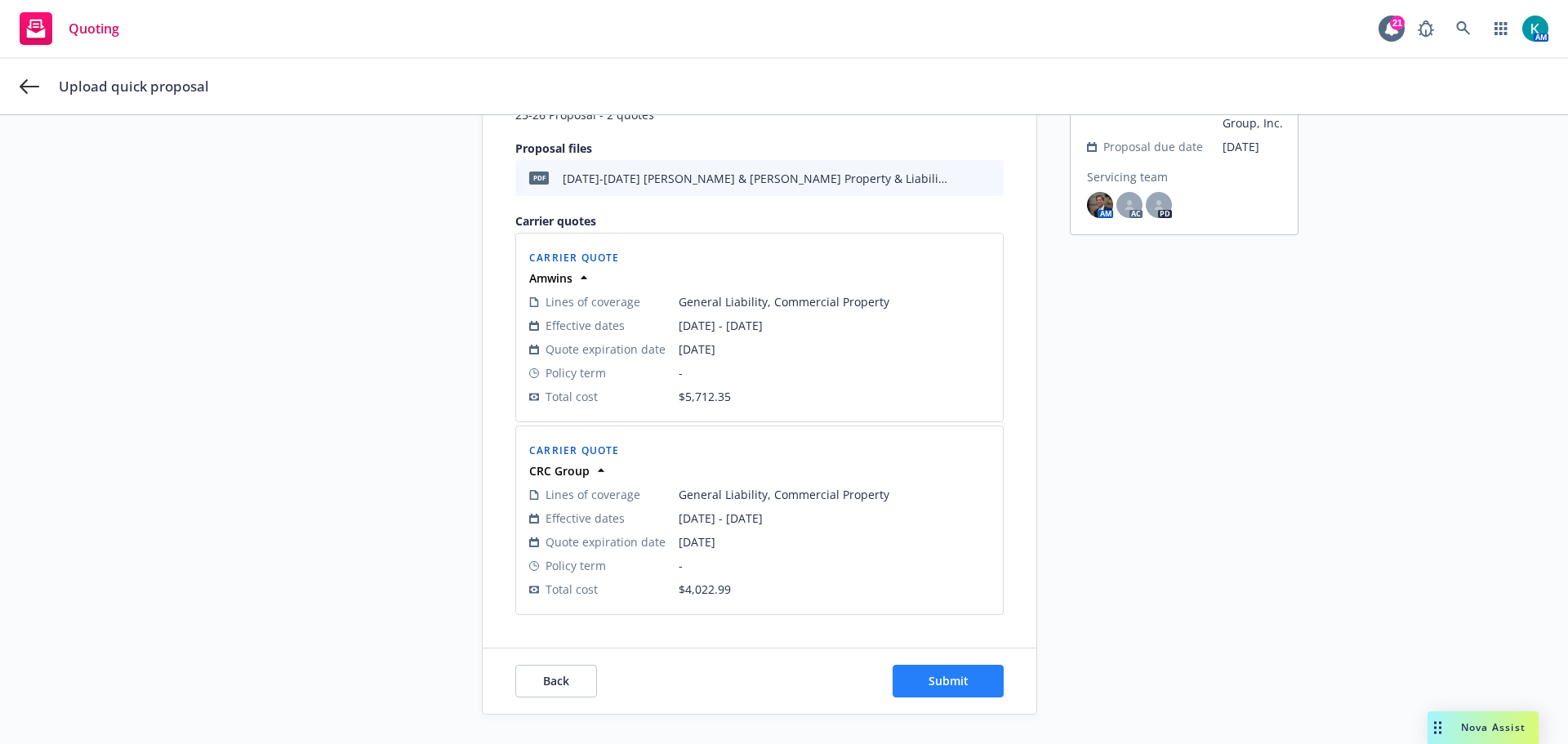
scroll to position [217, 0]
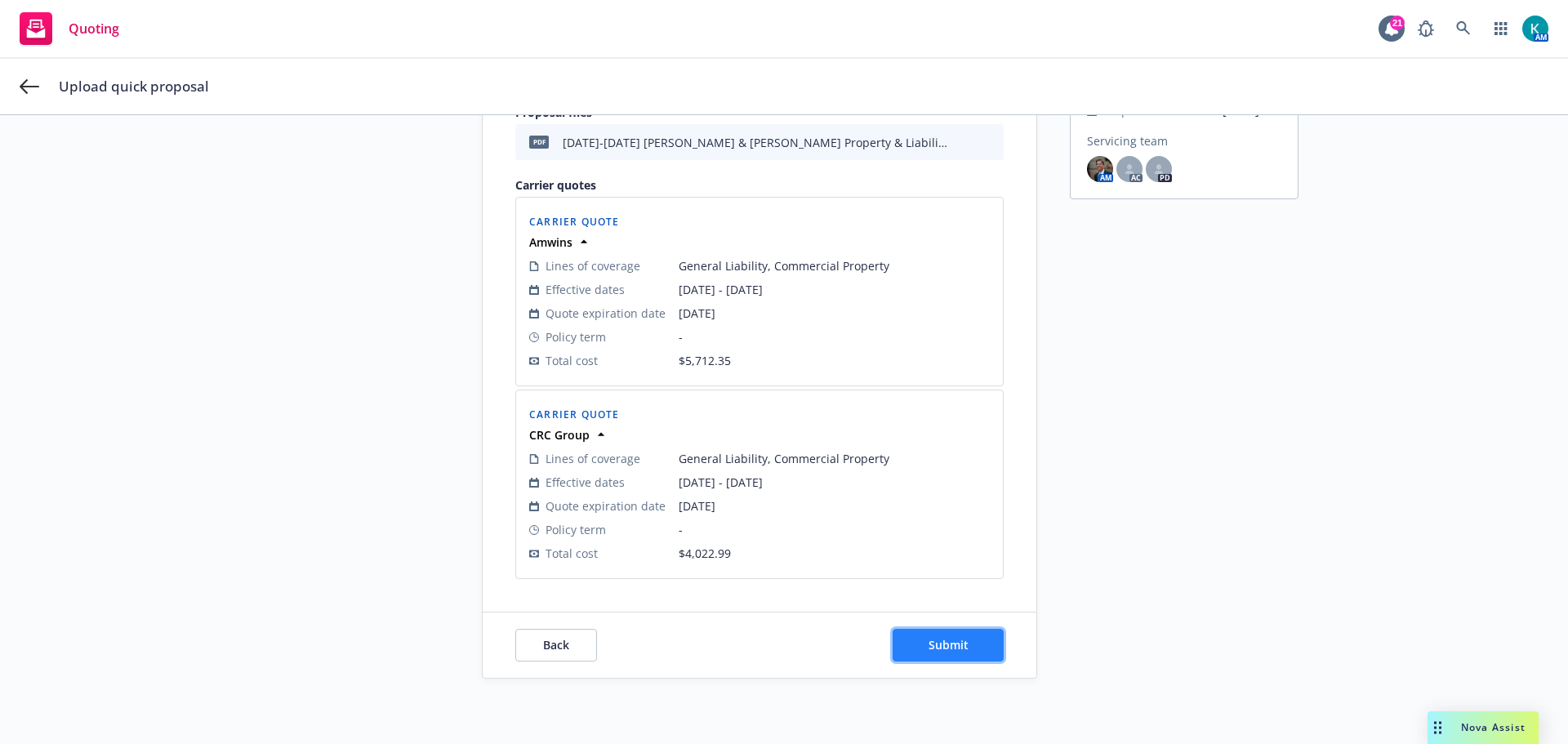
click at [977, 644] on button "Submit" at bounding box center [948, 645] width 111 height 32
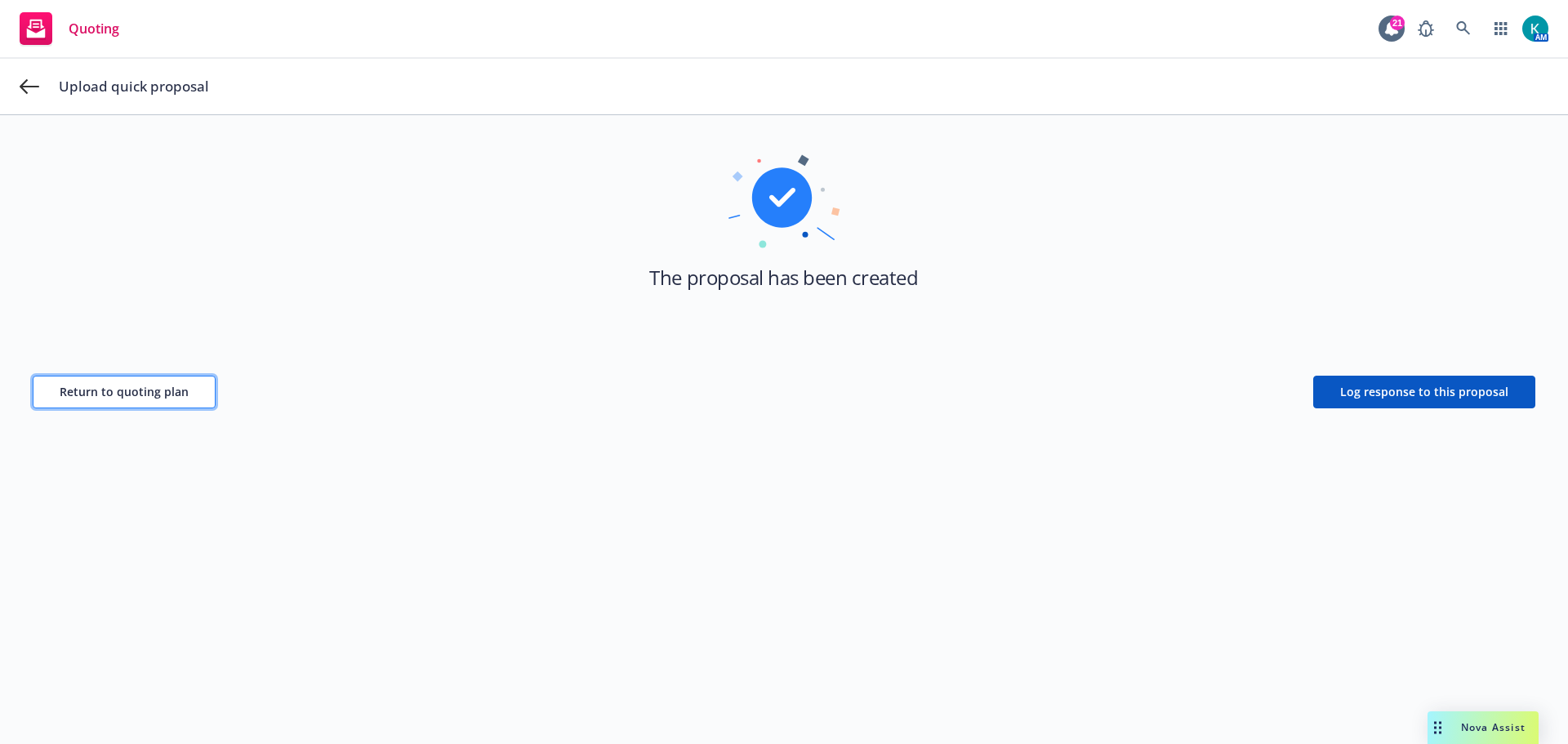
click at [165, 402] on button "Return to quoting plan" at bounding box center [123, 391] width 183 height 32
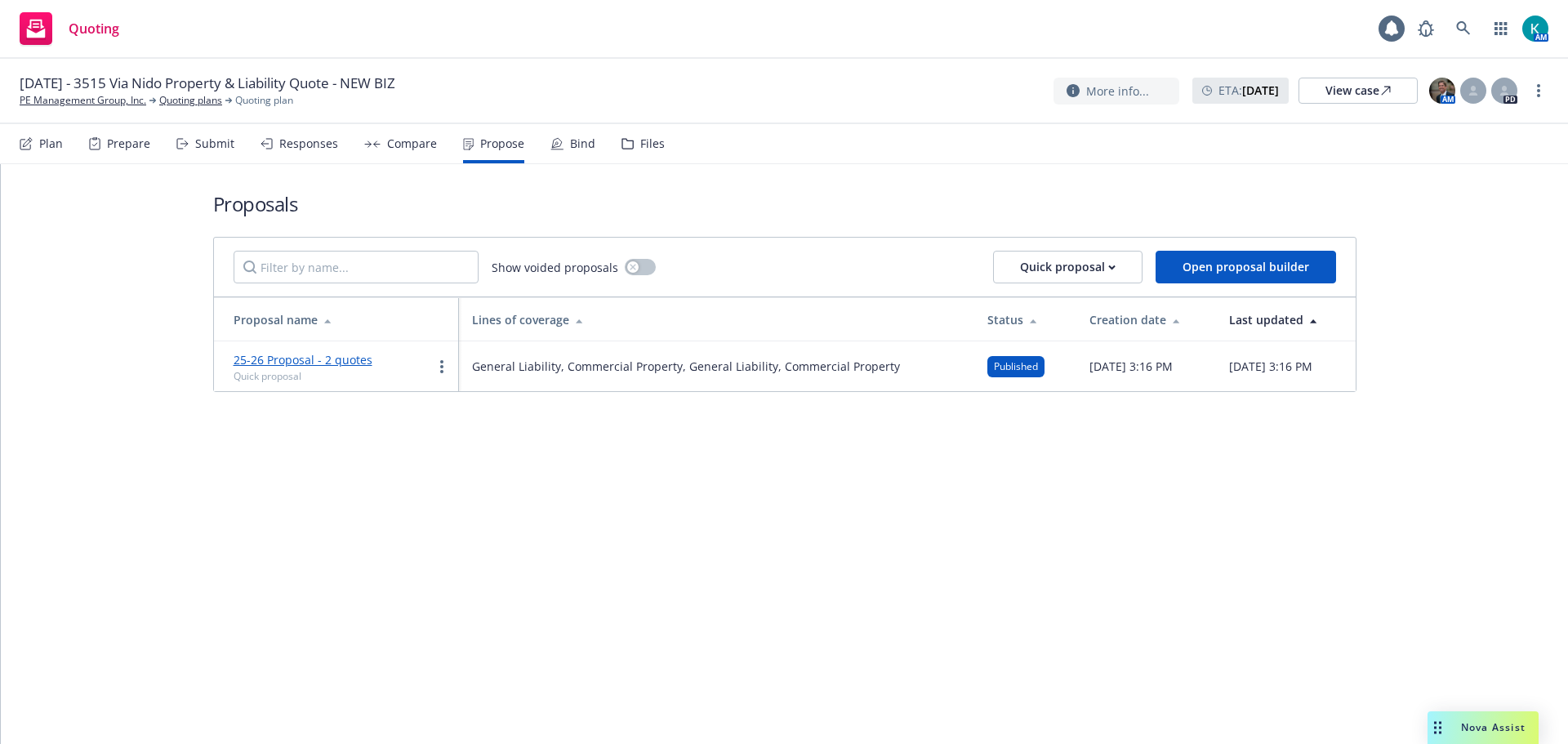
click at [570, 137] on div "Bind" at bounding box center [582, 144] width 25 height 13
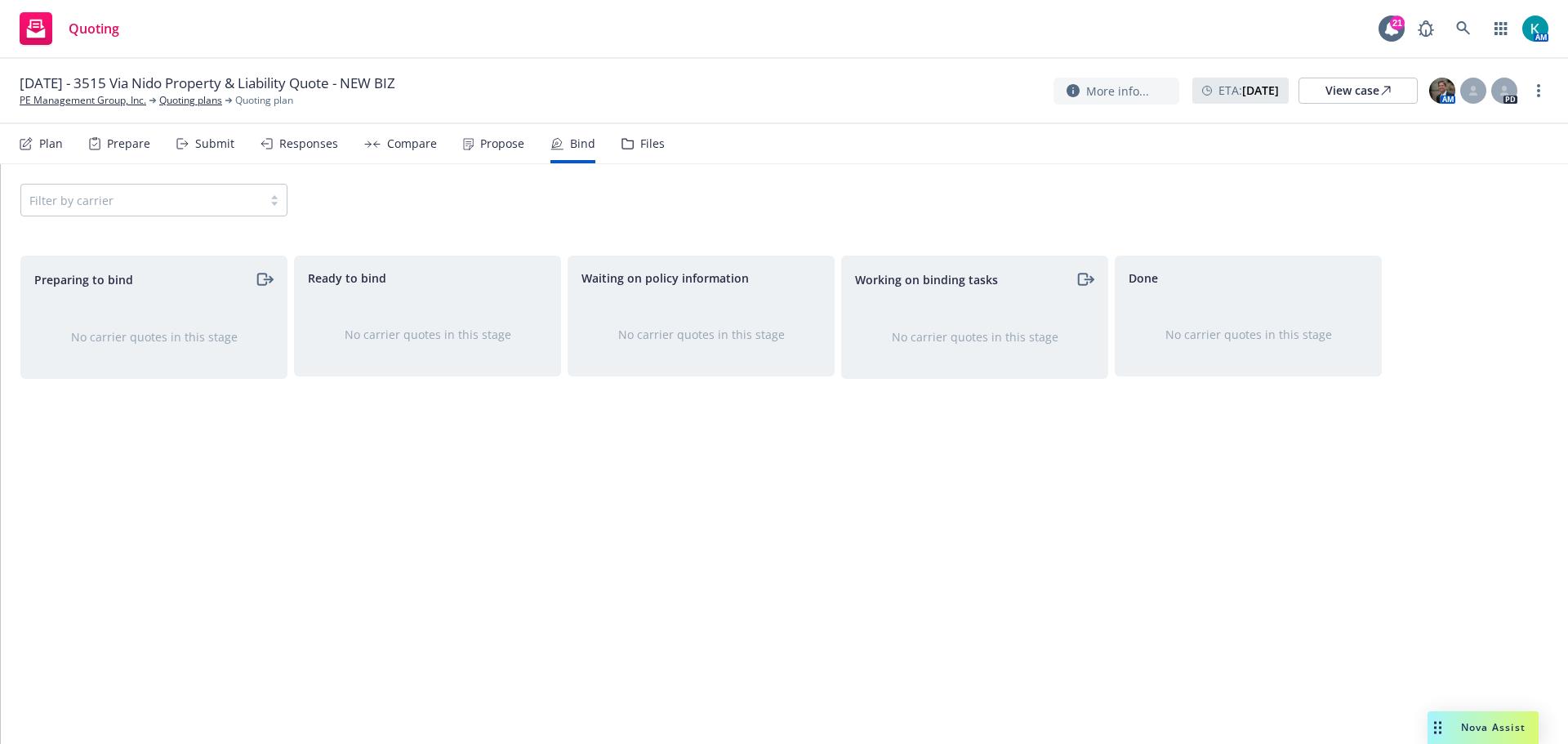
click at [631, 145] on div "Files" at bounding box center [643, 144] width 44 height 39
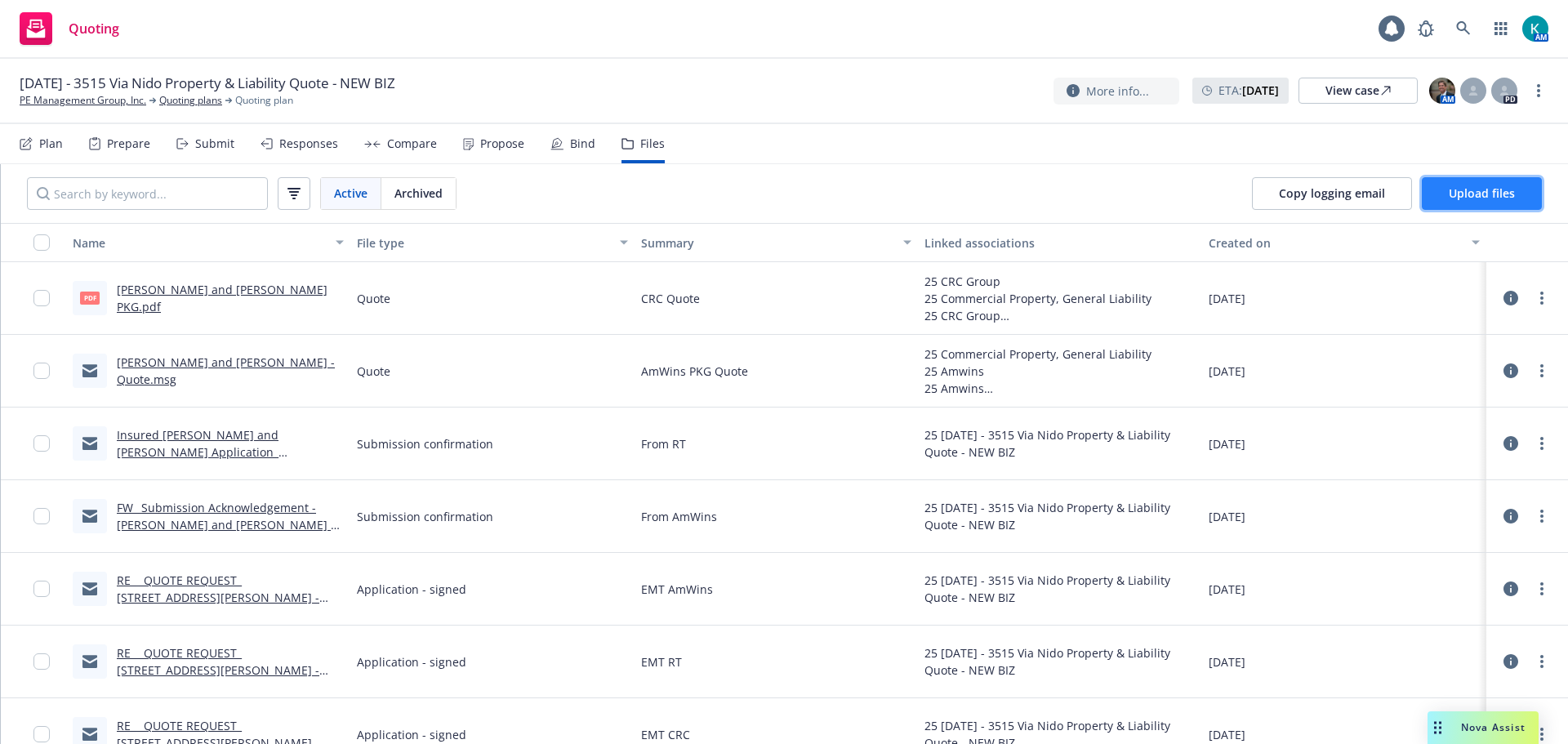
click at [1442, 194] on button "Upload files" at bounding box center [1482, 193] width 120 height 32
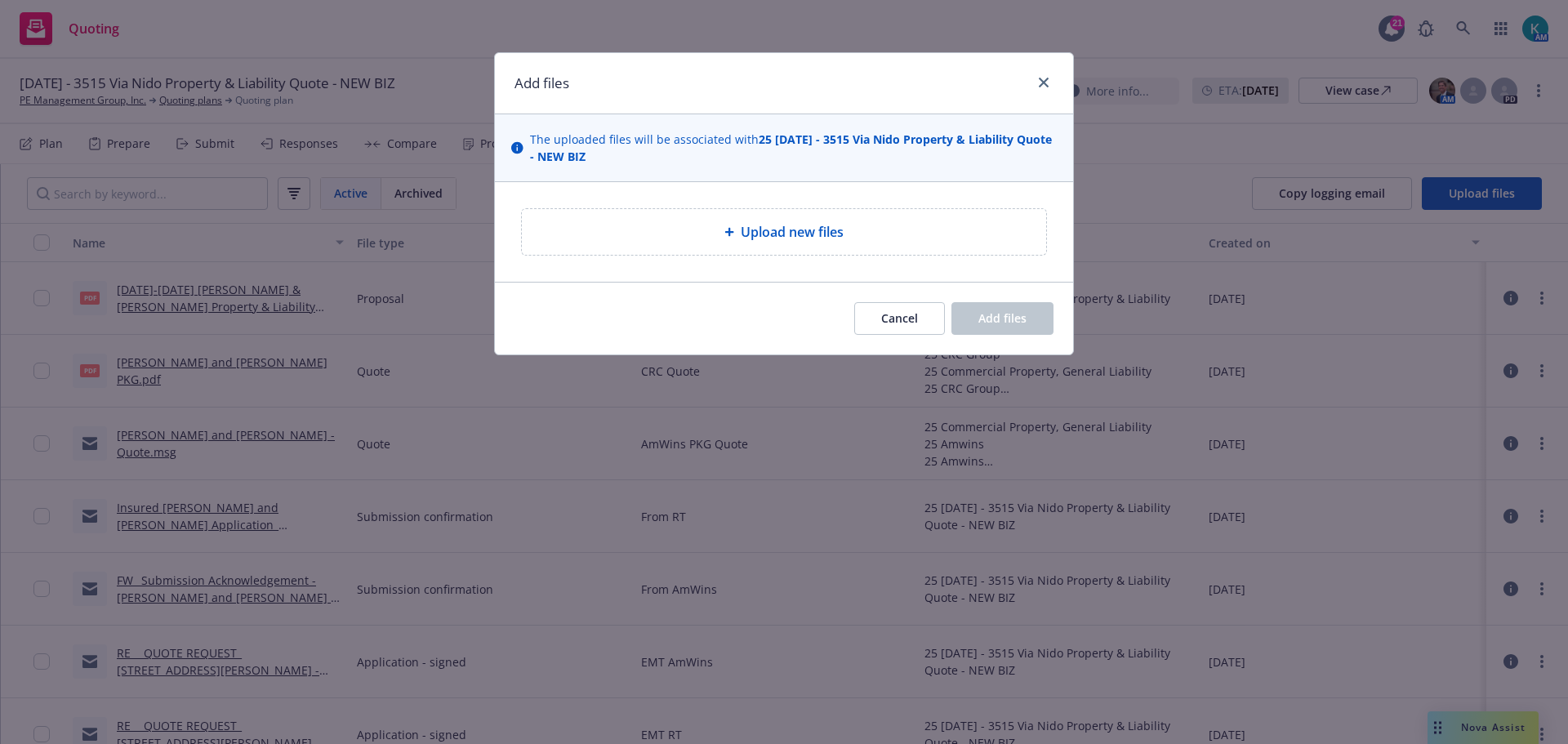
type textarea "x"
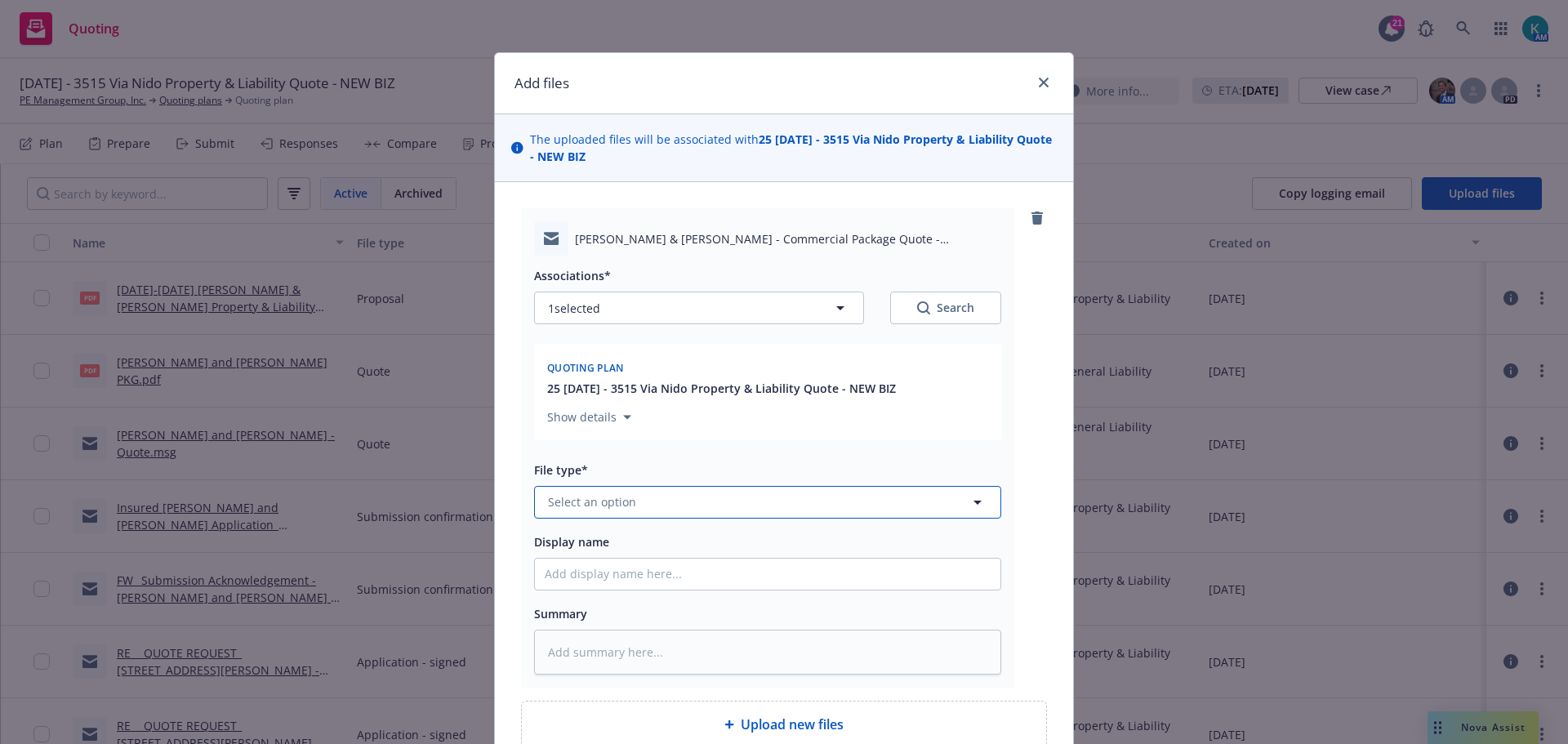
click at [593, 494] on span "Select an option" at bounding box center [592, 502] width 88 height 17
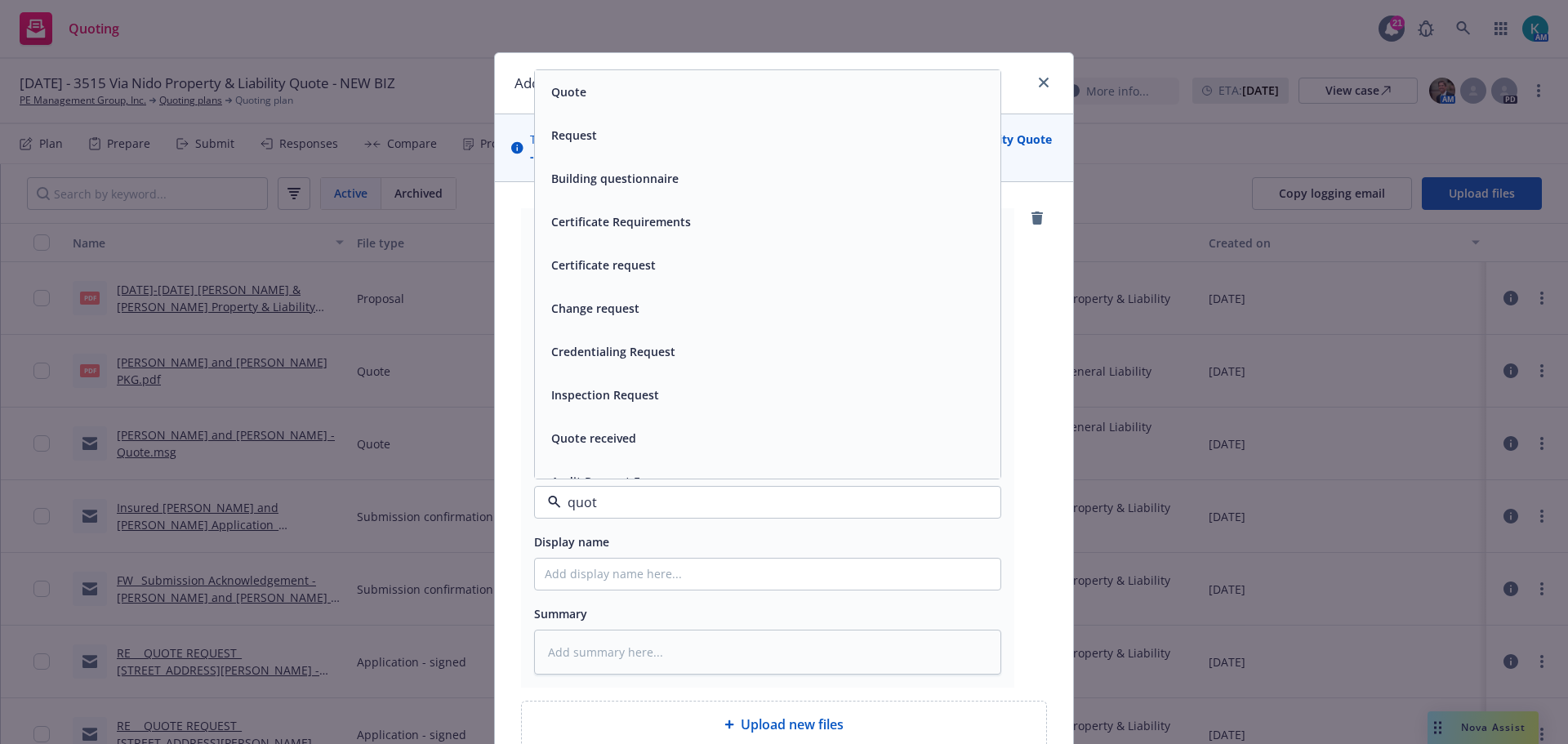
type input "quote"
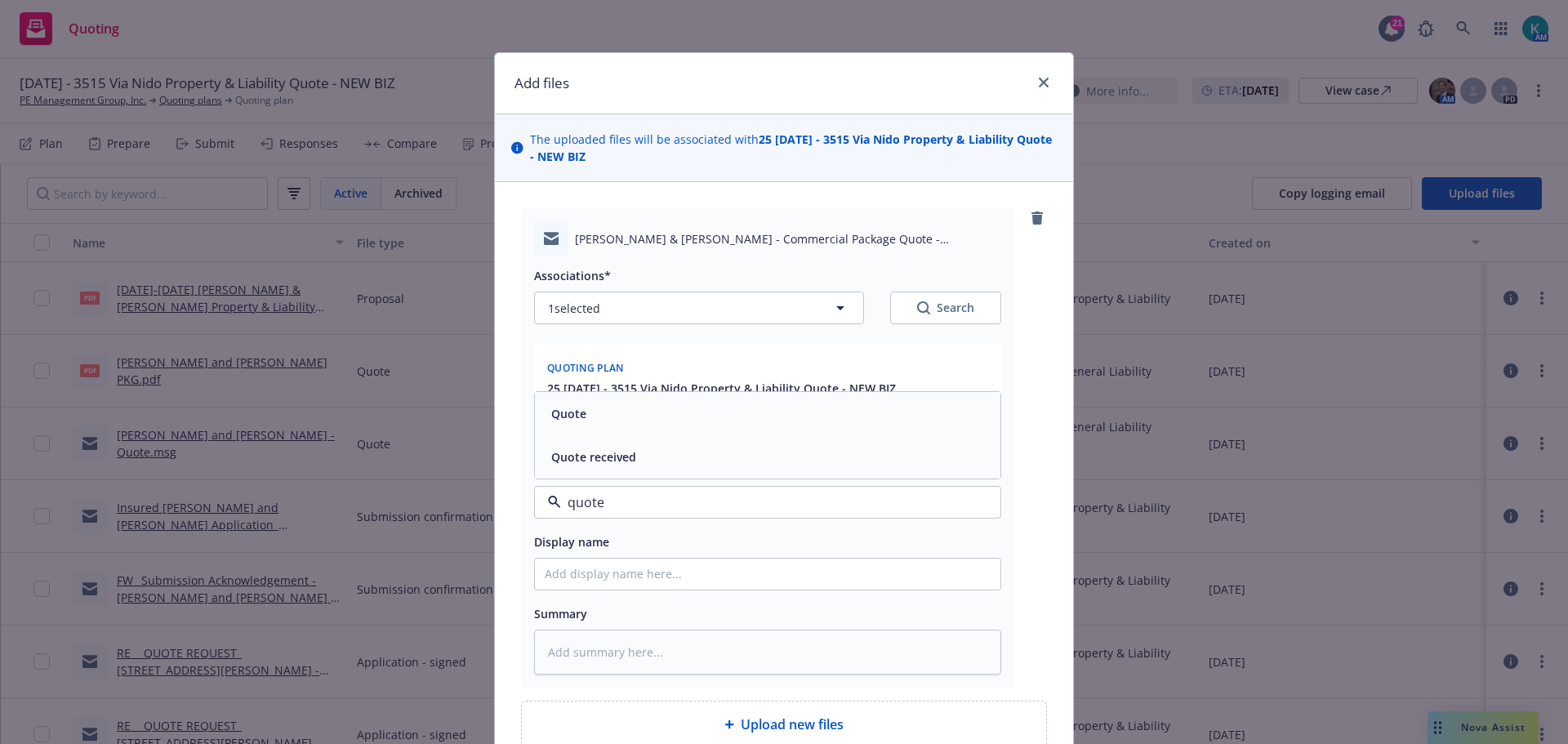
click at [566, 417] on span "Quote" at bounding box center [569, 414] width 35 height 17
click at [690, 663] on textarea at bounding box center [768, 652] width 468 height 45
type textarea "x"
type textarea "QU"
type textarea "x"
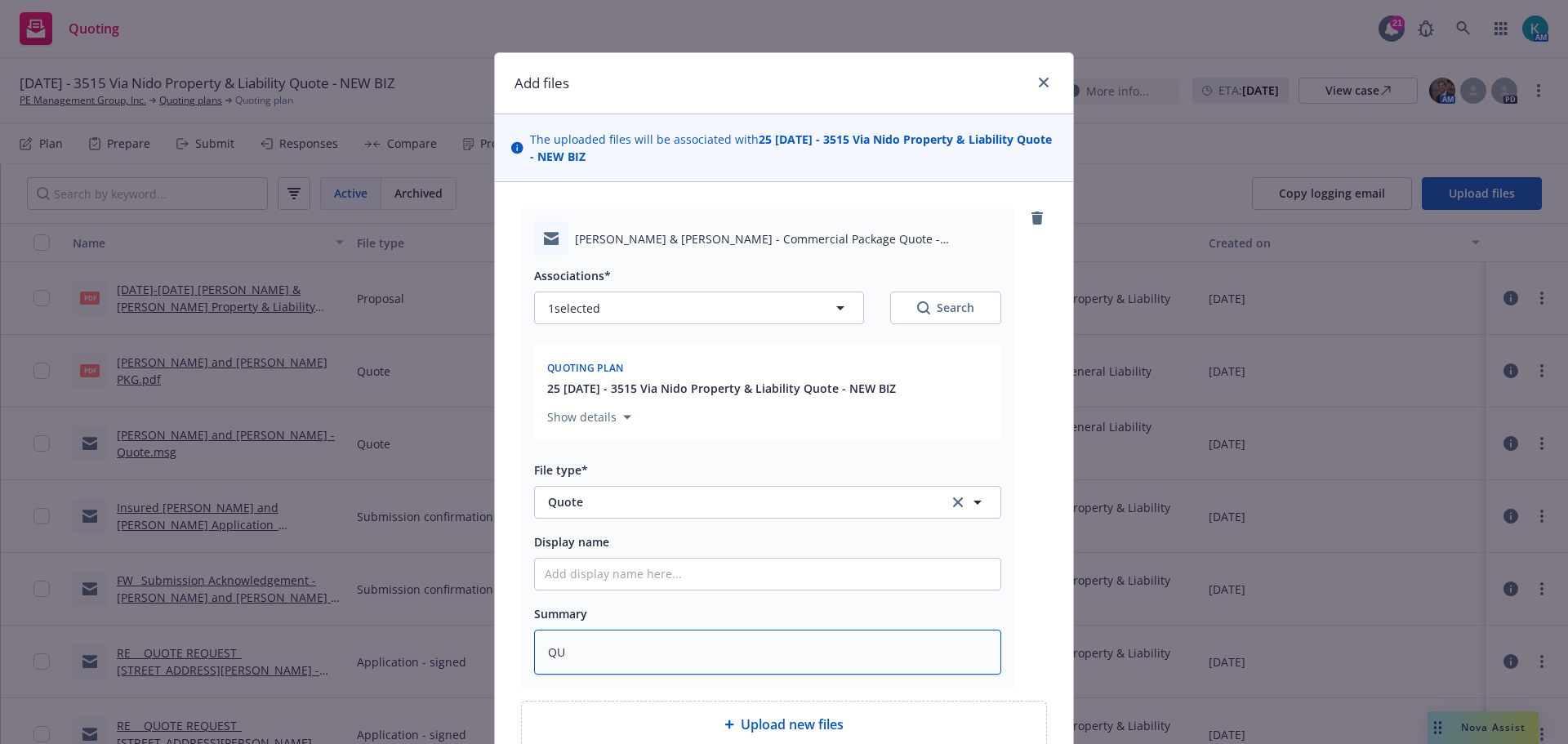
type textarea "QUo"
type textarea "x"
type textarea "QUot"
type textarea "x"
type textarea "QUote"
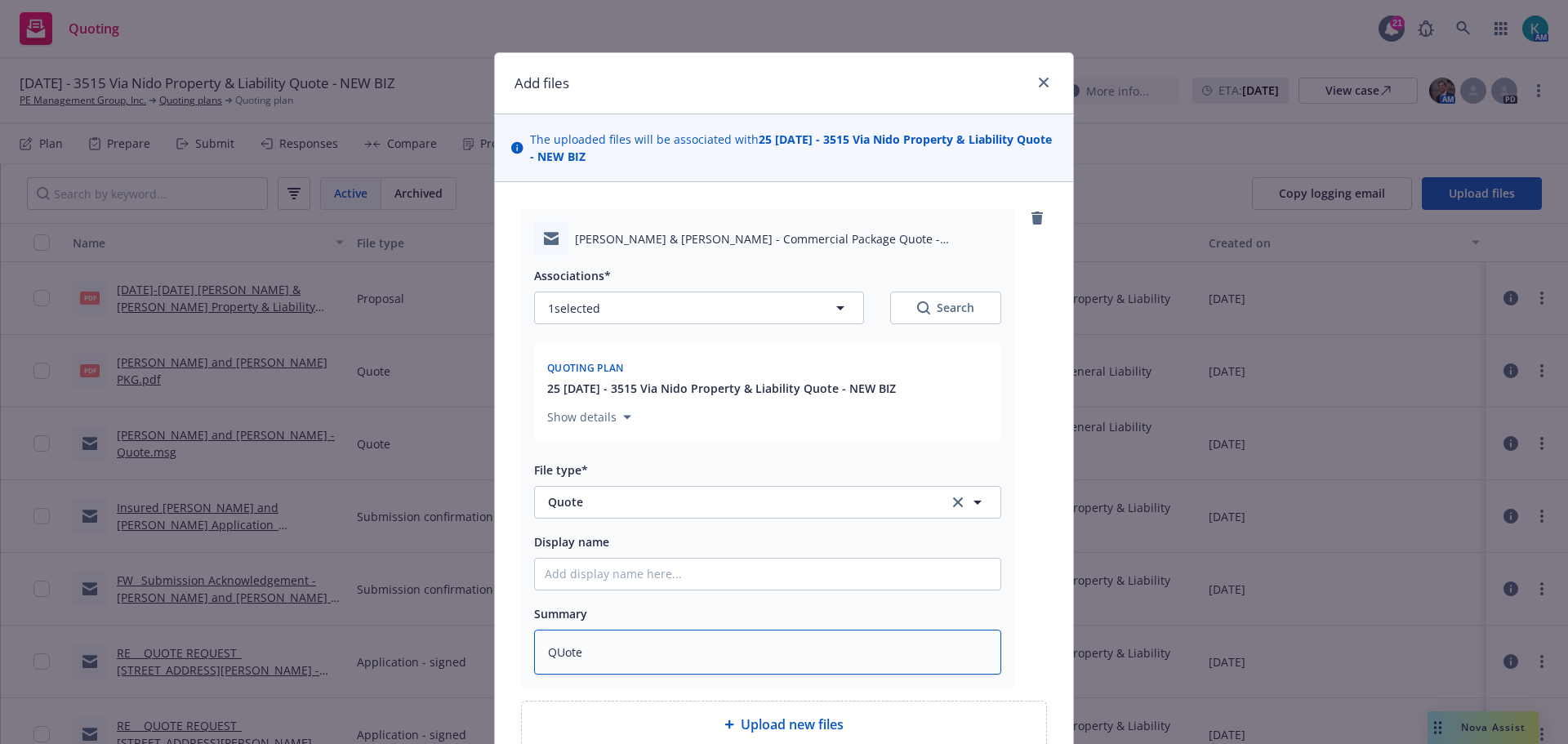
type textarea "x"
type textarea "QUote"
type textarea "x"
type textarea "QUot"
type textarea "x"
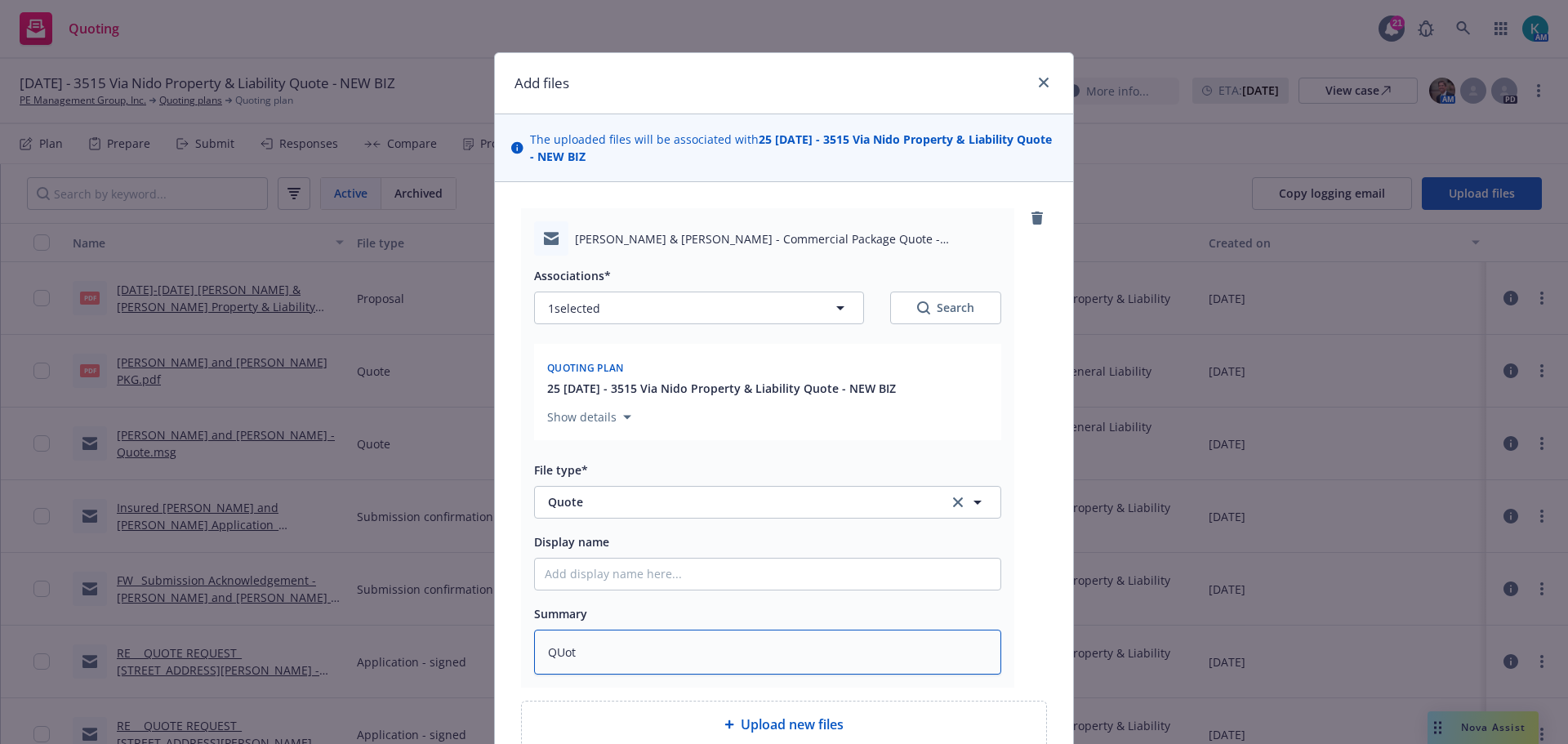
type textarea "QUo"
type textarea "x"
type textarea "QU"
type textarea "x"
type textarea "Q"
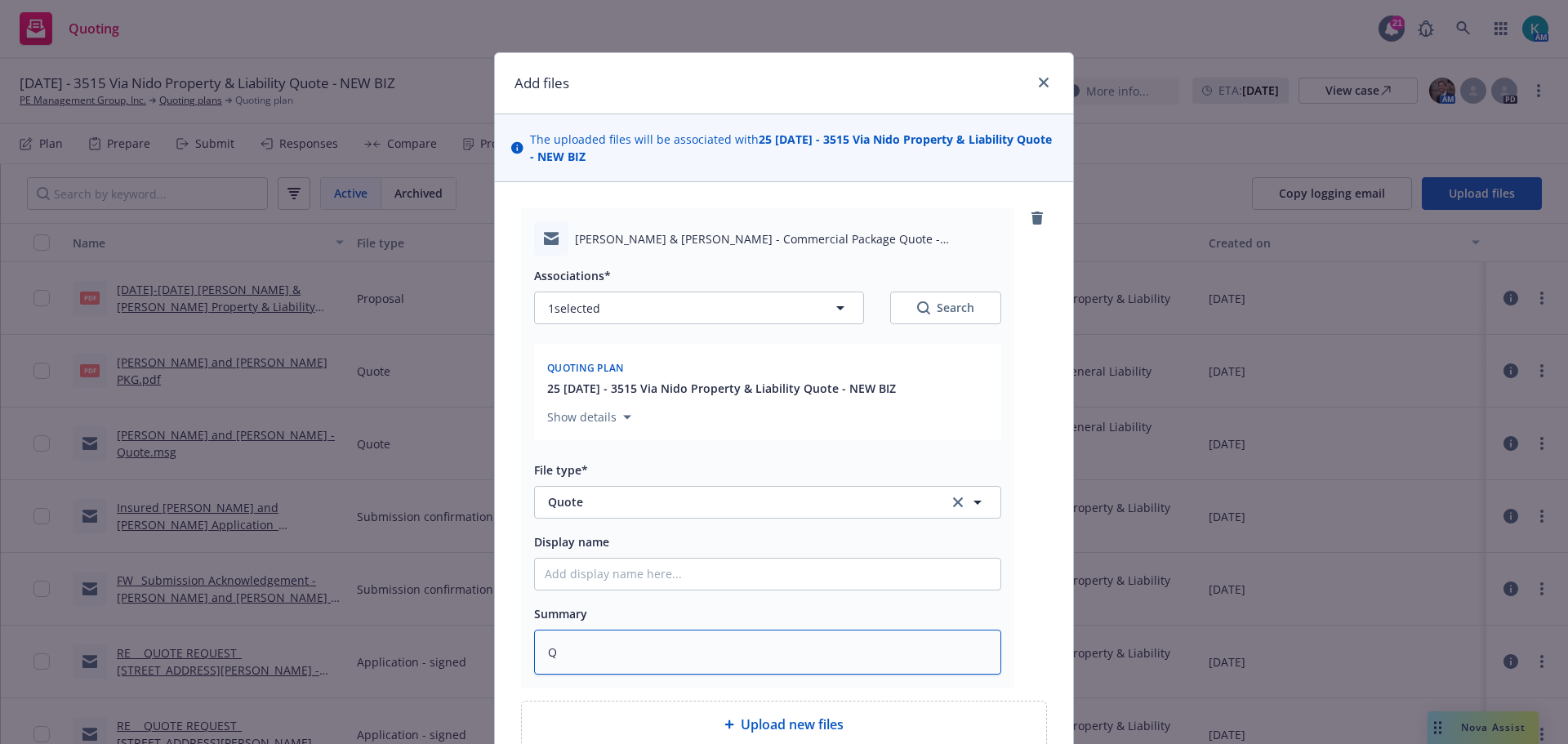
type textarea "x"
type textarea "Qu"
type textarea "x"
type textarea "Quo"
type textarea "x"
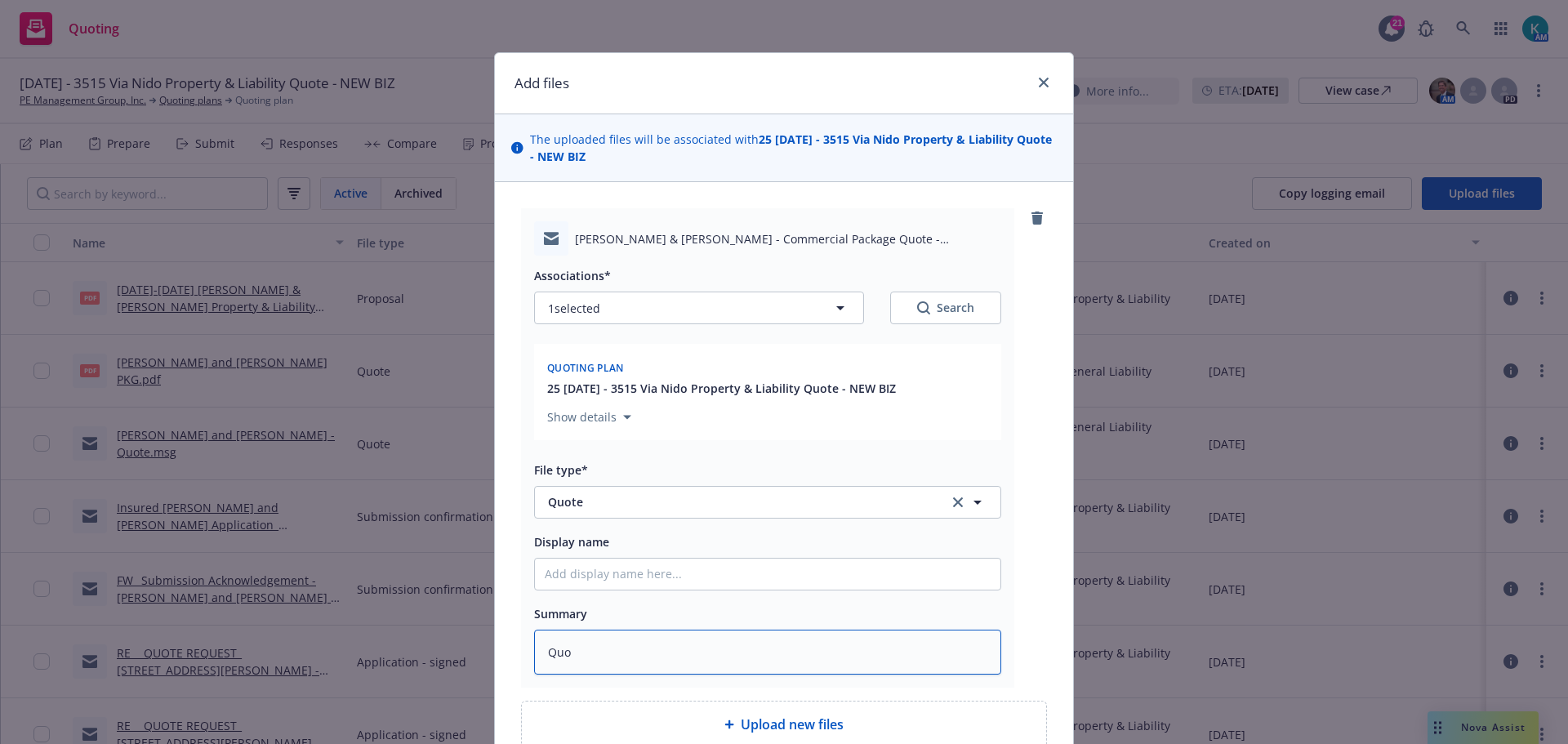
type textarea "Quot"
type textarea "x"
type textarea "Quote"
type textarea "x"
type textarea "Quote p"
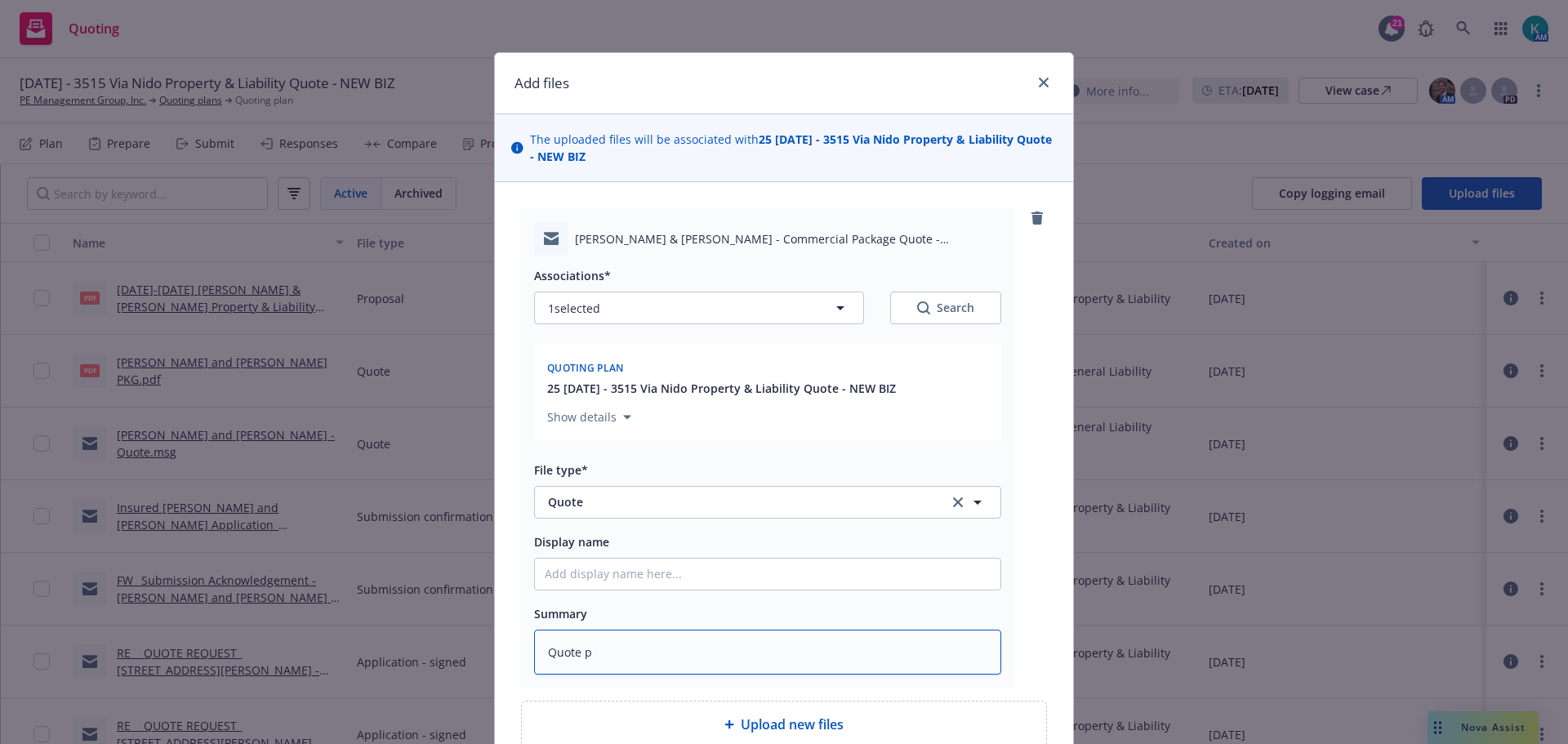
type textarea "x"
type textarea "Quote pr"
type textarea "x"
type textarea "Quote pro"
type textarea "x"
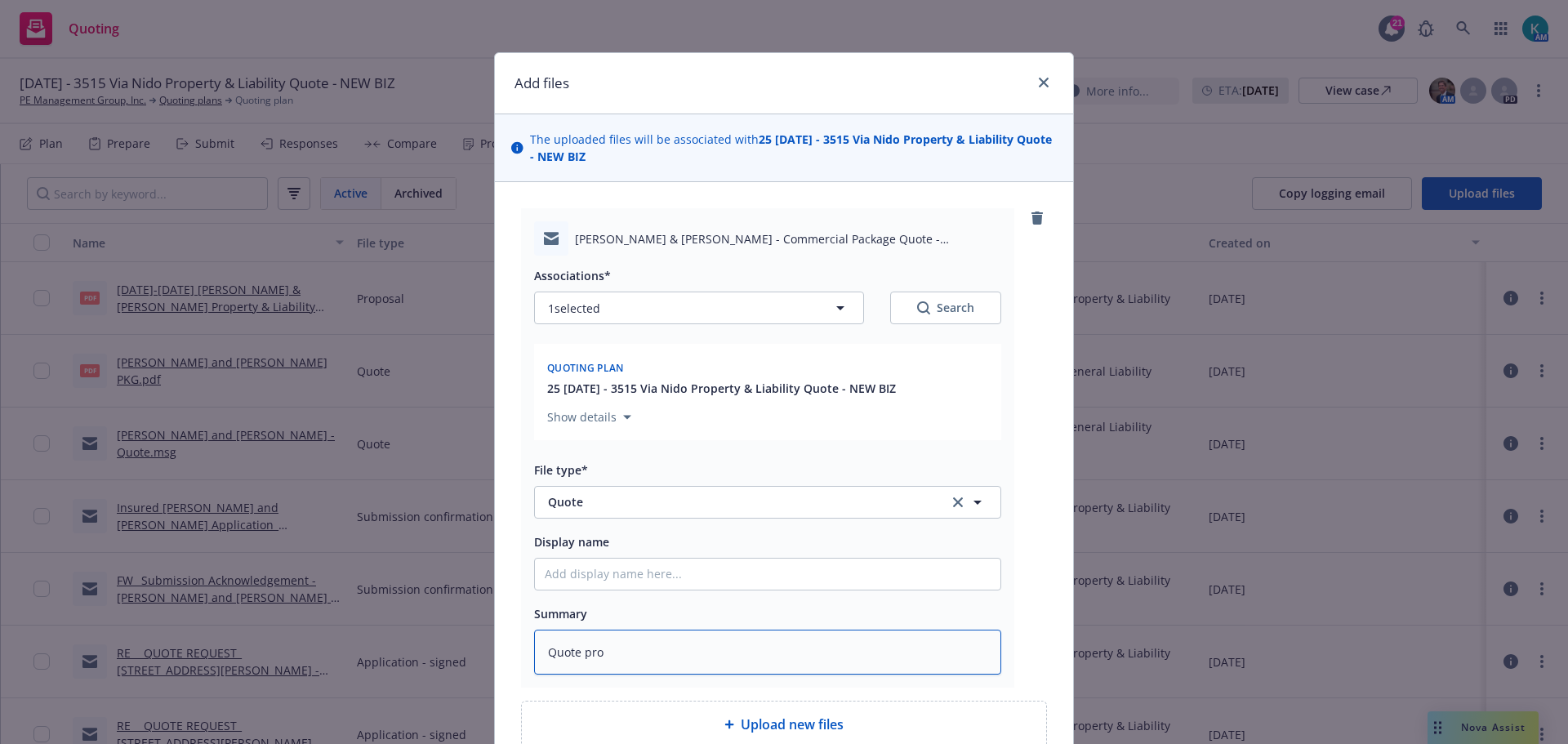
type textarea "Quote prop"
type textarea "x"
type textarea "Quote propo"
type textarea "x"
type textarea "Quote propos"
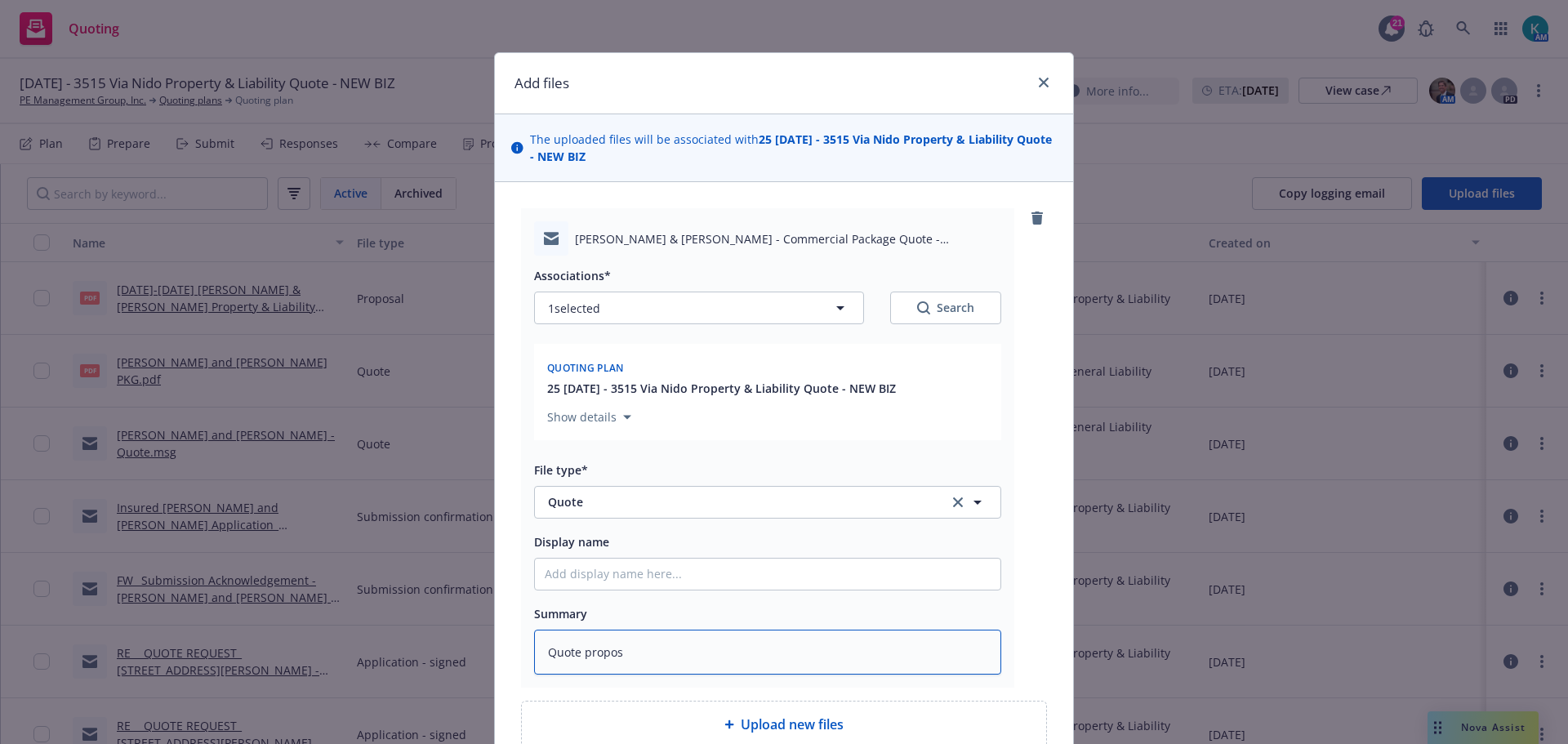
type textarea "x"
type textarea "Quote proposa"
type textarea "x"
type textarea "Quote proposal"
type textarea "x"
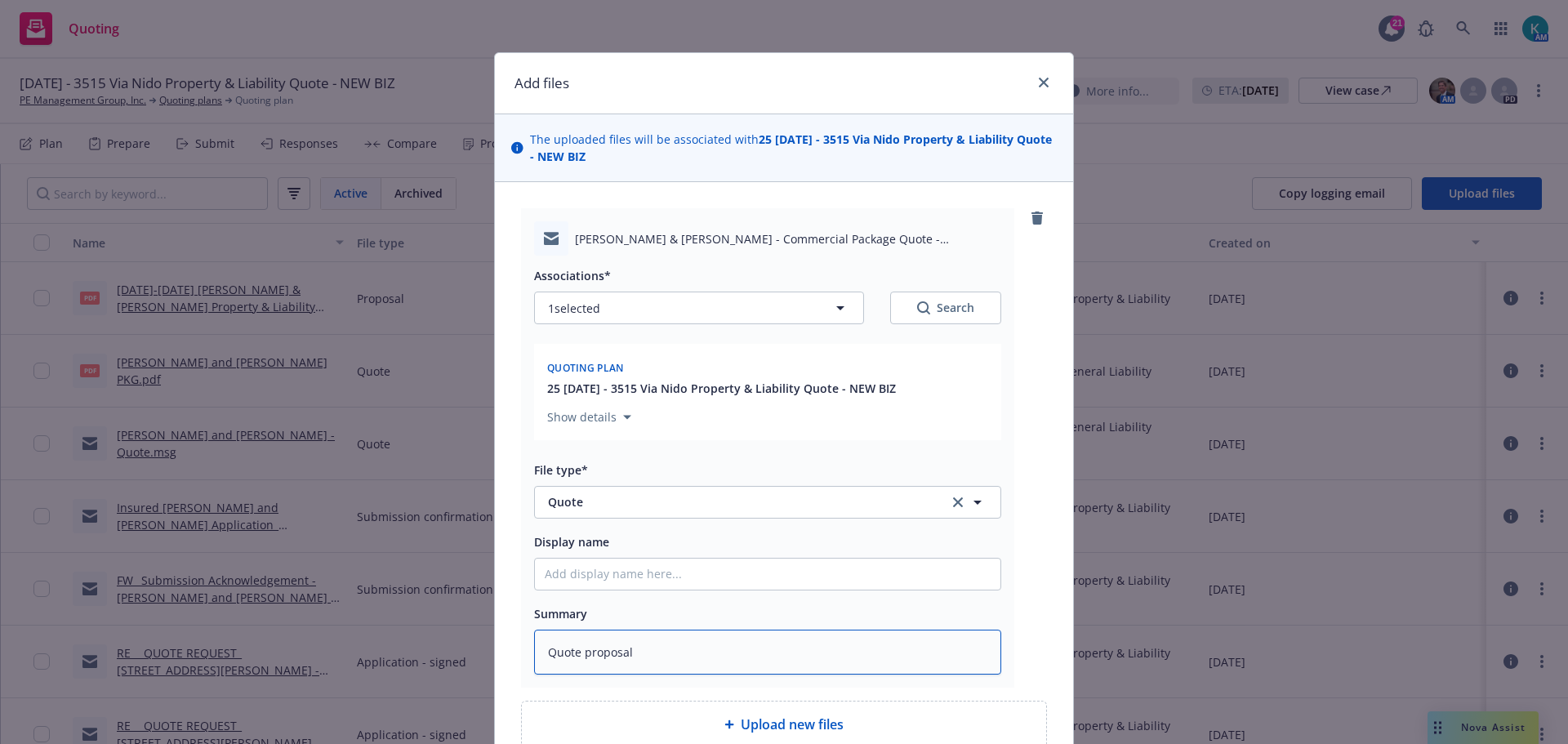
type textarea "Quote proposal"
type textarea "x"
type textarea "Quote proposal E"
type textarea "x"
type textarea "Quote proposal EMT"
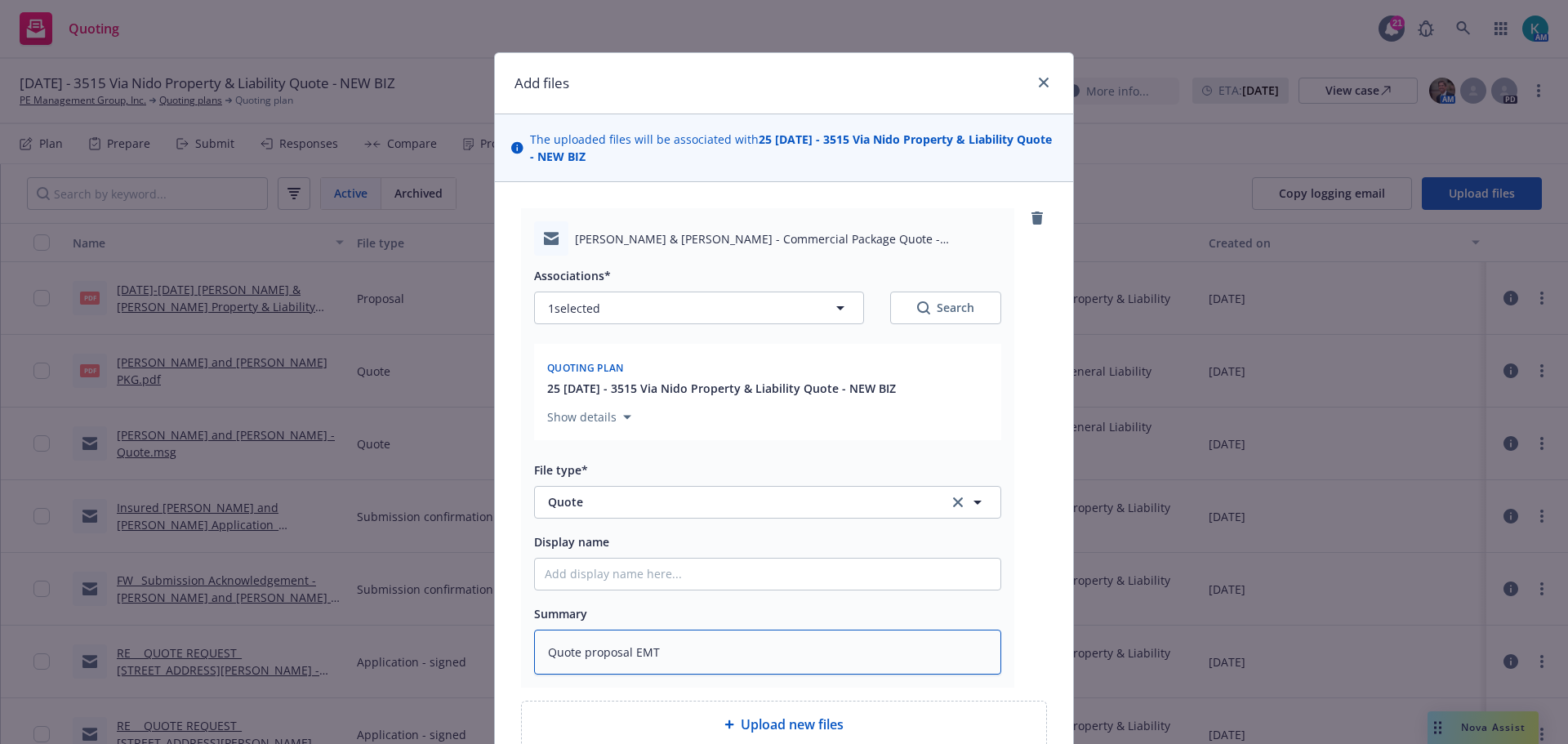
type textarea "x"
type textarea "Quote proposal EMT"
type textarea "x"
type textarea "Quote proposal EMT i"
type textarea "x"
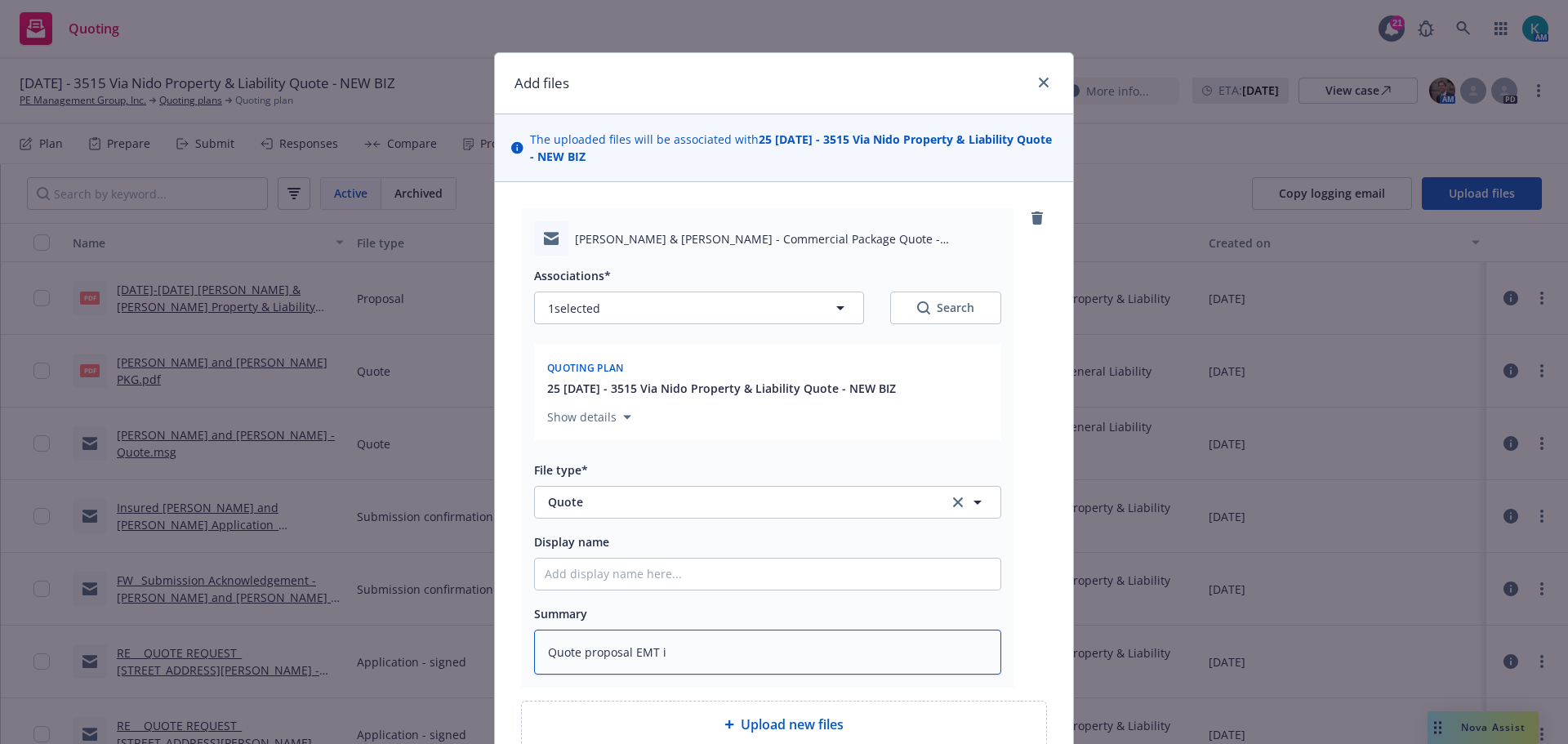
type textarea "Quote proposal EMT in"
type textarea "x"
type textarea "Quote proposal EMT ins"
type textarea "x"
type textarea "Quote proposal EMT insd"
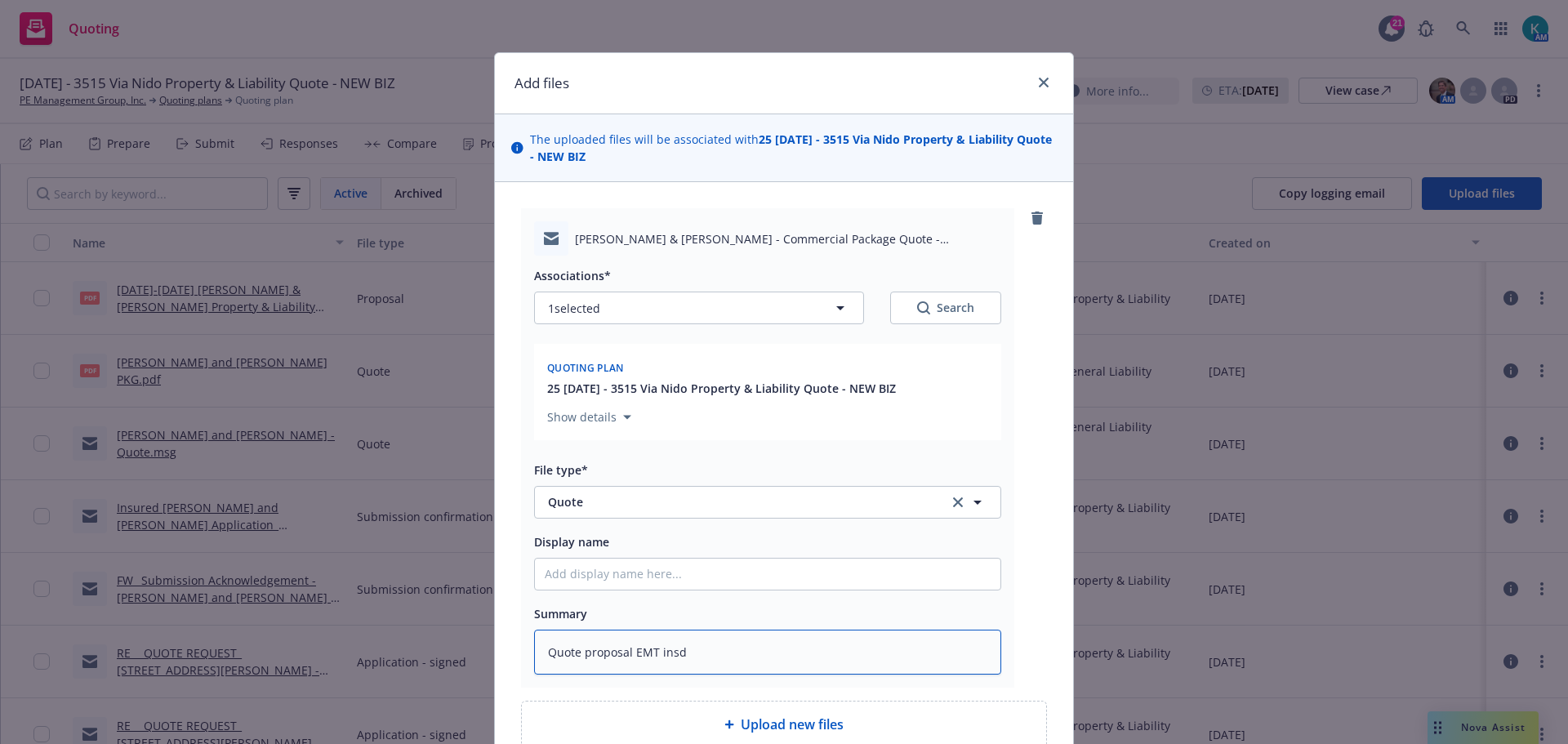
type textarea "x"
type textarea "Quote proposal EMT insd"
type textarea "x"
type textarea "Quote proposal EMT insd -"
type textarea "x"
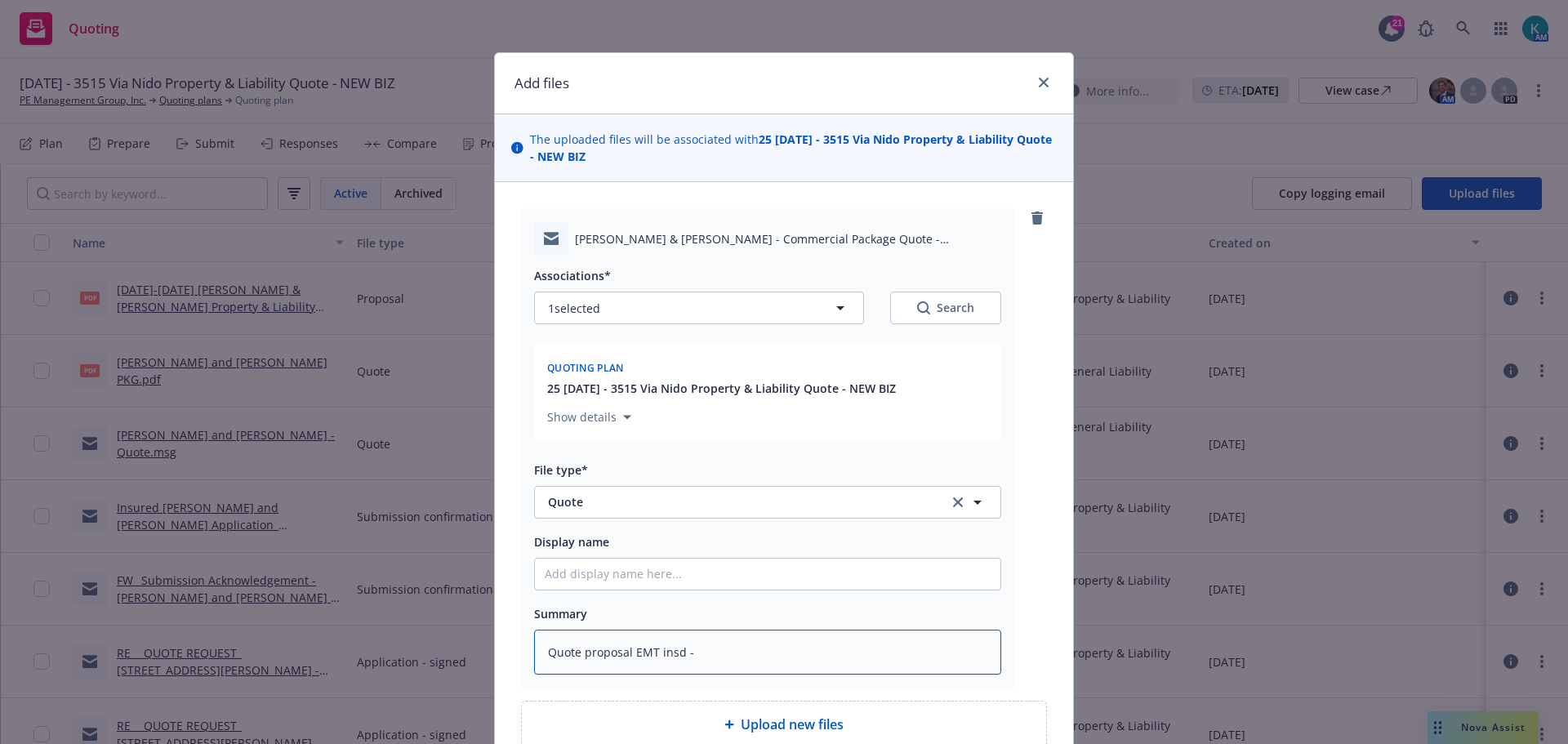
type textarea "Quote proposal EMT insd -"
type textarea "x"
type textarea "Quote proposal EMT insd - p"
type textarea "x"
type textarea "Quote proposal EMT insd - pen"
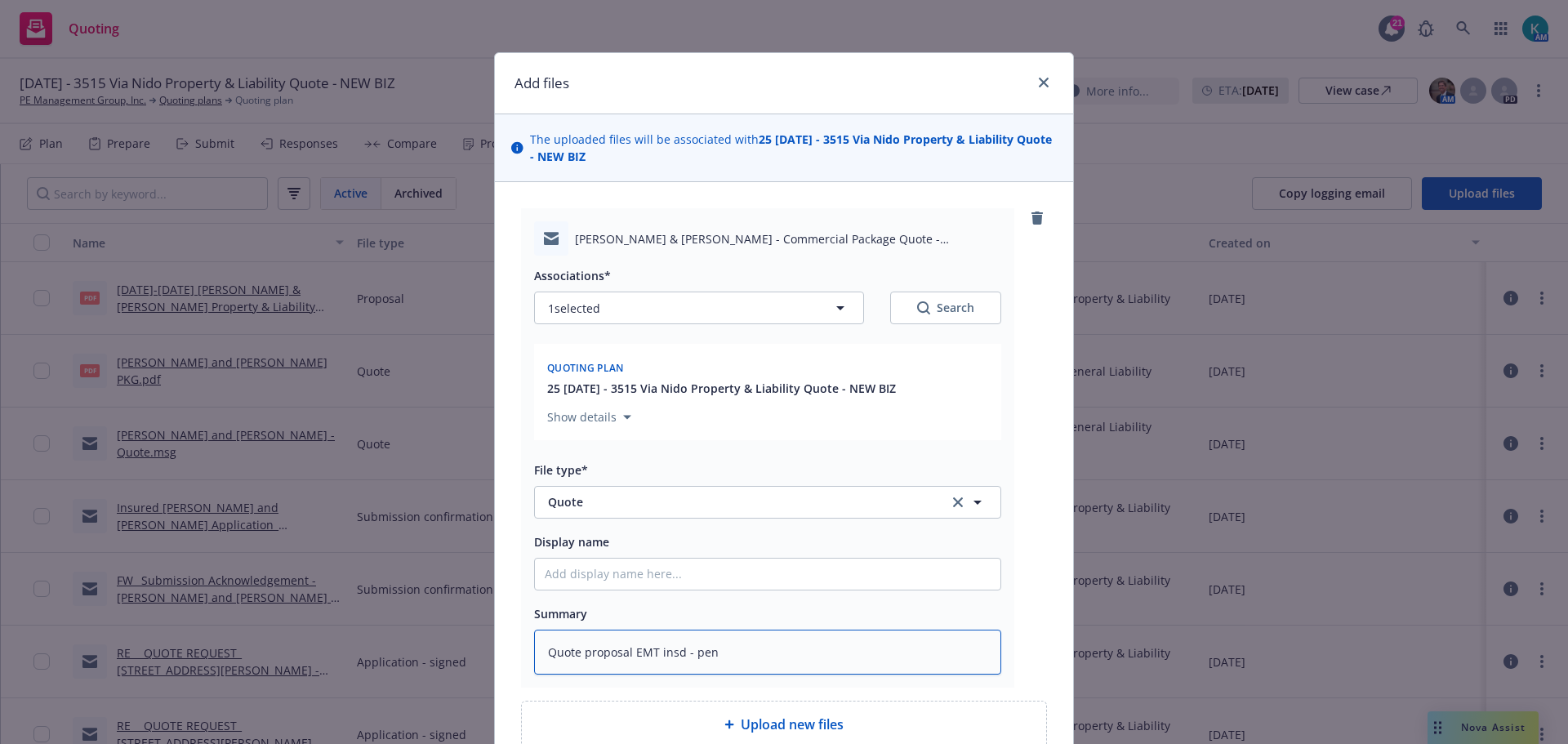
type textarea "x"
type textarea "Quote proposal EMT insd - pend"
type textarea "x"
type textarea "Quote proposal EMT insd - pendi"
type textarea "x"
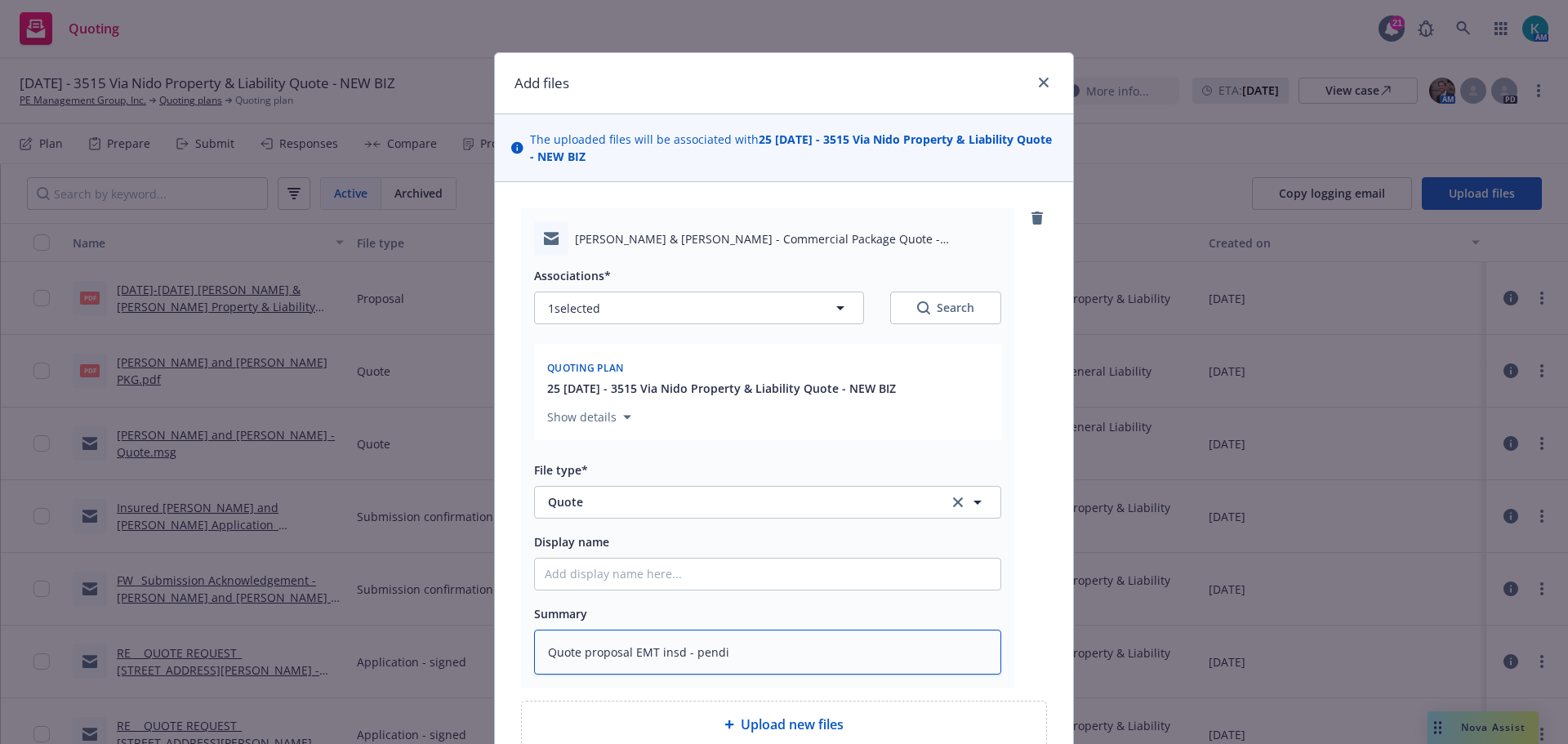
type textarea "Quote proposal EMT insd - pendin"
type textarea "x"
type textarea "Quote proposal EMT insd - pending"
type textarea "x"
type textarea "Quote proposal EMT insd - pending d"
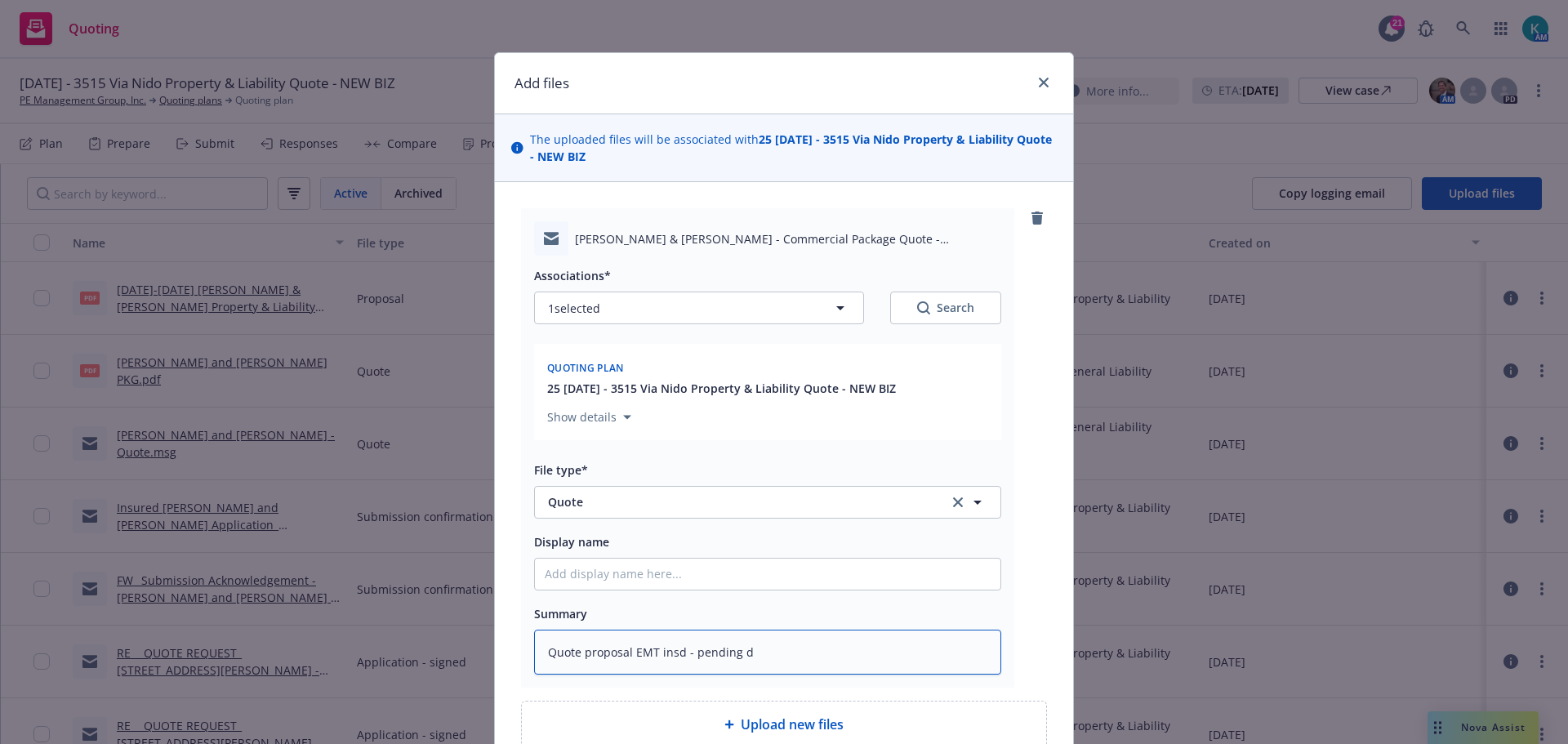
type textarea "x"
type textarea "Quote proposal EMT insd - pending de"
type textarea "x"
type textarea "Quote proposal EMT insd - pending dec"
type textarea "x"
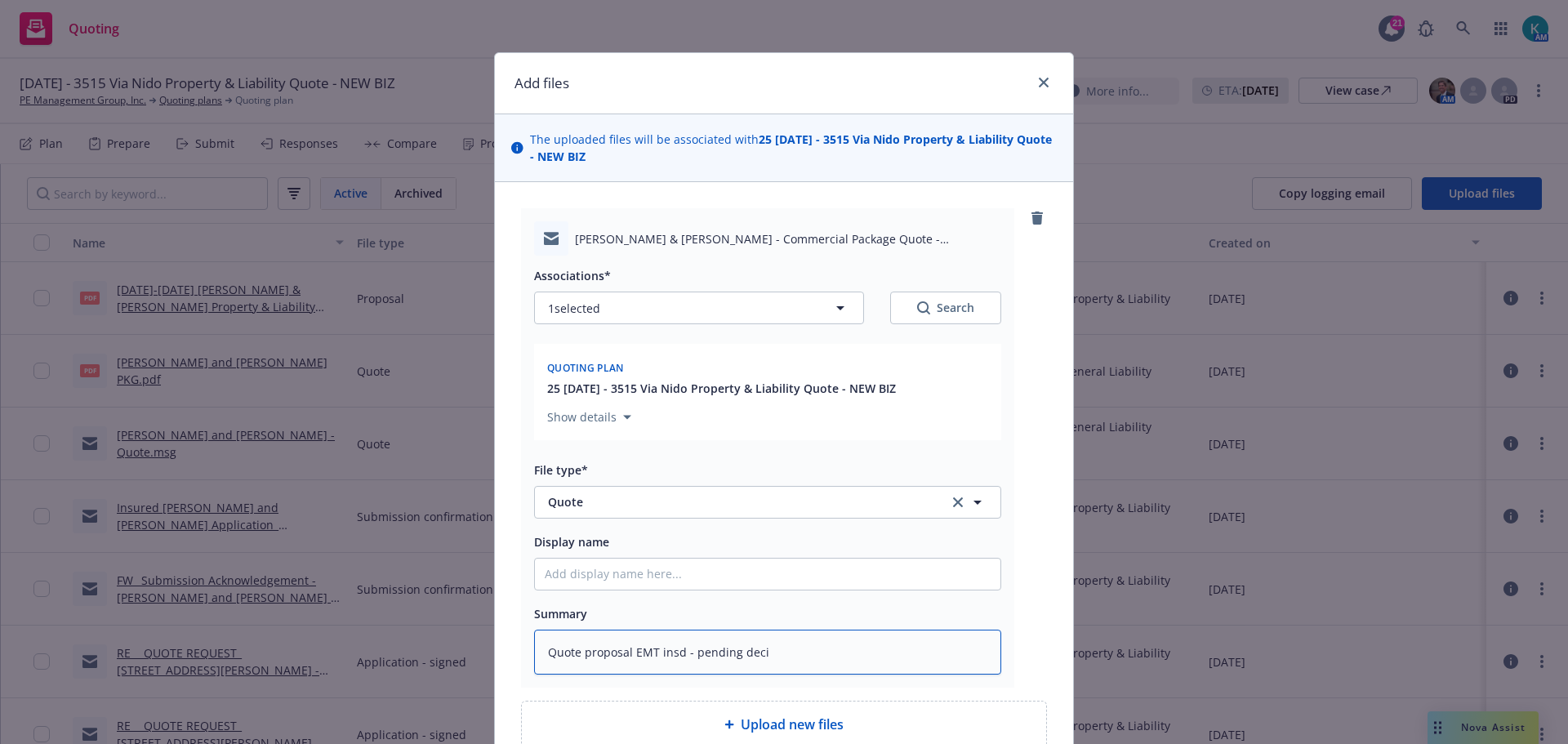
type textarea "Quote proposal EMT insd - pending decis"
type textarea "x"
type textarea "Quote proposal EMT insd - pending decisi"
type textarea "x"
type textarea "Quote proposal EMT insd - pending decisio"
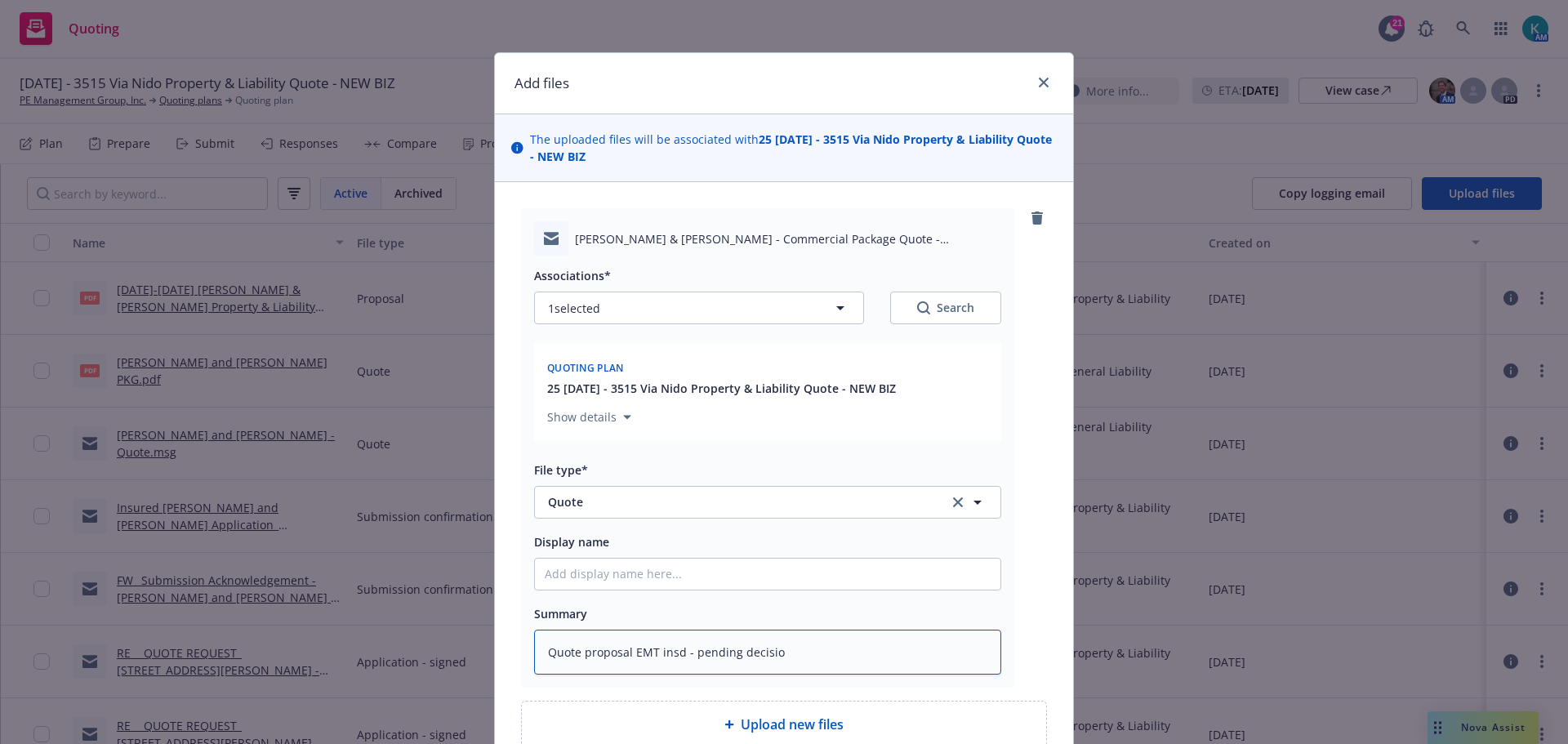
type textarea "x"
type textarea "Quote proposal EMT insd - pending decision"
type textarea "x"
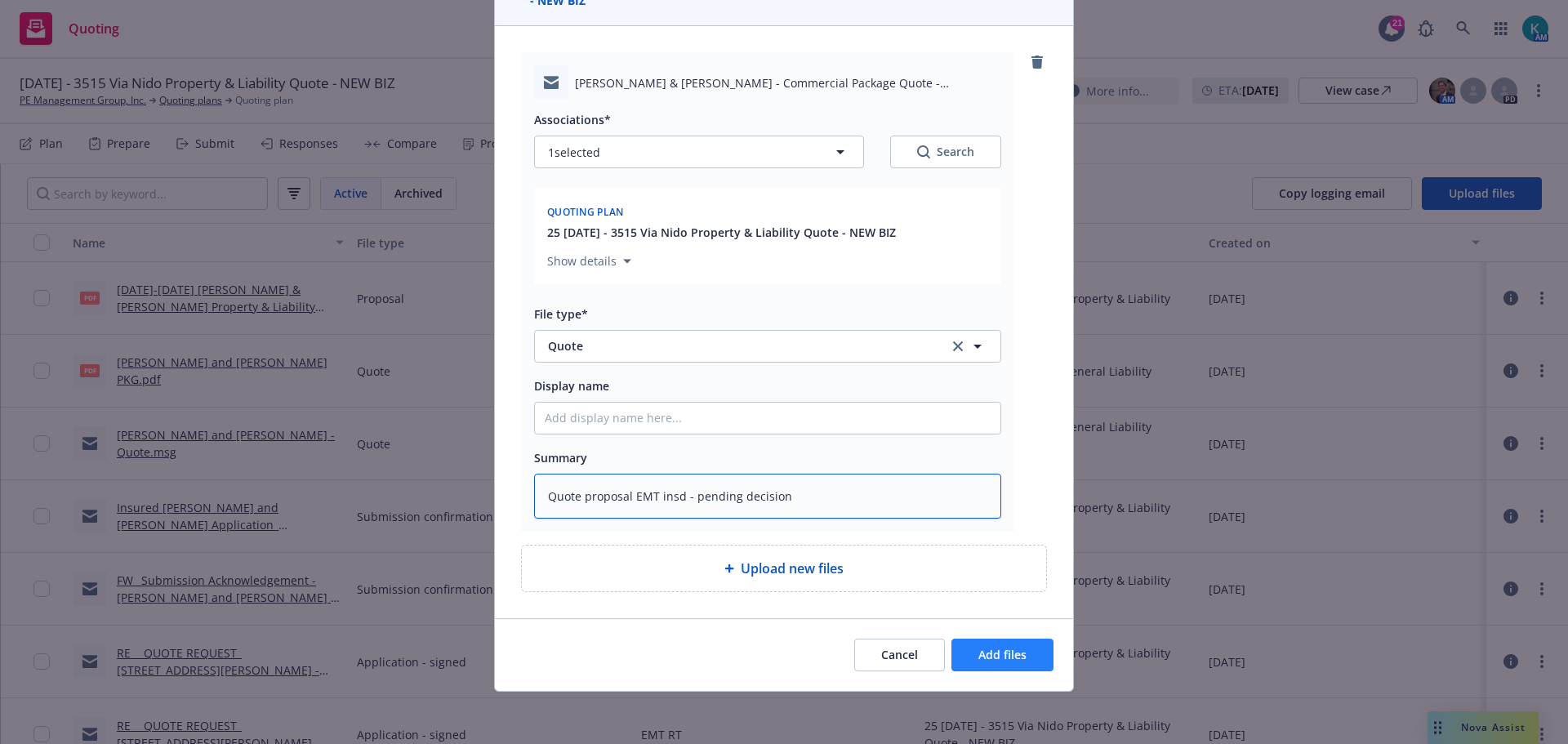
type textarea "Quote proposal EMT insd - pending decision"
click at [997, 651] on span "Add files" at bounding box center [1003, 654] width 48 height 16
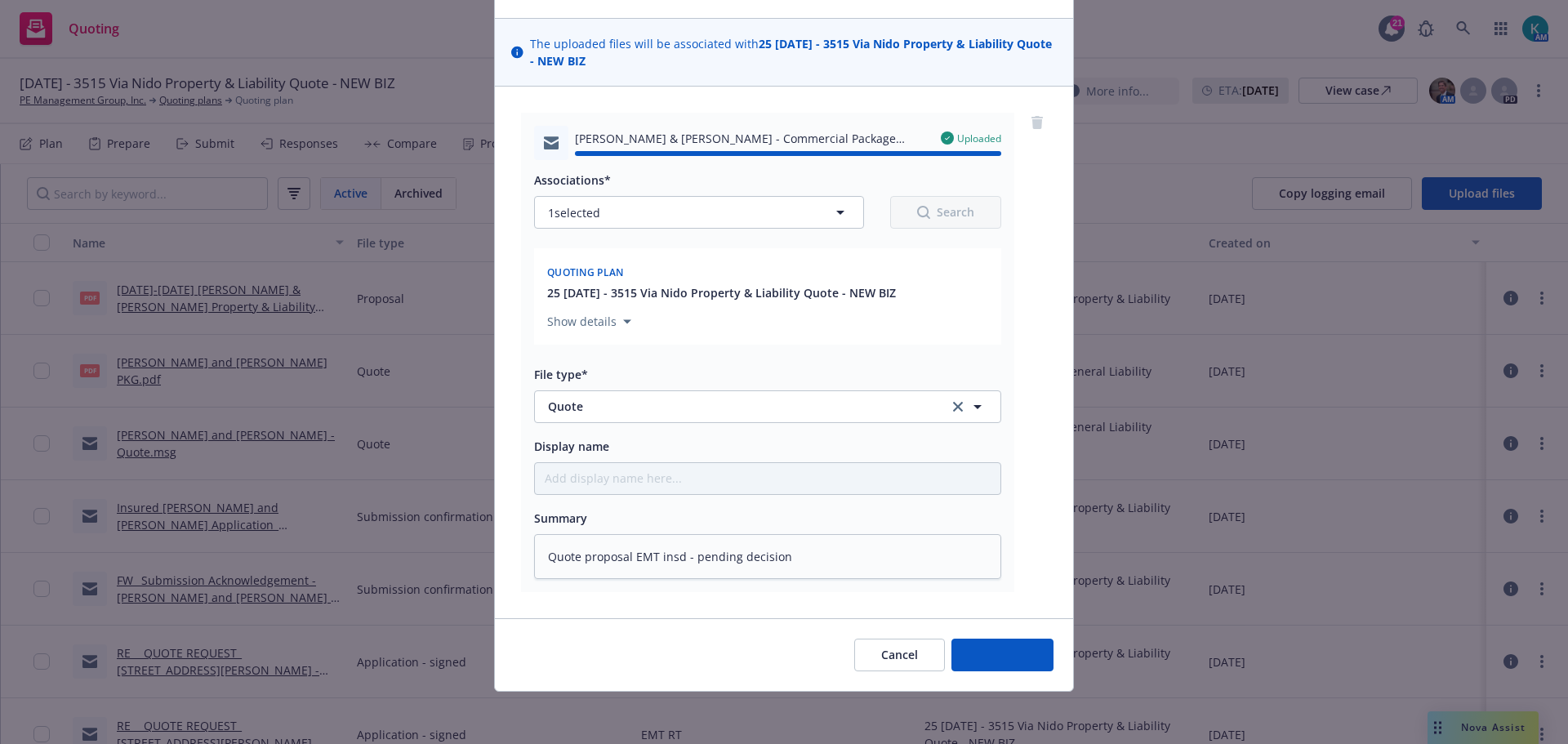
type textarea "x"
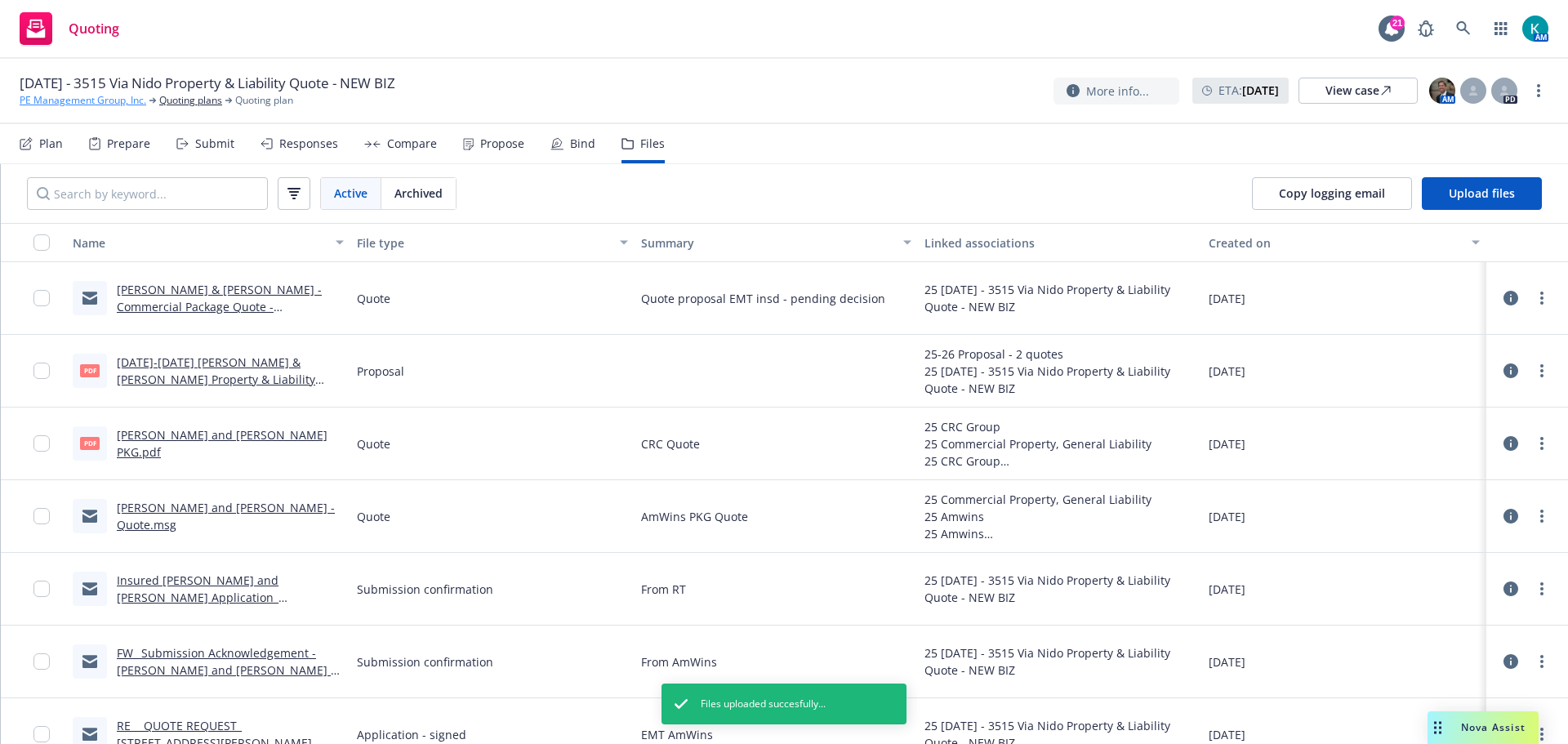
click at [79, 96] on link "PE Management Group, Inc." at bounding box center [83, 100] width 126 height 15
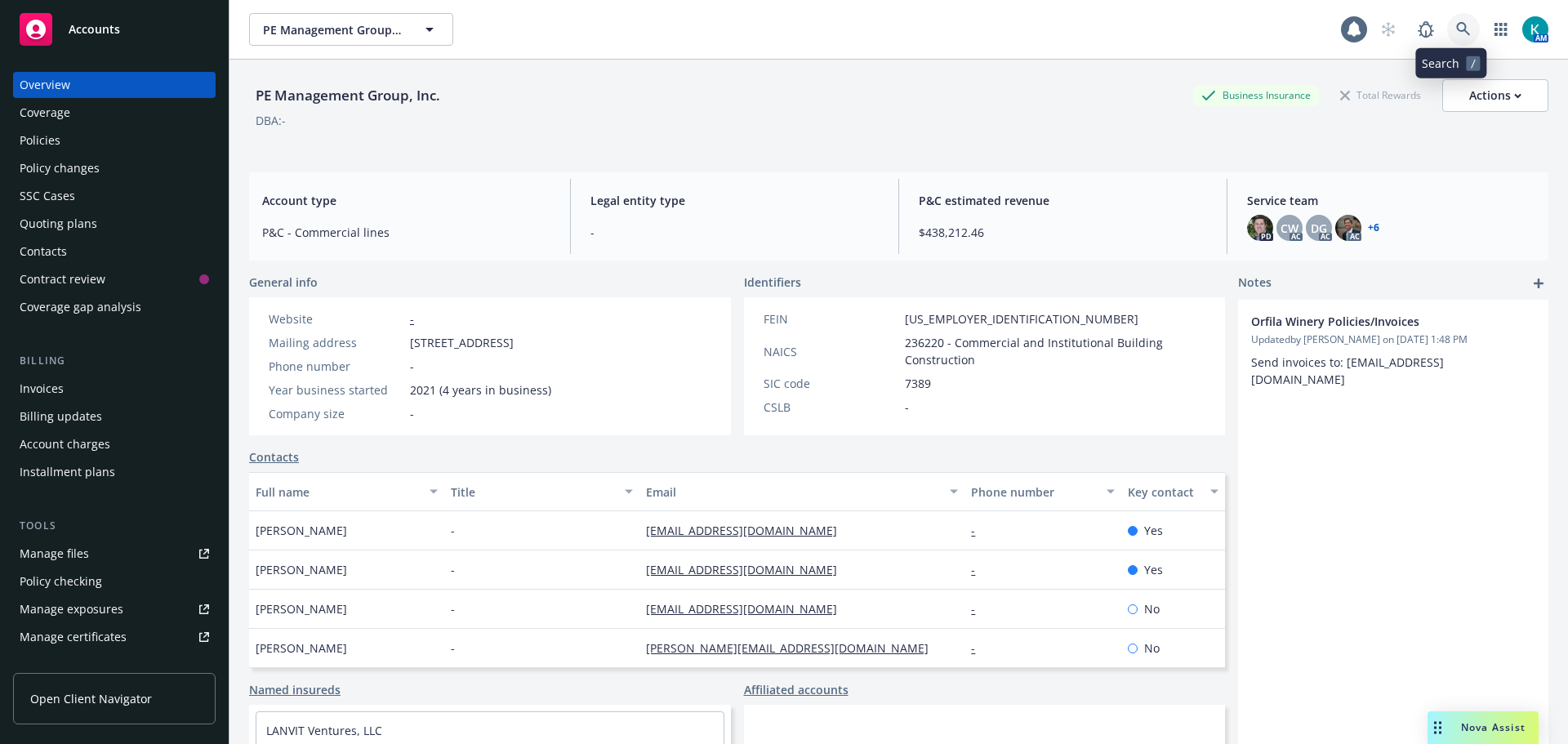
click at [1457, 24] on icon at bounding box center [1464, 30] width 15 height 15
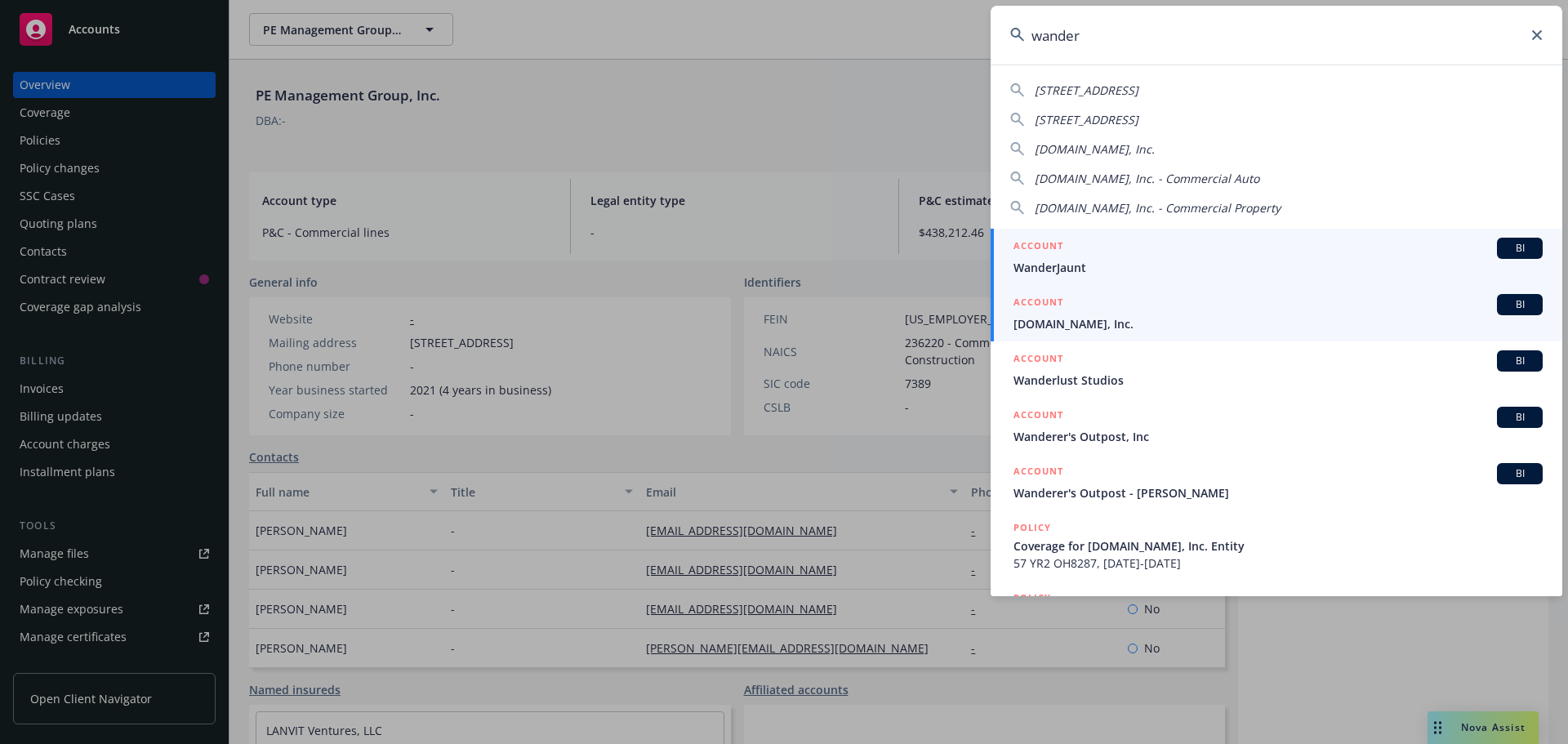
type input "wander"
click at [1165, 327] on span "[DOMAIN_NAME], Inc." at bounding box center [1278, 324] width 529 height 17
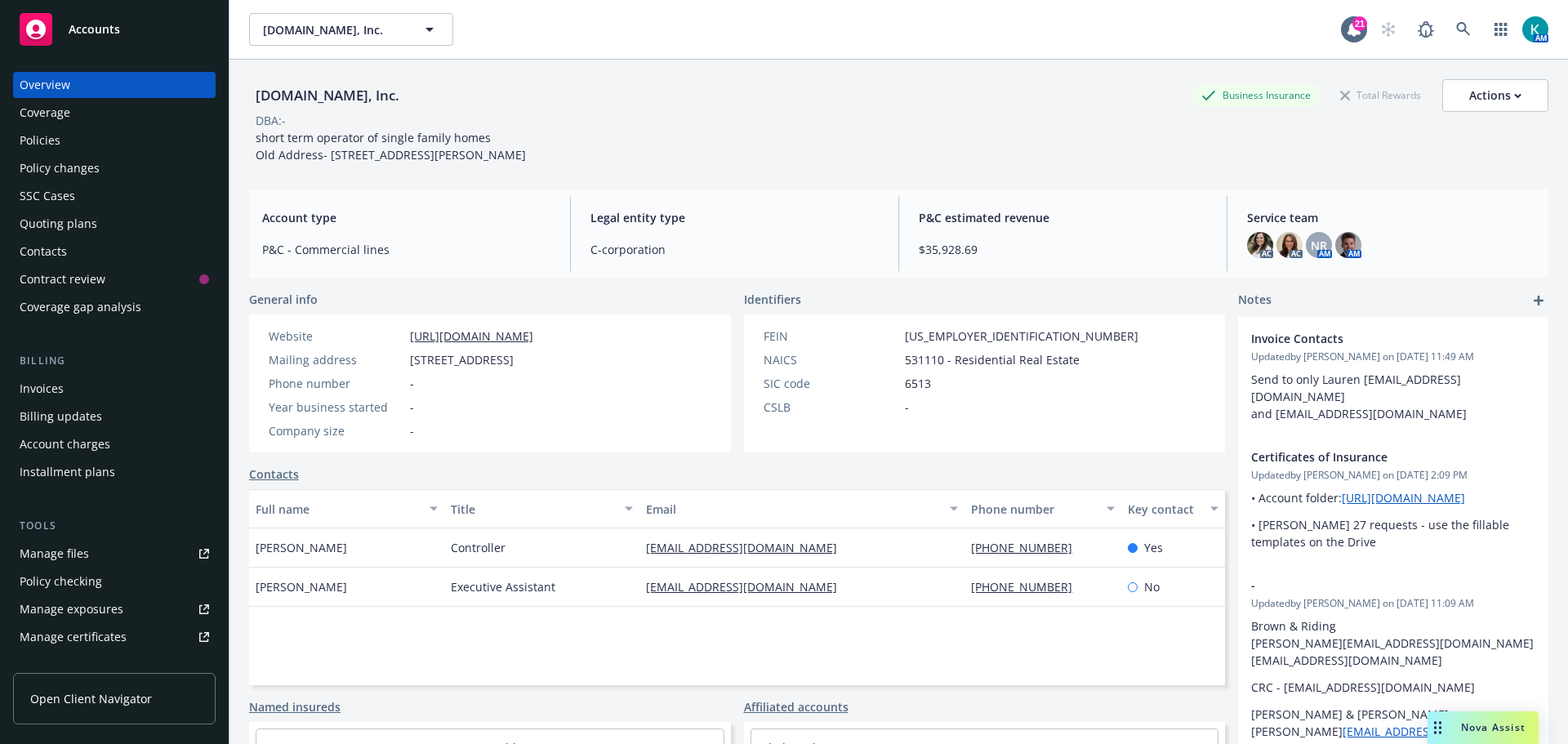
click at [151, 165] on div "Policy changes" at bounding box center [114, 168] width 189 height 26
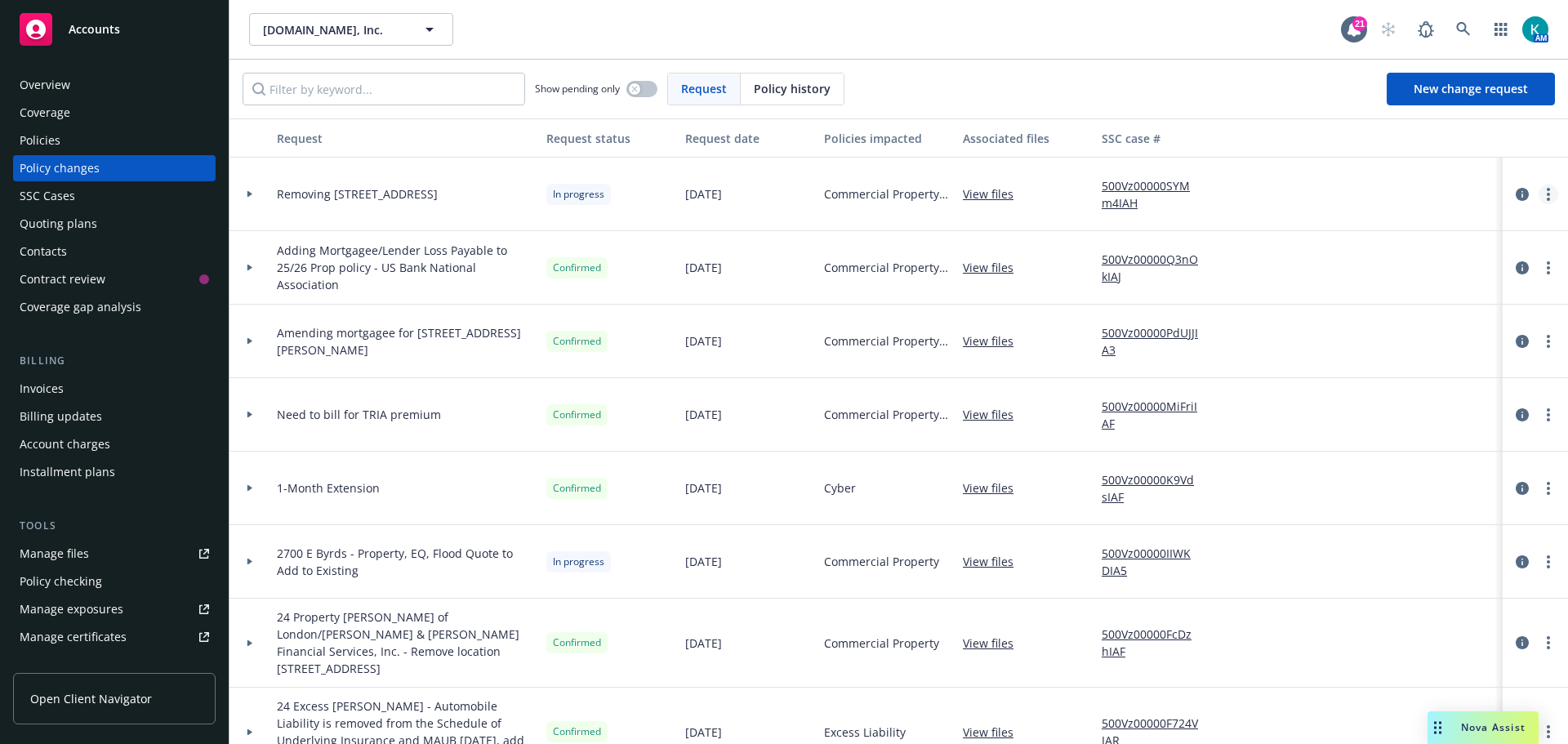
click at [1539, 196] on link "more" at bounding box center [1549, 194] width 19 height 19
click at [1506, 332] on link "Resume workflow" at bounding box center [1406, 326] width 280 height 32
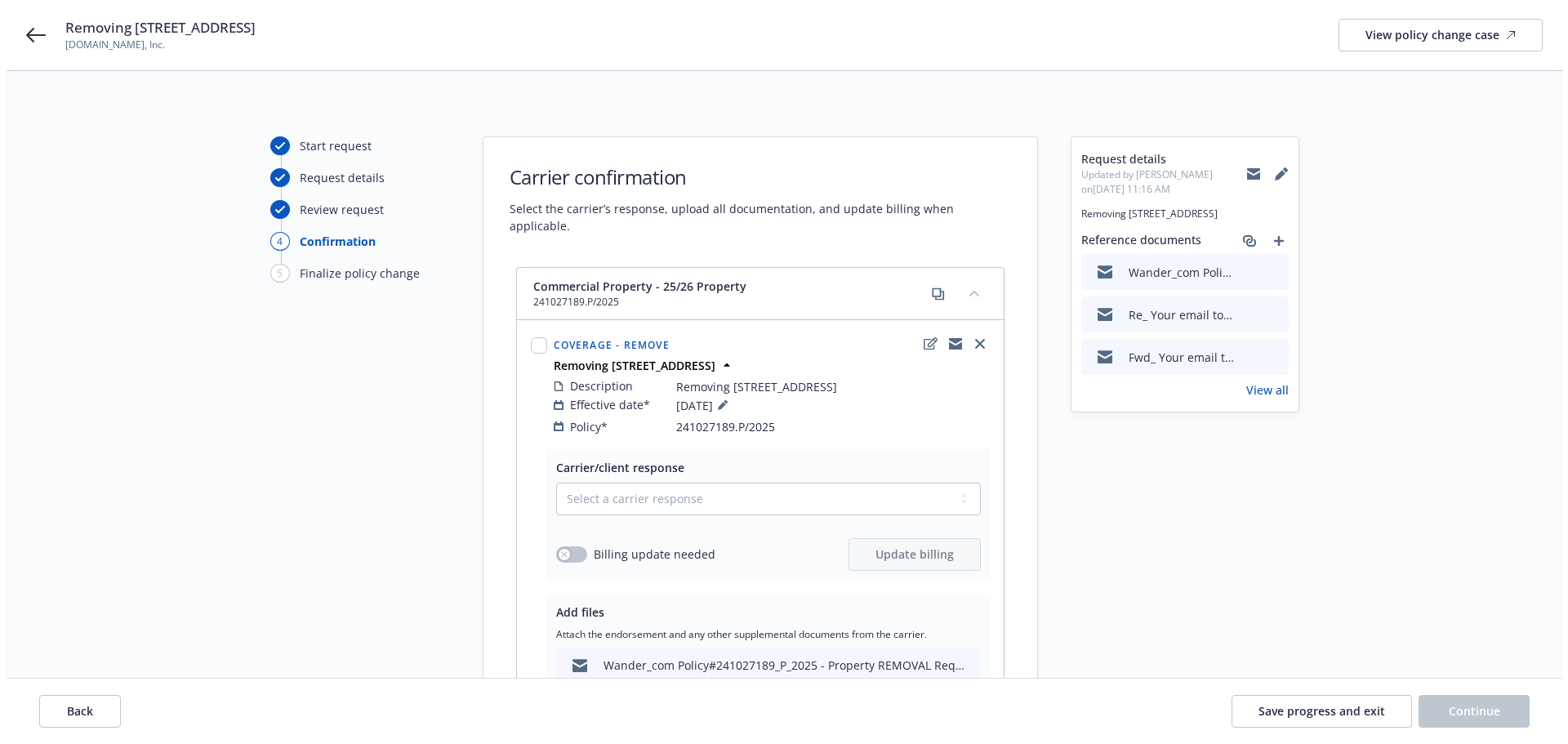
scroll to position [318, 0]
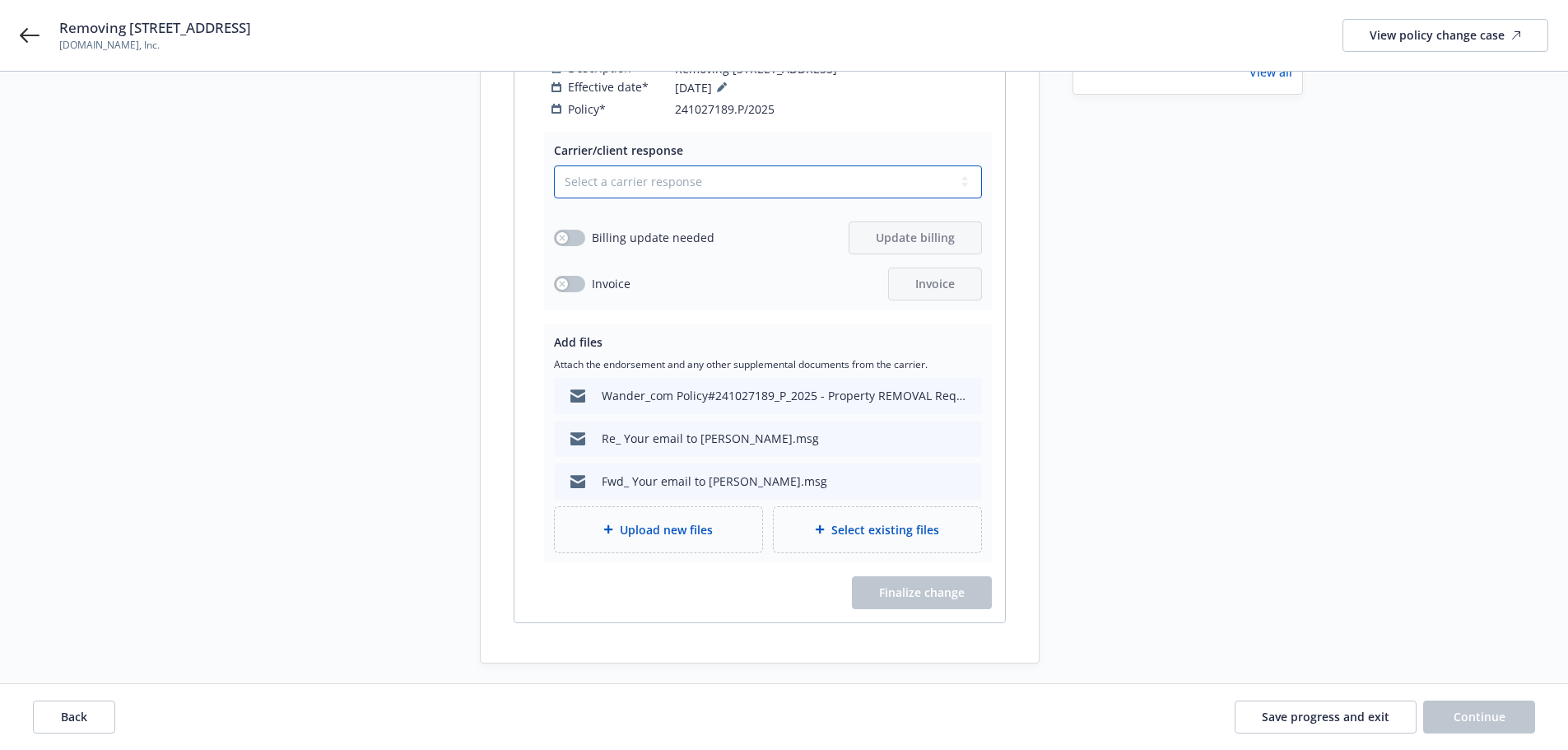
click at [613, 177] on select "Select a carrier response Accepted Accepted with revision No endorsement needed…" at bounding box center [768, 181] width 428 height 33
select select "ACCEPTED"
click at [554, 166] on select "Select a carrier response Accepted Accepted with revision No endorsement needed…" at bounding box center [768, 181] width 428 height 33
click at [647, 527] on span "Upload new files" at bounding box center [666, 529] width 93 height 17
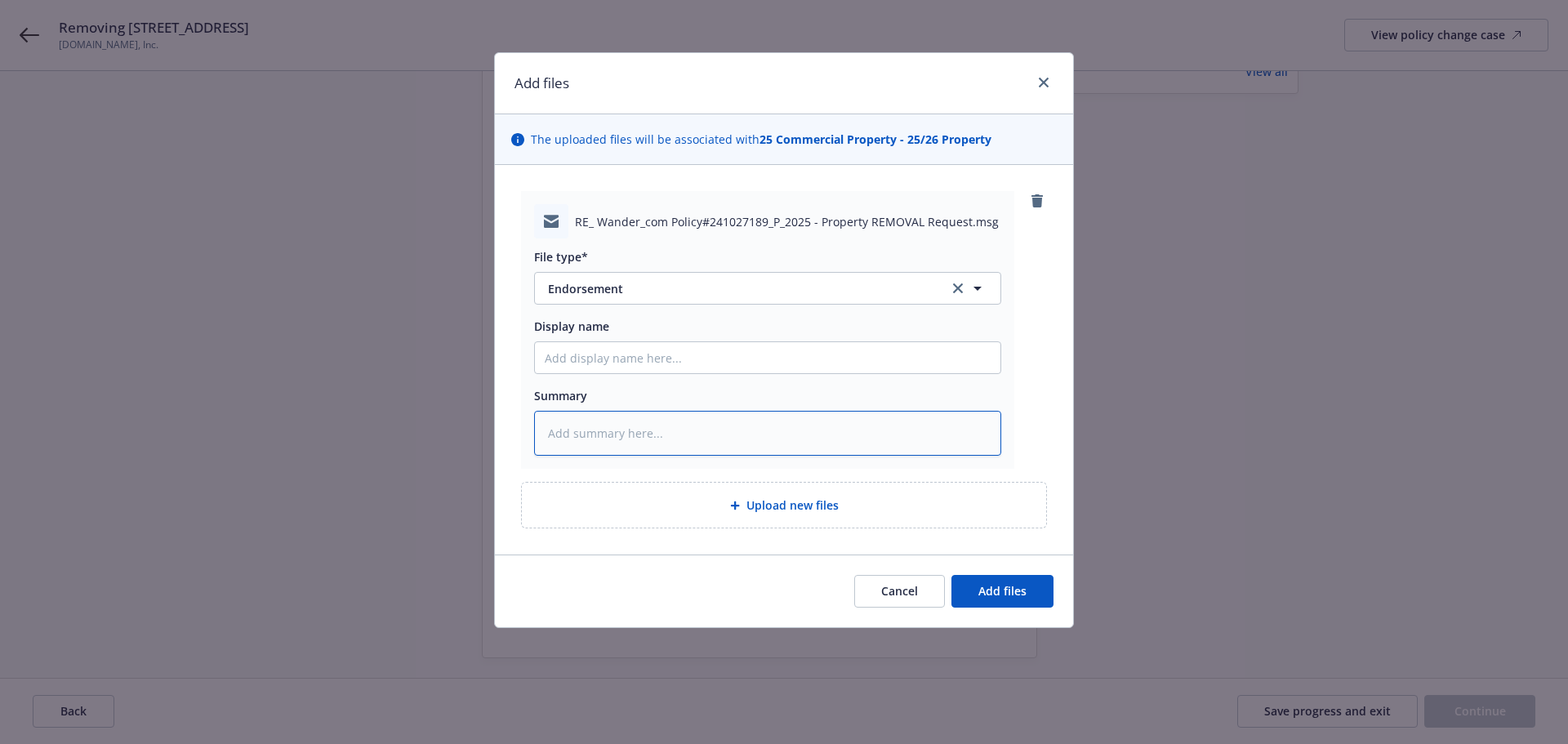
click at [660, 417] on textarea at bounding box center [768, 433] width 468 height 45
click at [628, 283] on span "Endorsement" at bounding box center [738, 289] width 379 height 17
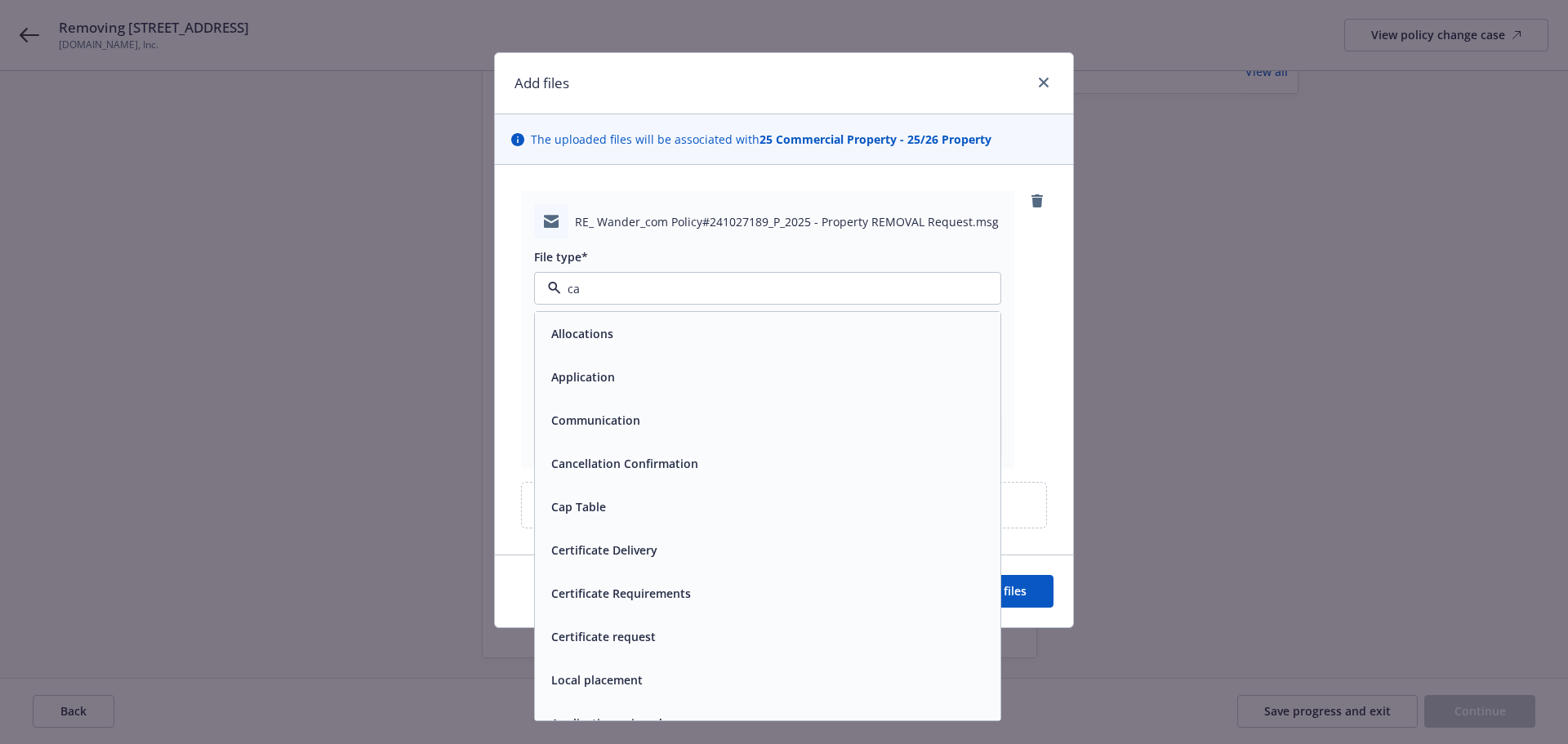
type input "can"
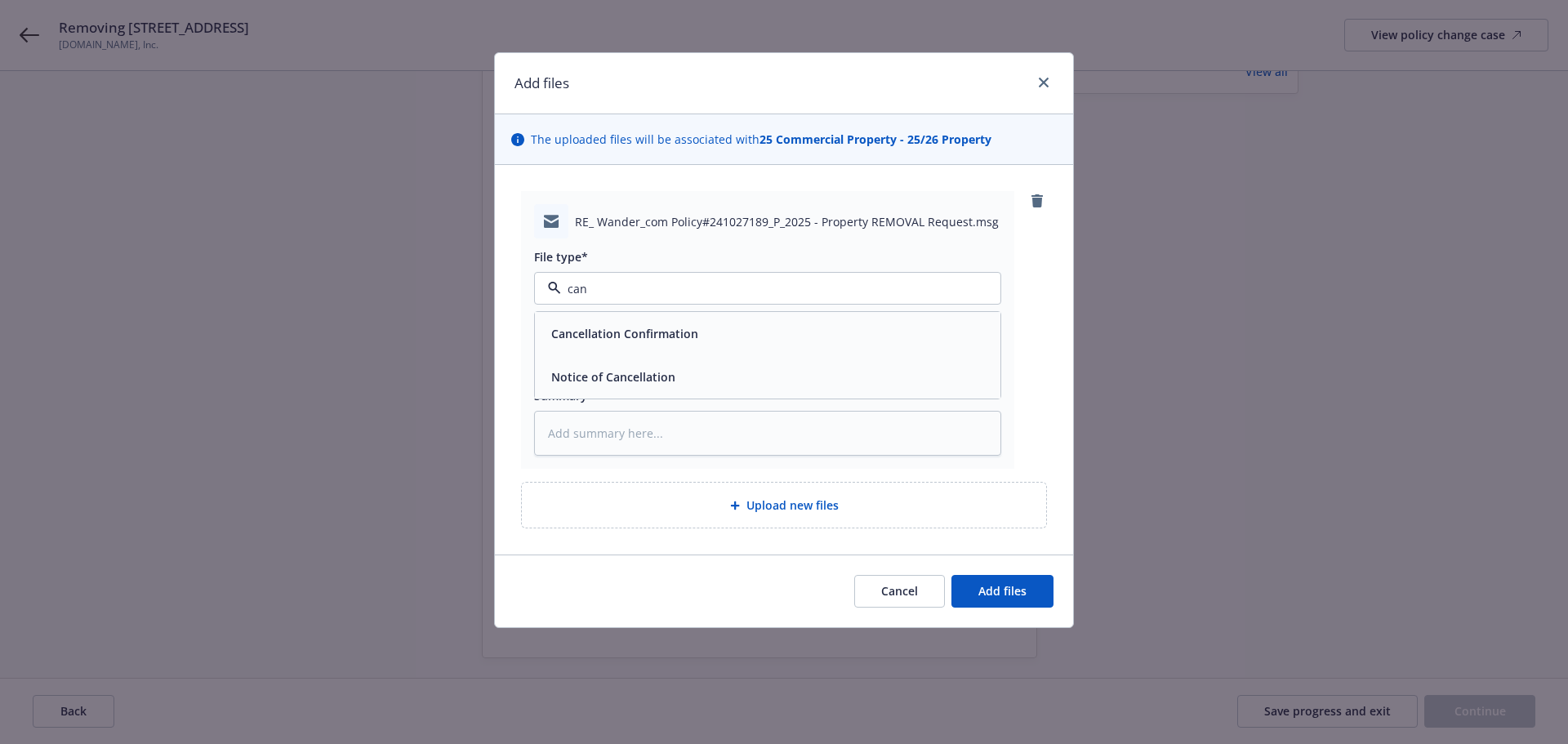
drag, startPoint x: 697, startPoint y: 328, endPoint x: 710, endPoint y: 349, distance: 24.7
click at [698, 329] on div "Cancellation Confirmation" at bounding box center [623, 334] width 157 height 24
click at [736, 443] on textarea at bounding box center [768, 433] width 468 height 45
type textarea "x"
type textarea "R"
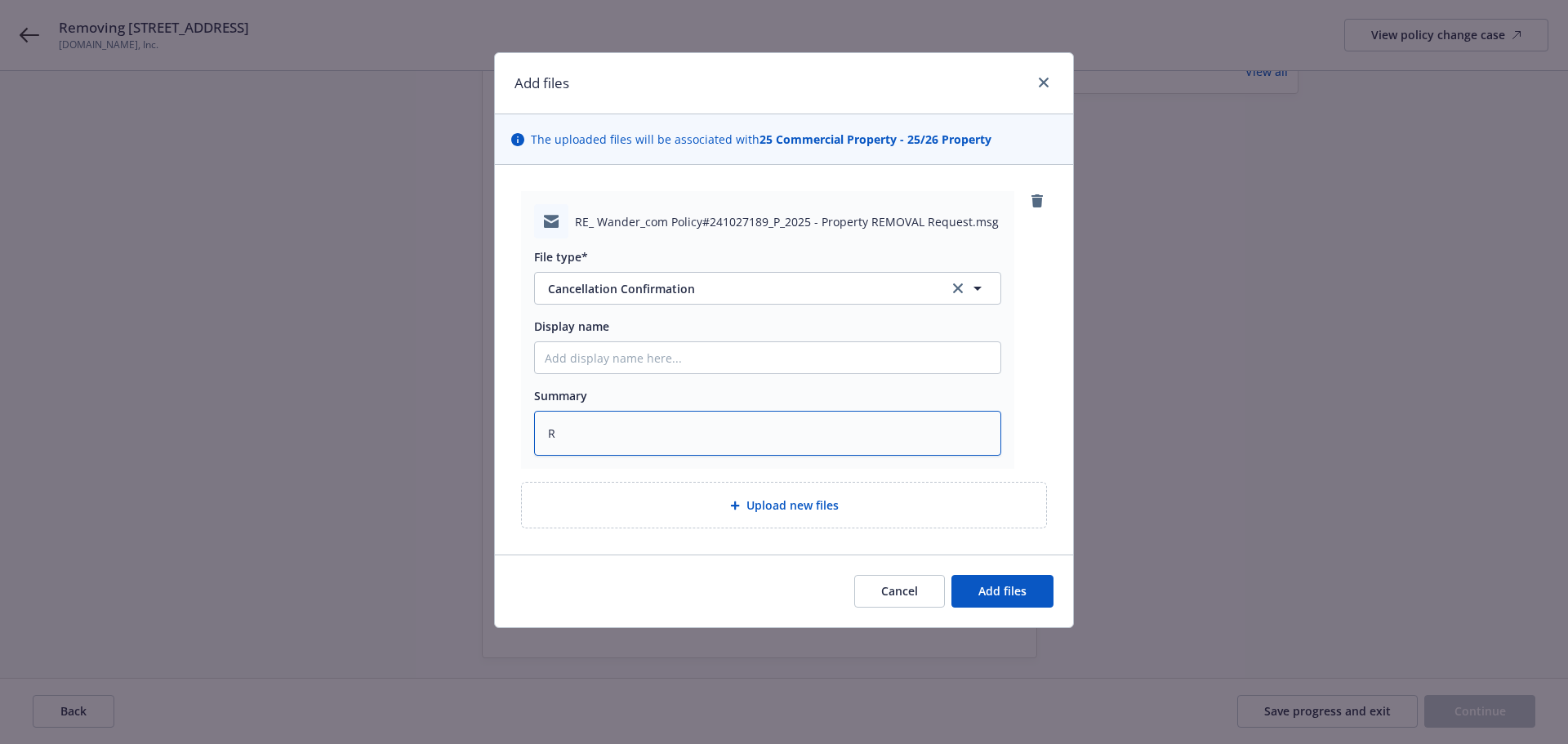
type textarea "x"
type textarea "Rc"
type textarea "x"
type textarea "Rcv"
type textarea "x"
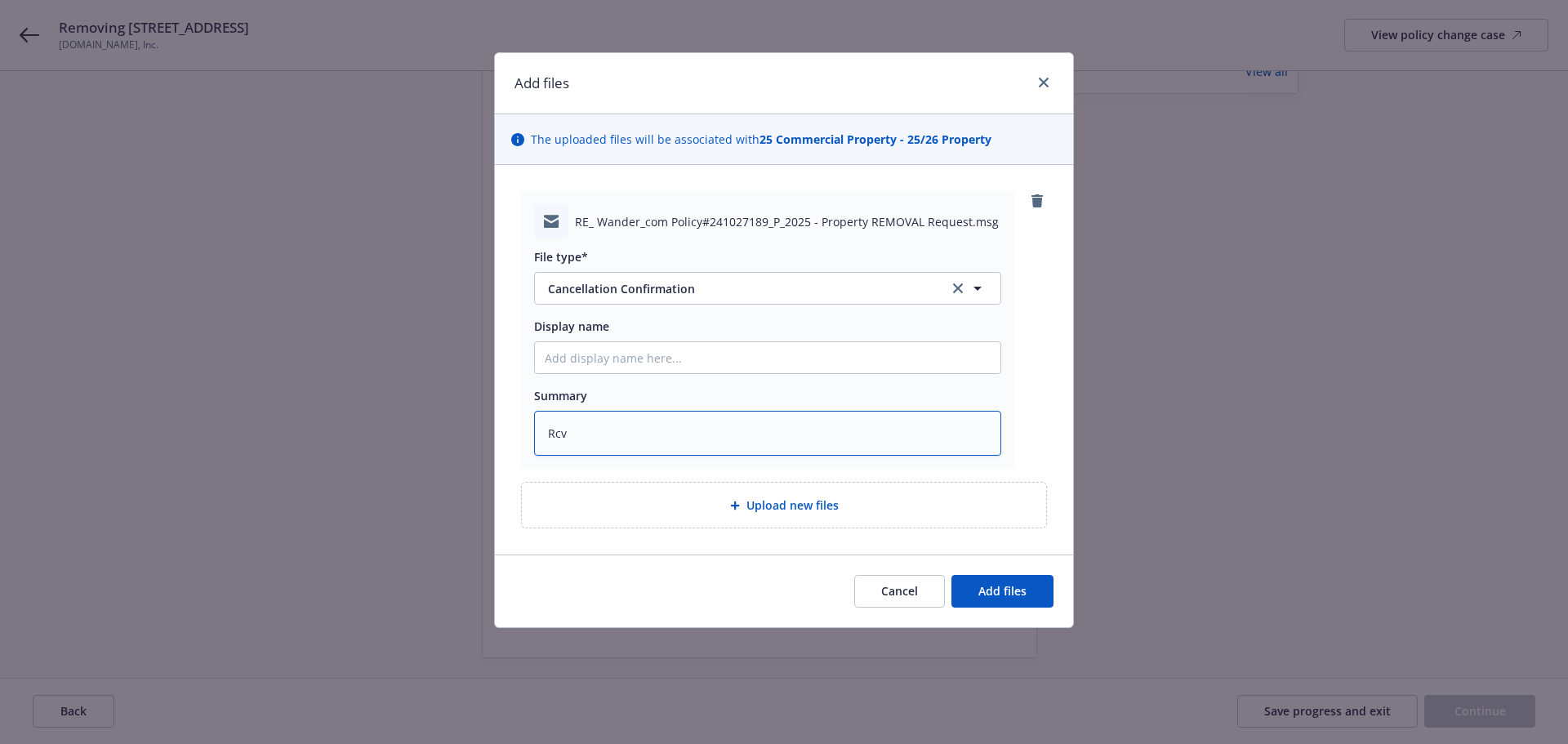
type textarea "Rcvd"
type textarea "x"
type textarea "Rcvd"
type textarea "x"
type textarea "Rcvd f"
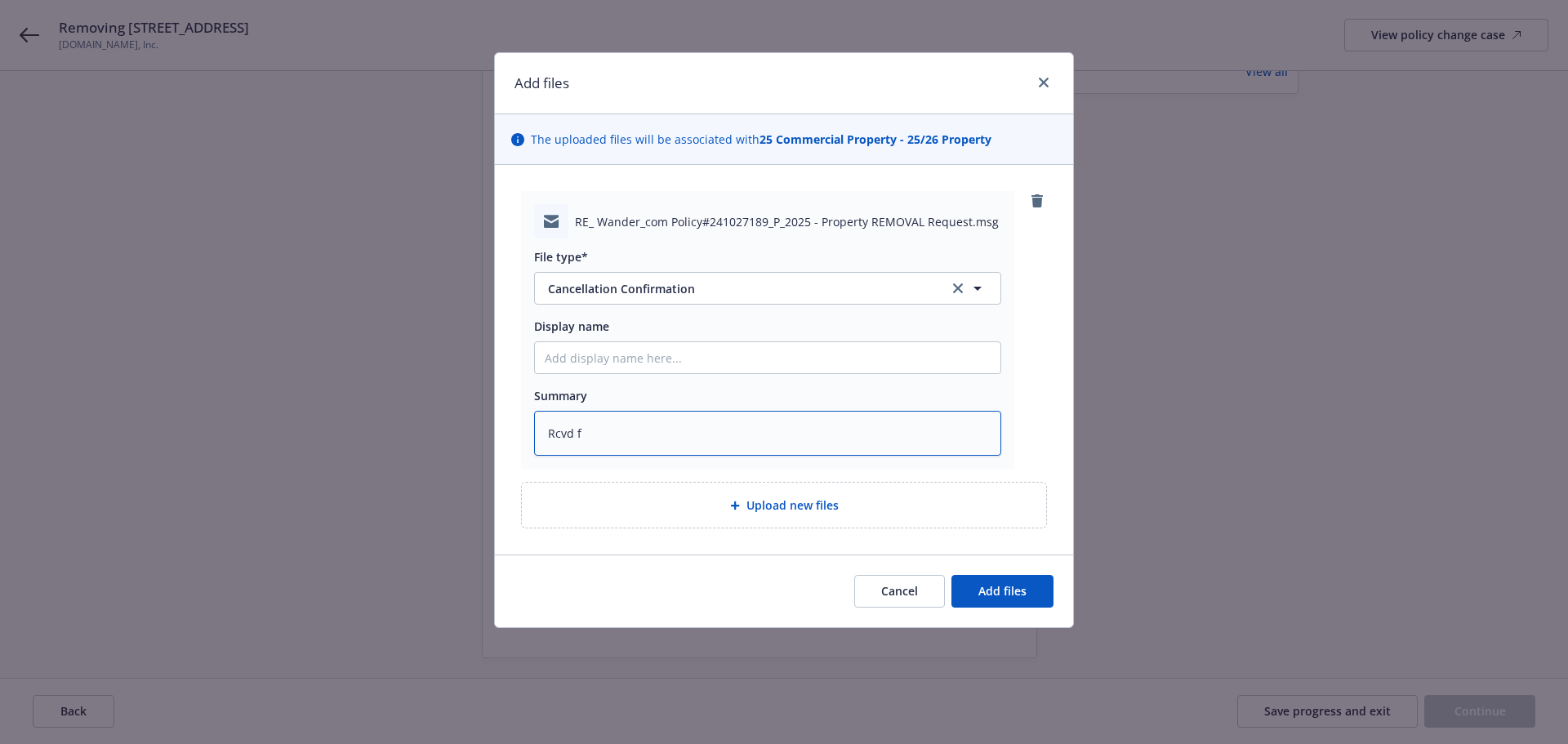
type textarea "x"
type textarea "Rcvd fro"
type textarea "x"
type textarea "Rcvd from"
type textarea "x"
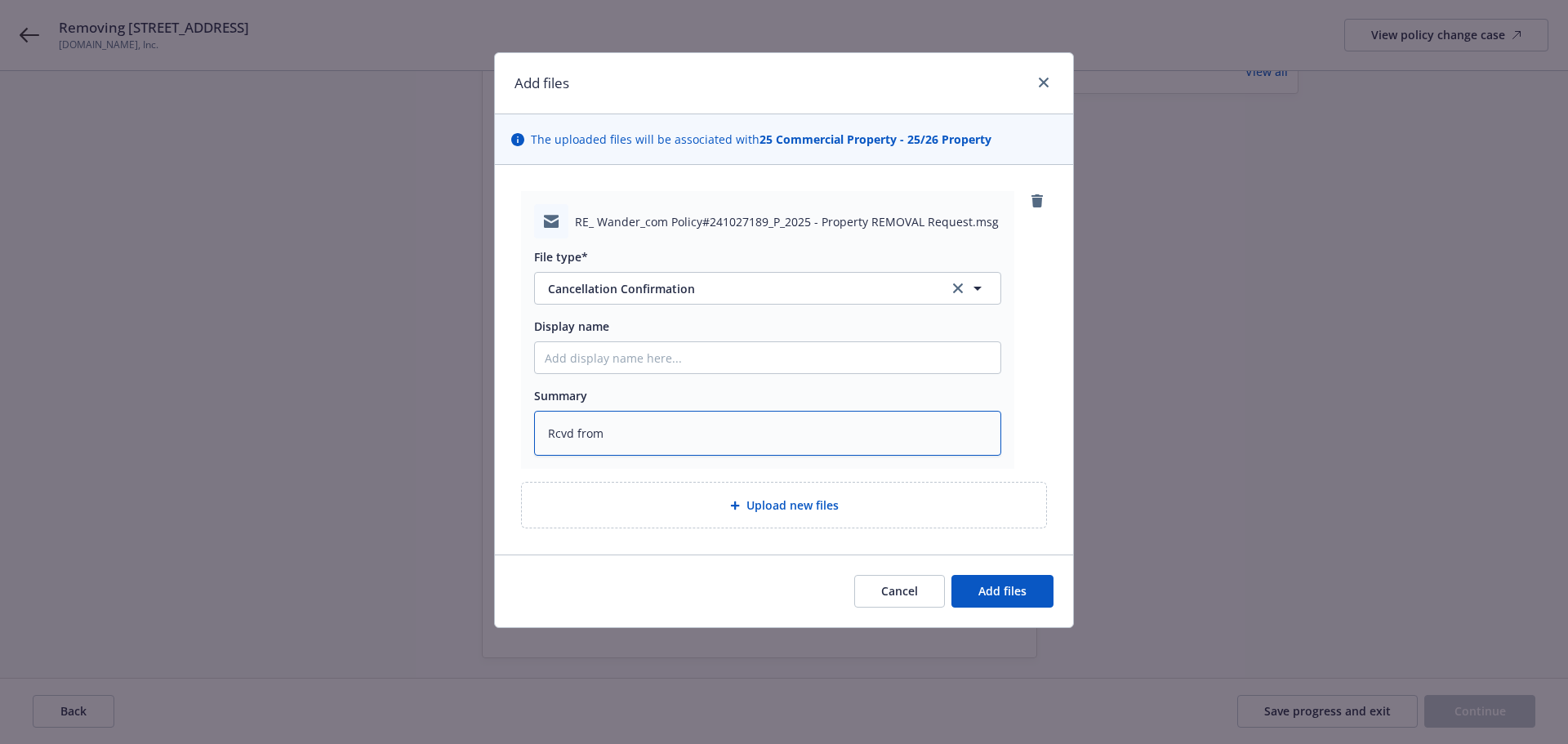
type textarea "Rcvd from u"
type textarea "x"
type textarea "Rcvd from un"
type textarea "x"
type textarea "Rcvd from und"
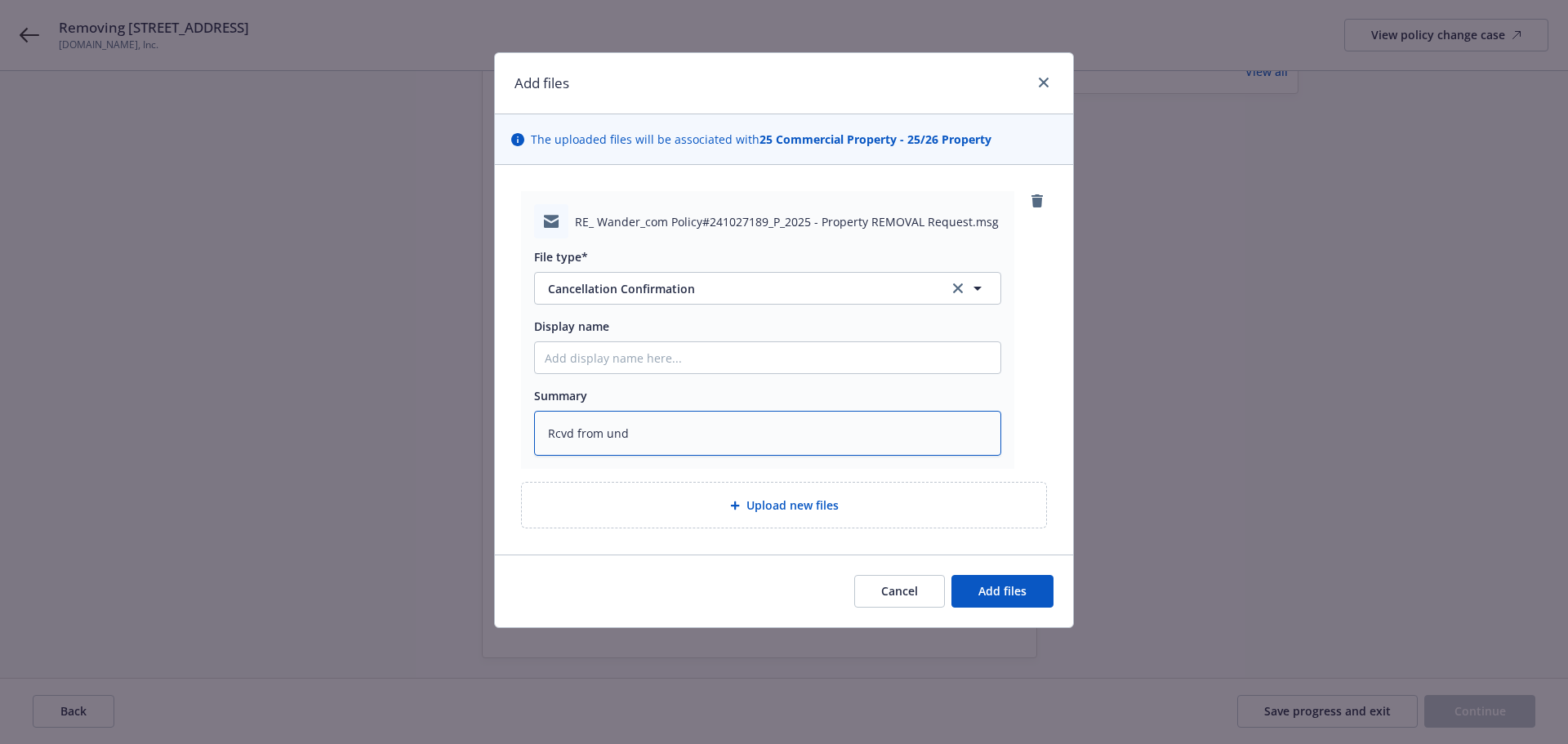
type textarea "x"
type textarea "Rcvd from unde"
type textarea "x"
type textarea "Rcvd from under"
type textarea "x"
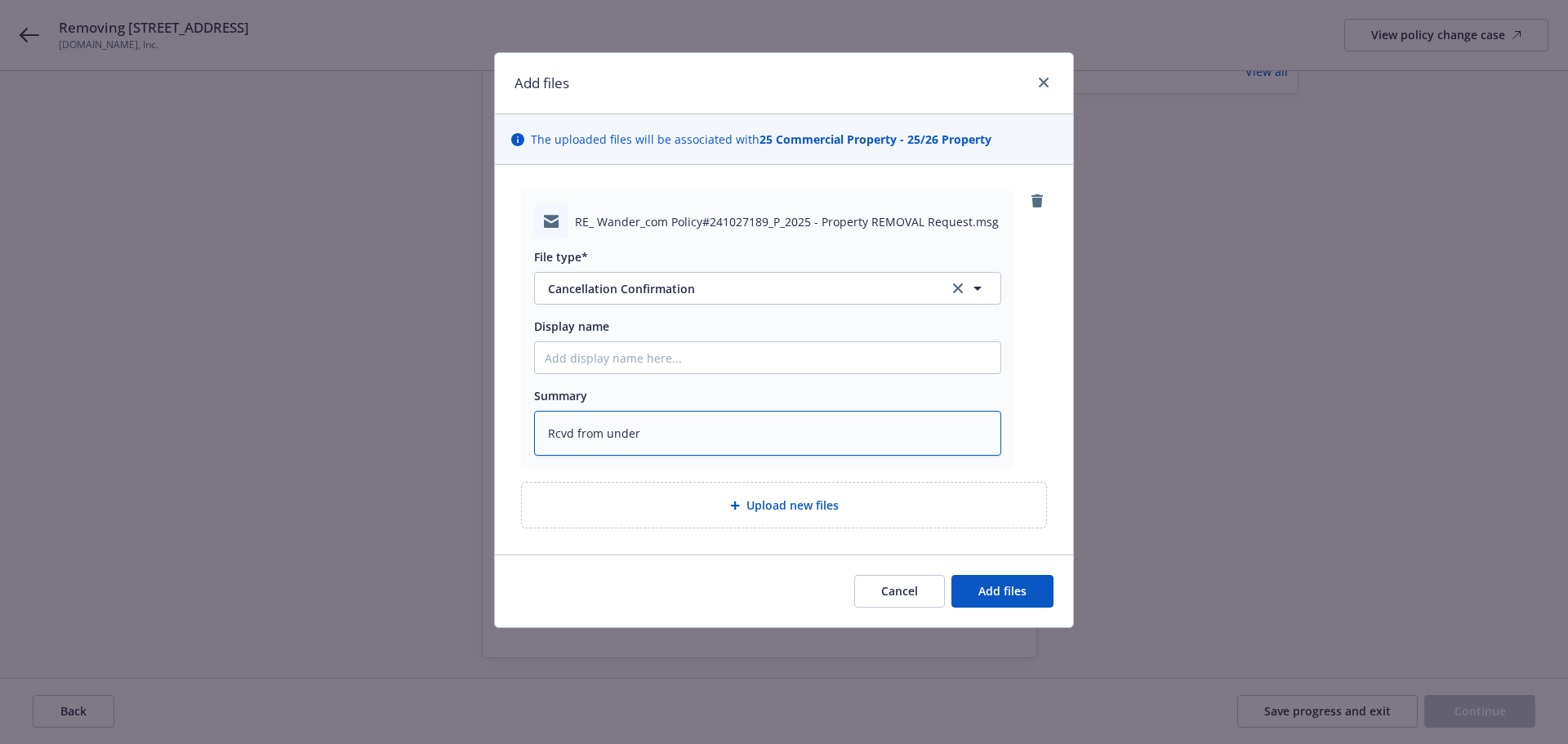
type textarea "Rcvd from underw"
type textarea "x"
type textarea "Rcvd from underwr"
type textarea "x"
type textarea "Rcvd from underwrit"
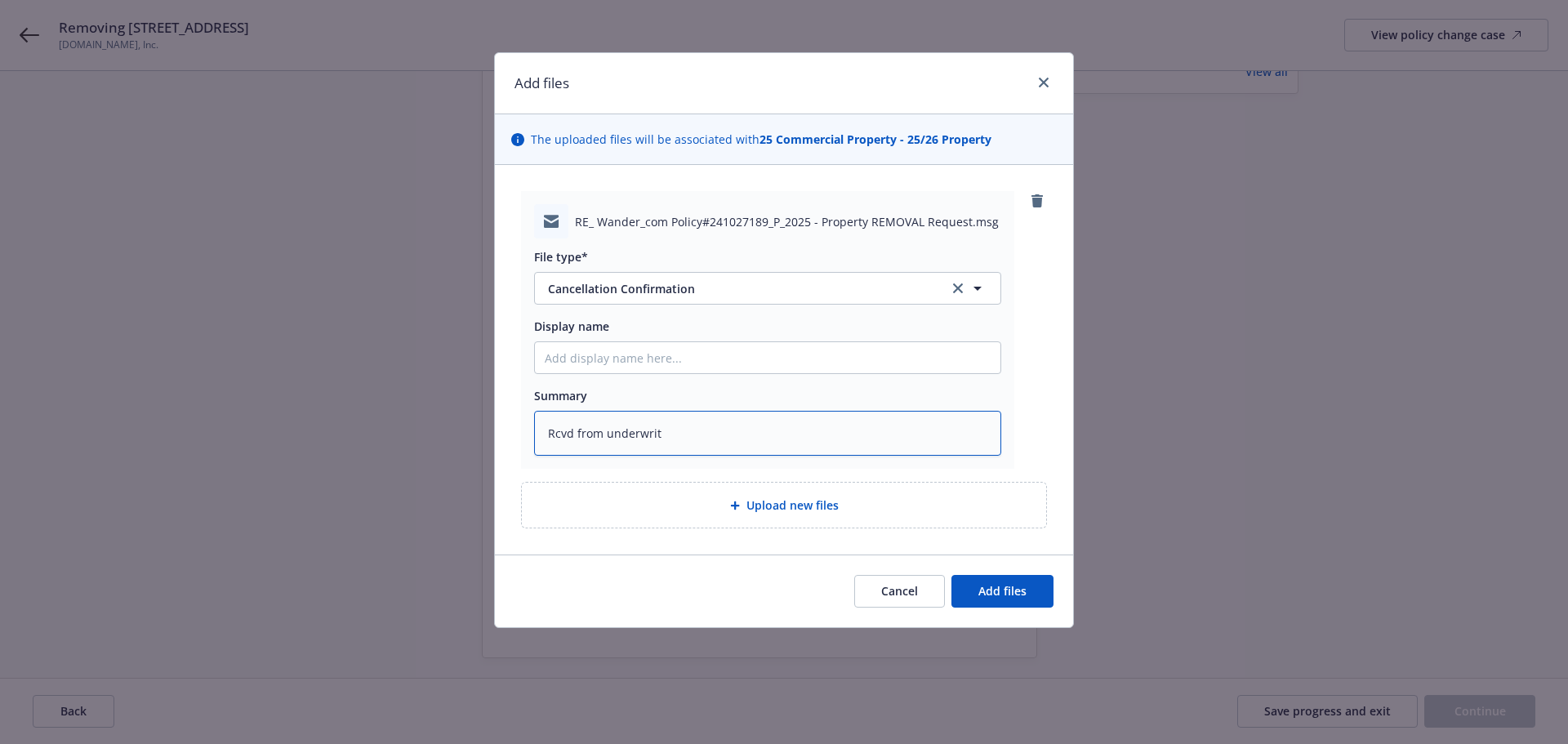
type textarea "x"
type textarea "Rcvd from underwrite"
type textarea "x"
type textarea "Rcvd from underwriter"
type textarea "x"
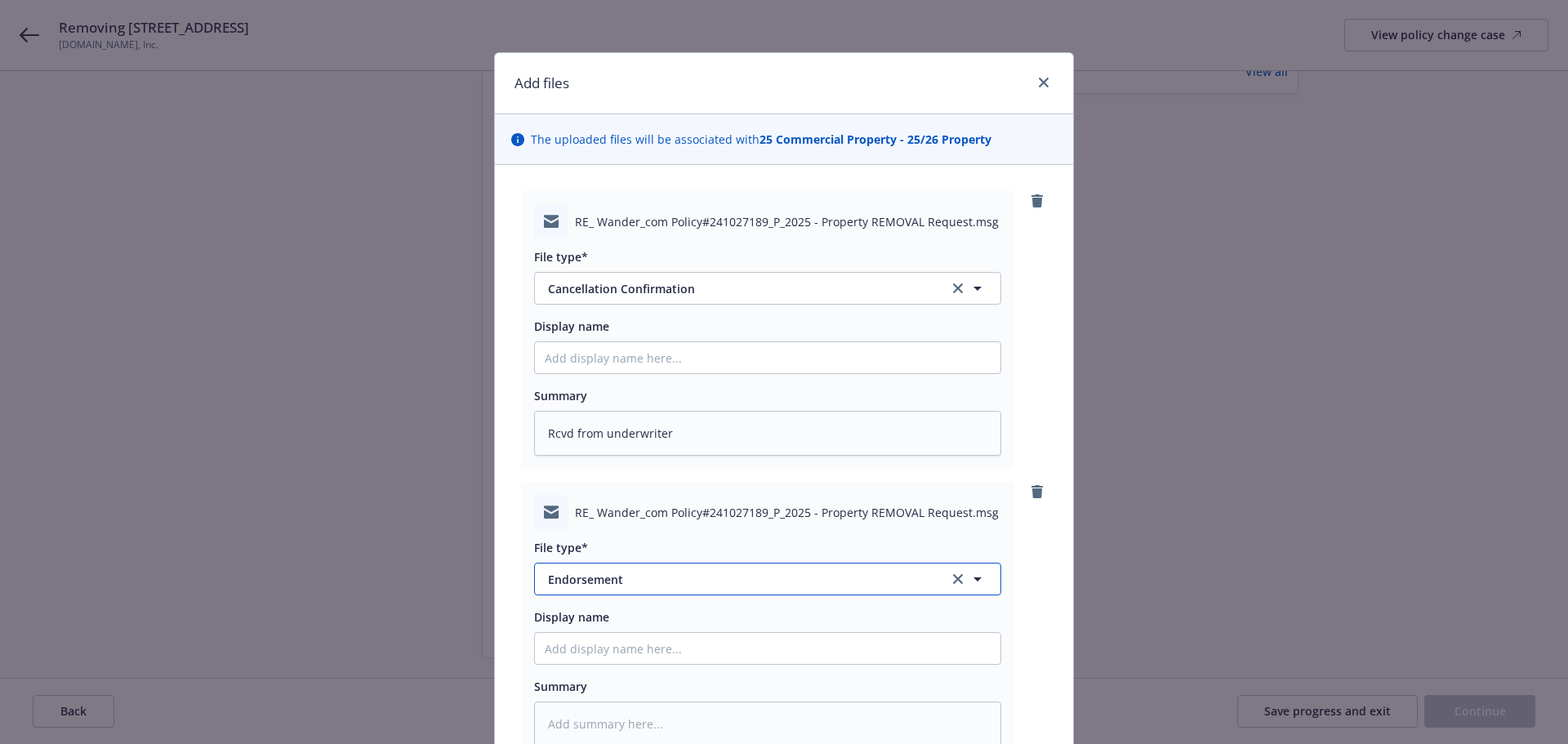
click at [636, 575] on span "Endorsement" at bounding box center [738, 579] width 379 height 17
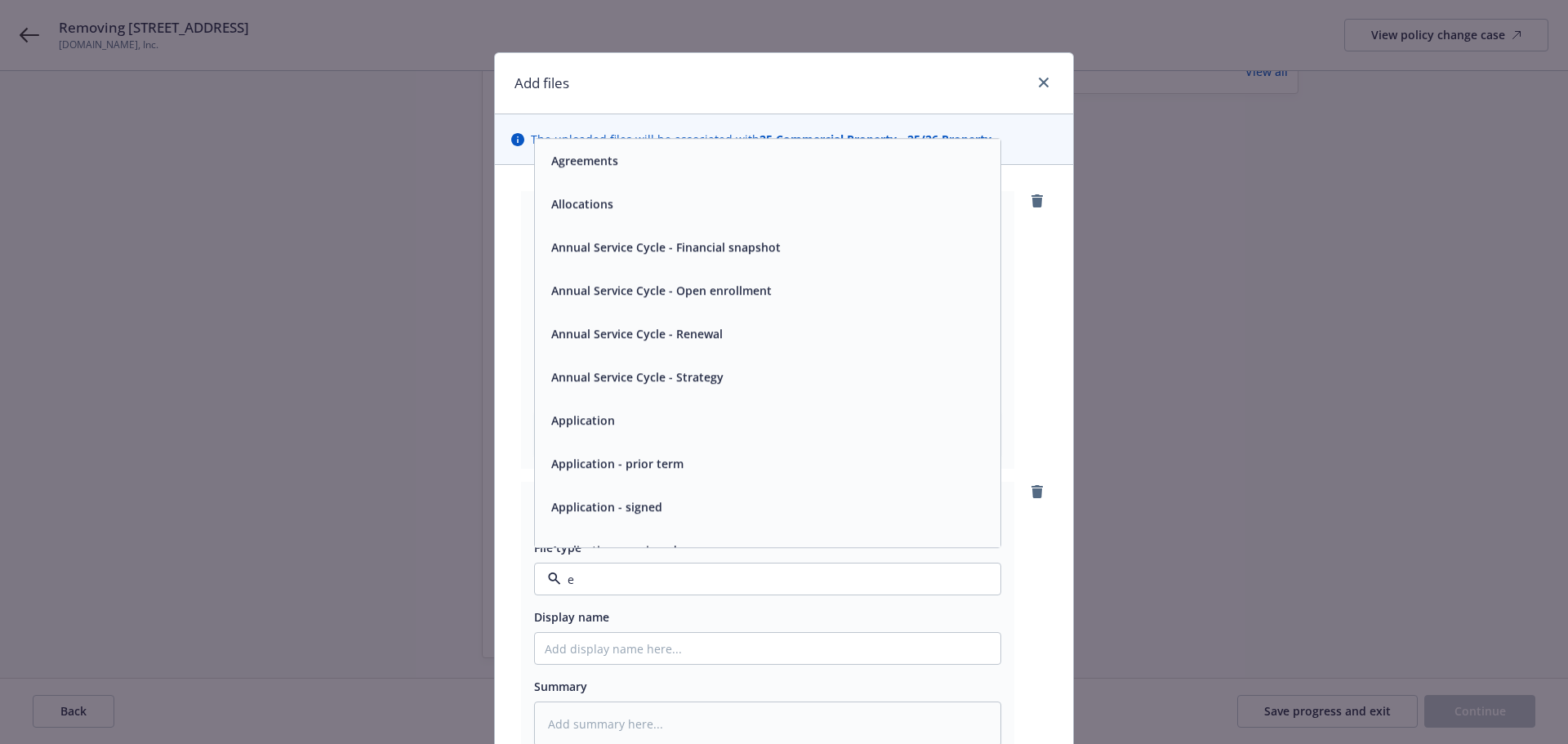
type input "ev"
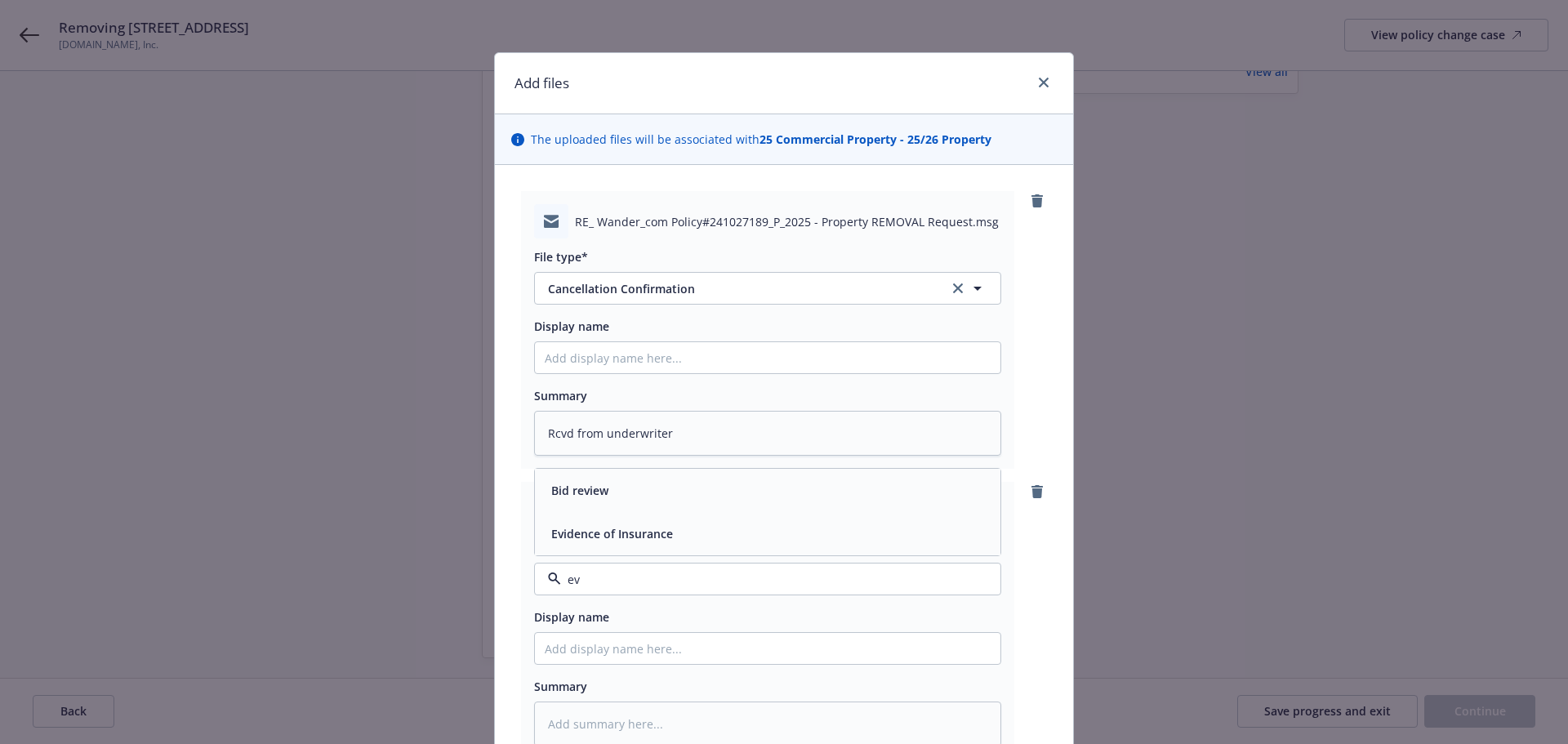
click at [649, 532] on span "Evidence of Insurance" at bounding box center [611, 533] width 122 height 17
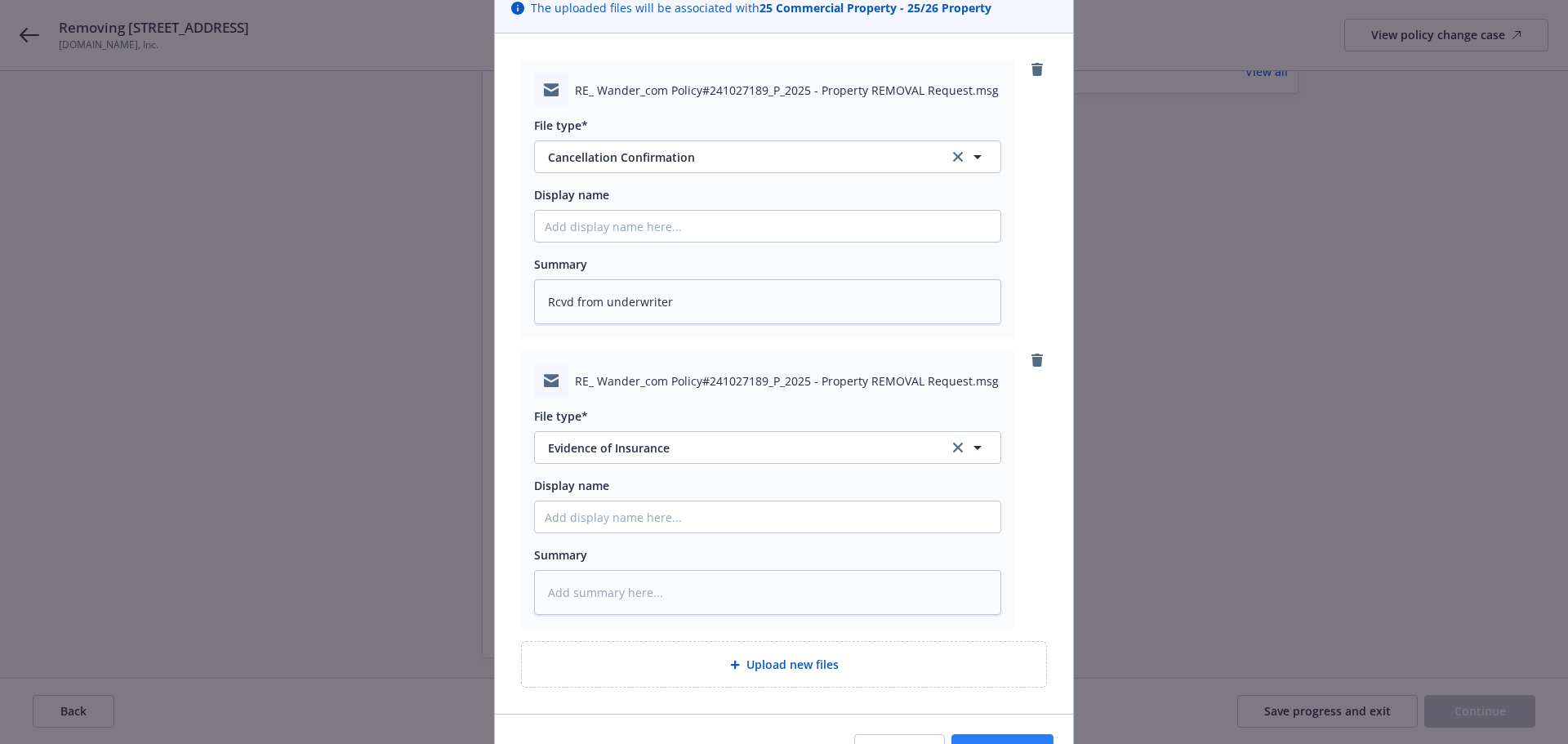
scroll to position [227, 0]
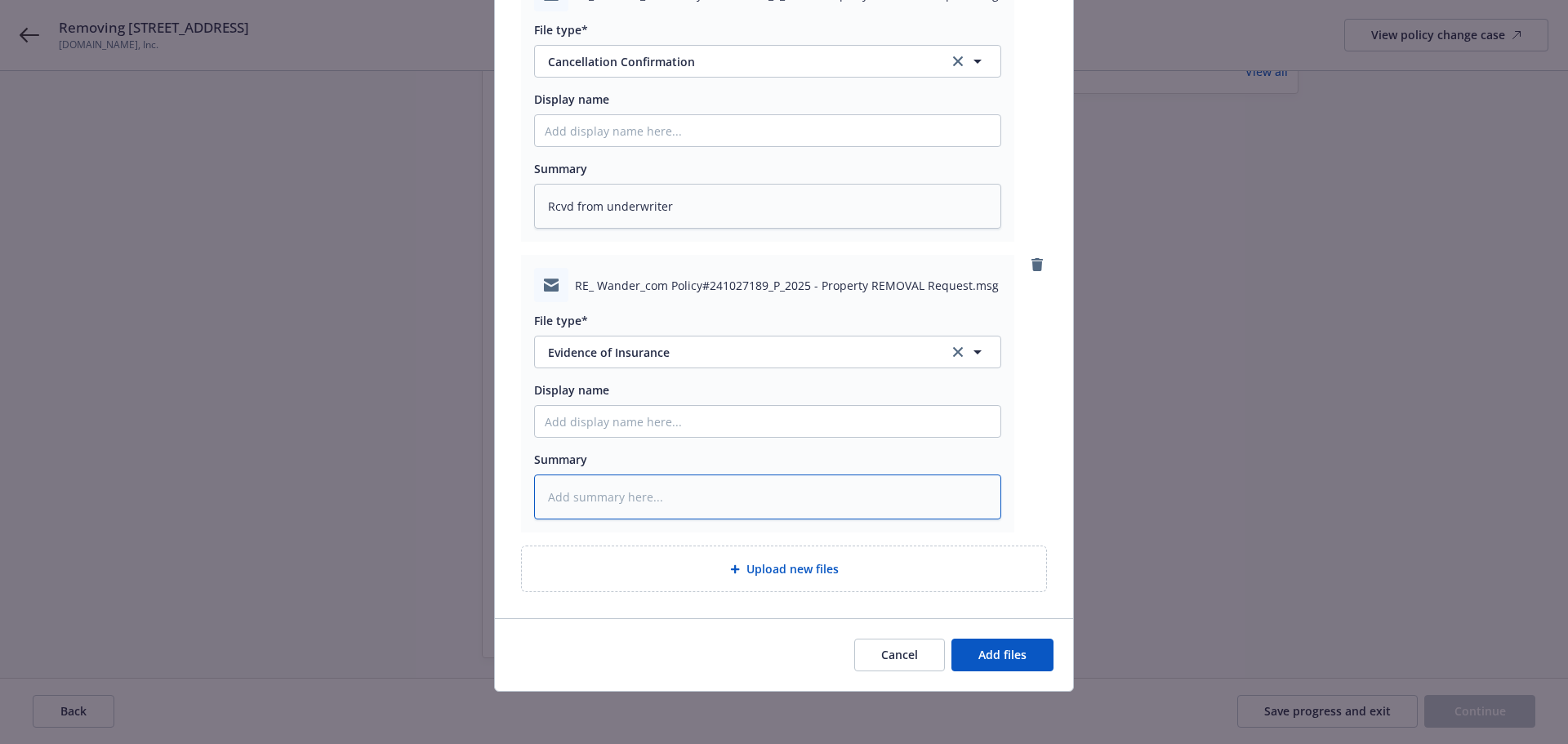
click at [763, 490] on textarea at bounding box center [768, 496] width 468 height 45
type textarea "x"
type textarea "RE"
type textarea "x"
type textarea "REv"
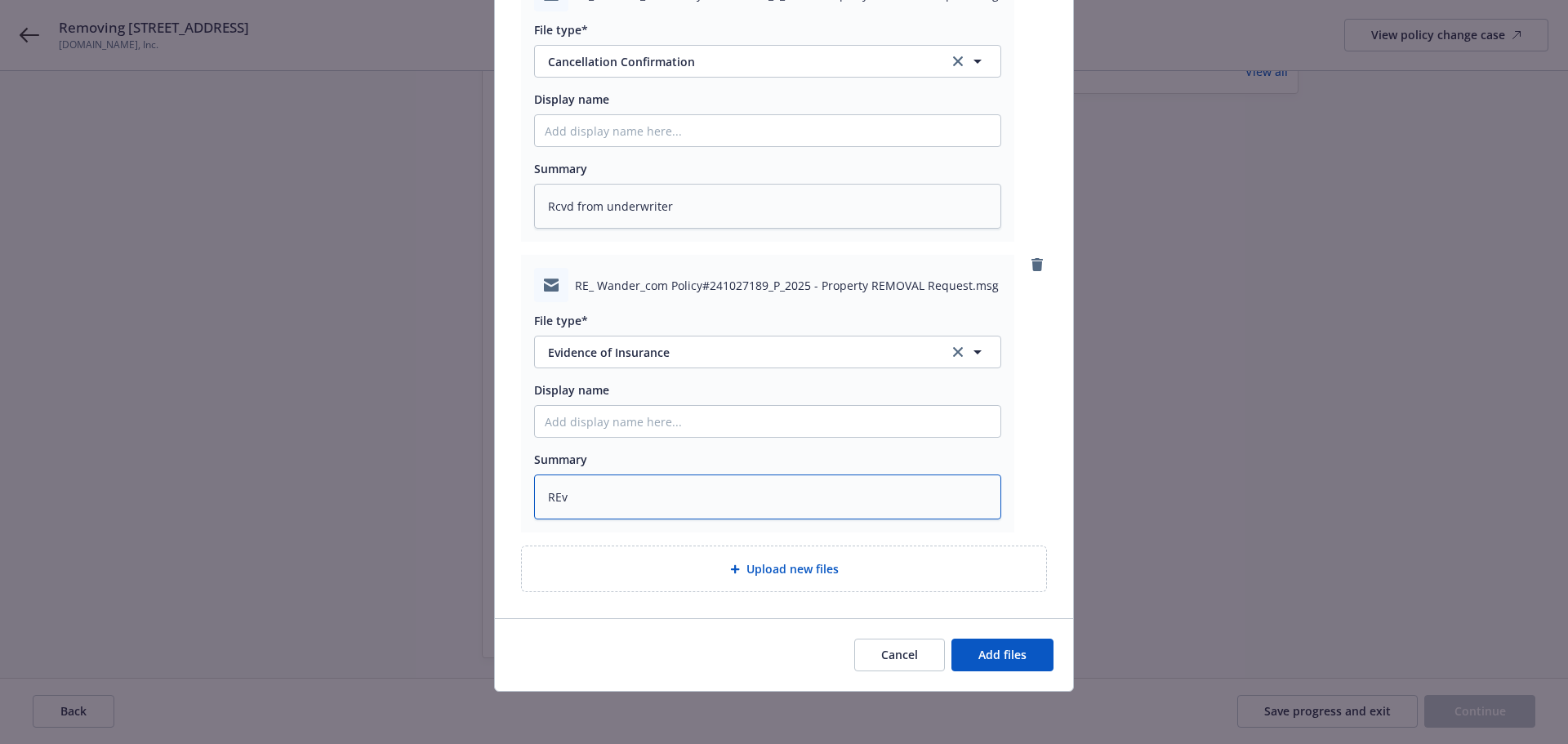
type textarea "x"
type textarea "RE"
type textarea "x"
type textarea "R"
type textarea "x"
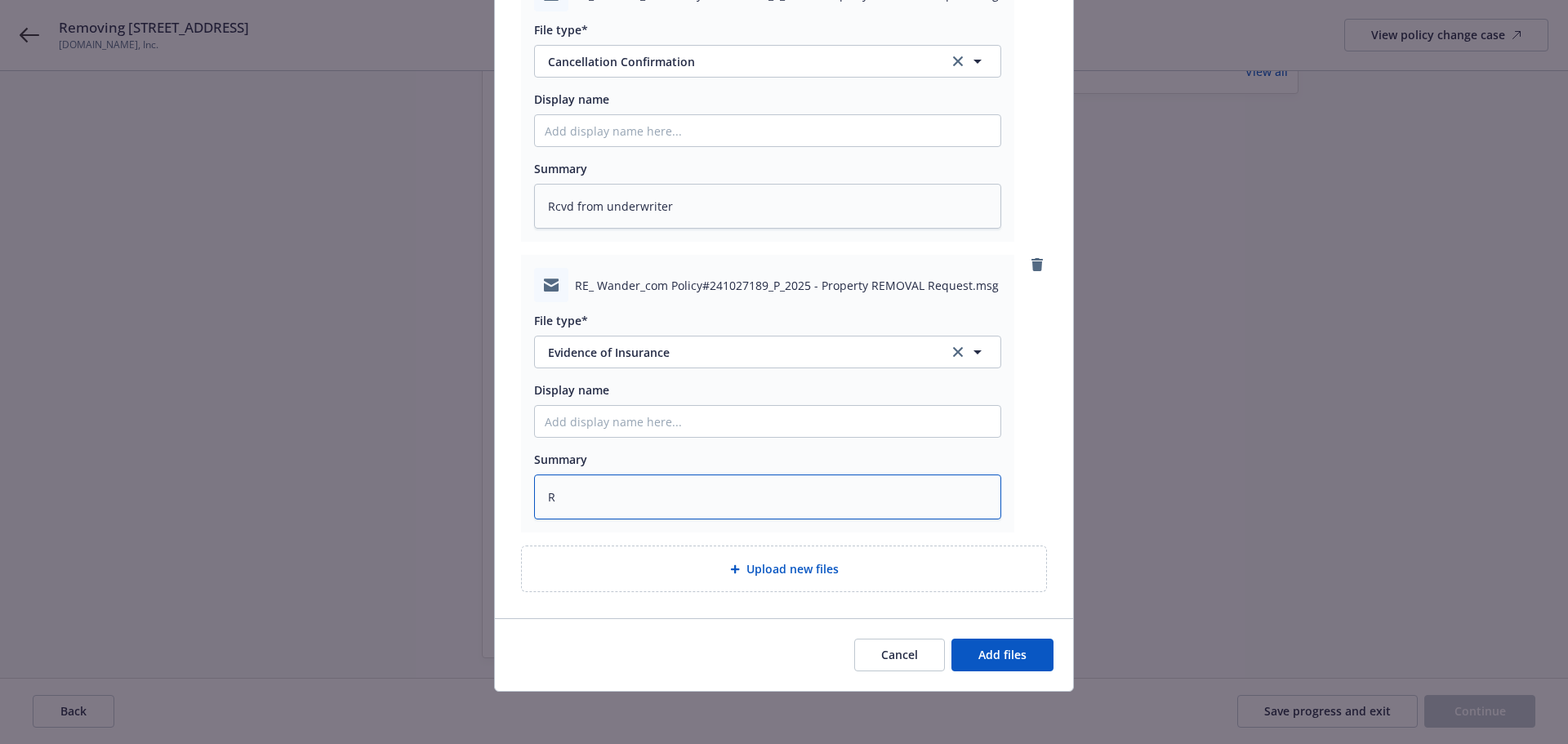
type textarea "Re"
type textarea "x"
type textarea "Rev"
type textarea "x"
type textarea "[PERSON_NAME]"
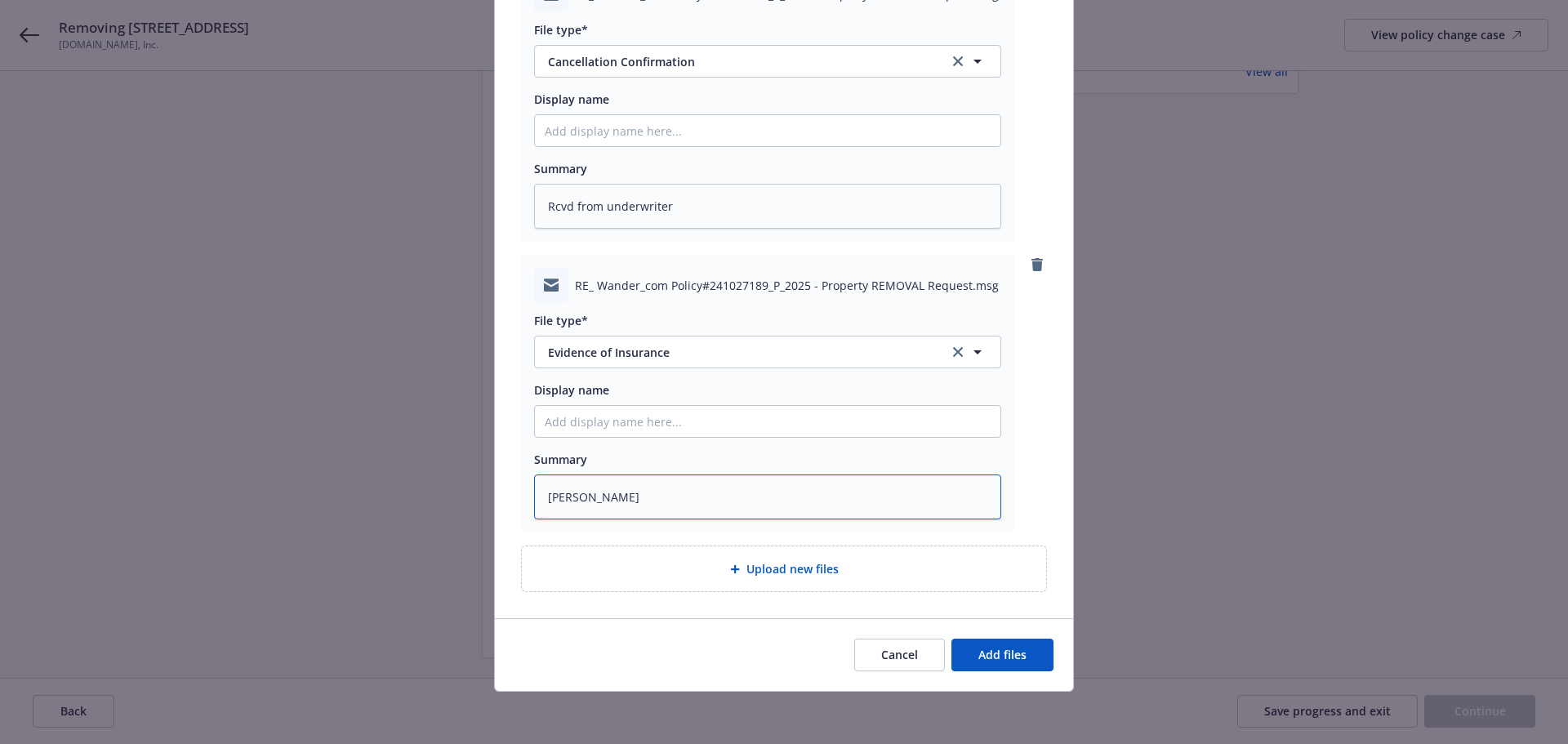
type textarea "x"
type textarea "Revise"
type textarea "x"
type textarea "Revised"
type textarea "x"
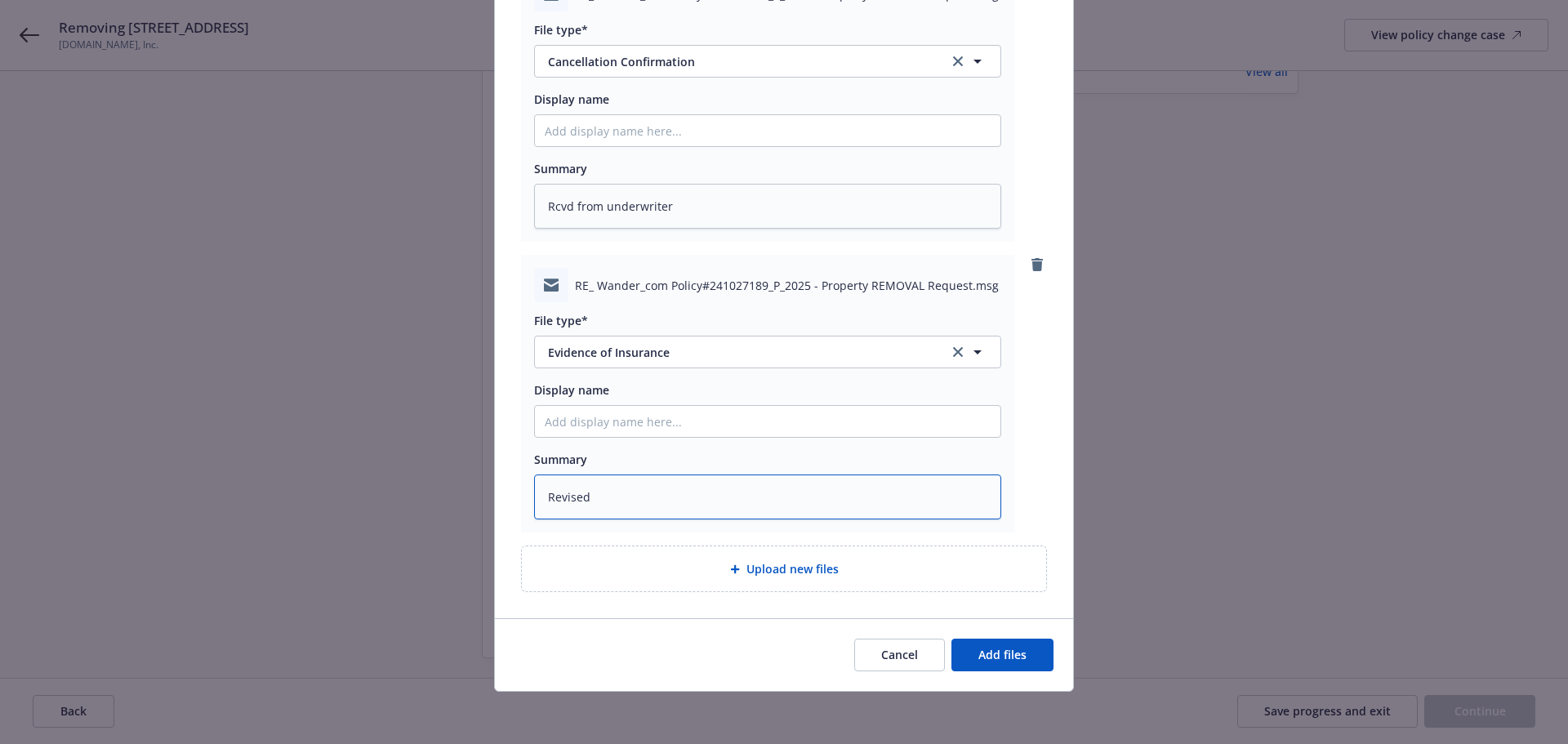
type textarea "Revised"
type textarea "x"
type textarea "Revised O"
type textarea "x"
type textarea "Revised"
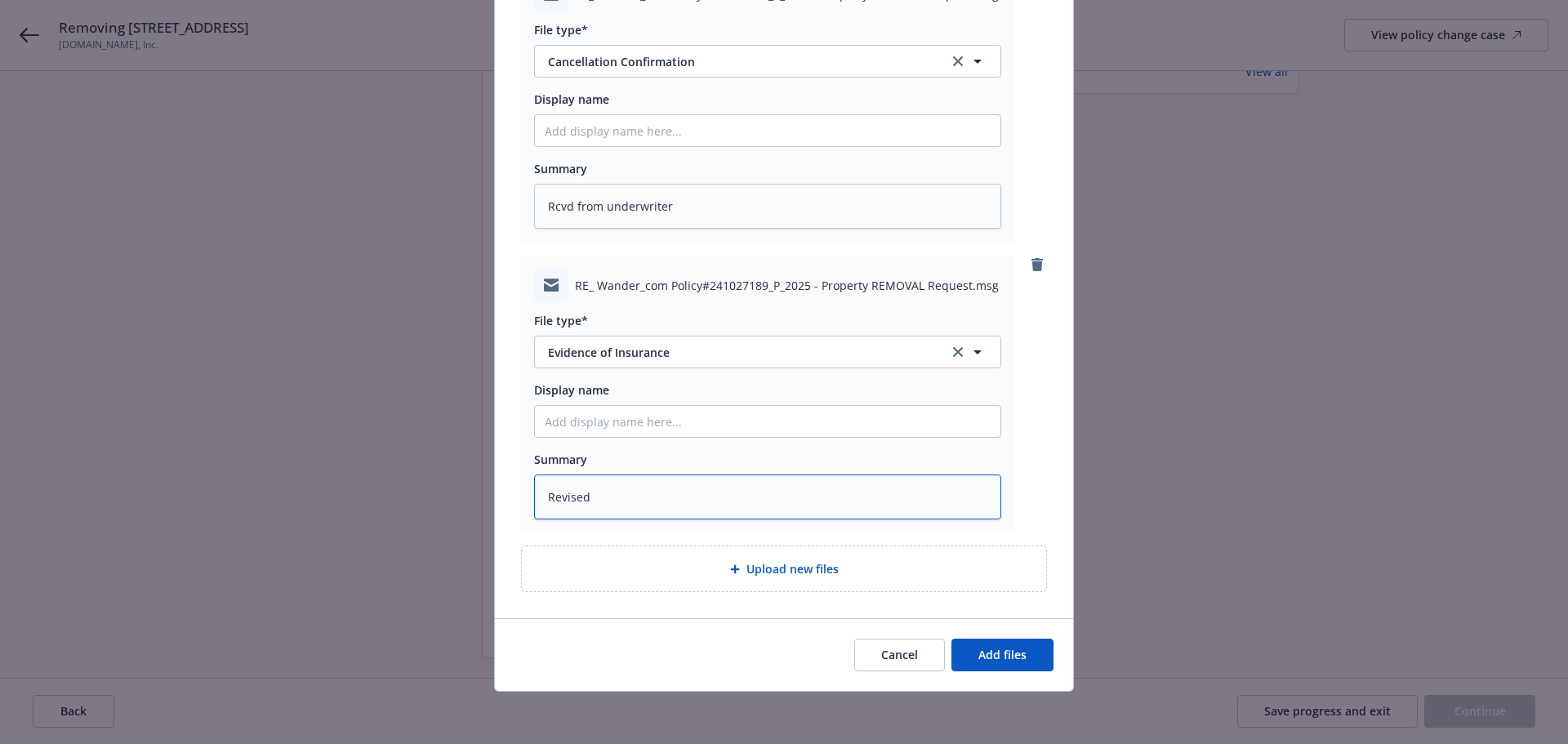
type textarea "x"
type textarea "Revised E"
type textarea "x"
type textarea "Revised EOI"
type textarea "x"
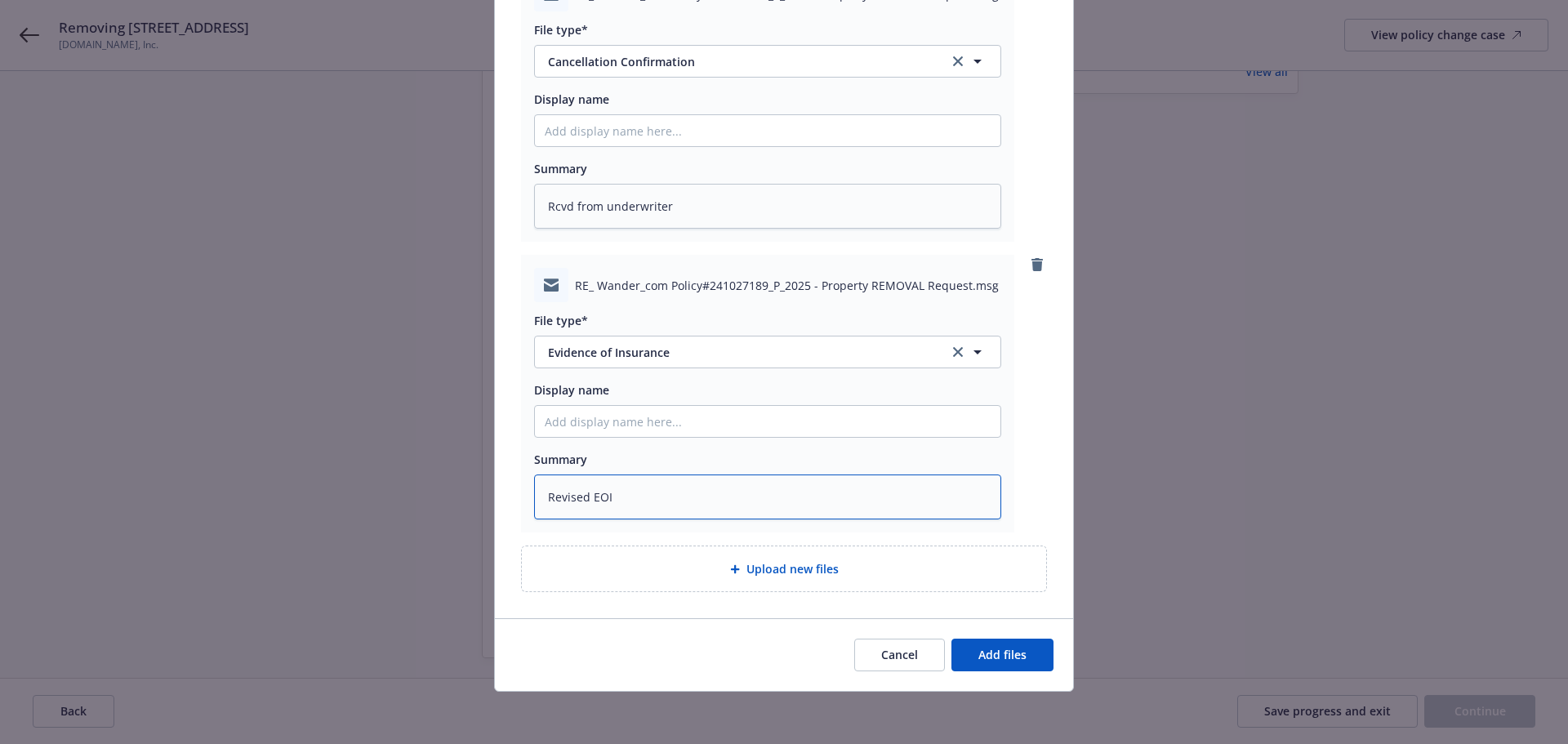
type textarea "Revised EOI"
type textarea "x"
type textarea "Revised EOI f"
type textarea "x"
type textarea "Revised EOI fr"
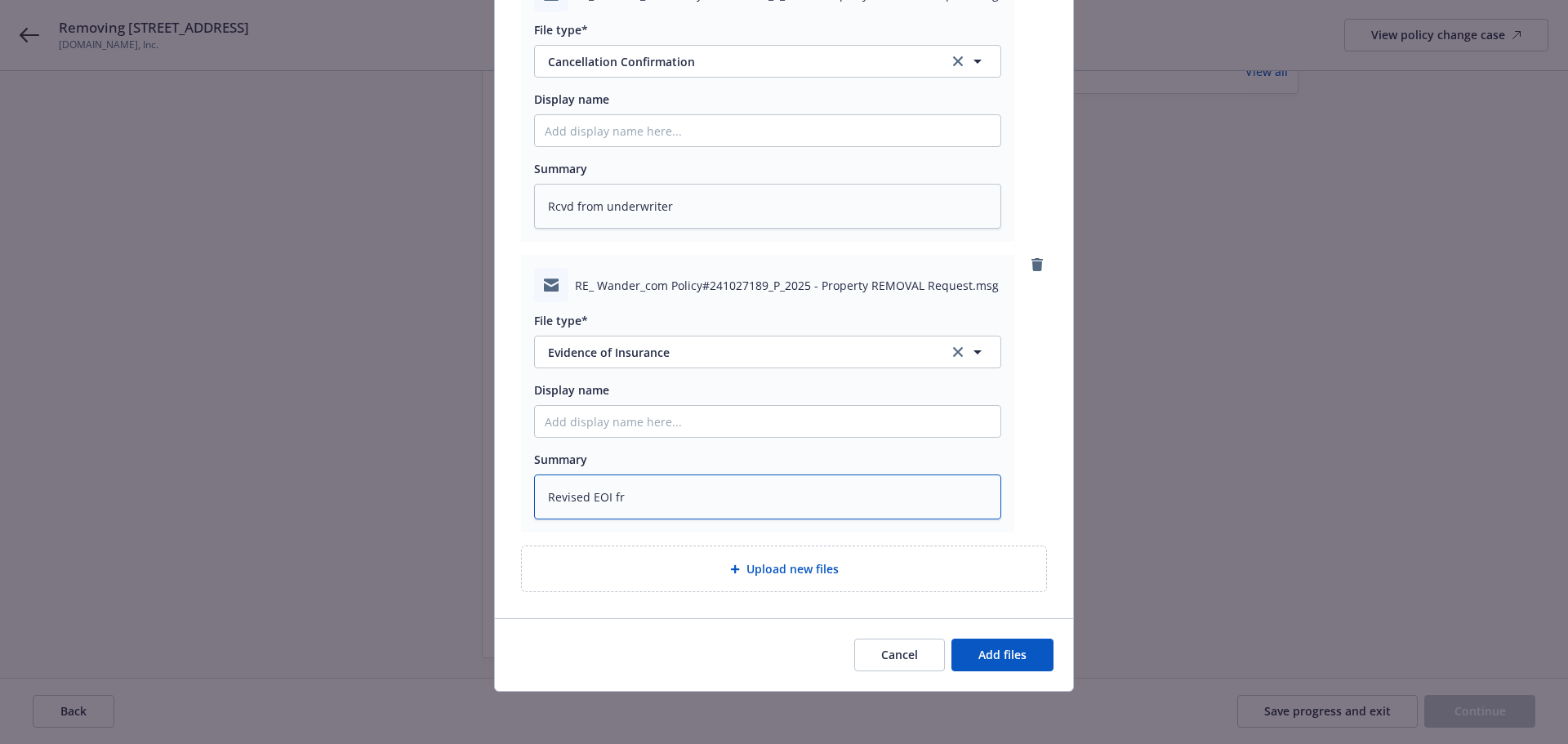
type textarea "x"
type textarea "Revised EOI fro"
type textarea "x"
type textarea "Revised EOI from"
type textarea "x"
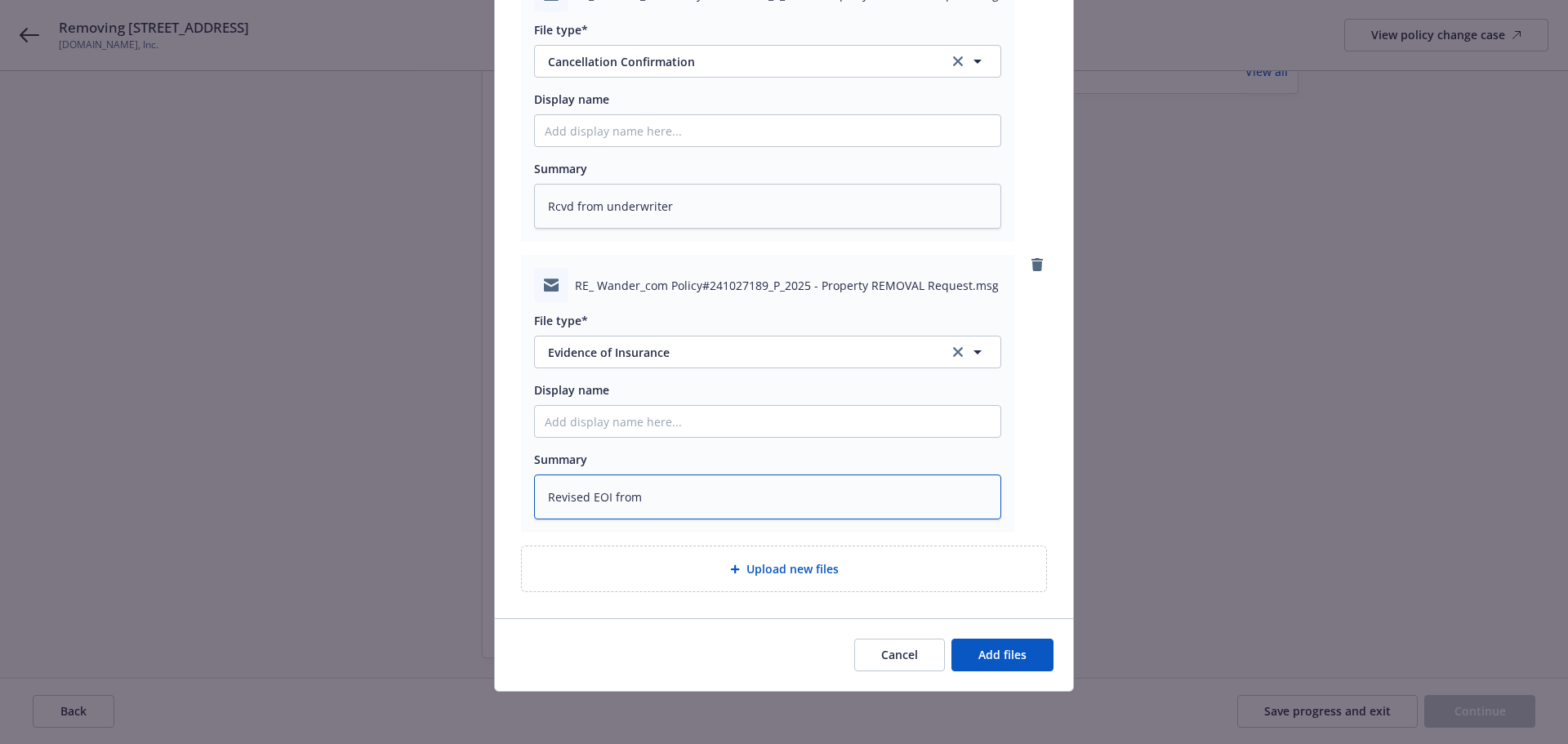
type textarea "Revised EOI from U"
type textarea "x"
type textarea "Revised EOI from [GEOGRAPHIC_DATA]"
drag, startPoint x: 738, startPoint y: 215, endPoint x: 600, endPoint y: 224, distance: 138.3
click at [600, 224] on textarea "Rcvd from underwriter" at bounding box center [768, 206] width 468 height 45
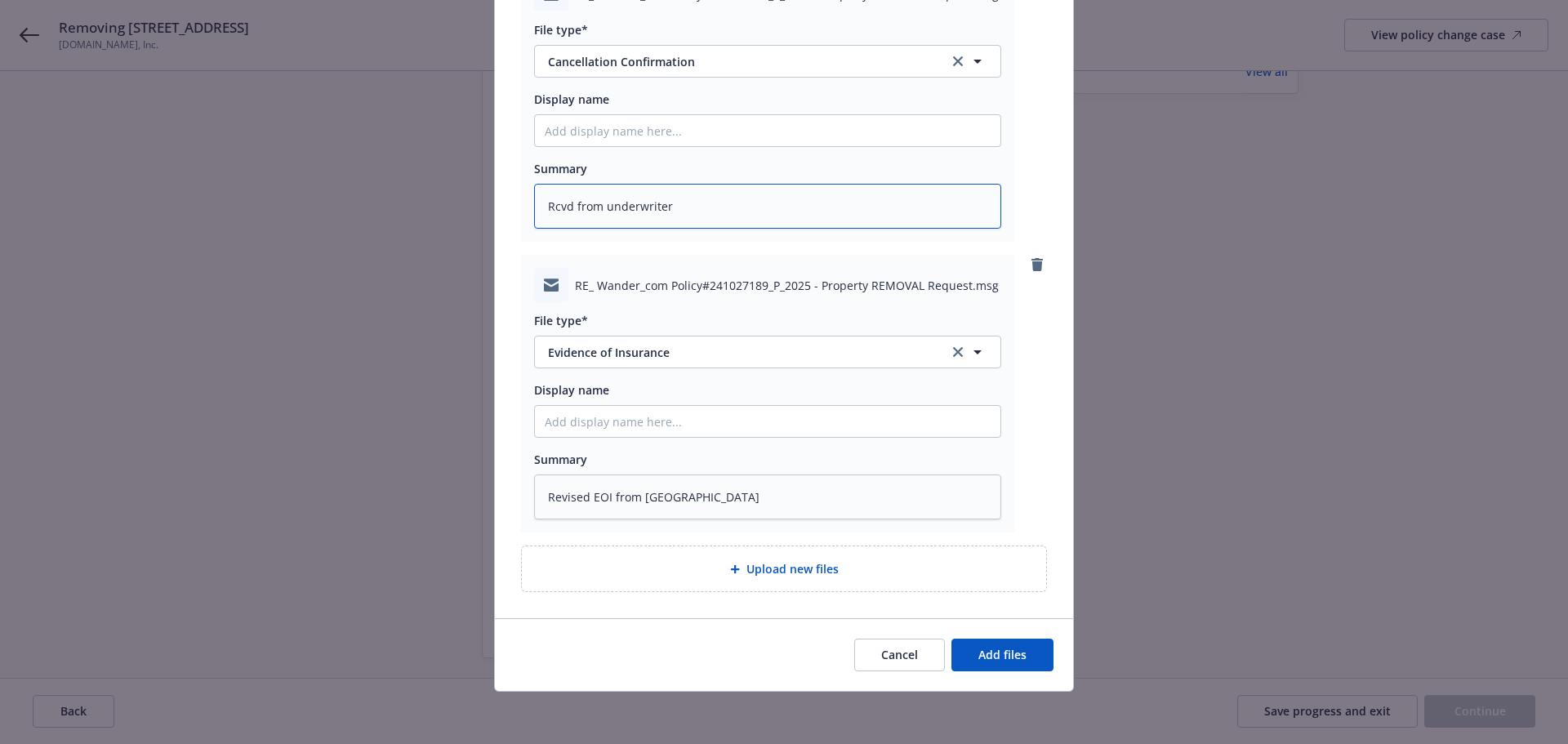
type textarea "x"
type textarea "Rcvd from U"
type textarea "x"
type textarea "Rcvd from [GEOGRAPHIC_DATA]"
click at [971, 651] on button "Add files" at bounding box center [1003, 654] width 102 height 32
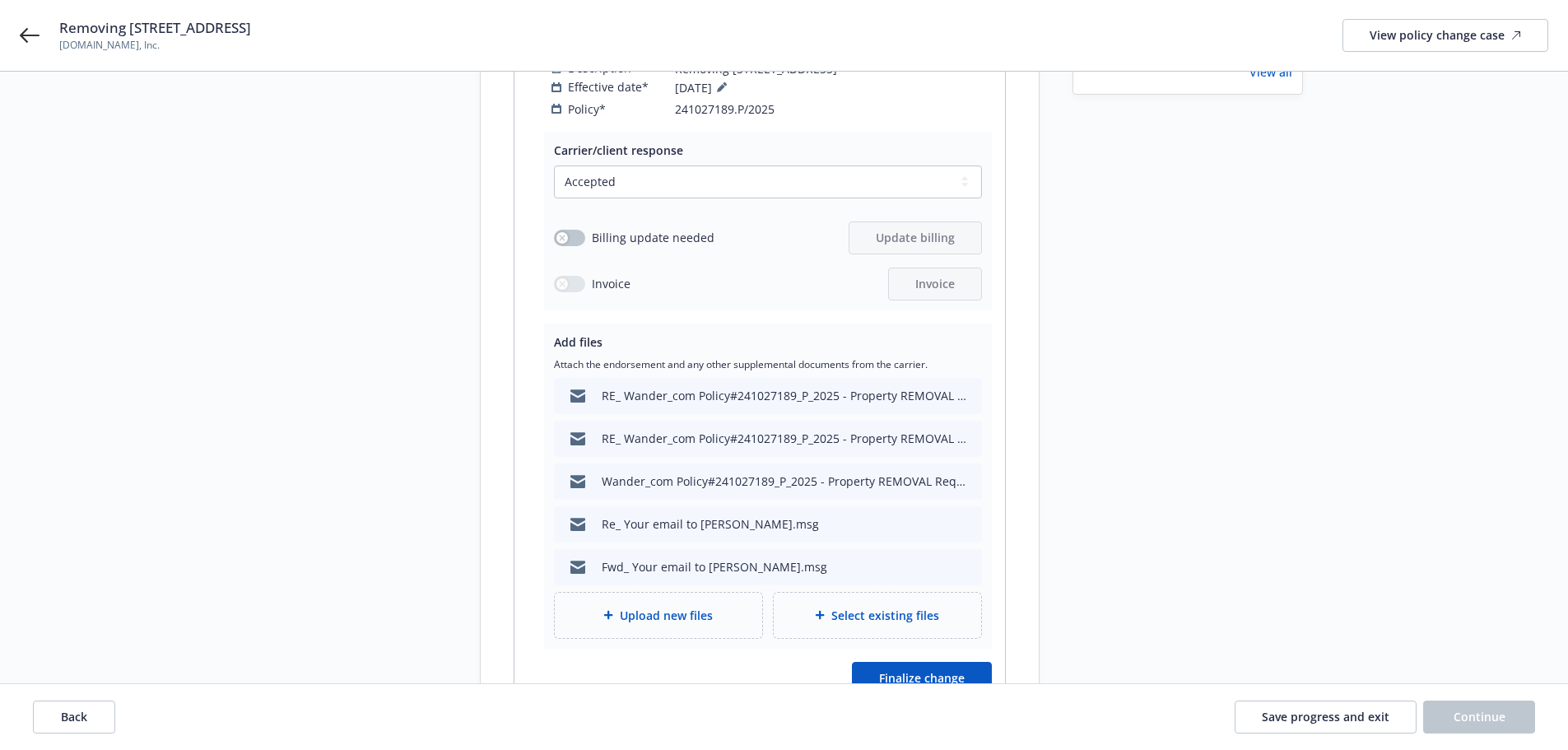
scroll to position [453, 0]
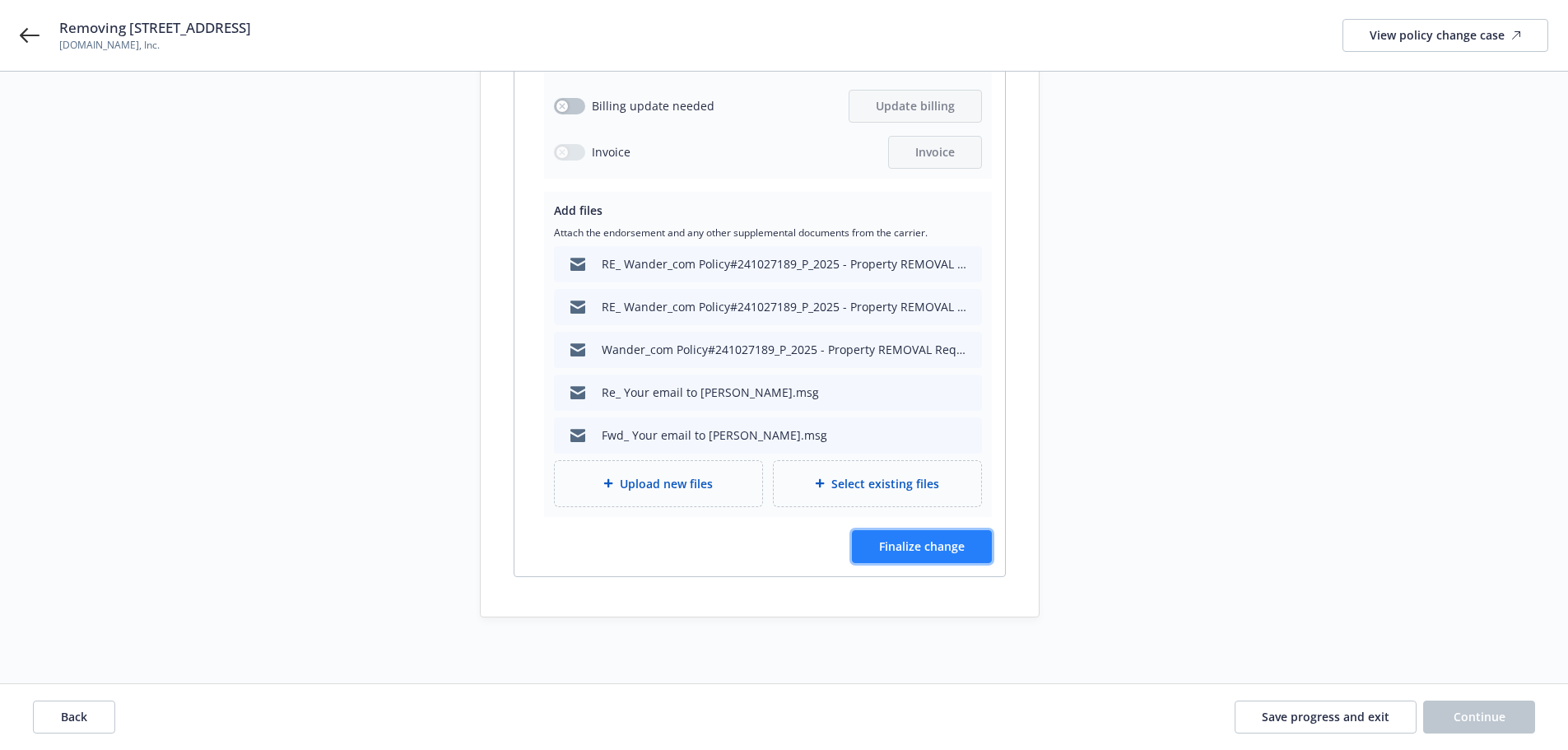
click at [913, 555] on button "Finalize change" at bounding box center [922, 546] width 140 height 33
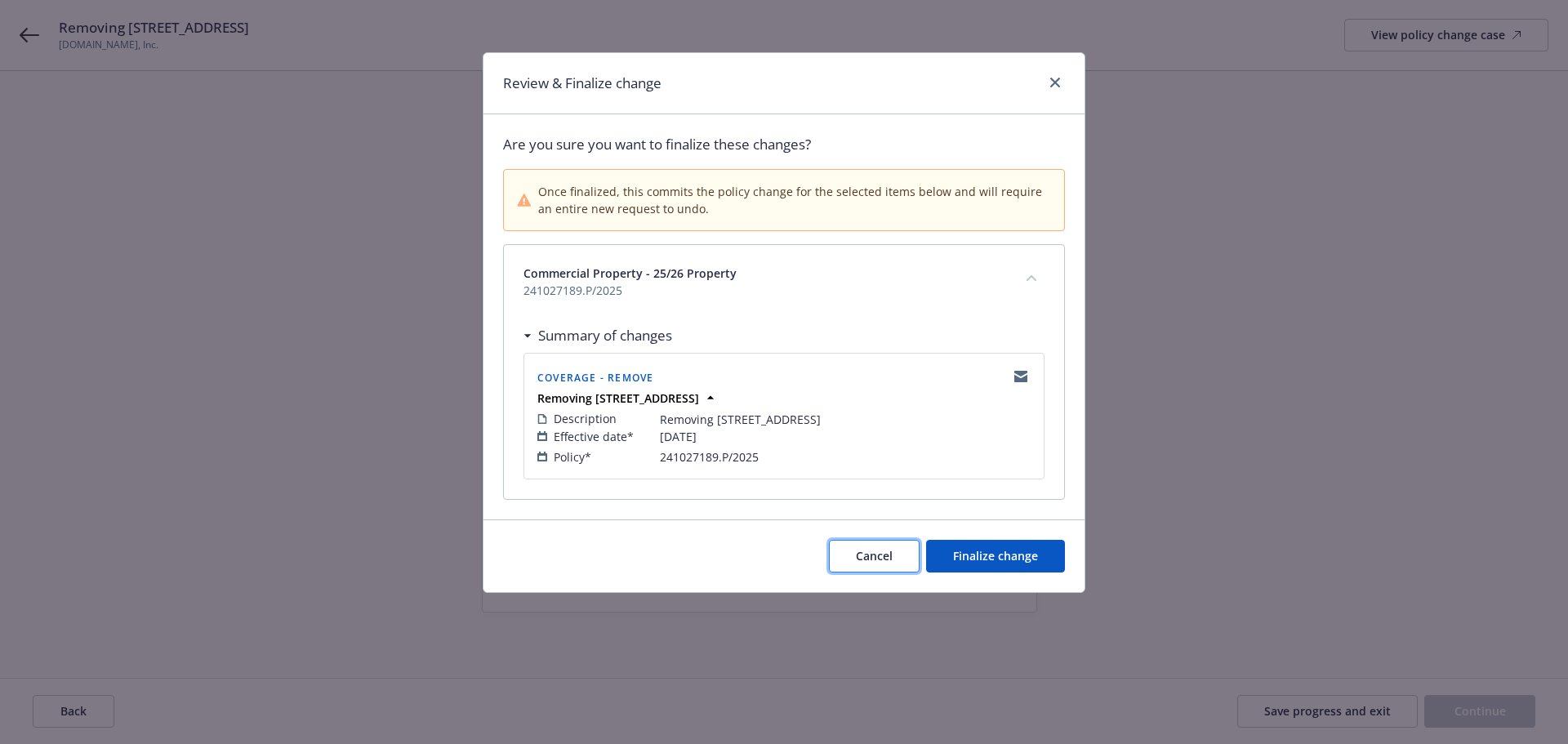
click at [836, 566] on button "Cancel" at bounding box center [875, 556] width 91 height 32
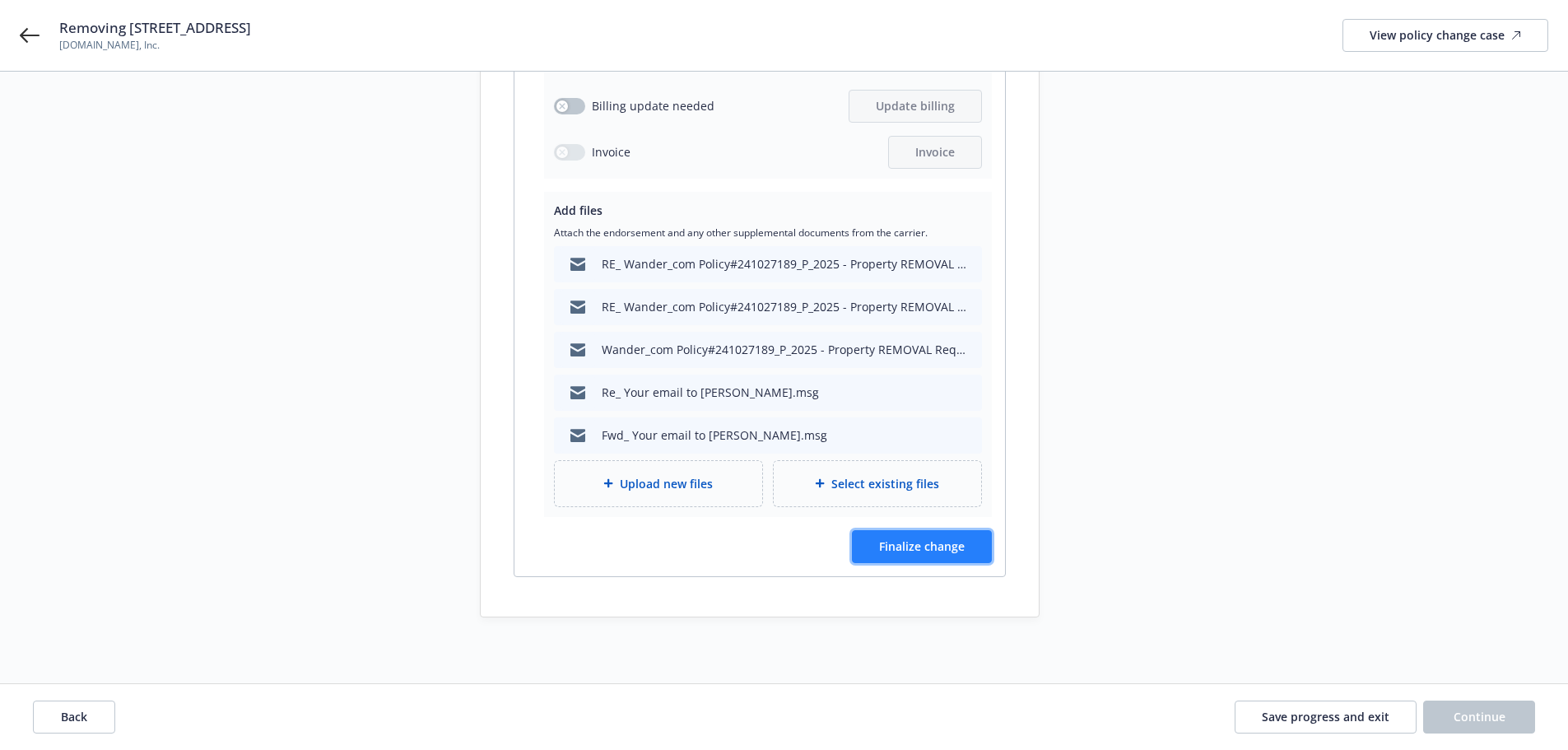
click at [965, 554] on button "Finalize change" at bounding box center [922, 546] width 140 height 33
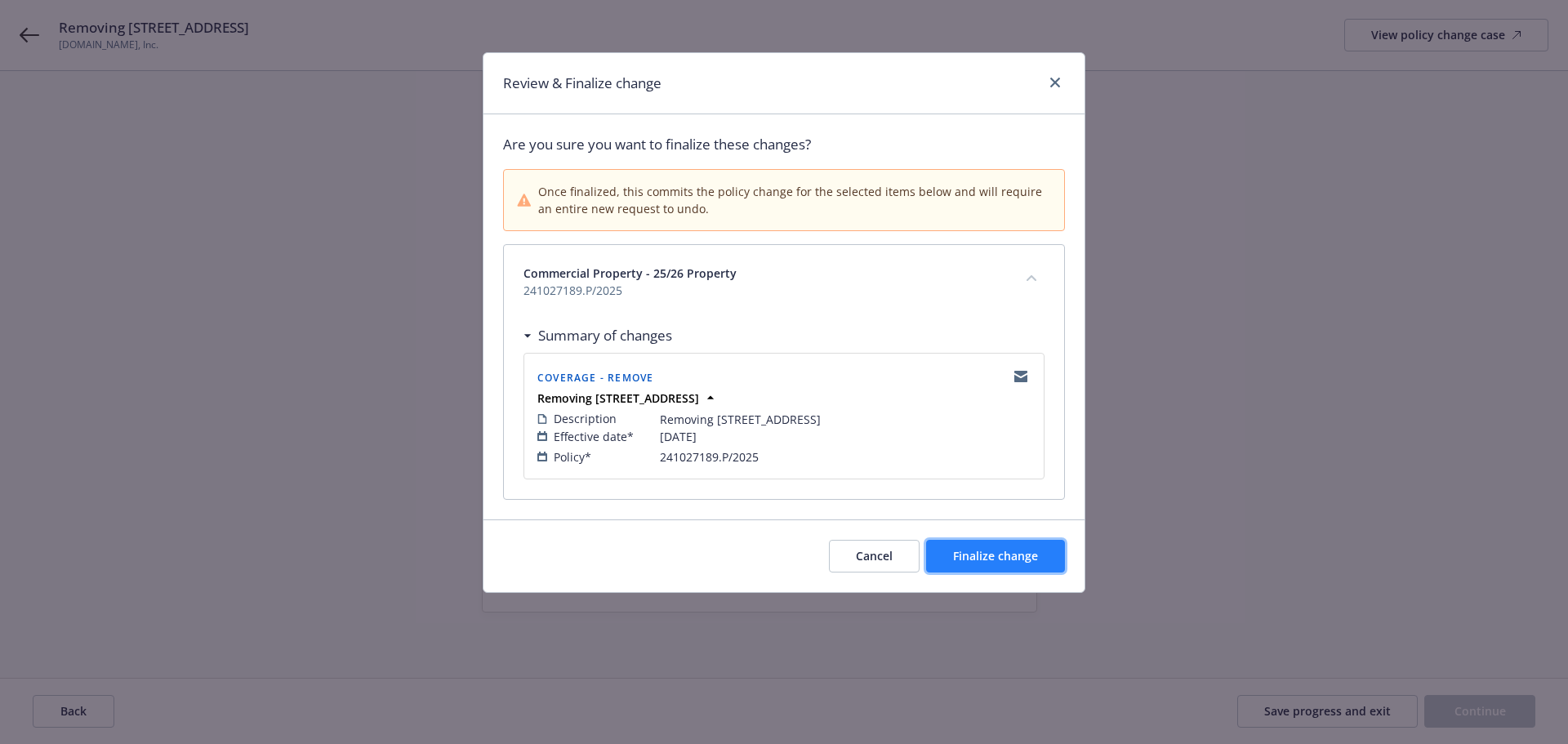
click at [953, 548] on span "Finalize change" at bounding box center [996, 556] width 85 height 16
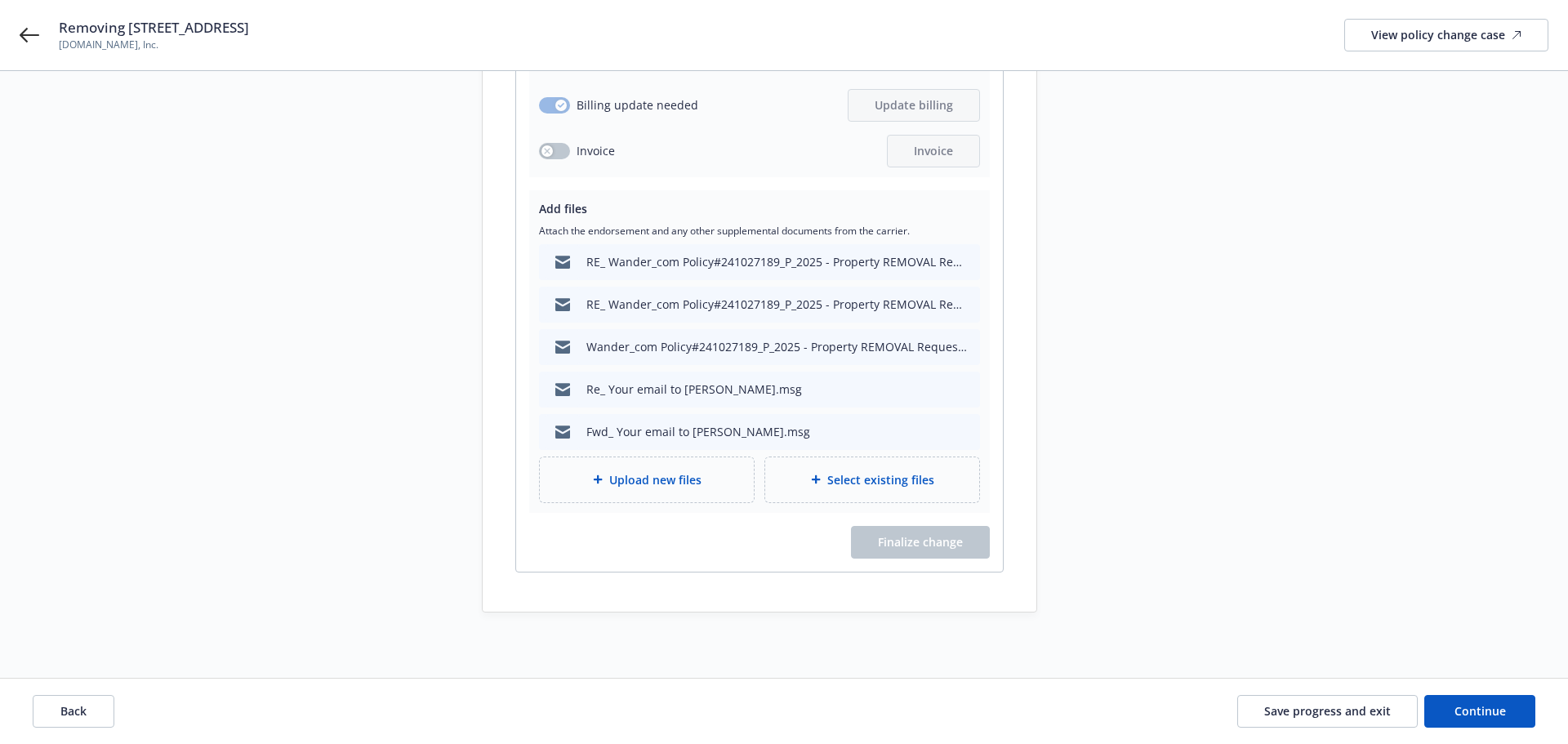
scroll to position [431, 0]
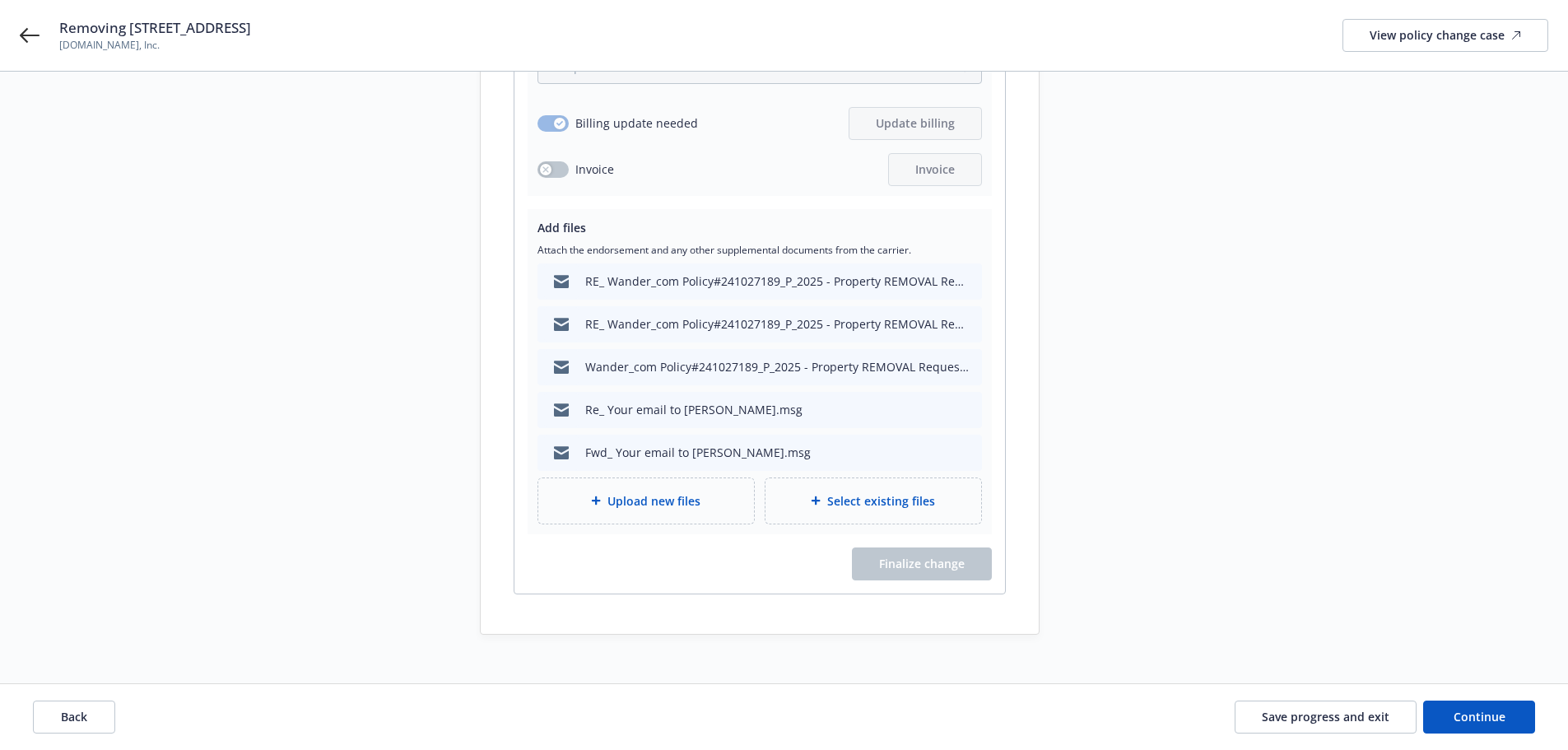
click at [698, 492] on span "Upload new files" at bounding box center [654, 500] width 93 height 17
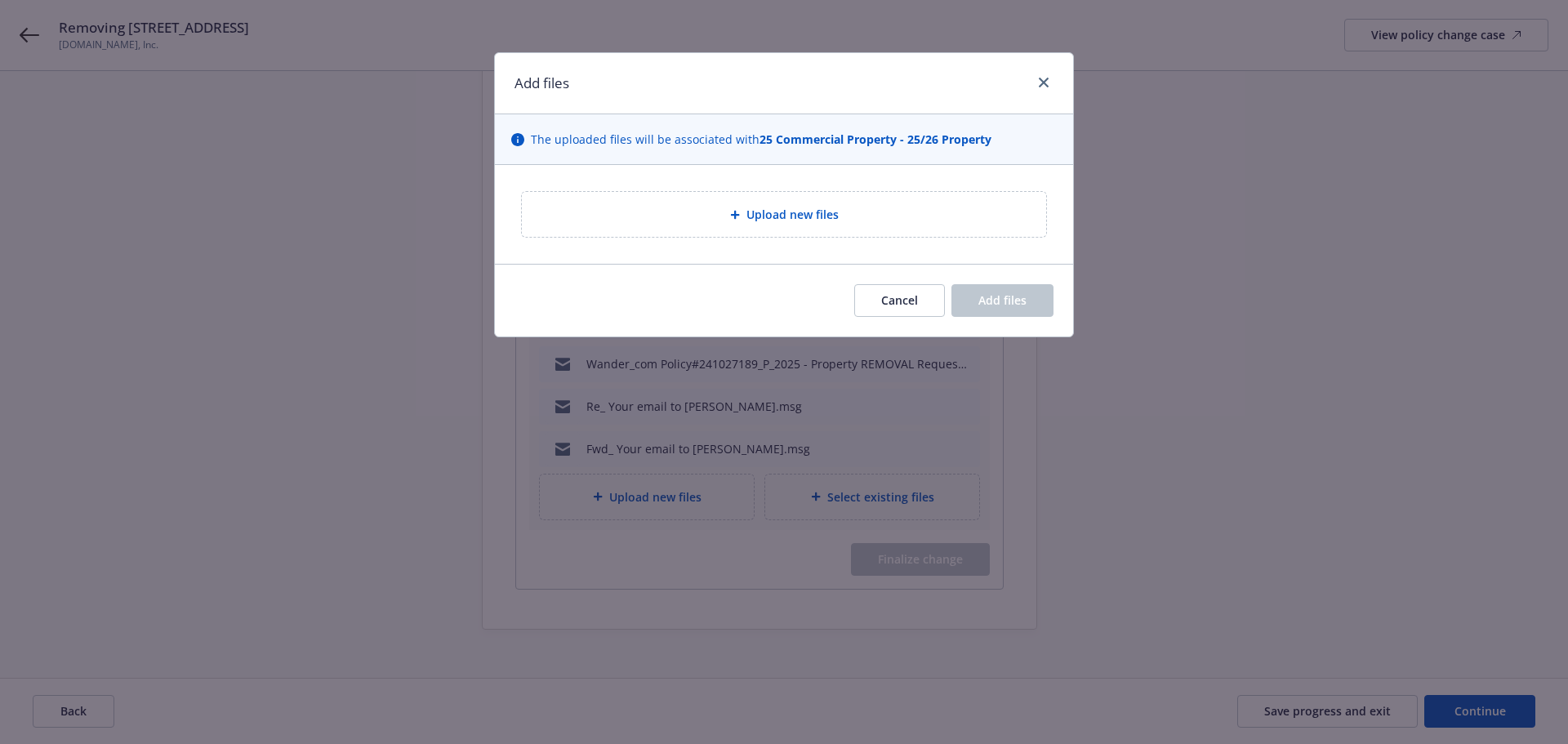
type textarea "x"
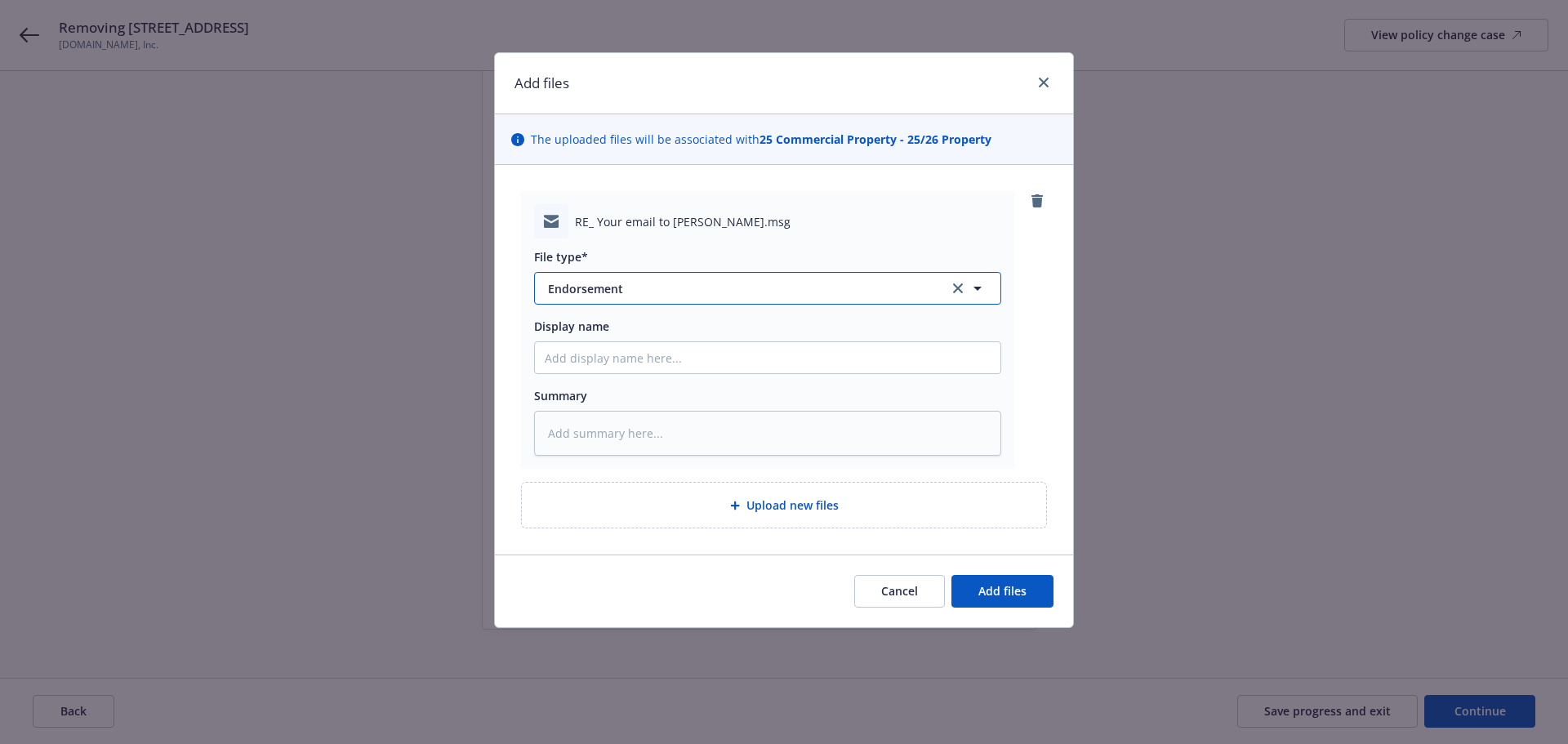
click at [579, 301] on button "Endorsement" at bounding box center [768, 288] width 468 height 32
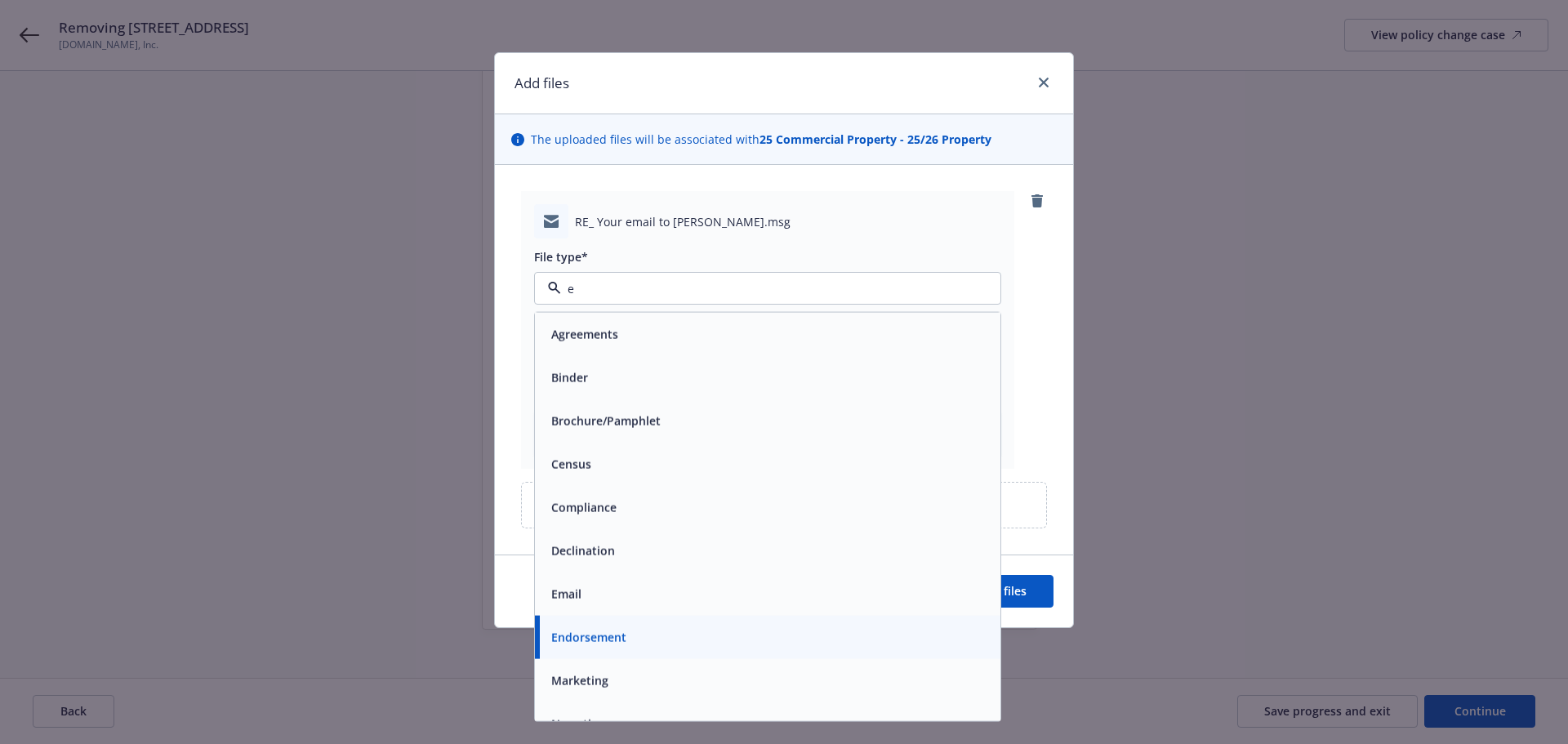
type input "em"
click at [700, 364] on div "Email" at bounding box center [768, 377] width 466 height 44
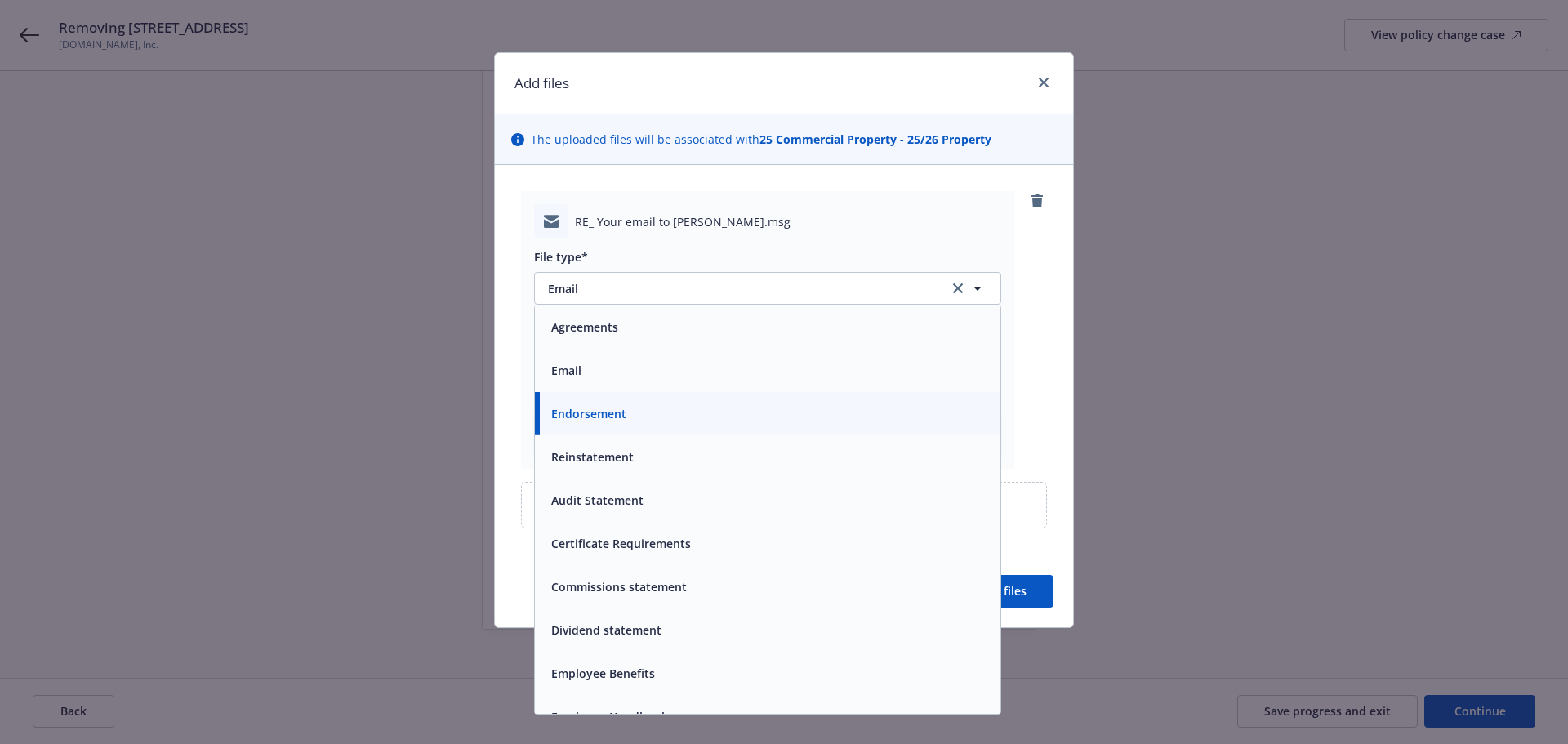
click at [702, 433] on textarea at bounding box center [768, 433] width 468 height 45
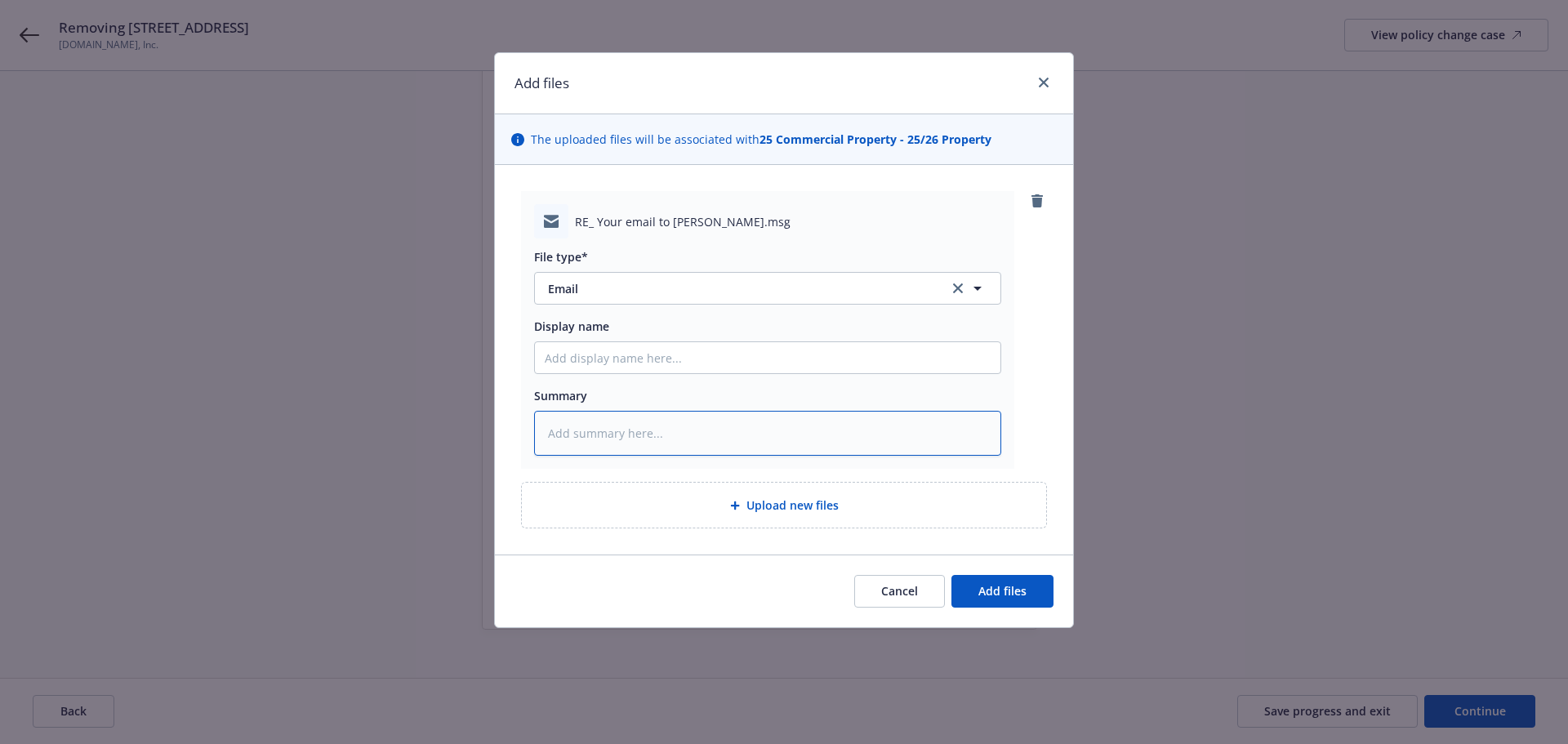
type textarea "x"
type textarea "E"
type textarea "x"
type textarea "EM"
type textarea "x"
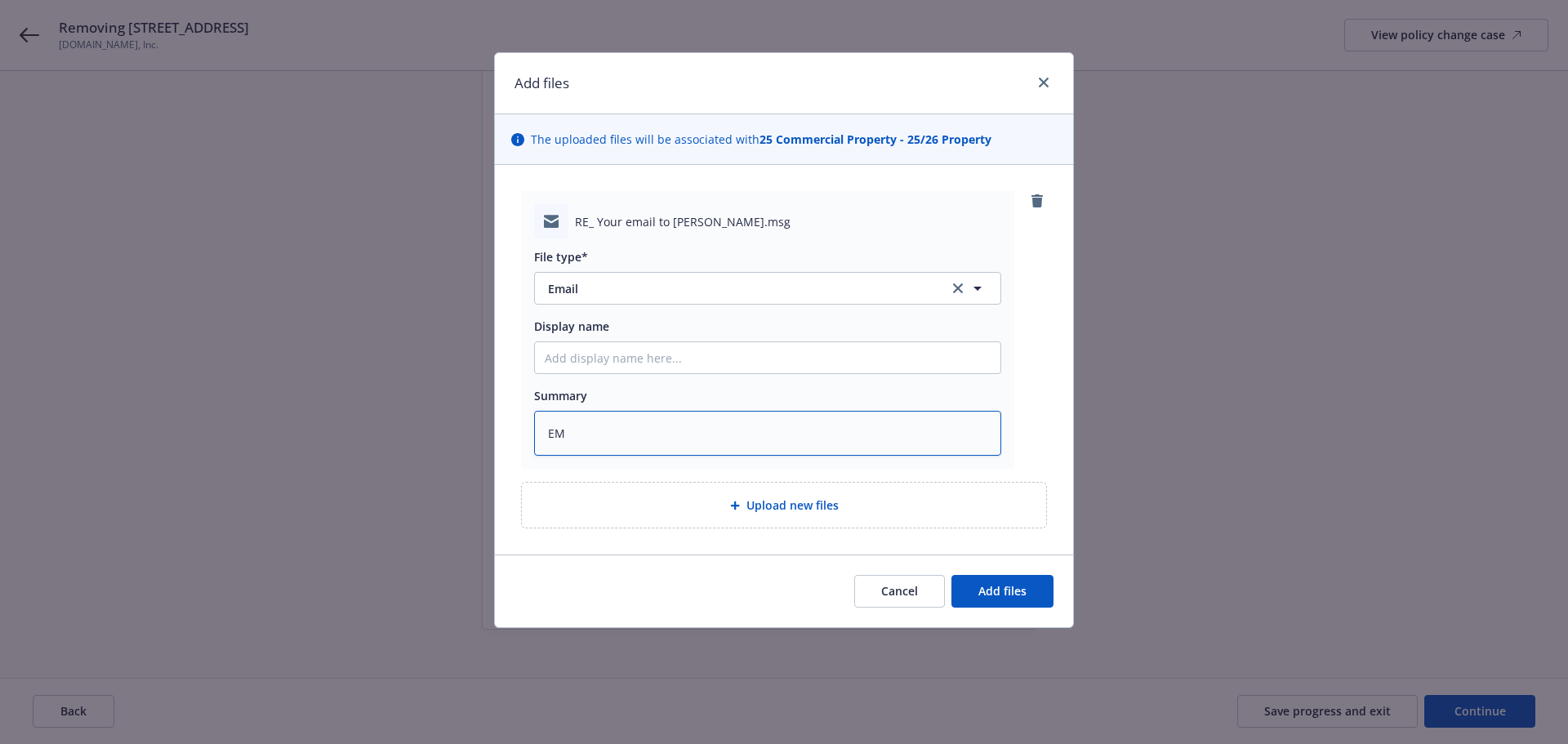
type textarea "EMT"
type textarea "x"
type textarea "EMT"
type textarea "x"
type textarea "EMT i"
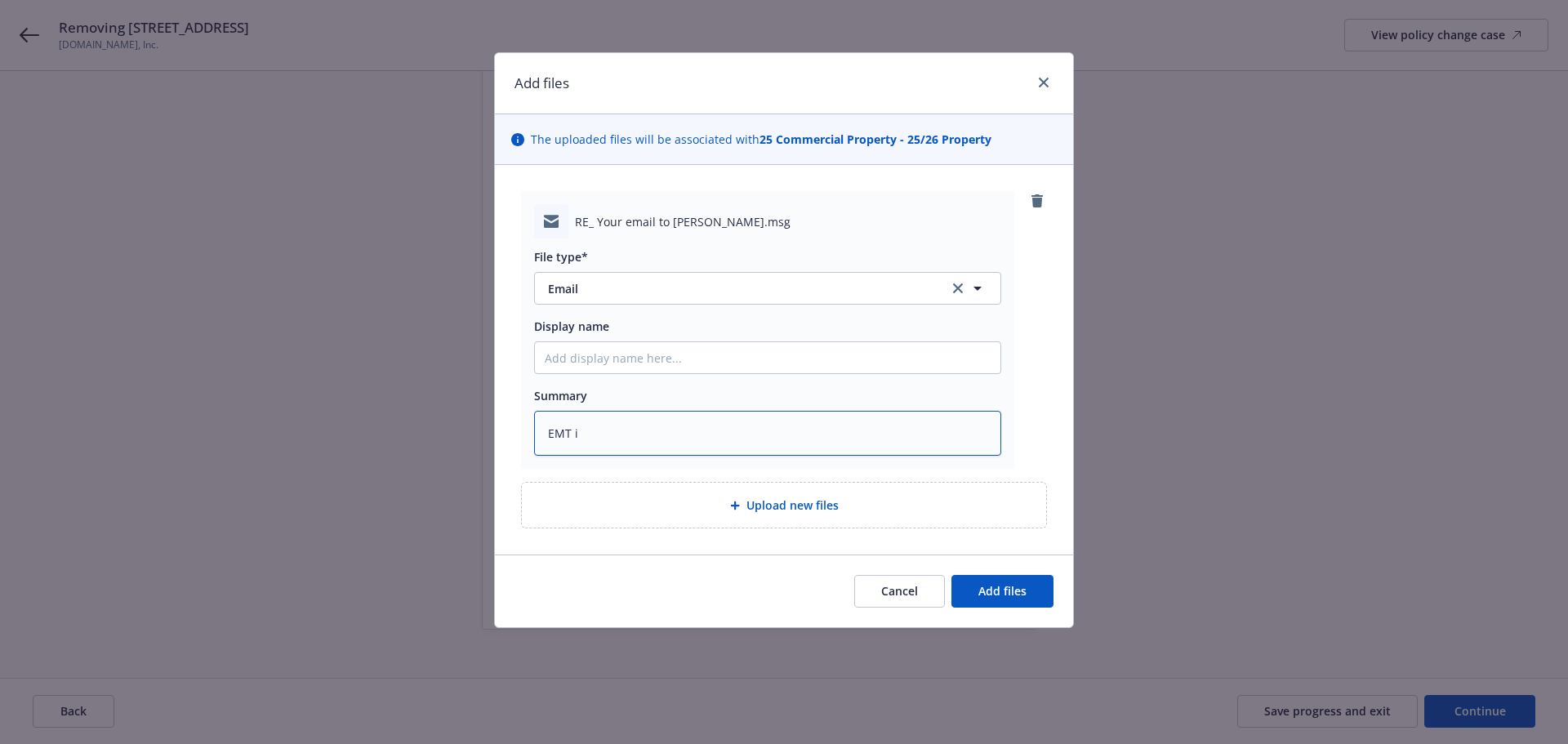
type textarea "x"
type textarea "EMT is"
type textarea "x"
type textarea "EMT isnd"
type textarea "x"
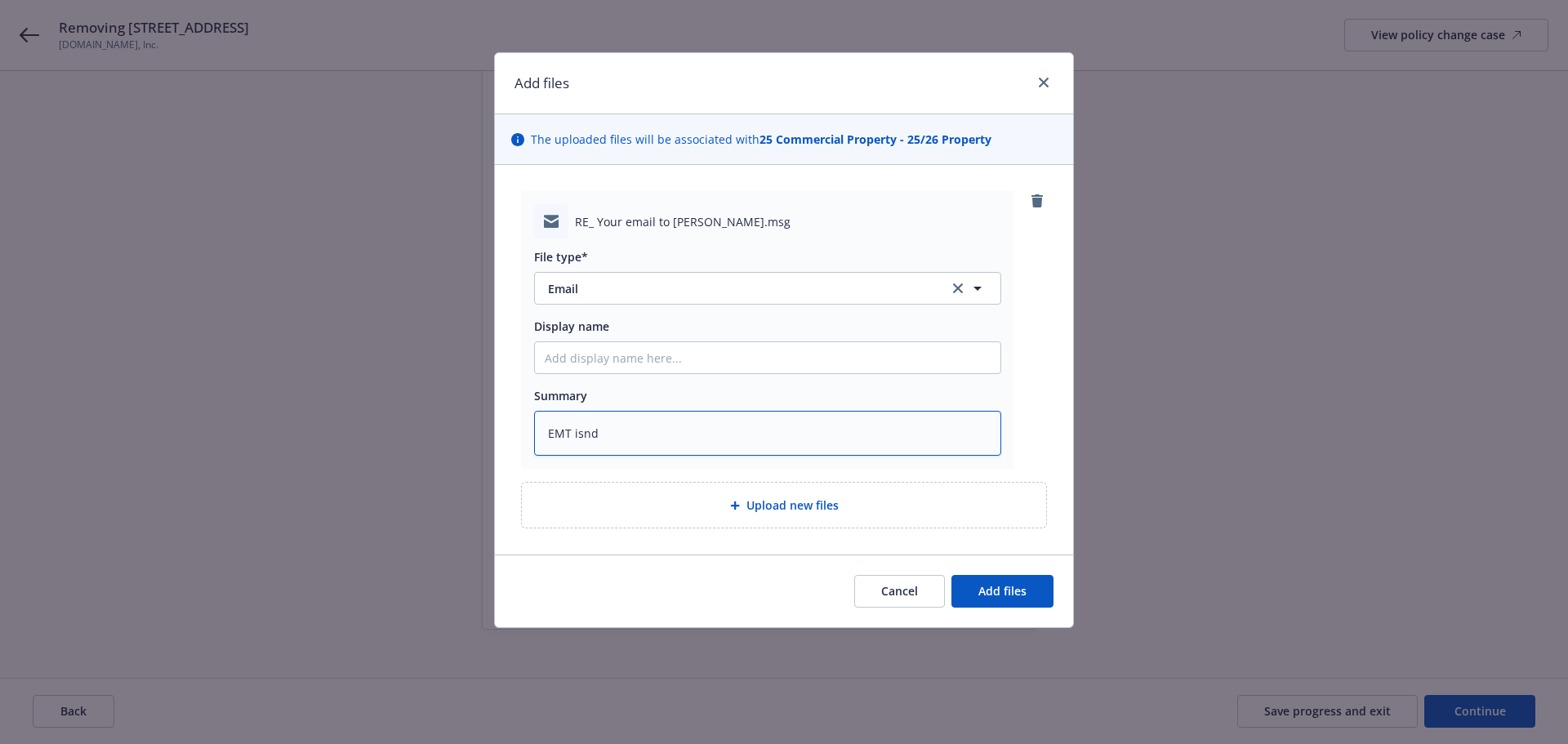
type textarea "EMT isnd"
type textarea "x"
type textarea "EMT isnd w"
type textarea "x"
type textarea "EMT isnd w/"
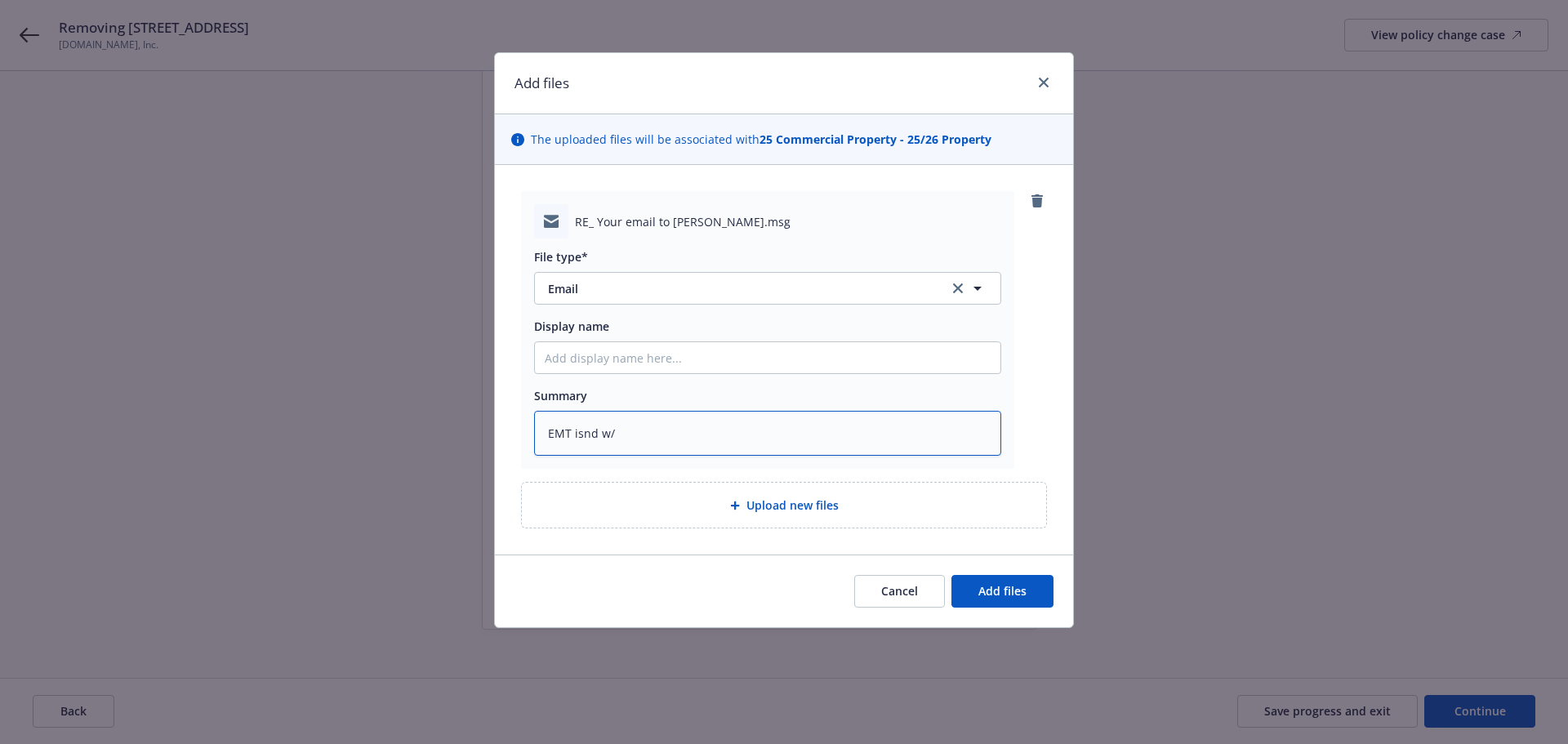
type textarea "x"
type textarea "EMT isnd w"
type textarea "x"
type textarea "EMT isnd"
type textarea "x"
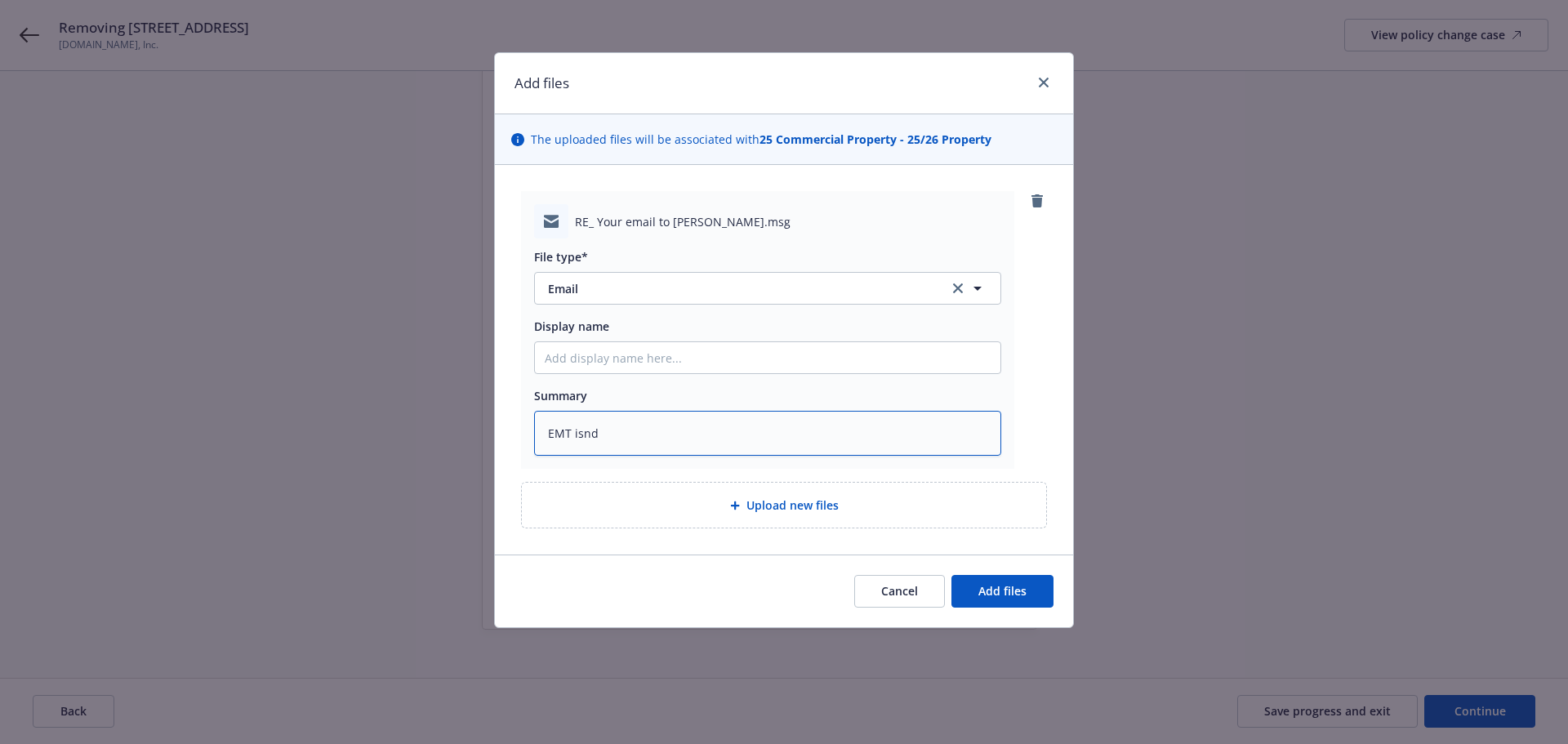
type textarea "EMT isnd"
type textarea "x"
type textarea "EMT isn"
type textarea "x"
type textarea "EMT is"
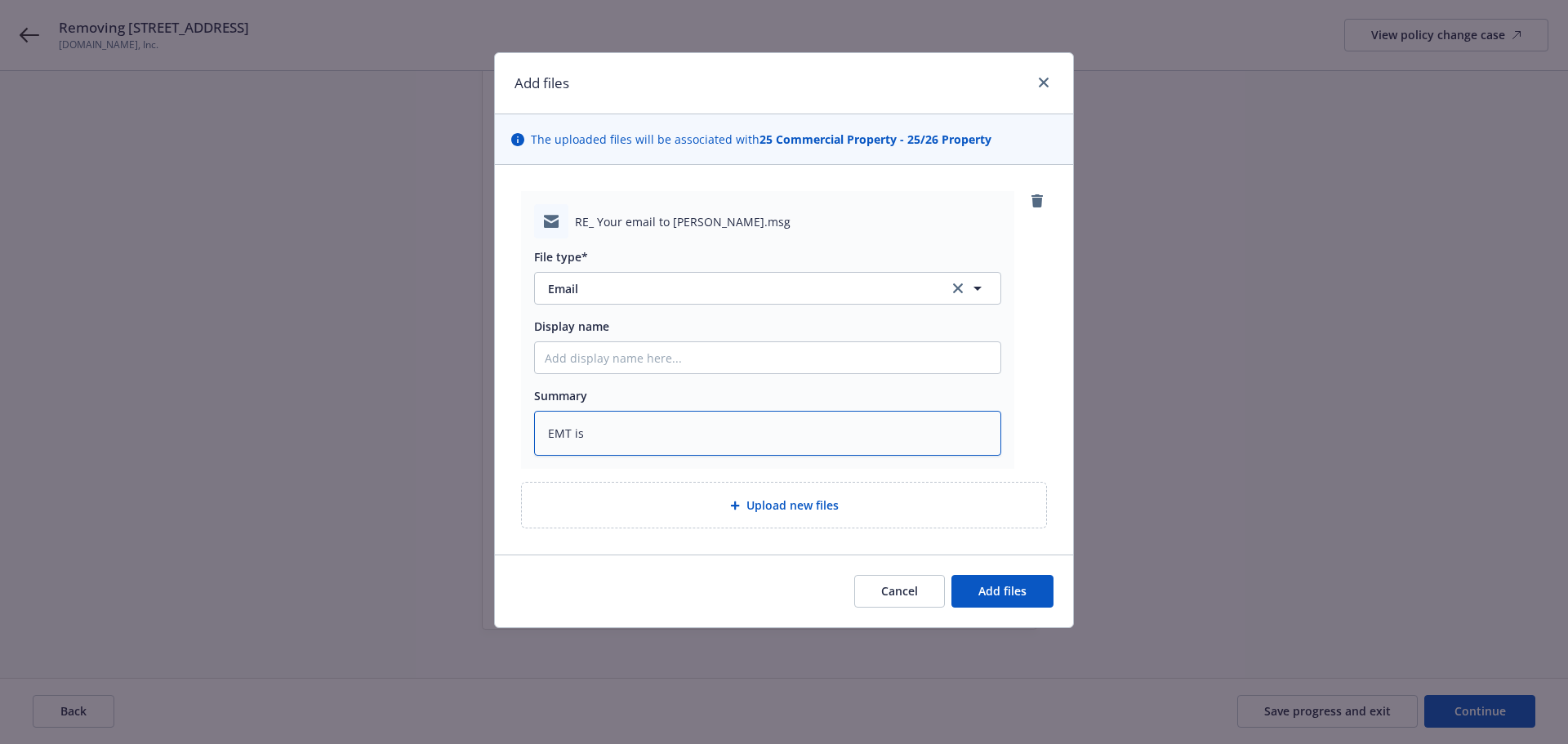
type textarea "x"
type textarea "EMT i"
type textarea "x"
type textarea "EMT in"
type textarea "x"
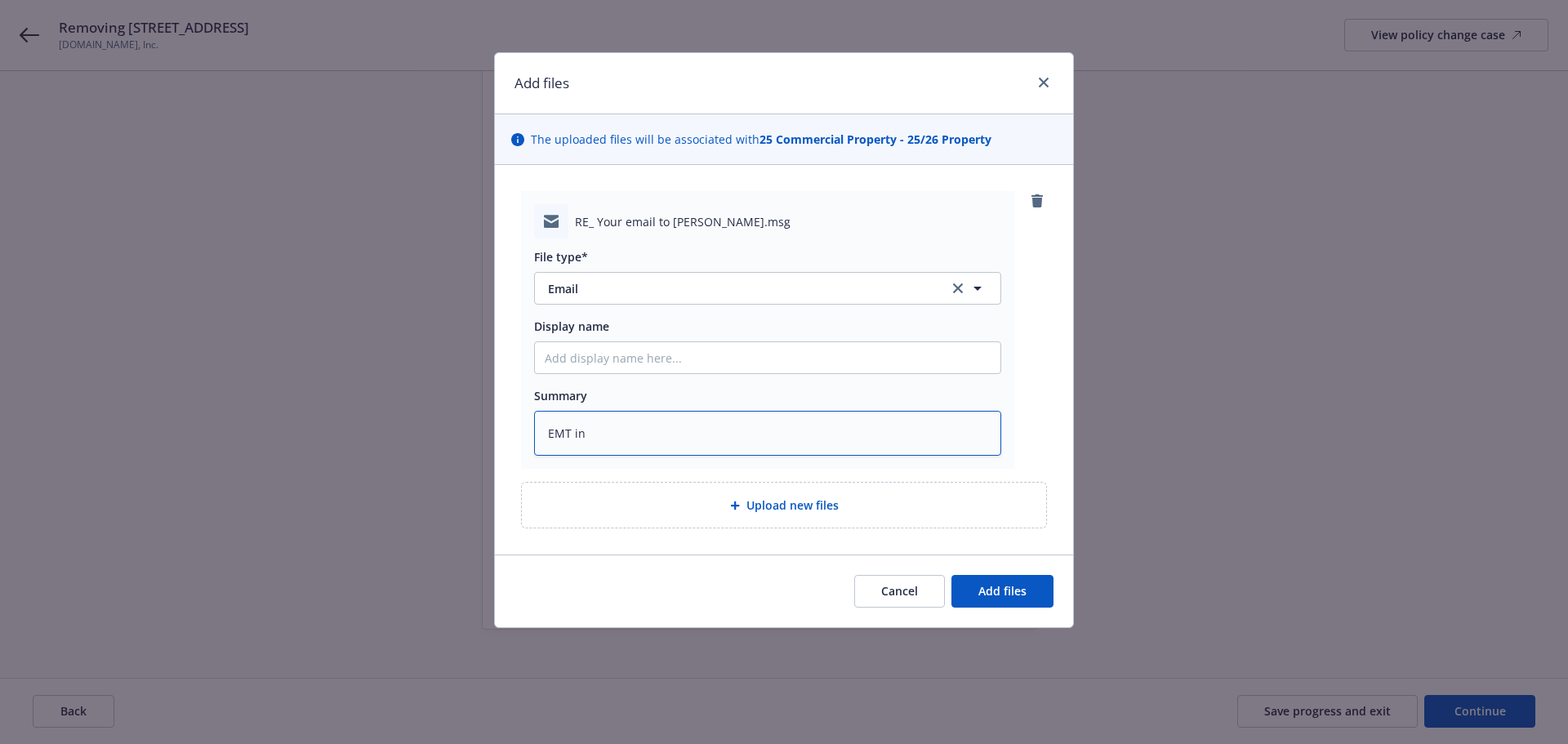
type textarea "EMT ins"
type textarea "x"
type textarea "EMT insd"
type textarea "x"
type textarea "EMT insd/"
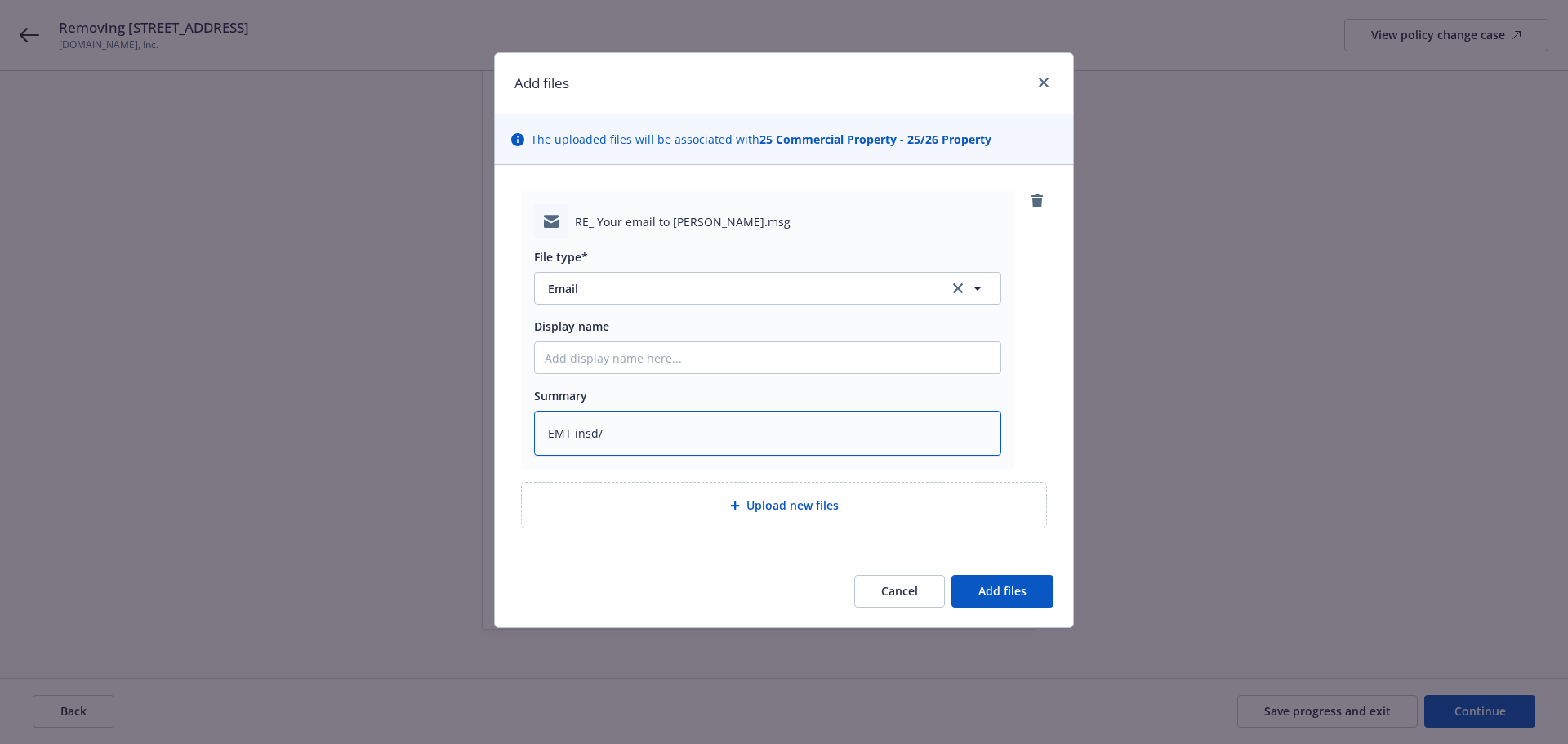
type textarea "x"
type textarea "EMT insd/w"
type textarea "x"
type textarea "EMT insd/"
type textarea "x"
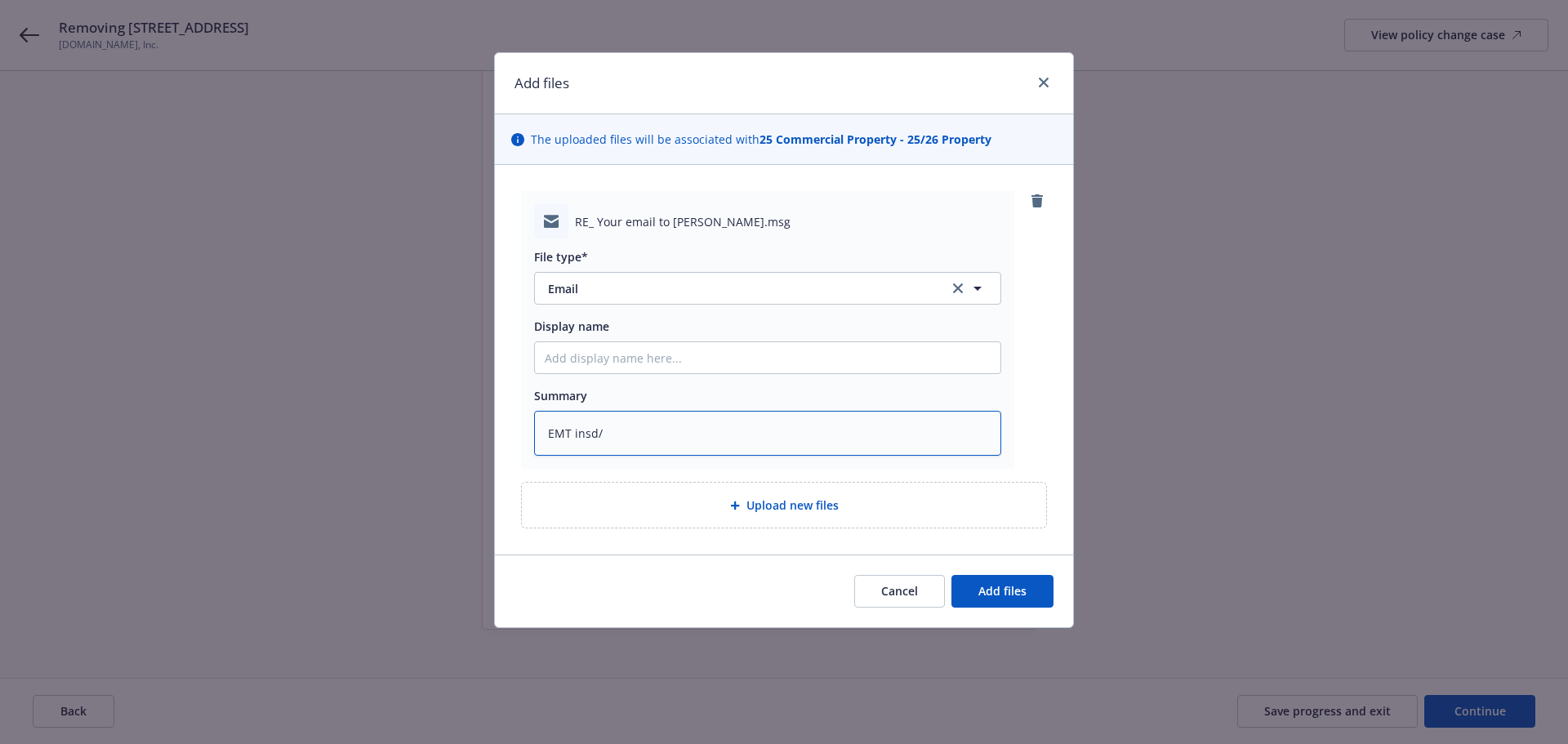
type textarea "EMT insd"
type textarea "x"
type textarea "EMT insd"
type textarea "x"
type textarea "EMT insd w"
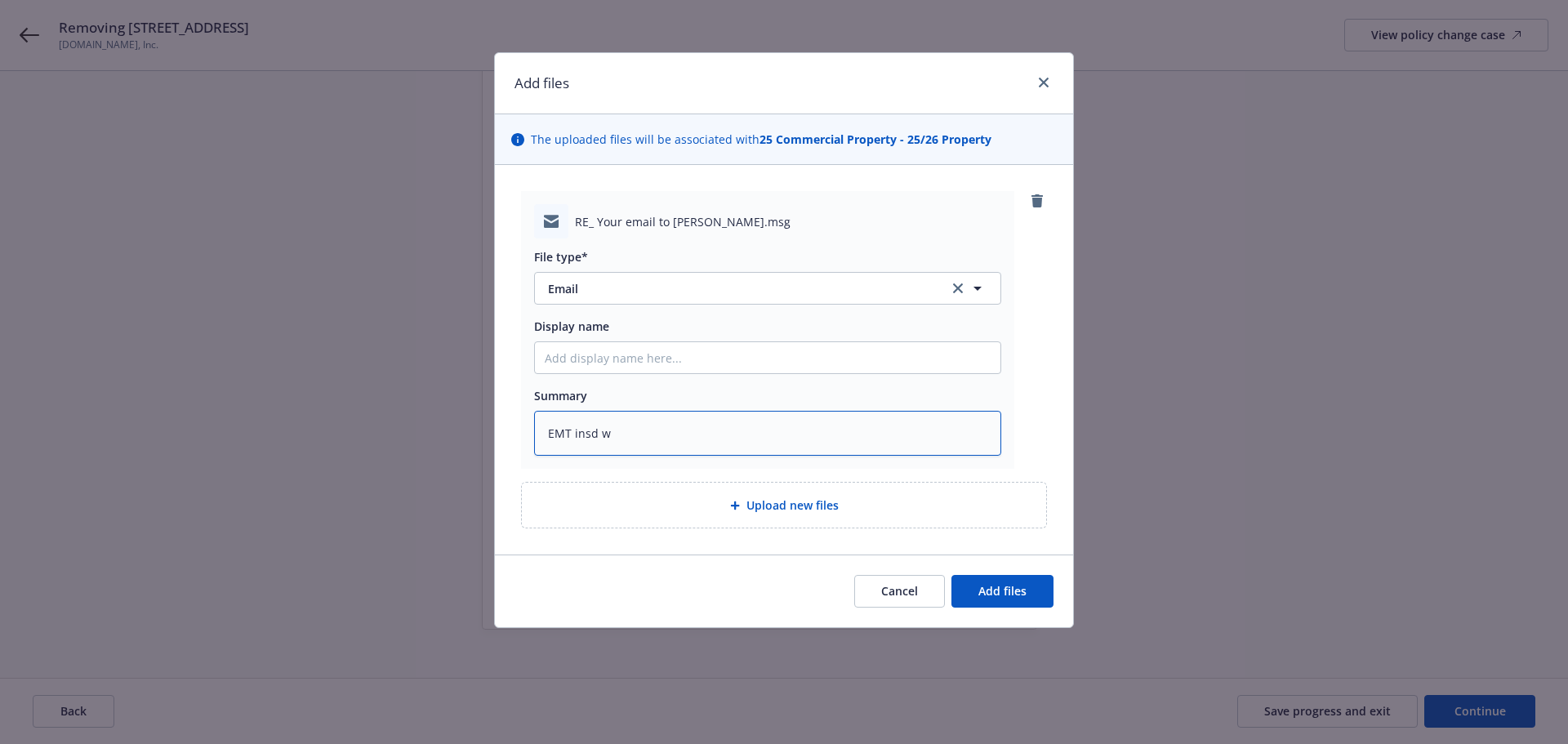
type textarea "x"
type textarea "EMT insd w/"
type textarea "x"
type textarea "EMT insd w/c"
type textarea "x"
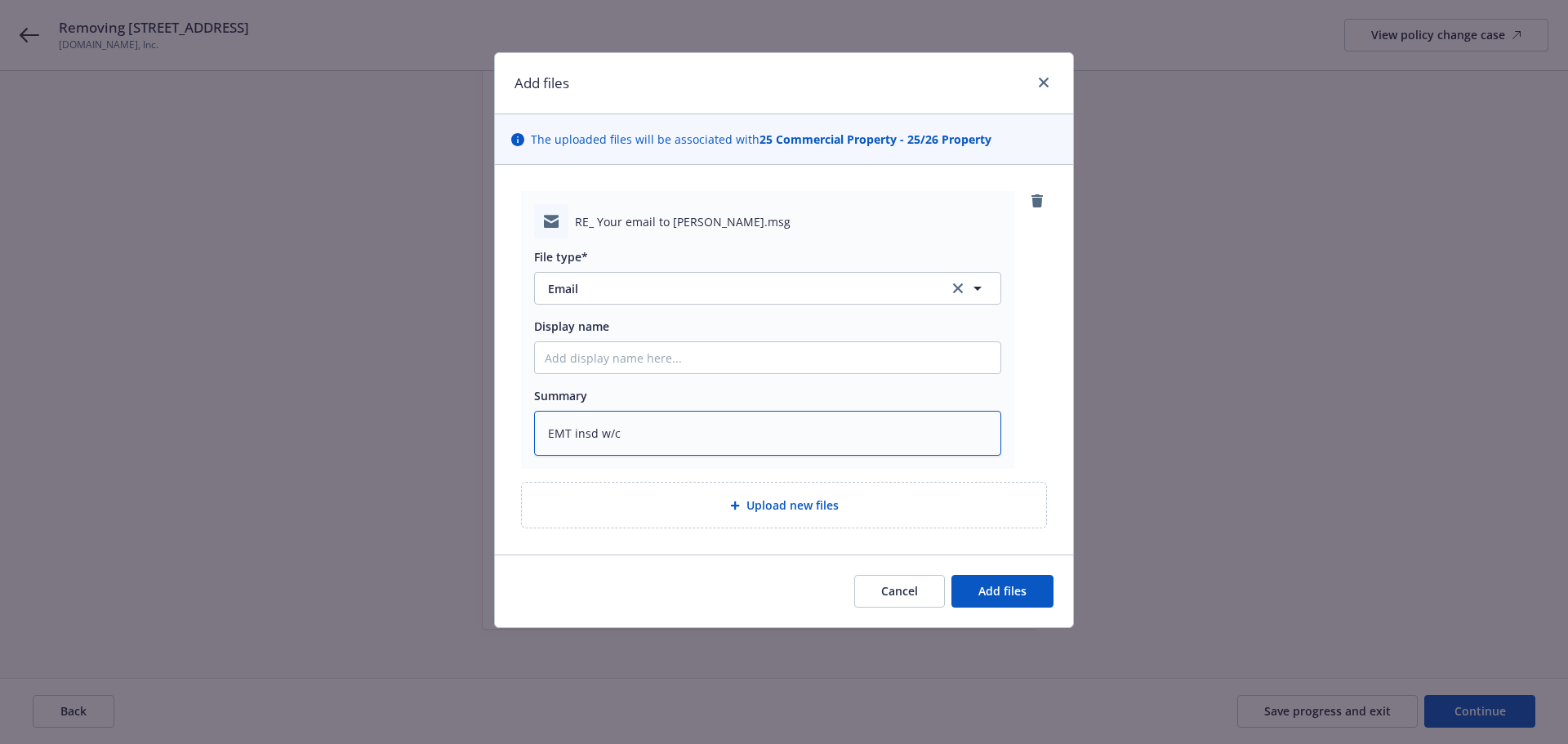
type textarea "EMT insd w/co"
type textarea "x"
type textarea "EMT insd w/con"
type textarea "x"
type textarea "EMT insd w/conf"
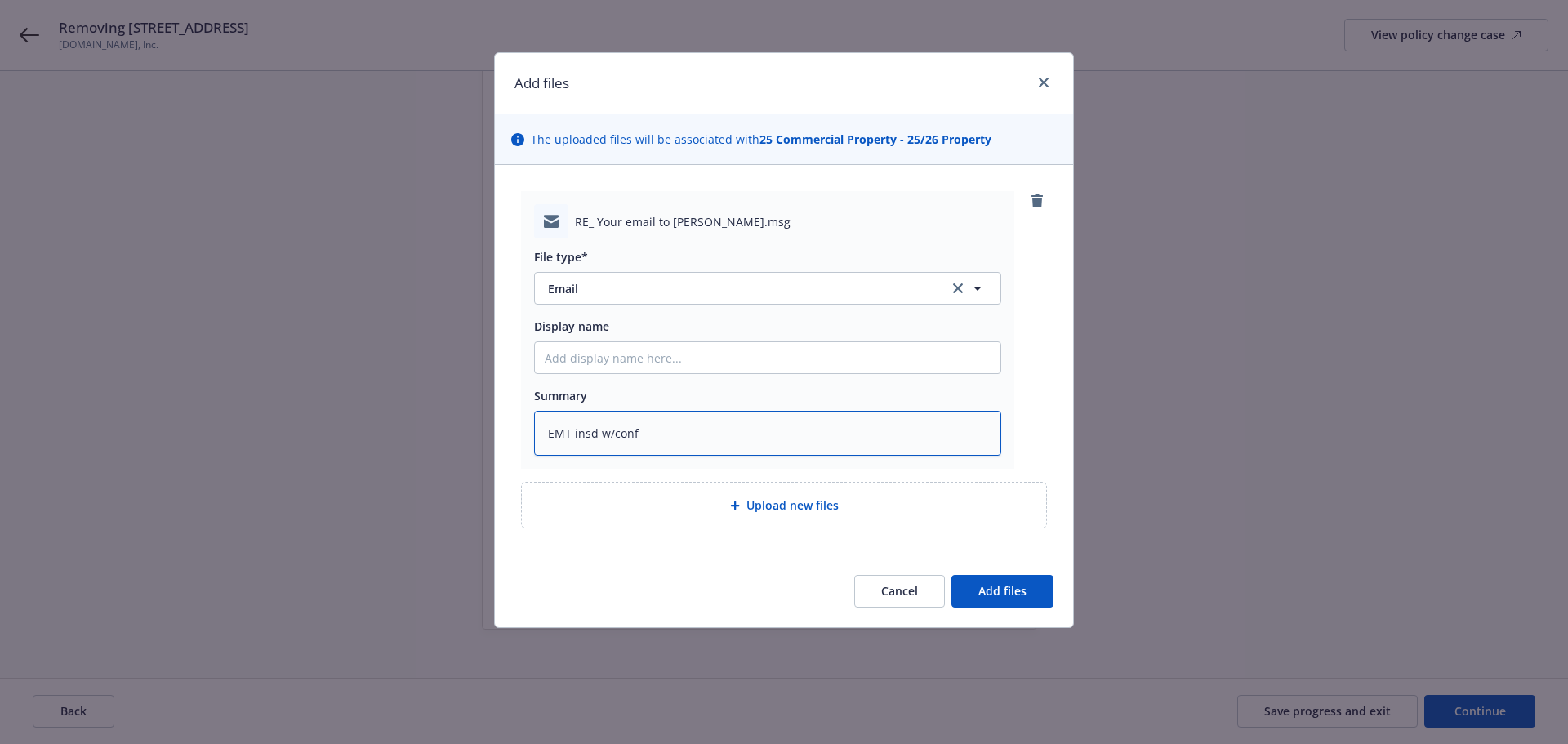
type textarea "x"
type textarea "EMT insd w/confi"
type textarea "x"
type textarea "EMT insd w/confir"
type textarea "x"
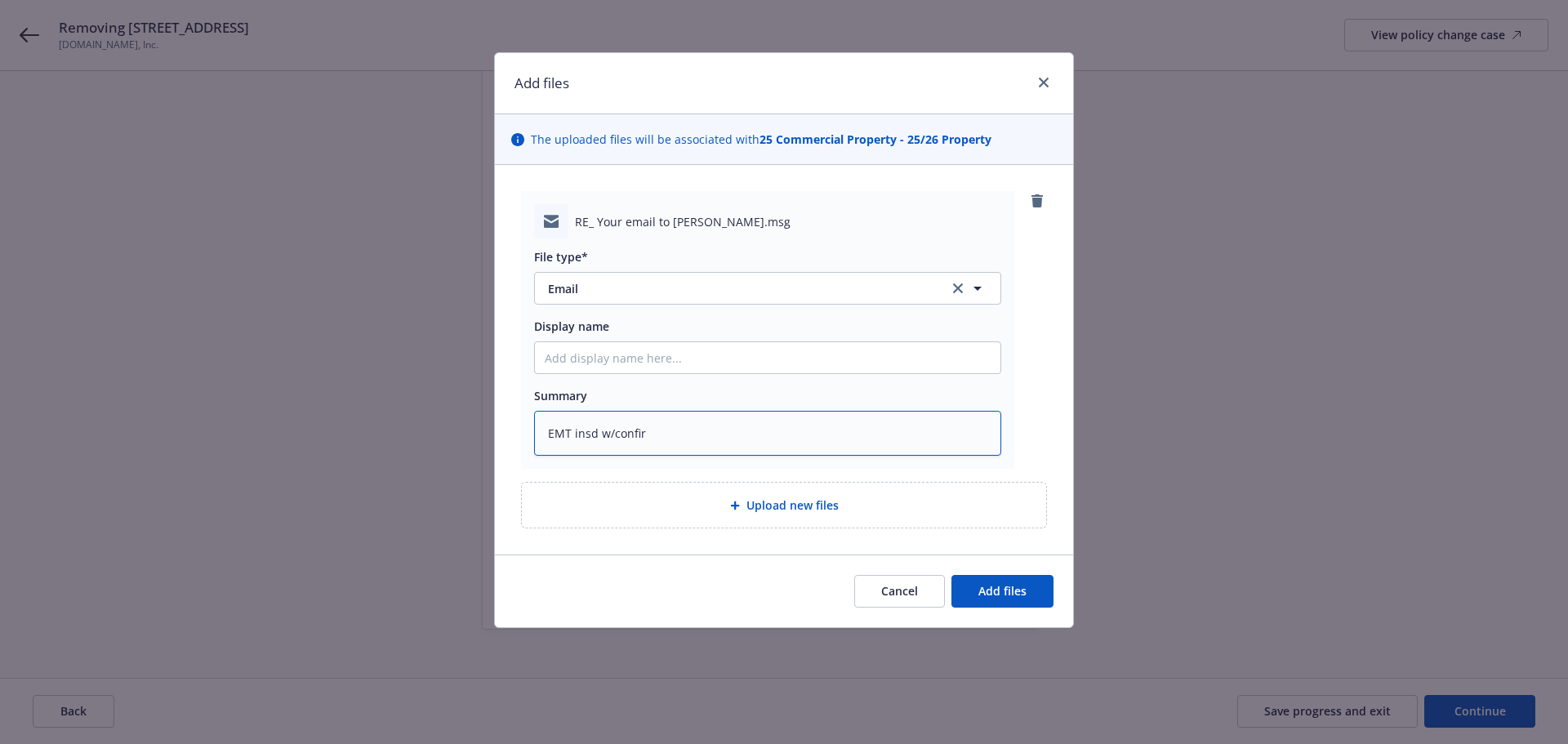
type textarea "EMT insd w/confirm"
type textarea "x"
type textarea "EMT insd w/confirma"
type textarea "x"
type textarea "EMT insd w/confirmat"
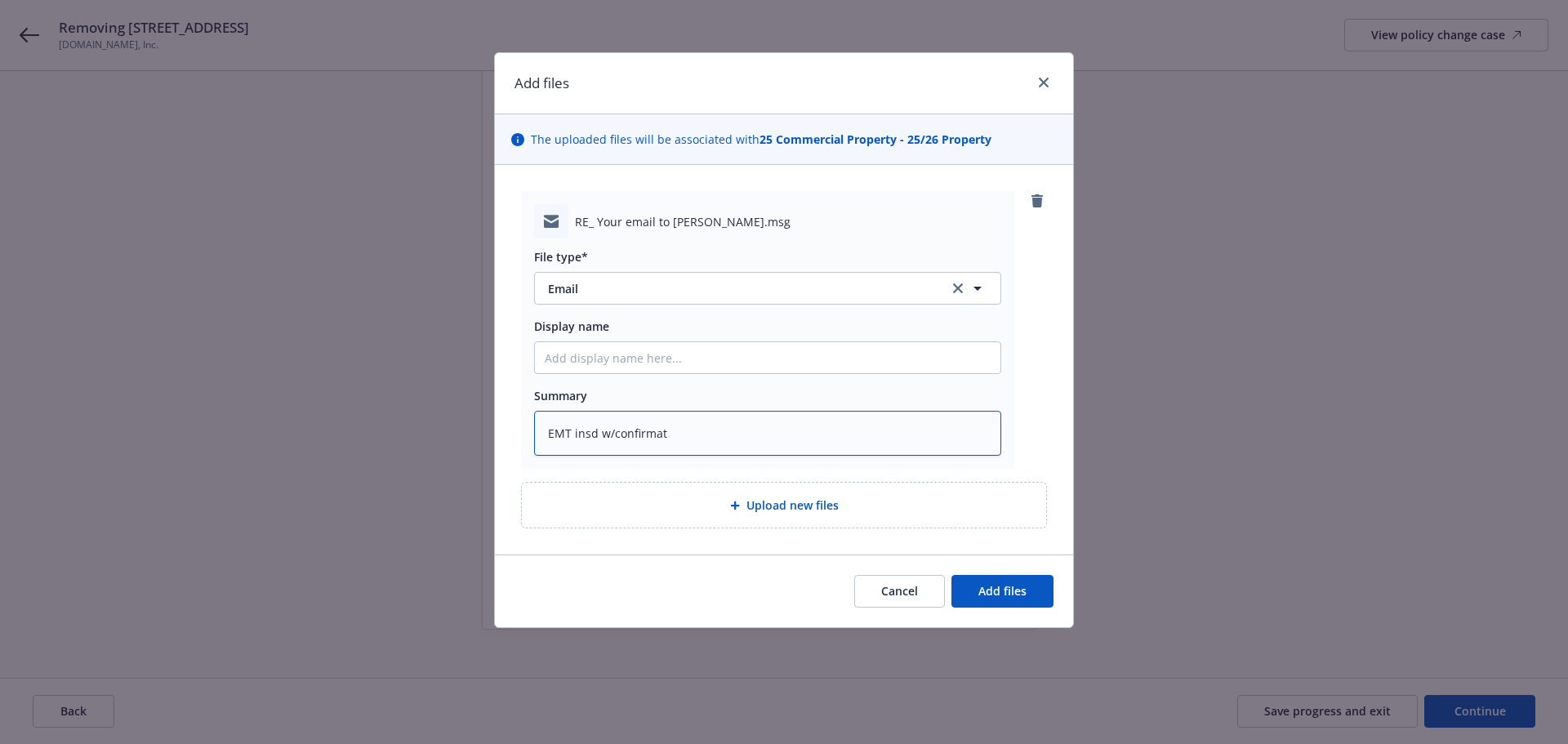
type textarea "x"
type textarea "EMT insd w/confirmati"
type textarea "x"
type textarea "EMT insd w/confirmatio"
type textarea "x"
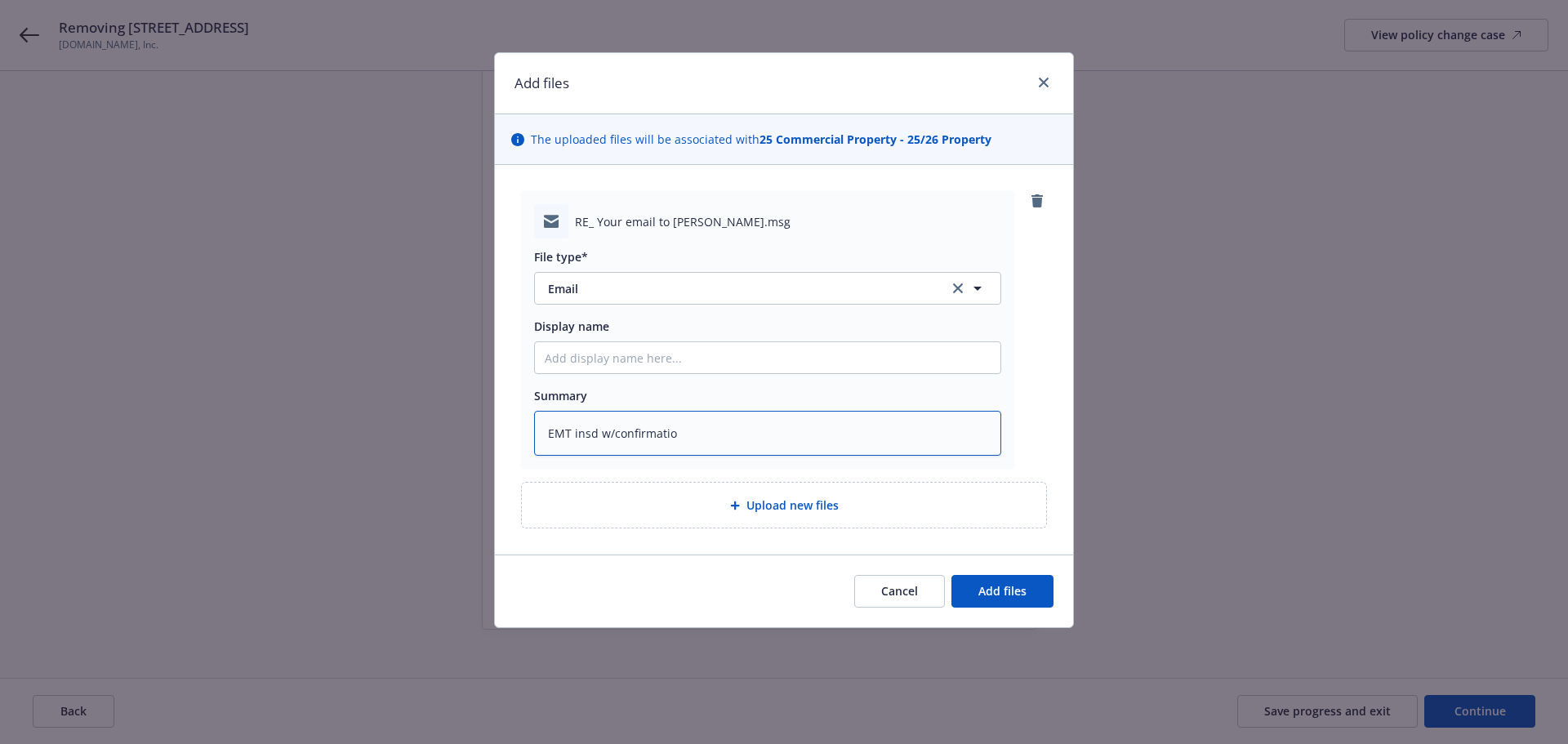
type textarea "EMT insd w/confirmation"
type textarea "x"
type textarea "EMT insd w/confirmation"
type textarea "x"
type textarea "EMT insd w/confirmation t"
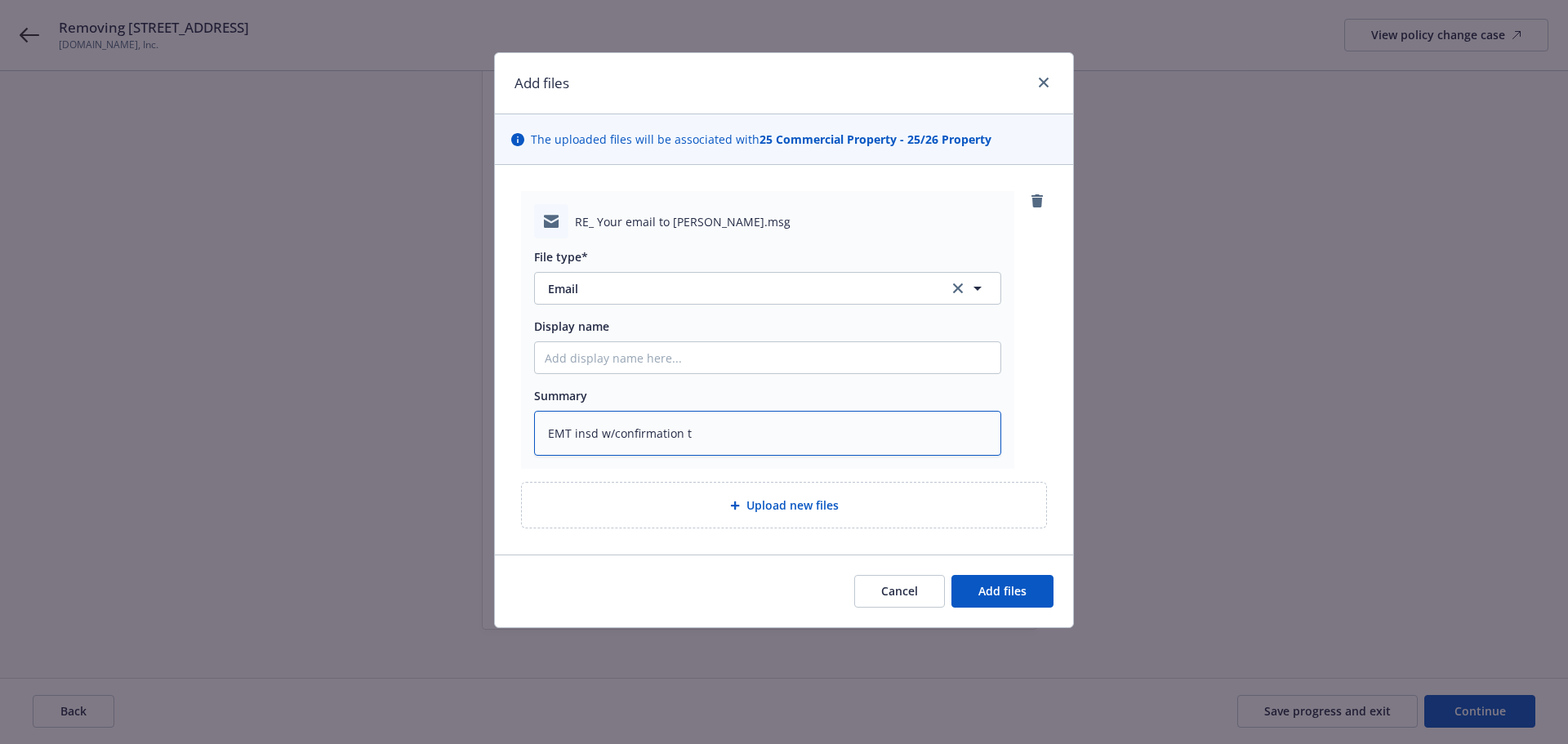
type textarea "x"
type textarea "EMT insd w/confirmation th"
type textarea "x"
type textarea "EMT insd w/confirmation tha"
type textarea "x"
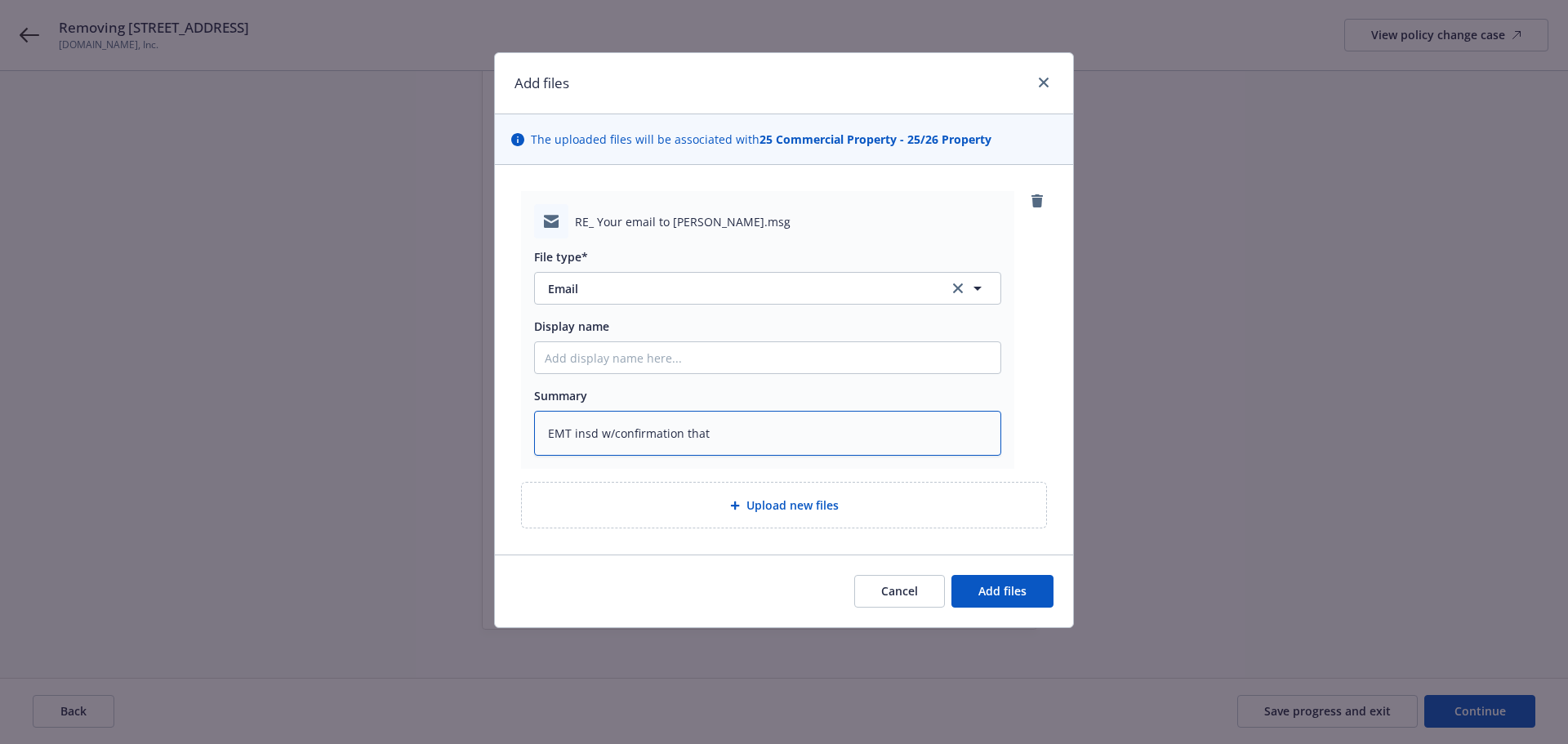
type textarea "EMT insd w/confirmation that"
type textarea "x"
type textarea "EMT insd w/confirmation that p"
type textarea "x"
type textarea "EMT insd w/confirmation that pr"
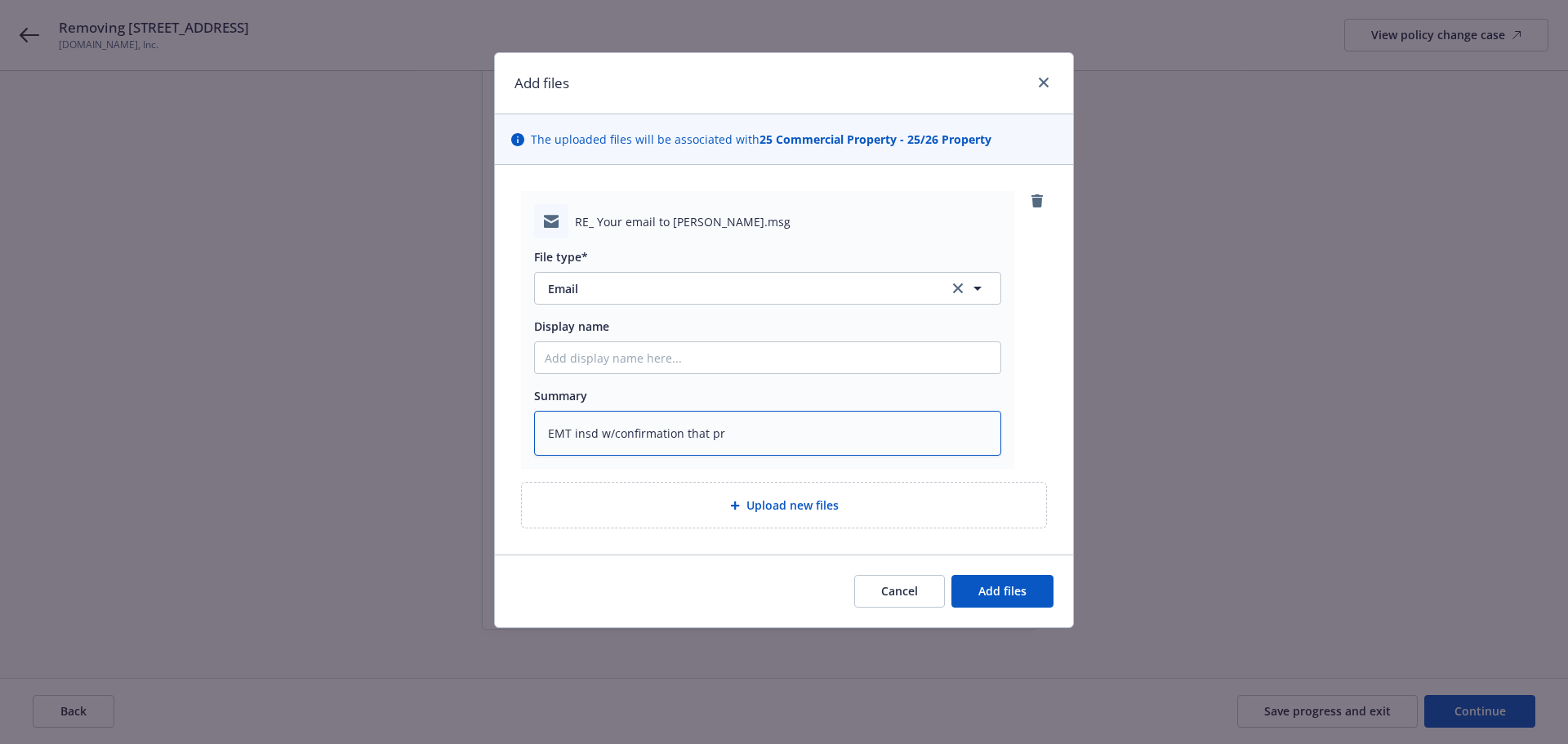
type textarea "x"
type textarea "EMT insd w/confirmation that pro"
type textarea "x"
type textarea "EMT insd w/confirmation that prop"
type textarea "x"
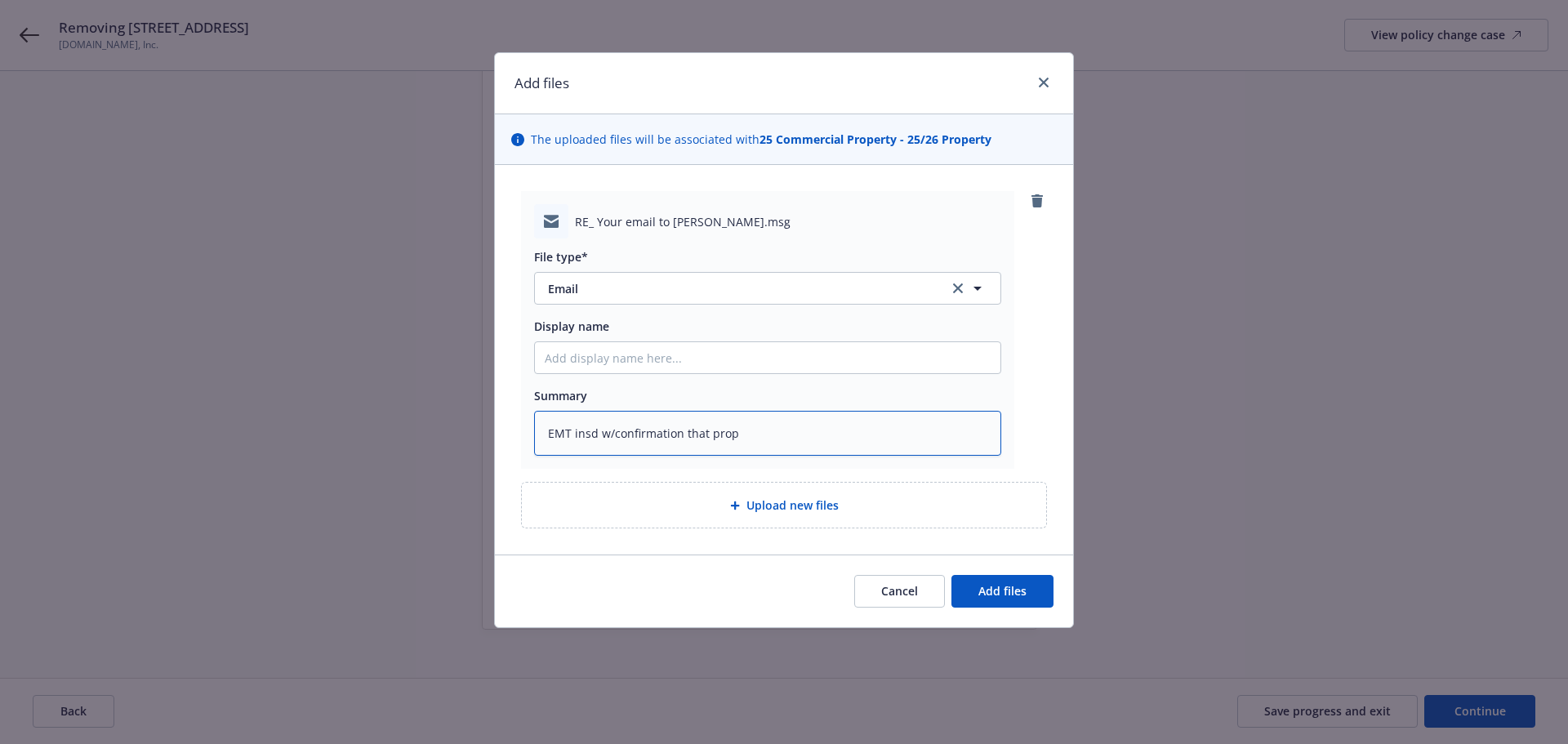
type textarea "EMT insd w/confirmation that prope"
type textarea "x"
type textarea "EMT insd w/confirmation that proper"
type textarea "x"
type textarea "EMT insd w/confirmation that propert"
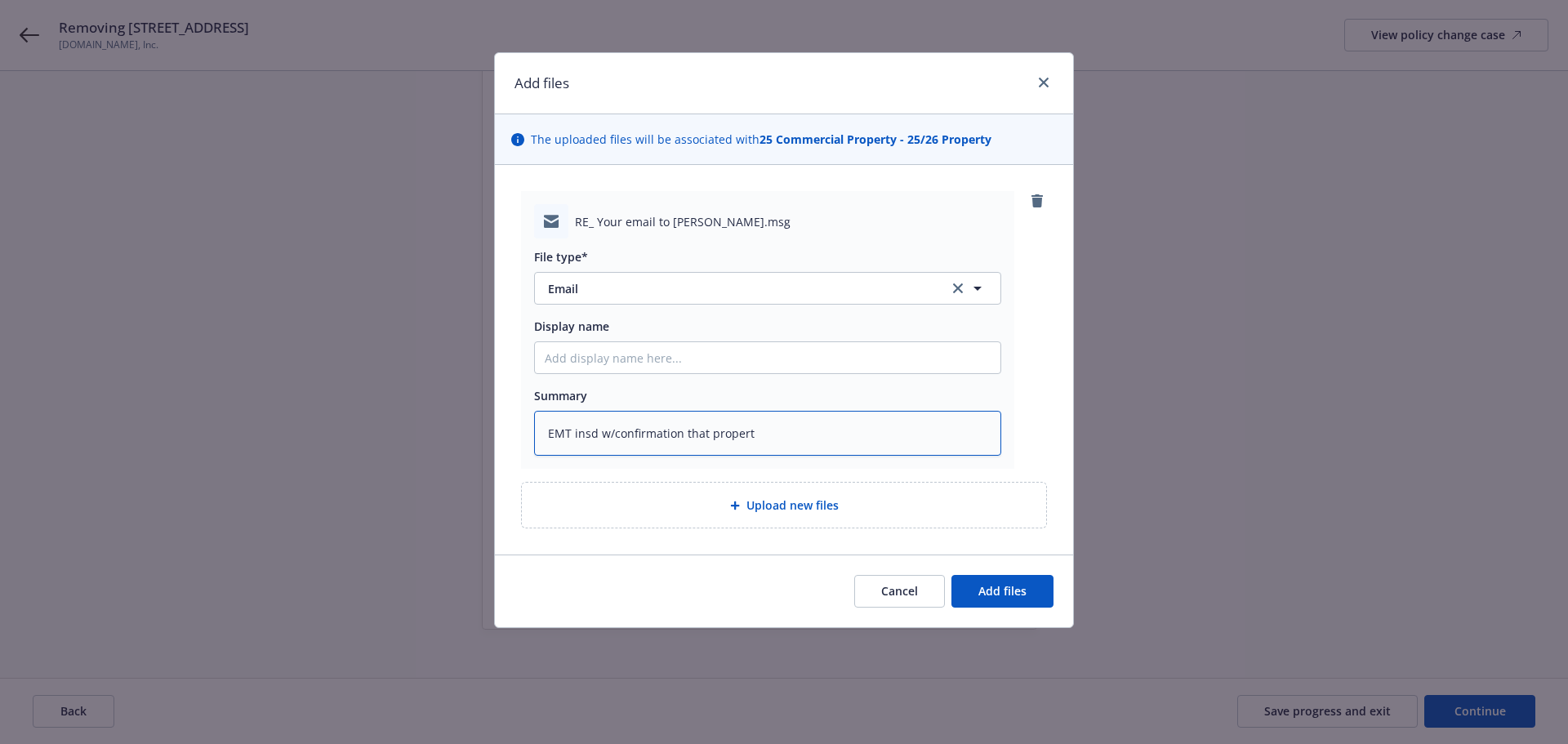
type textarea "x"
type textarea "EMT insd w/confirmation that property"
type textarea "x"
type textarea "EMT insd w/confirmation that property"
type textarea "x"
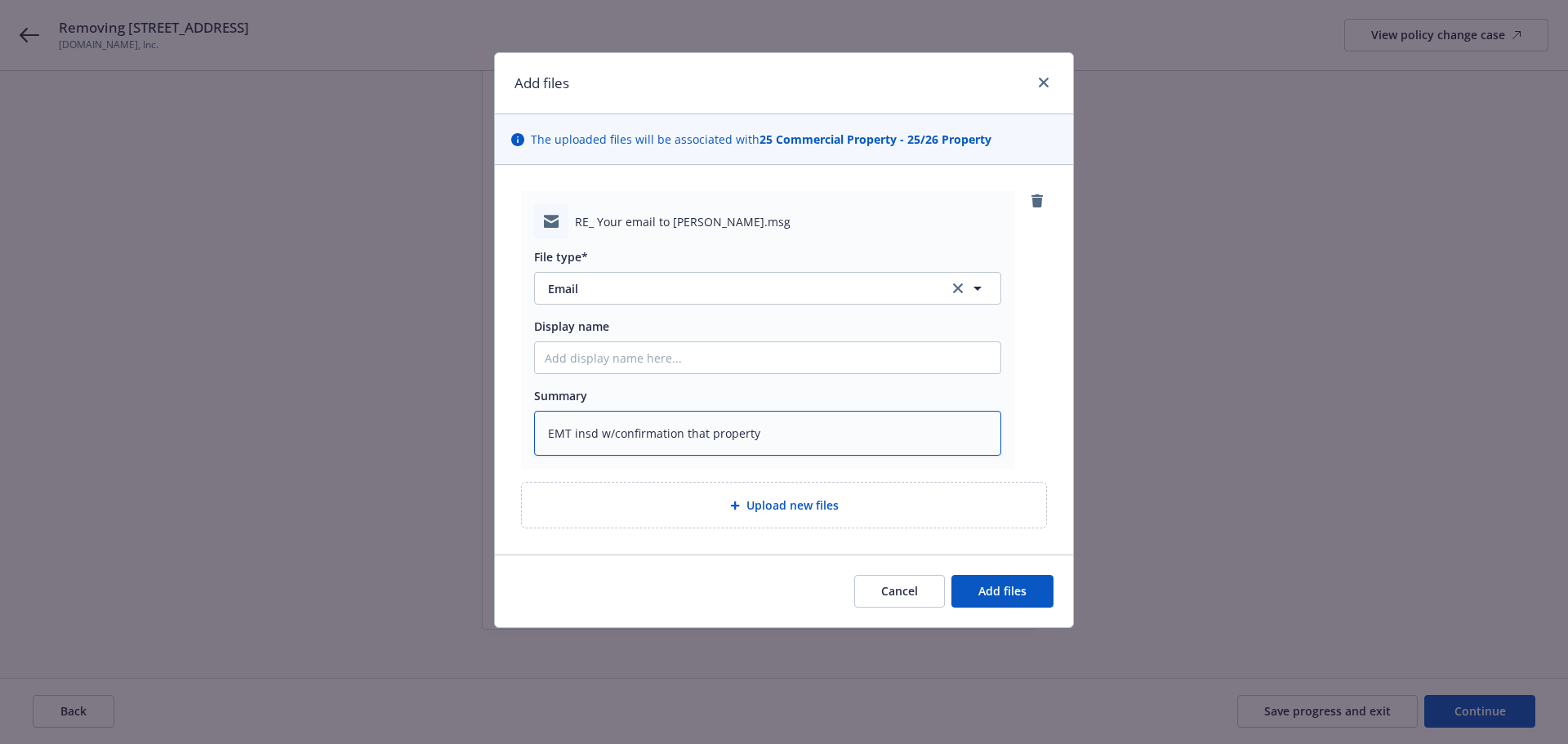
type textarea "EMT insd w/confirmation that property w"
type textarea "x"
type textarea "EMT insd w/confirmation that property wa"
type textarea "x"
type textarea "EMT insd w/confirmation that property was"
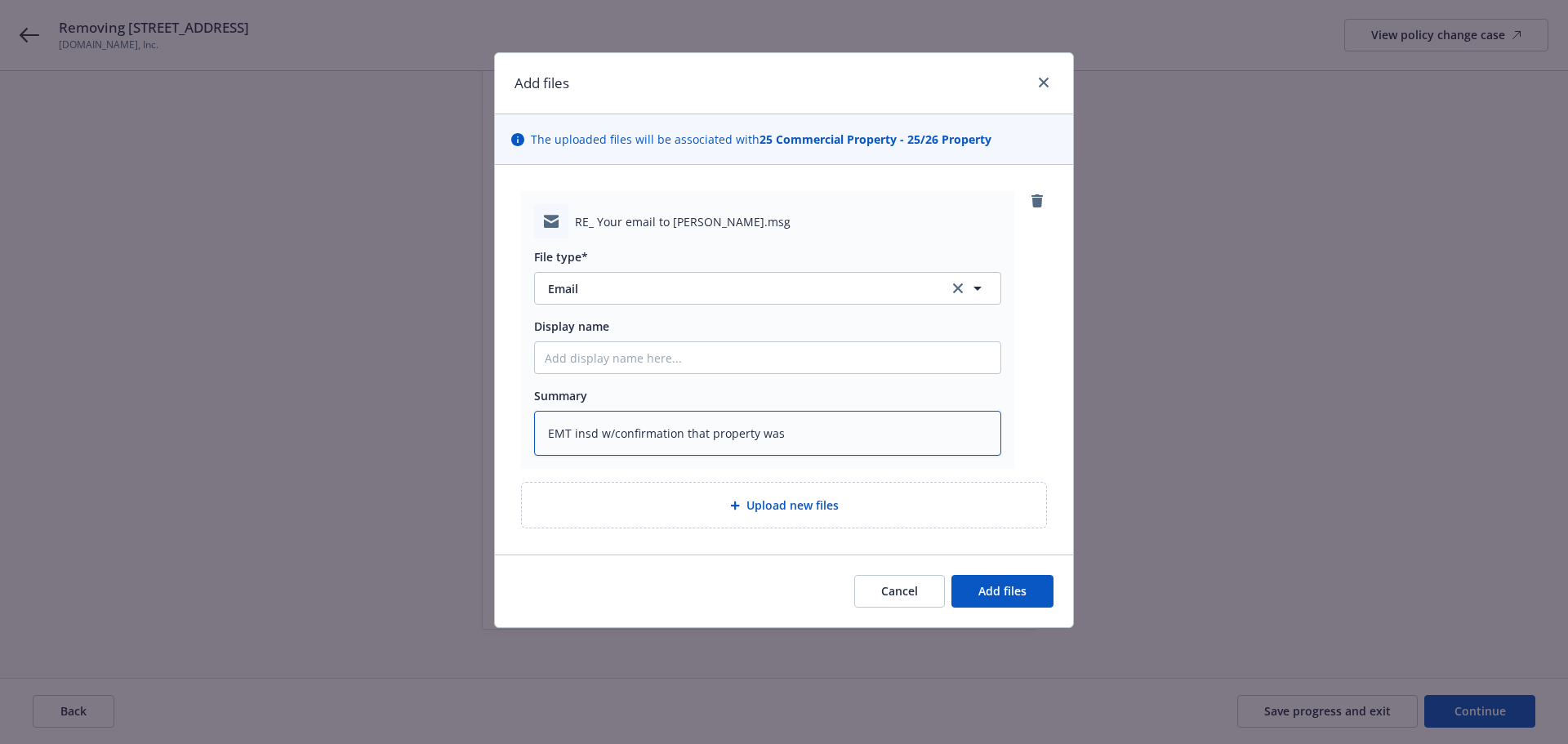
type textarea "x"
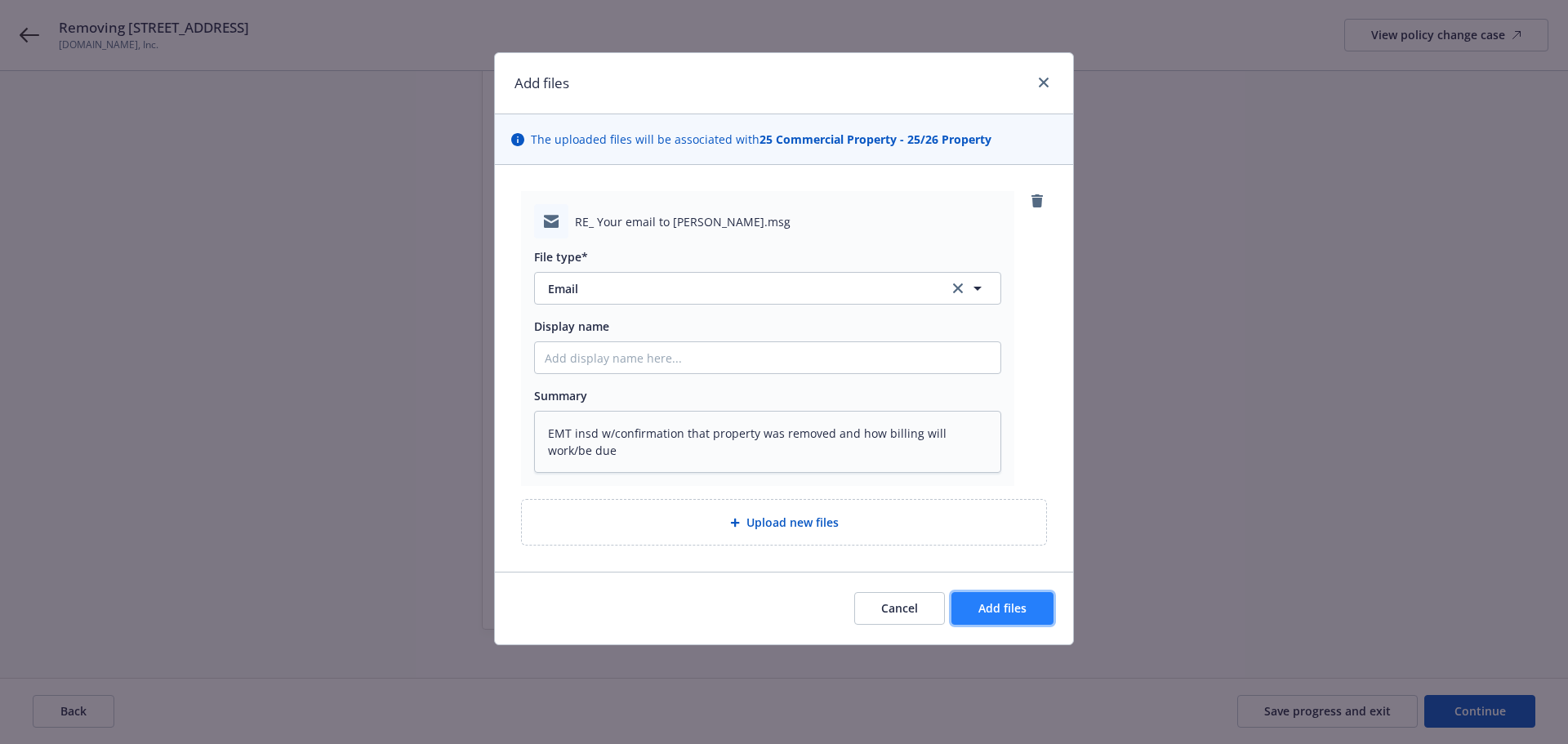
click at [1006, 609] on span "Add files" at bounding box center [1003, 608] width 48 height 16
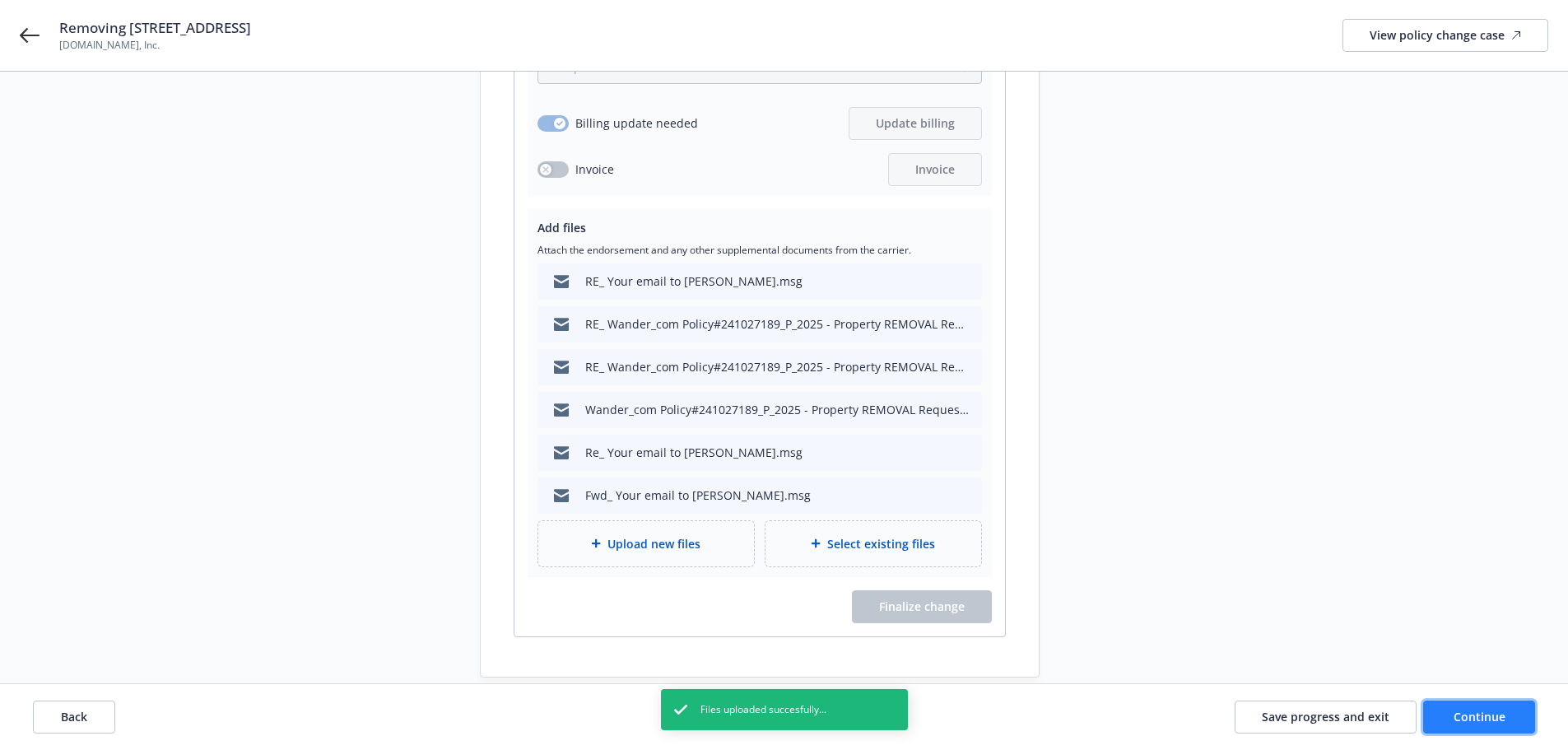
click at [1502, 721] on span "Continue" at bounding box center [1479, 716] width 51 height 16
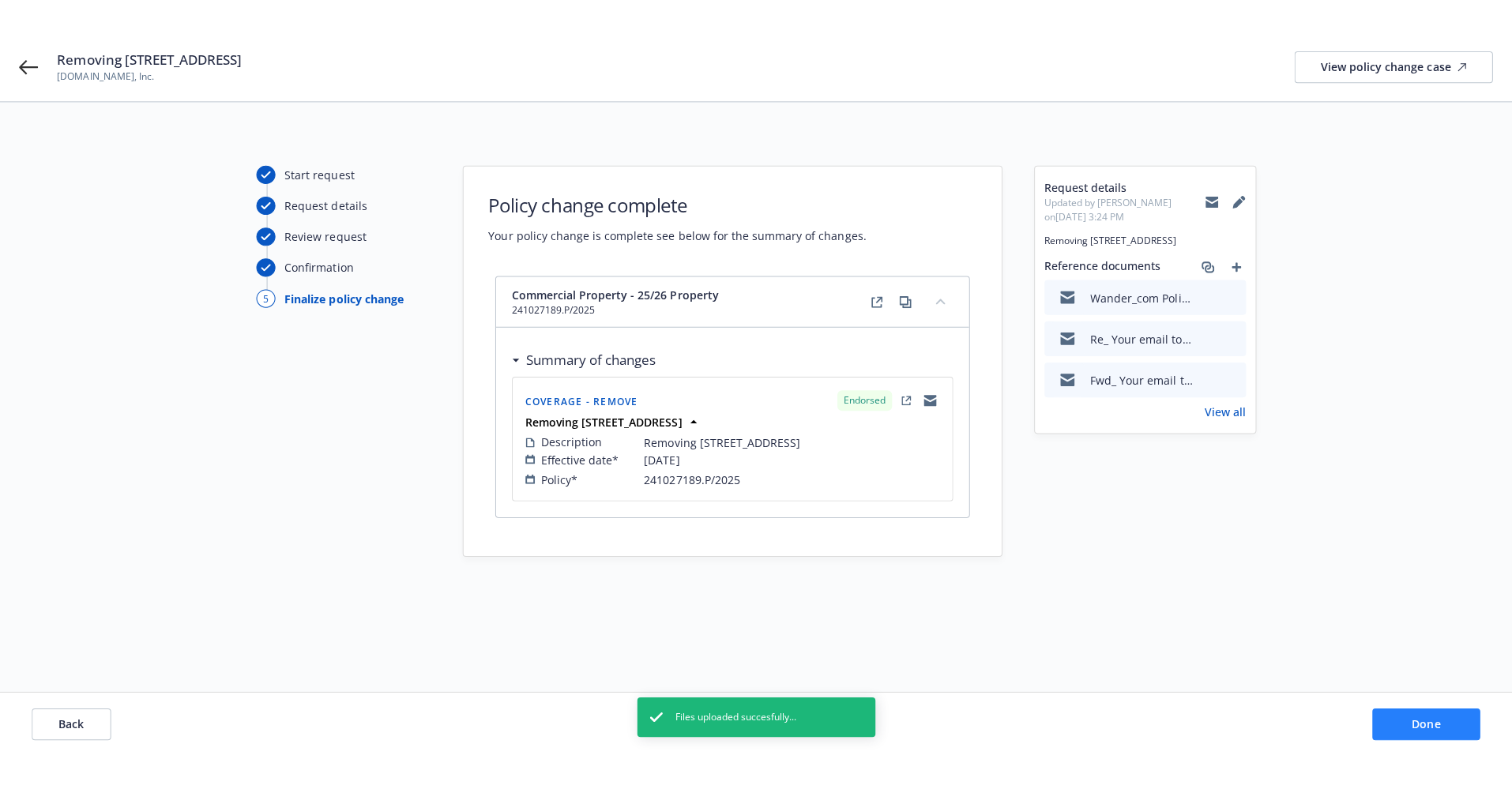
scroll to position [0, 0]
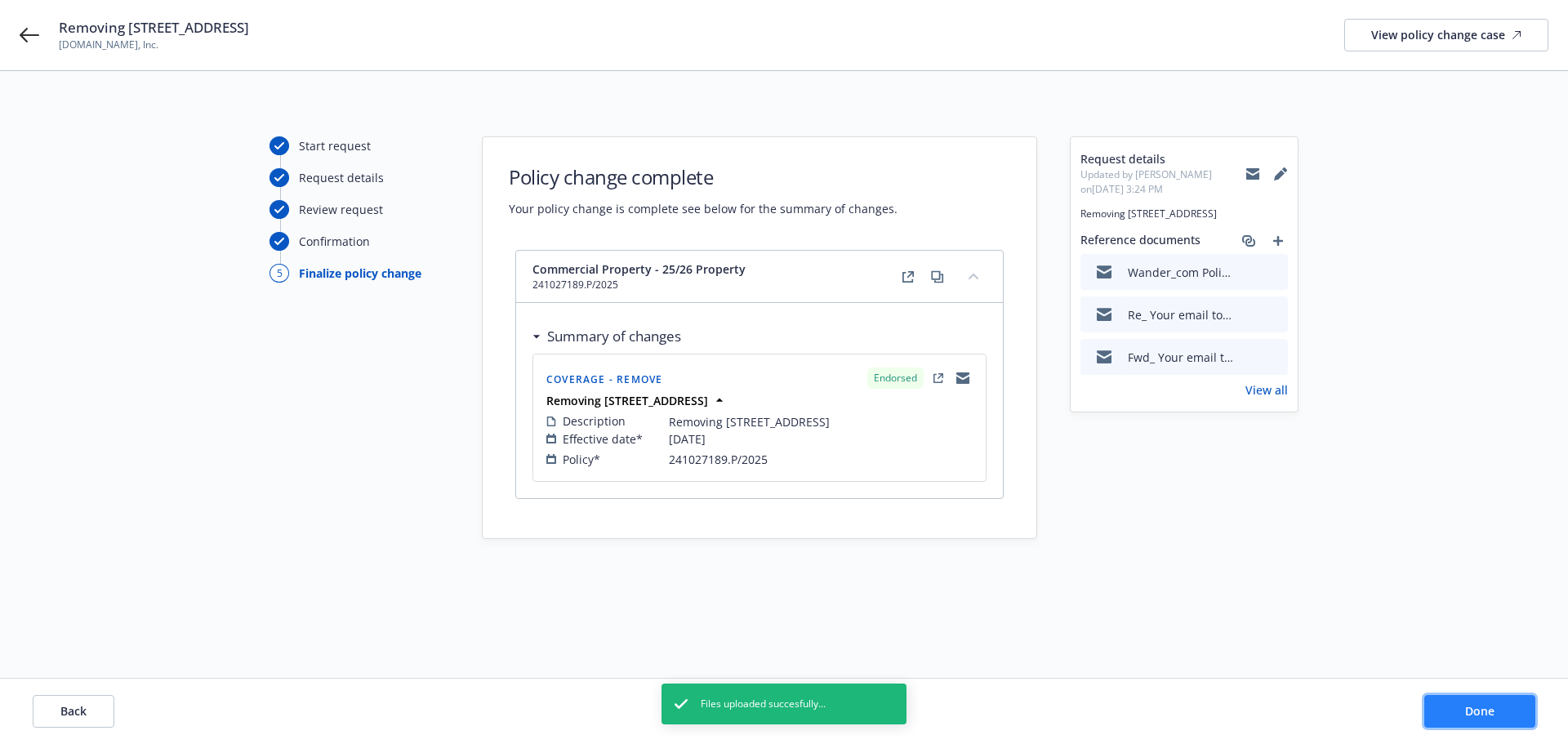
click at [1494, 715] on span "Done" at bounding box center [1480, 711] width 30 height 16
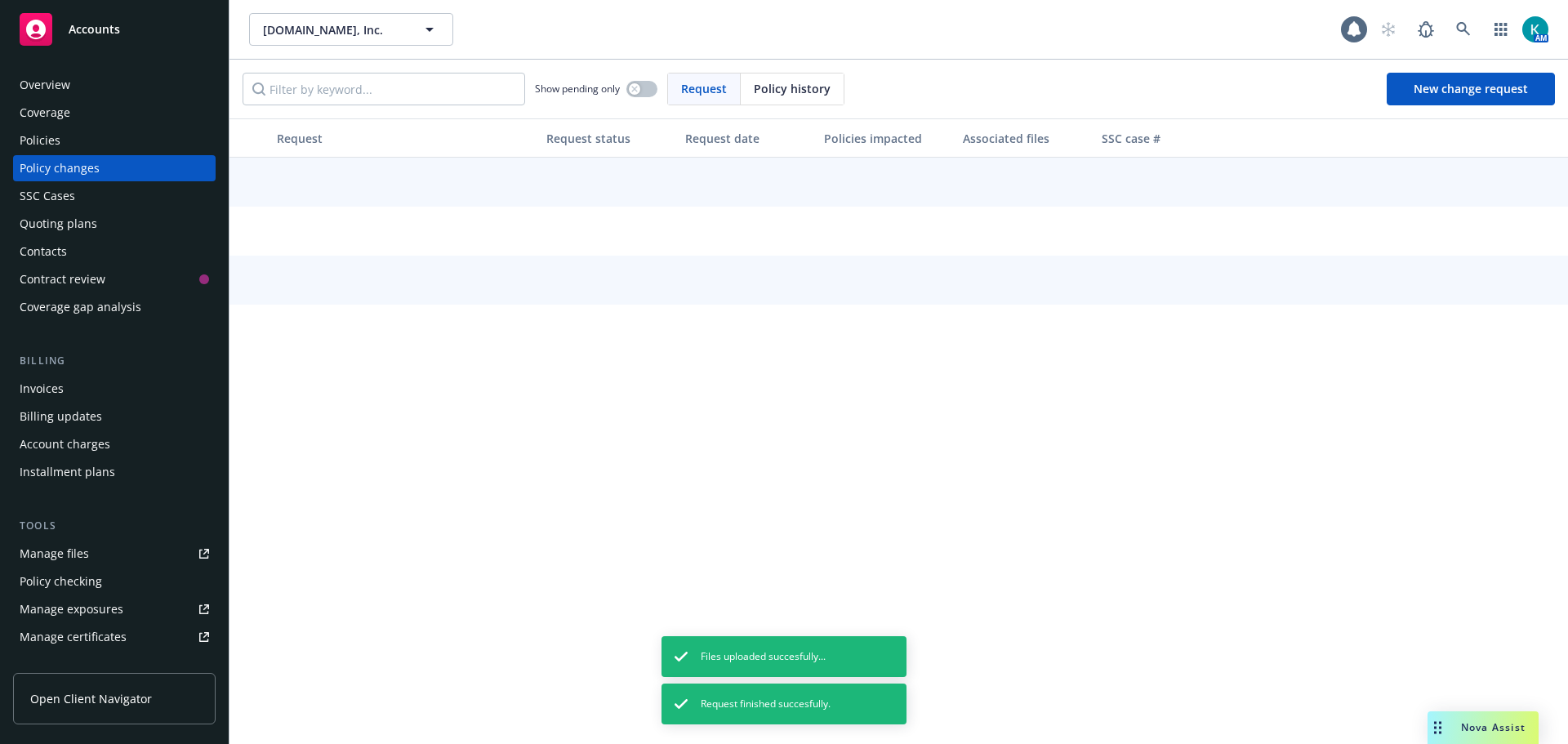
click at [98, 19] on div "Accounts" at bounding box center [114, 29] width 189 height 32
